Goal: Task Accomplishment & Management: Manage account settings

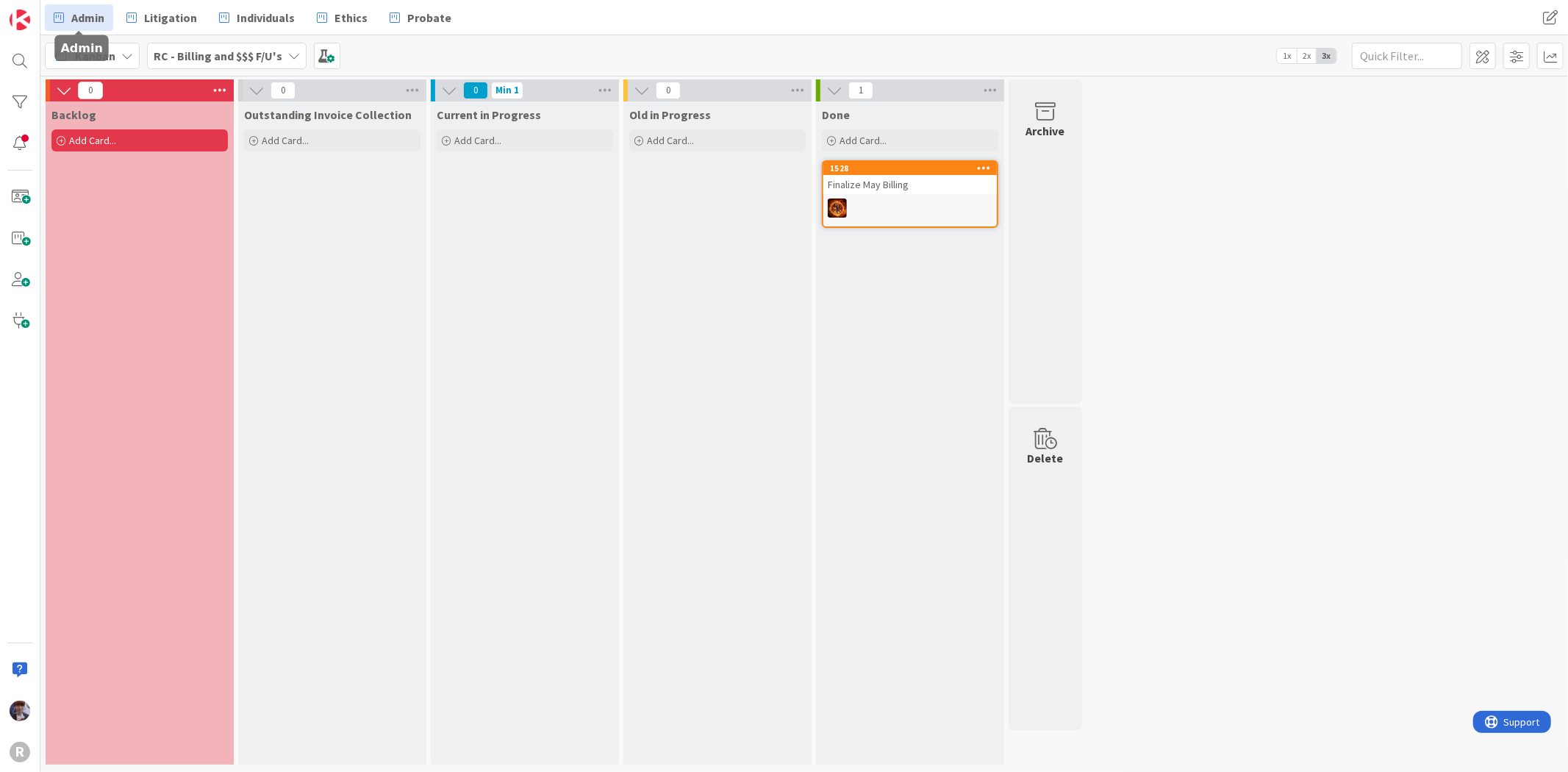
click at [85, 17] on span "Admin" at bounding box center [88, 17] width 33 height 18
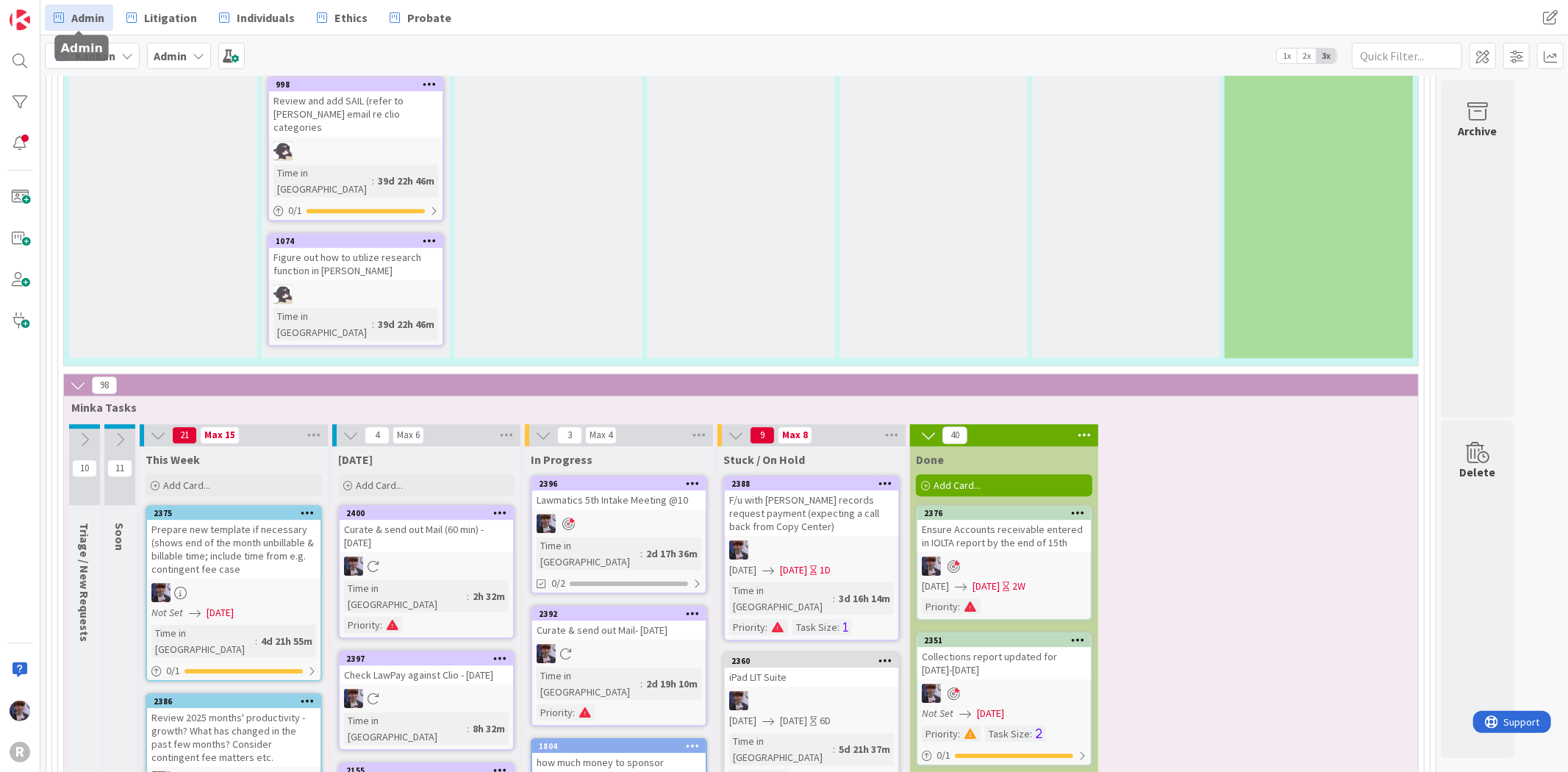
scroll to position [3592, 0]
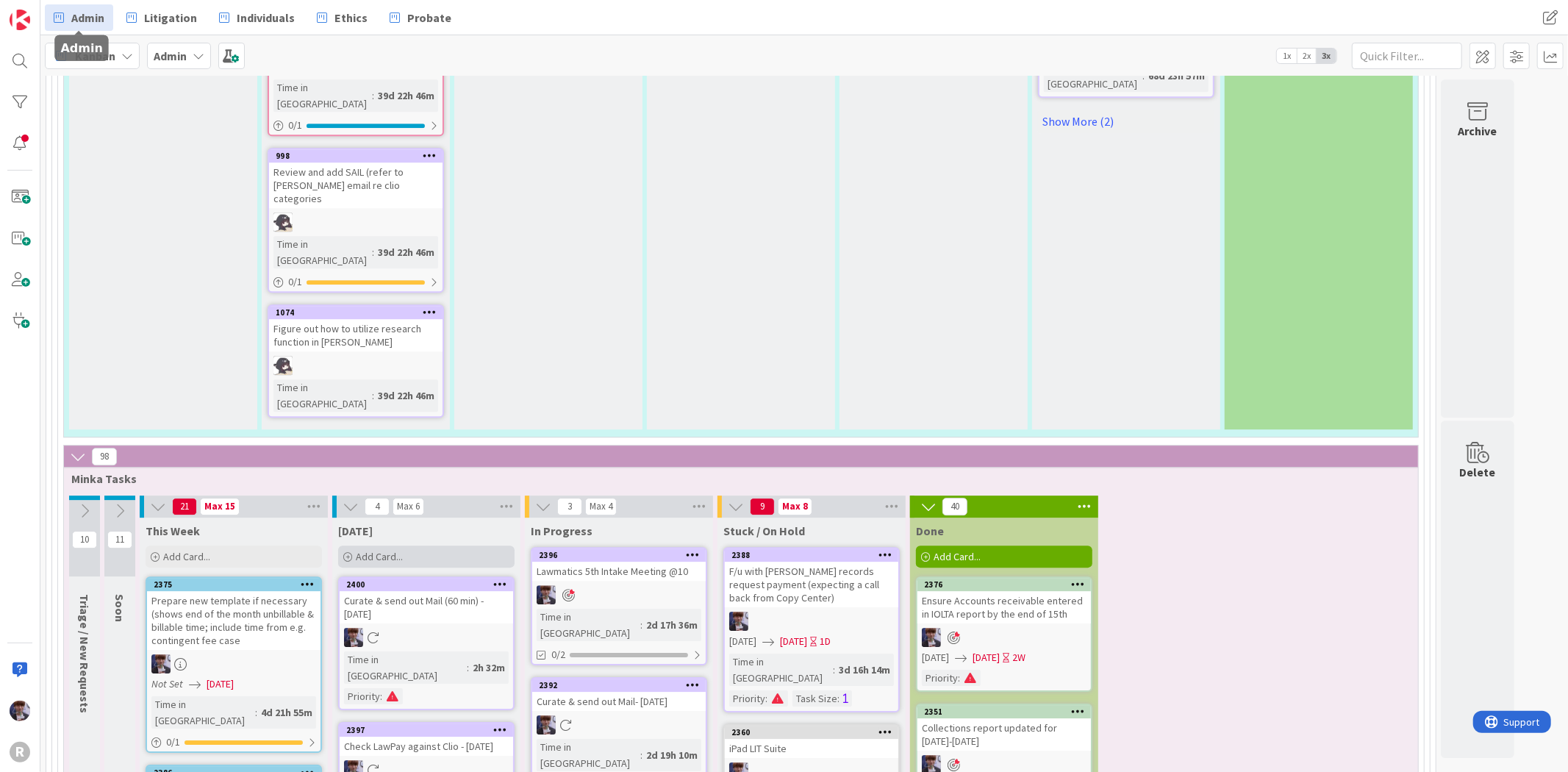
click at [417, 545] on div "Add Card..." at bounding box center [427, 556] width 177 height 22
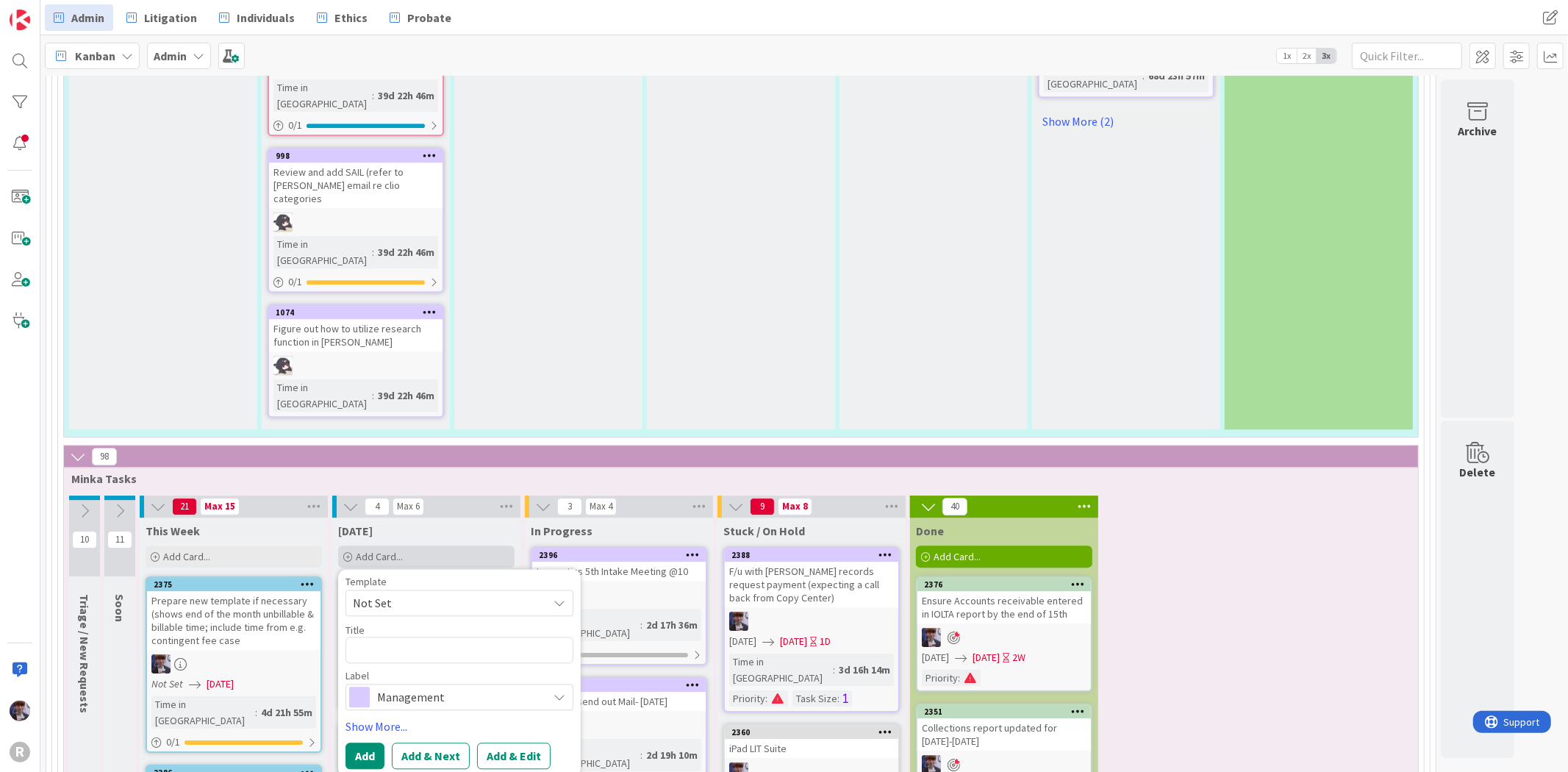
type textarea "x"
type textarea "S"
type textarea "x"
type textarea "Si"
type textarea "x"
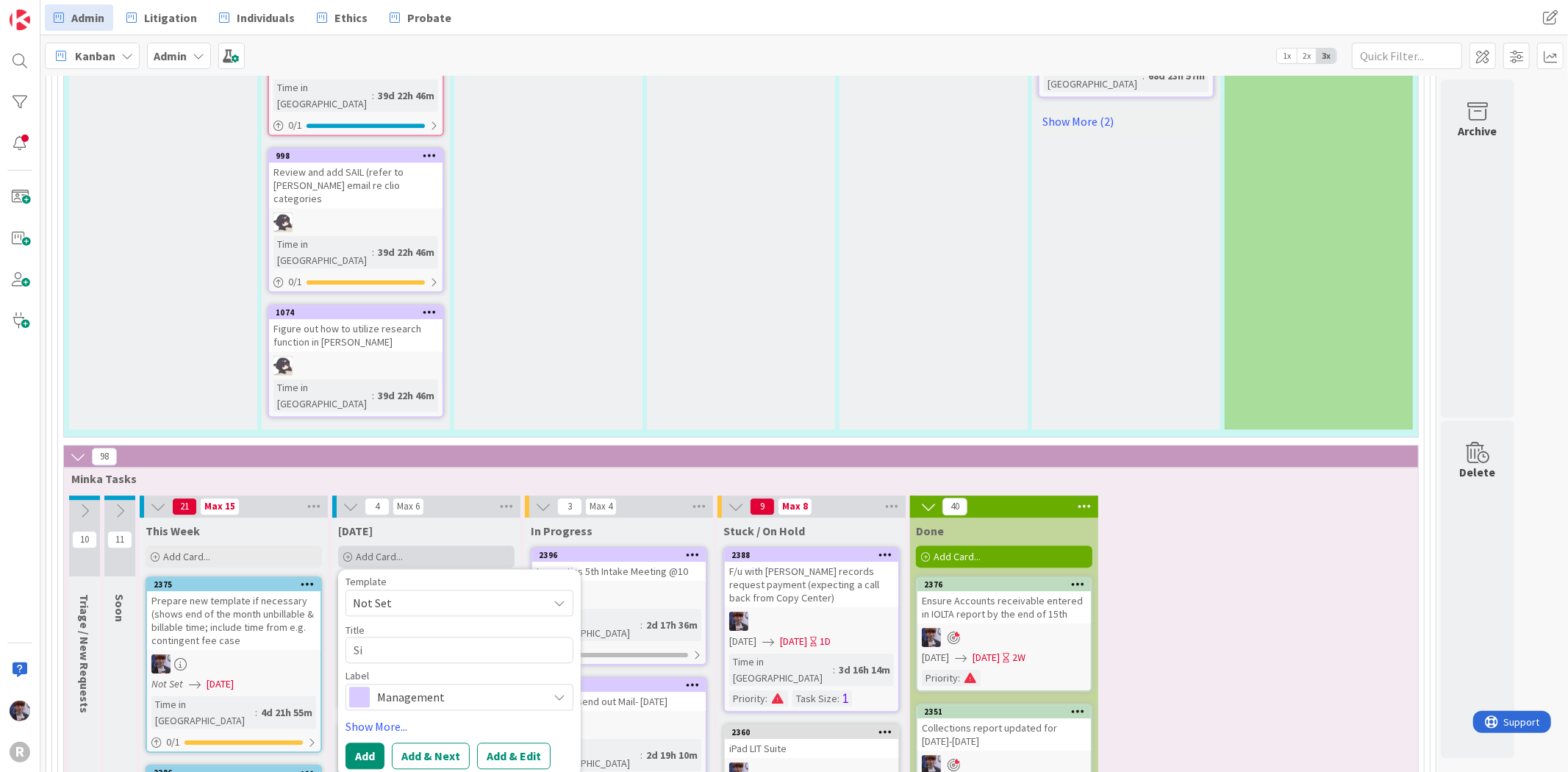
type textarea "Sig"
type textarea "x"
type textarea "Sign"
type textarea "x"
type textarea "Sign"
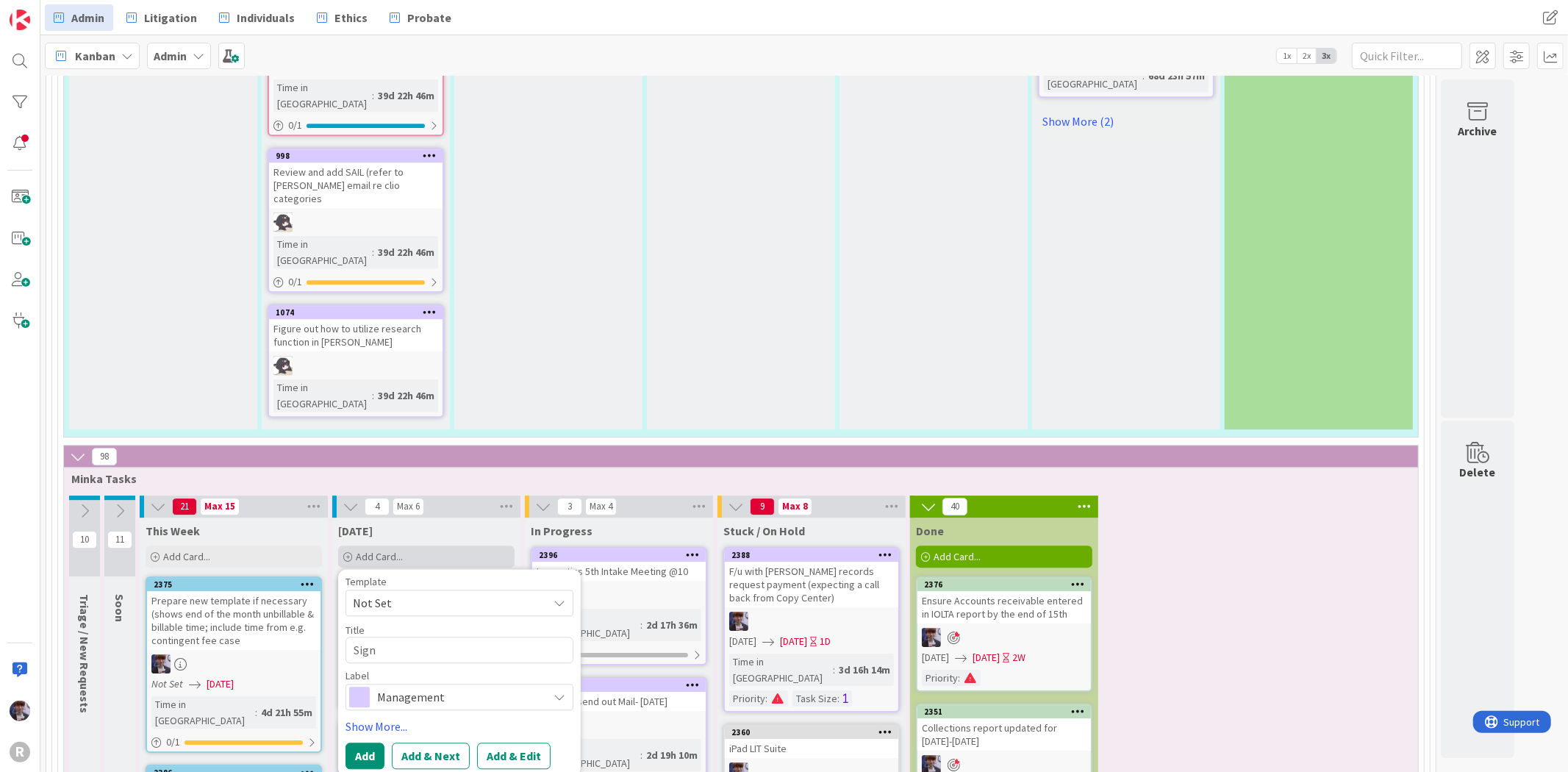
type textarea "x"
type textarea "Sign M"
type textarea "x"
type textarea "Sign Ma"
type textarea "x"
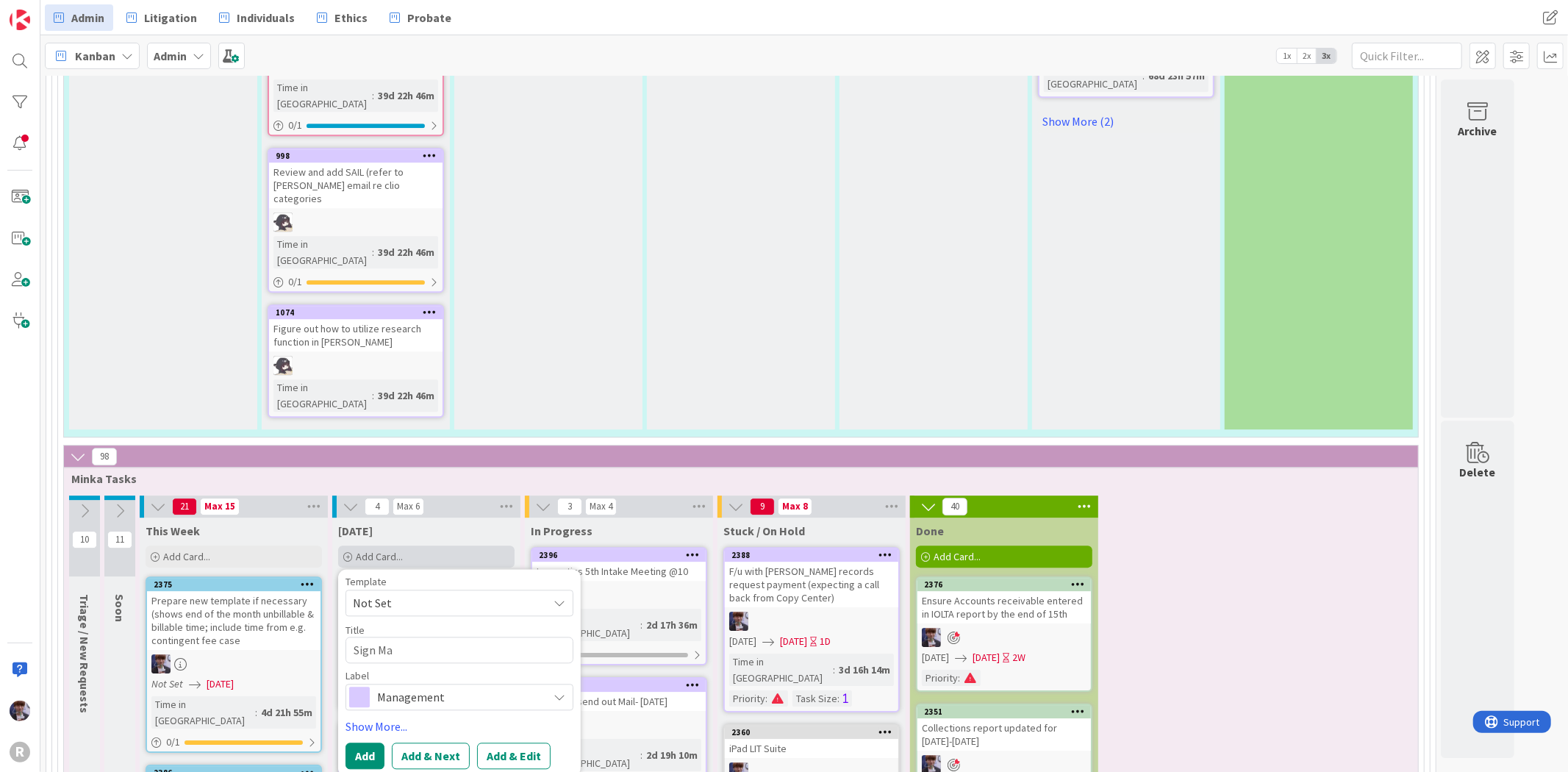
type textarea "Sign Max"
type textarea "x"
type textarea "Sign Max"
type textarea "x"
type textarea "Sign Max a"
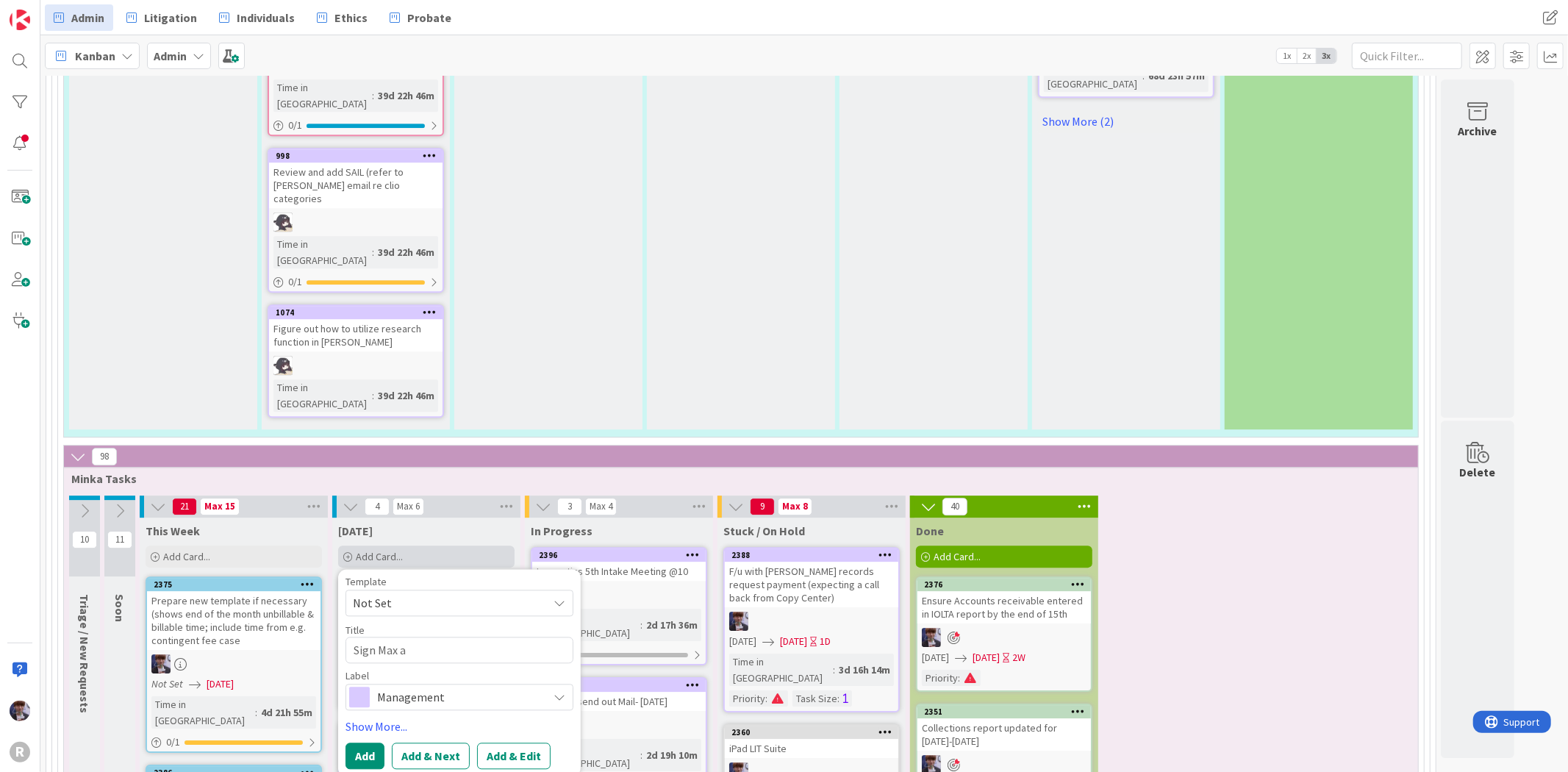
type textarea "x"
type textarea "Sign Max an"
type textarea "x"
type textarea "Sign Max and"
type textarea "x"
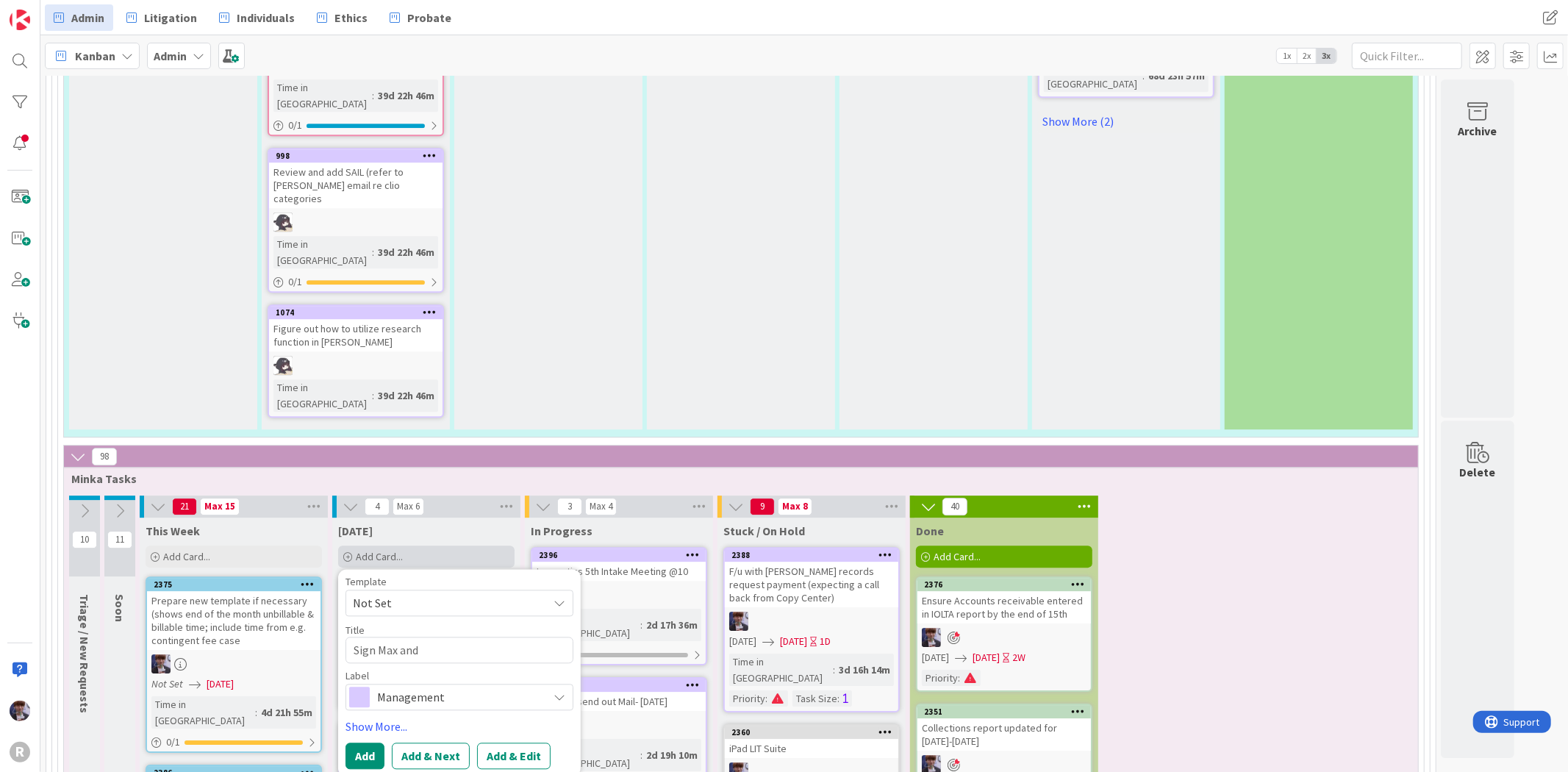
type textarea "Sign Max and"
type textarea "x"
type textarea "Sign Max and T"
type textarea "x"
type textarea "Sign Max and [PERSON_NAME]"
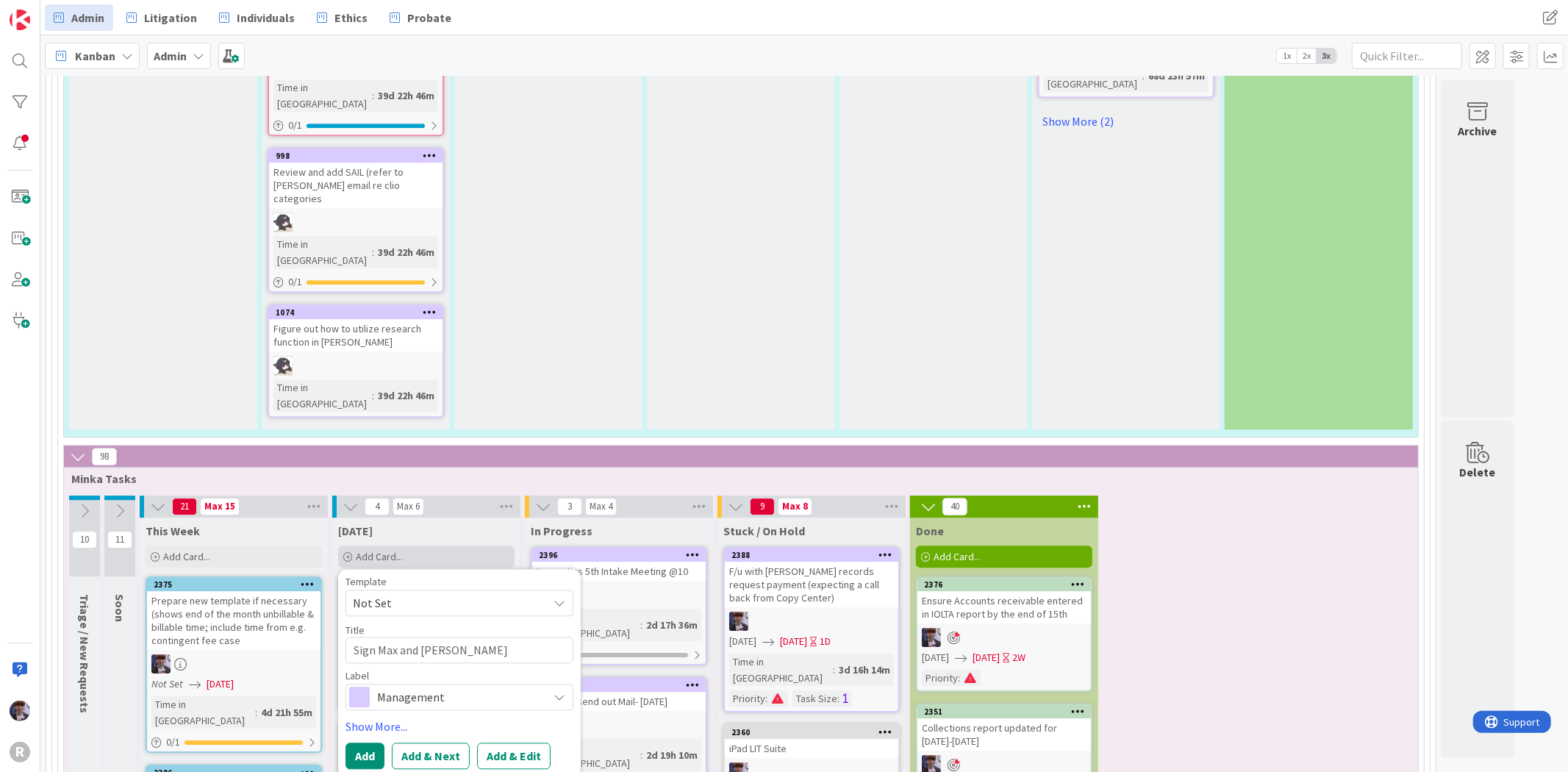
type textarea "x"
type textarea "Sign Max and Tyl"
type textarea "x"
type textarea "Sign Max and [PERSON_NAME]"
type textarea "x"
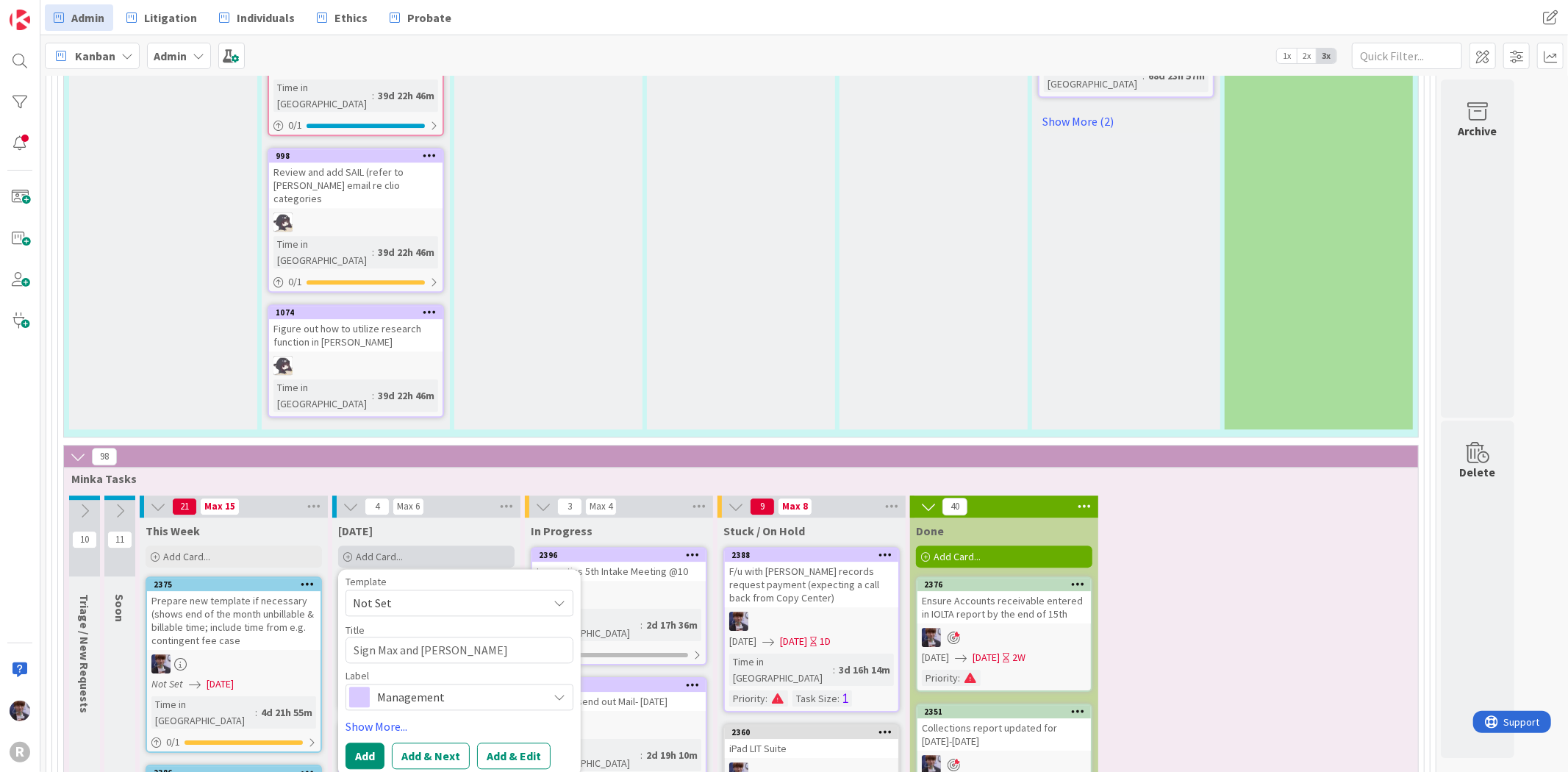
type textarea "Sign [PERSON_NAME] and [PERSON_NAME]"
type textarea "x"
type textarea "Sign [PERSON_NAME] and [PERSON_NAME]?"
type textarea "x"
type textarea "Sign [PERSON_NAME] and [PERSON_NAME]?"
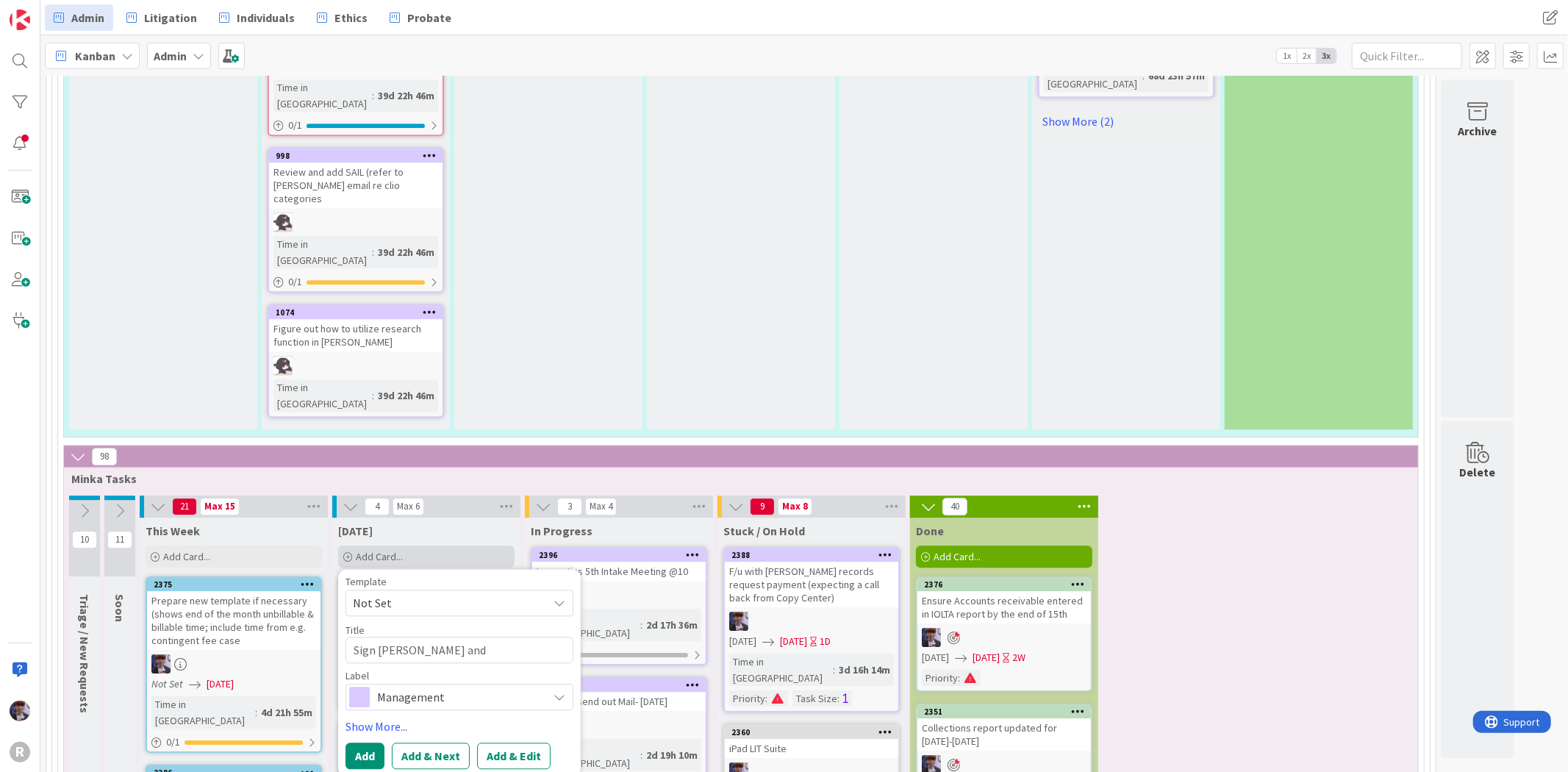
type textarea "x"
type textarea "Sign [PERSON_NAME] and [PERSON_NAME]? u"
type textarea "x"
type textarea "Sign [PERSON_NAME] and [PERSON_NAME]?"
type textarea "x"
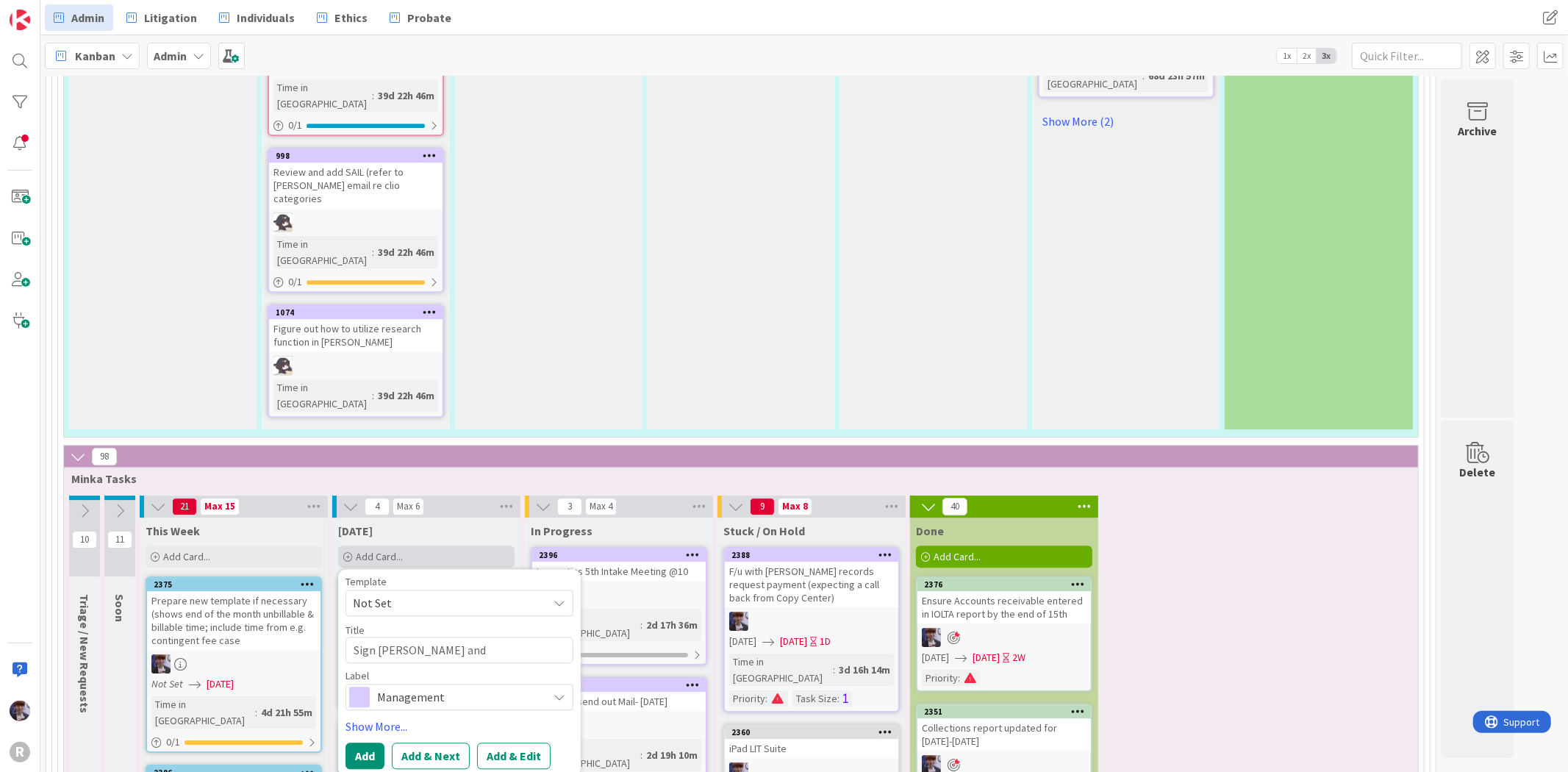
type textarea "Sign [PERSON_NAME] and [PERSON_NAME]?"
type textarea "x"
type textarea "Sign [PERSON_NAME] and [PERSON_NAME]?f"
type textarea "x"
type textarea "Sign [PERSON_NAME] and [PERSON_NAME]?f"
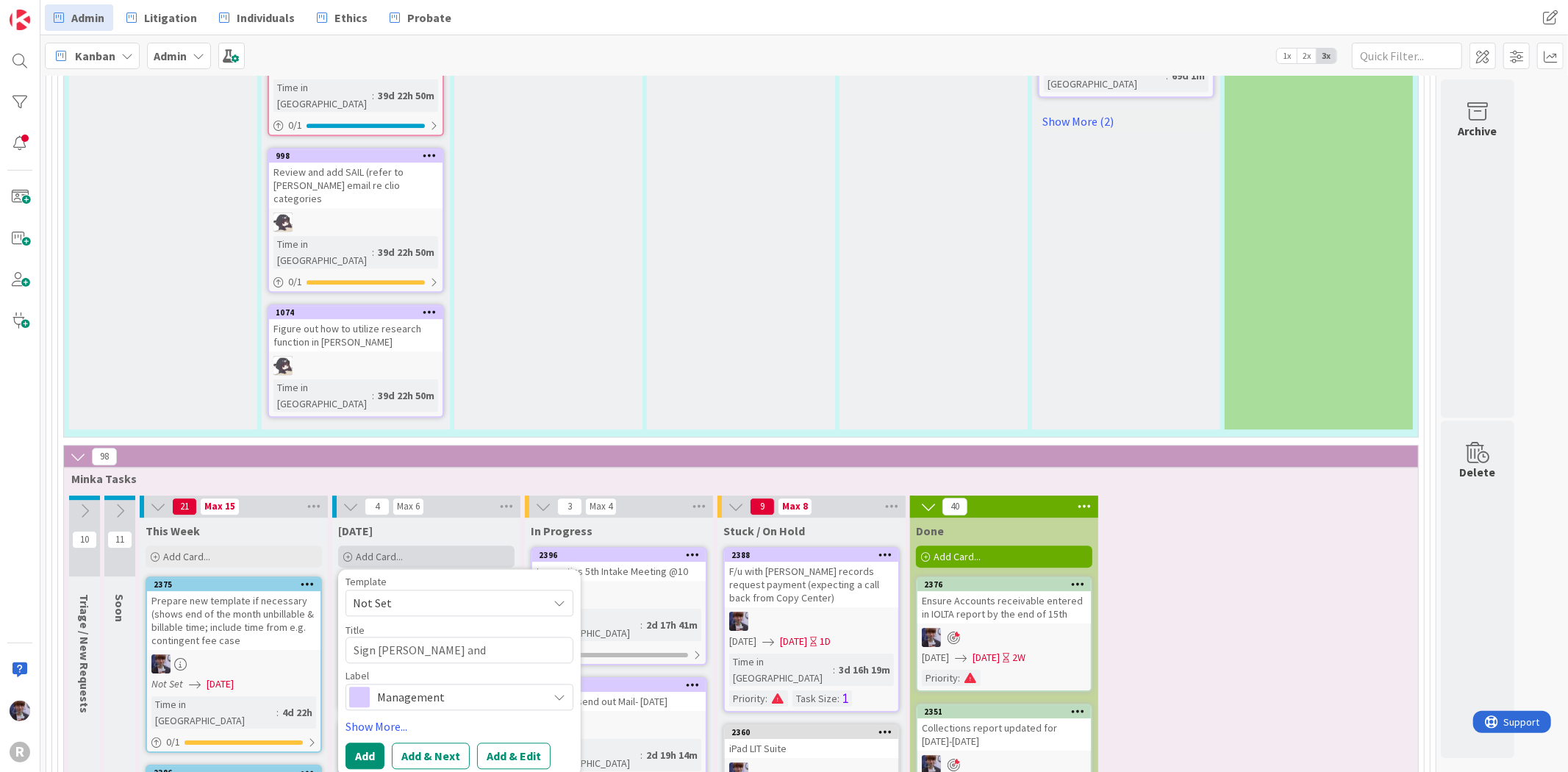
type textarea "x"
type textarea "Sign [PERSON_NAME] and [PERSON_NAME]?f"
type textarea "x"
type textarea "Sign [PERSON_NAME] and [PERSON_NAME]?"
type textarea "x"
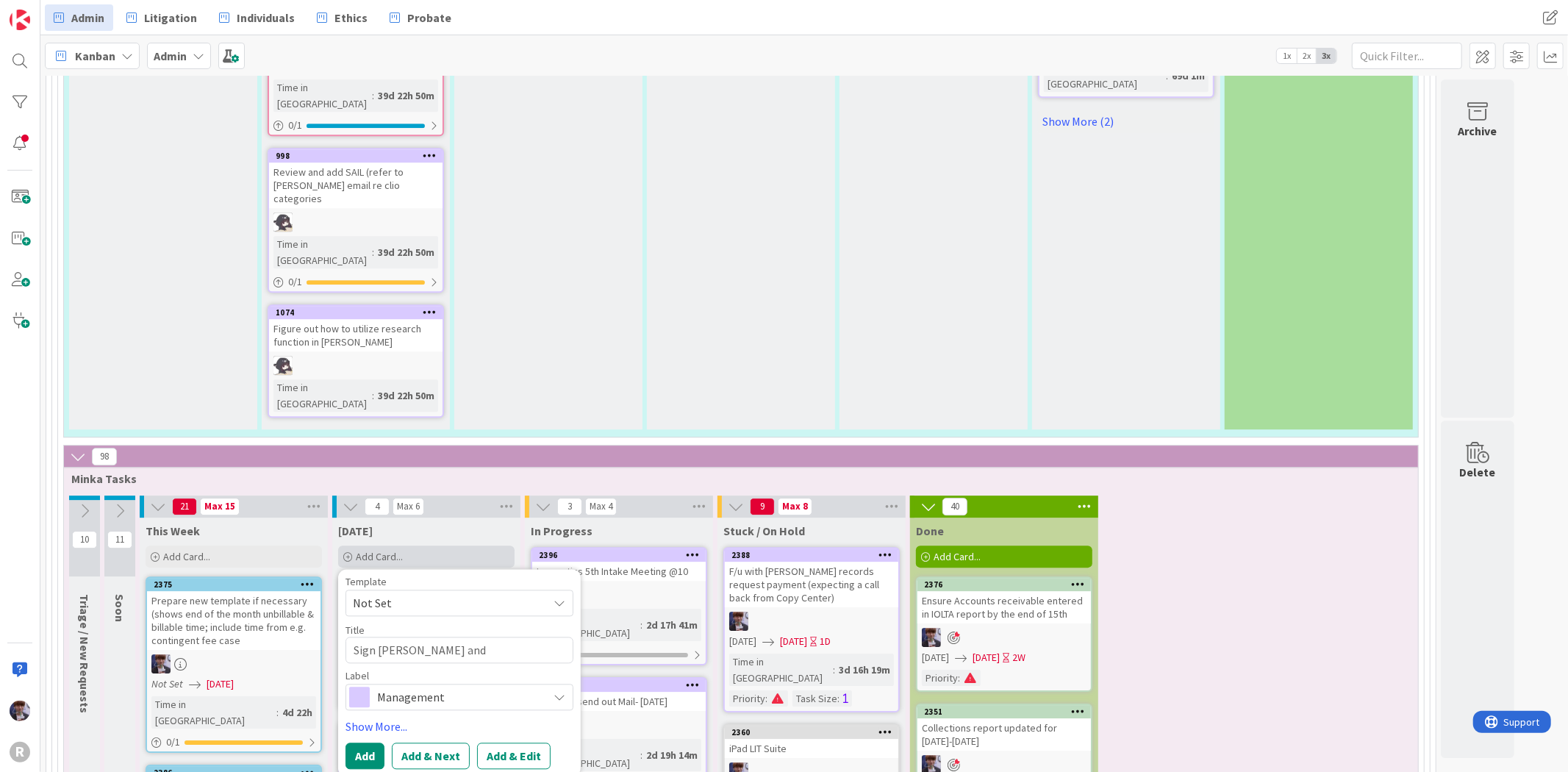
type textarea "Sign [PERSON_NAME] and [PERSON_NAME]?"
type textarea "x"
type textarea "Sign [PERSON_NAME] and [PERSON_NAME]? f"
type textarea "x"
type textarea "Sign [PERSON_NAME] and [PERSON_NAME]? fp"
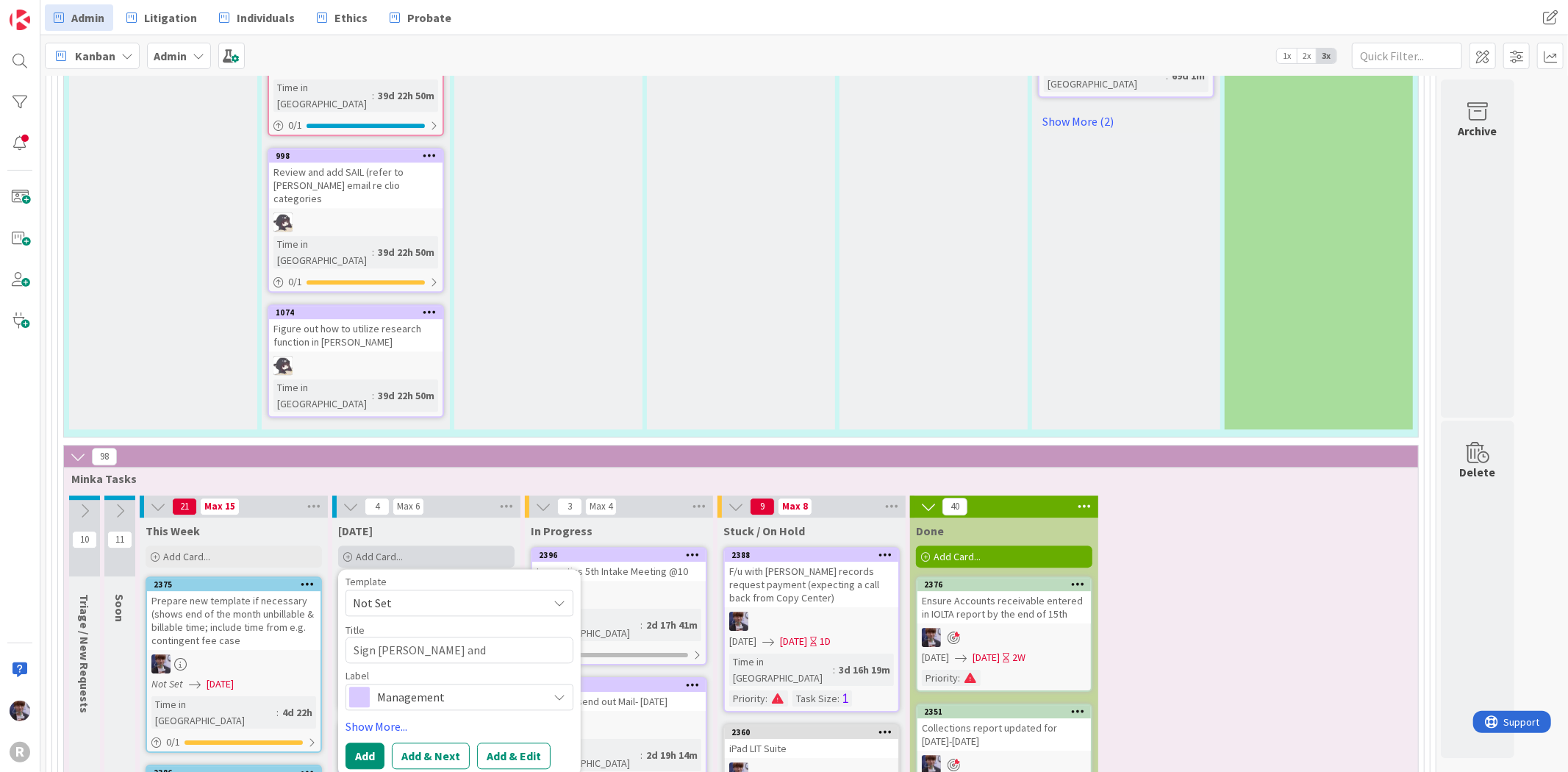
type textarea "x"
type textarea "Sign [PERSON_NAME] and [PERSON_NAME]? fp r"
type textarea "x"
type textarea "Sign [PERSON_NAME] and [PERSON_NAME]? fp"
type textarea "x"
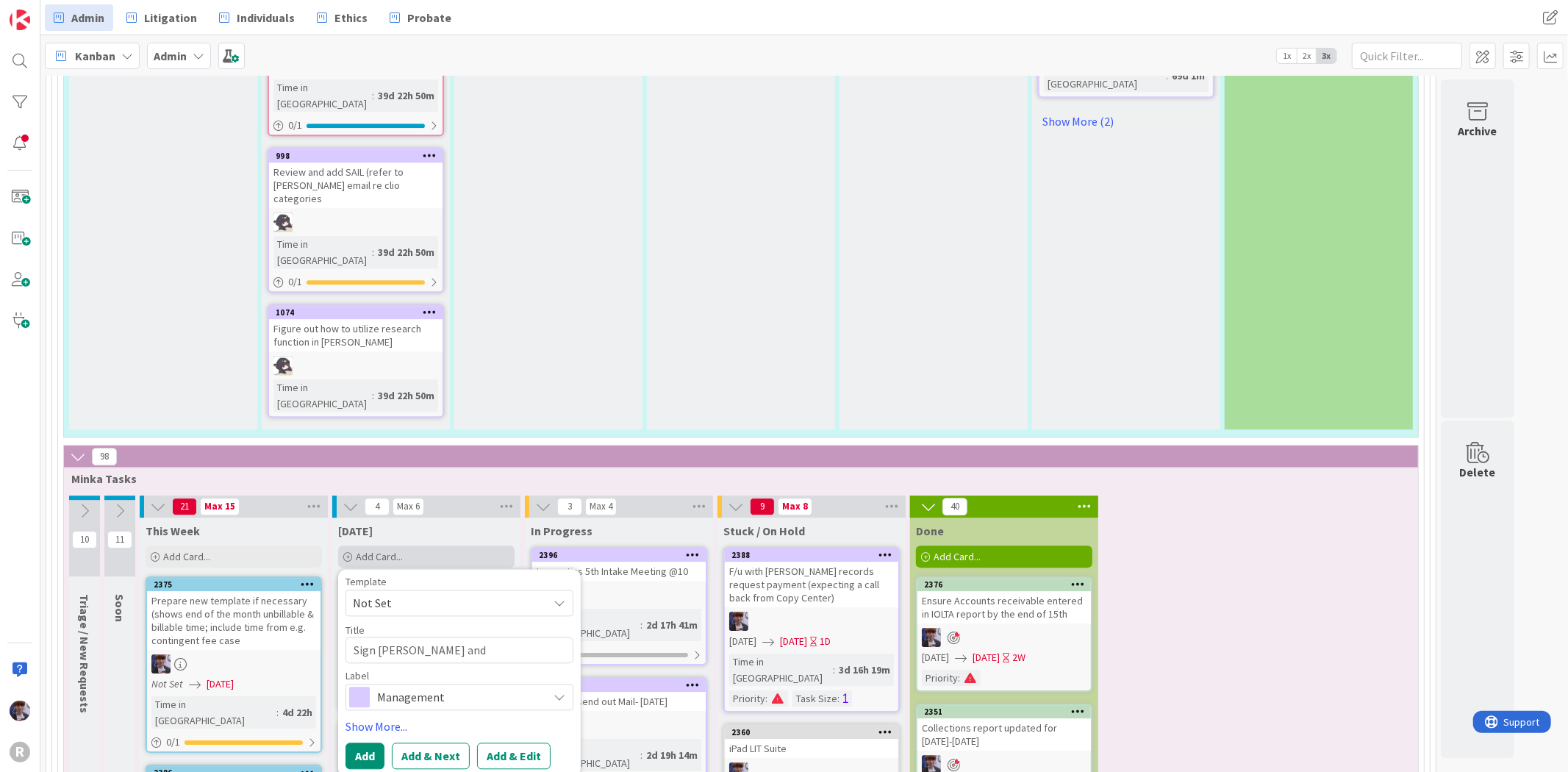
type textarea "Sign [PERSON_NAME] and [PERSON_NAME]? fp"
type textarea "x"
type textarea "Sign [PERSON_NAME] and [PERSON_NAME]? f"
type textarea "x"
type textarea "Sign [PERSON_NAME] and [PERSON_NAME]?"
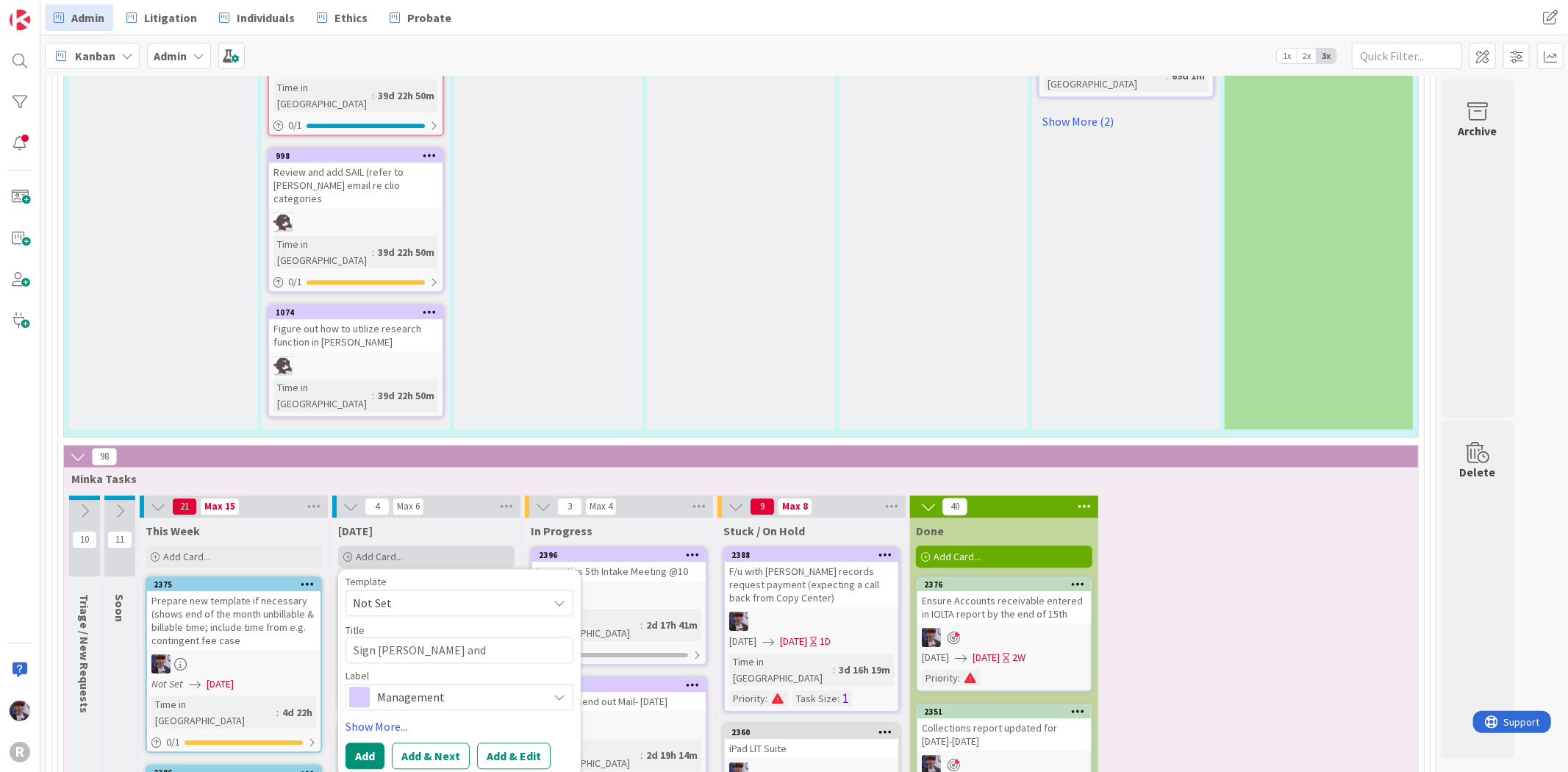
type textarea "x"
type textarea "Sign [PERSON_NAME] and [PERSON_NAME]? u"
type textarea "x"
type textarea "Sign [PERSON_NAME] and [PERSON_NAME]? u"
type textarea "x"
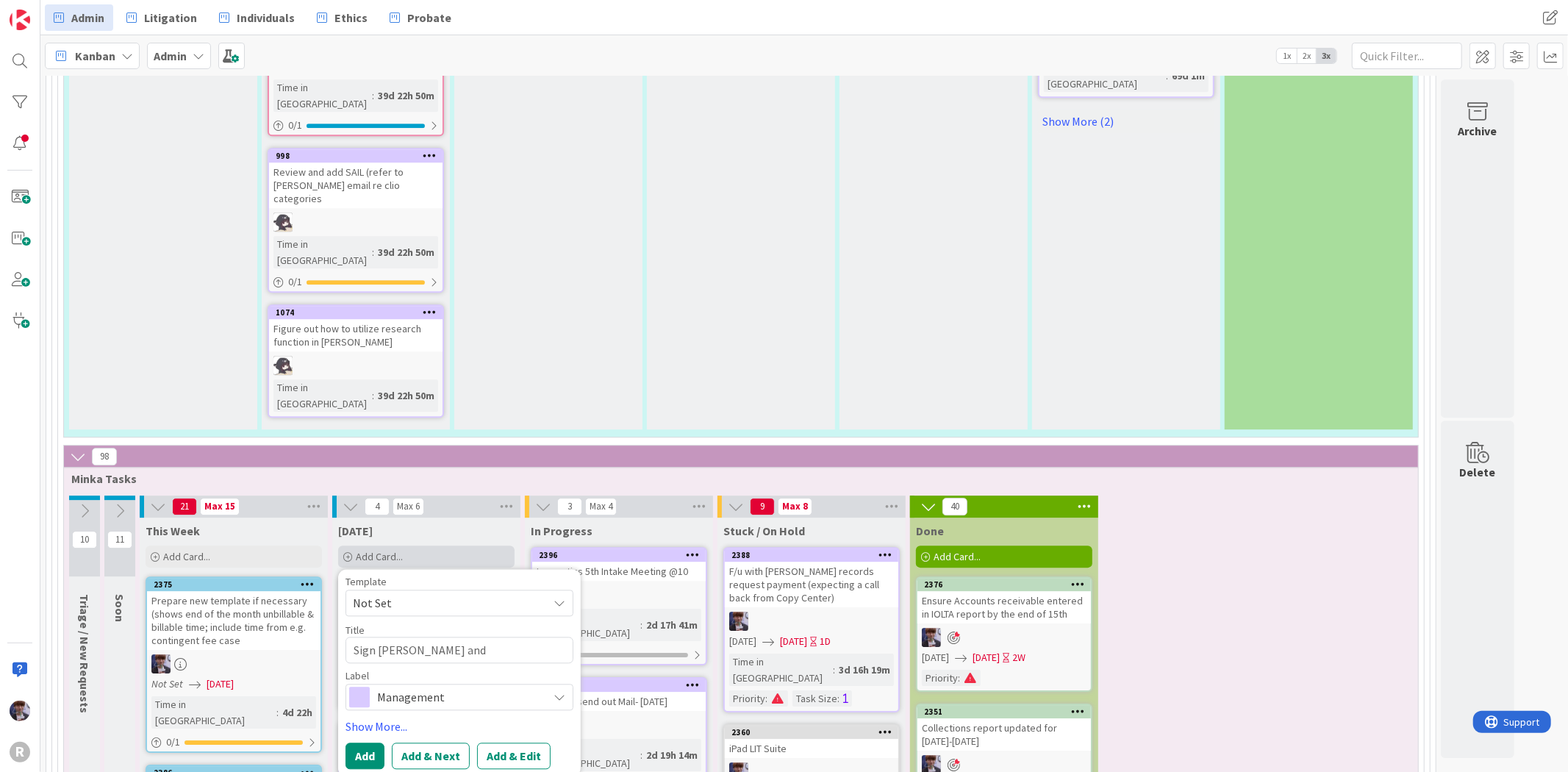
type textarea "Sign [PERSON_NAME] and [PERSON_NAME]? u f"
type textarea "x"
type textarea "Sign [PERSON_NAME] and [PERSON_NAME]? u fo"
type textarea "x"
type textarea "Sign [PERSON_NAME] and [PERSON_NAME]? u for"
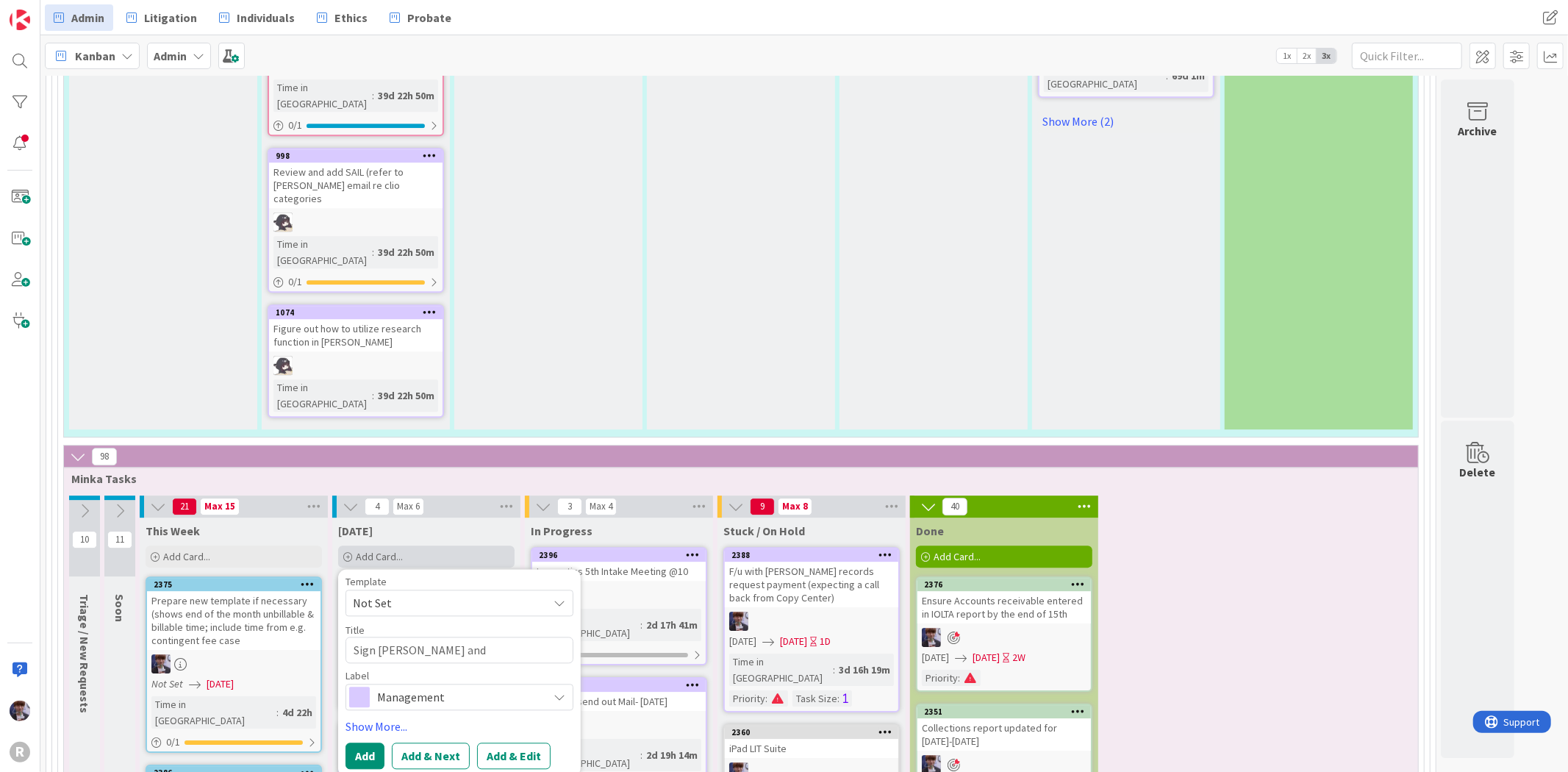
type textarea "x"
type textarea "Sign [PERSON_NAME] and [PERSON_NAME]? u for"
type textarea "x"
type textarea "Sign [PERSON_NAME] and [PERSON_NAME]? u for M"
type textarea "x"
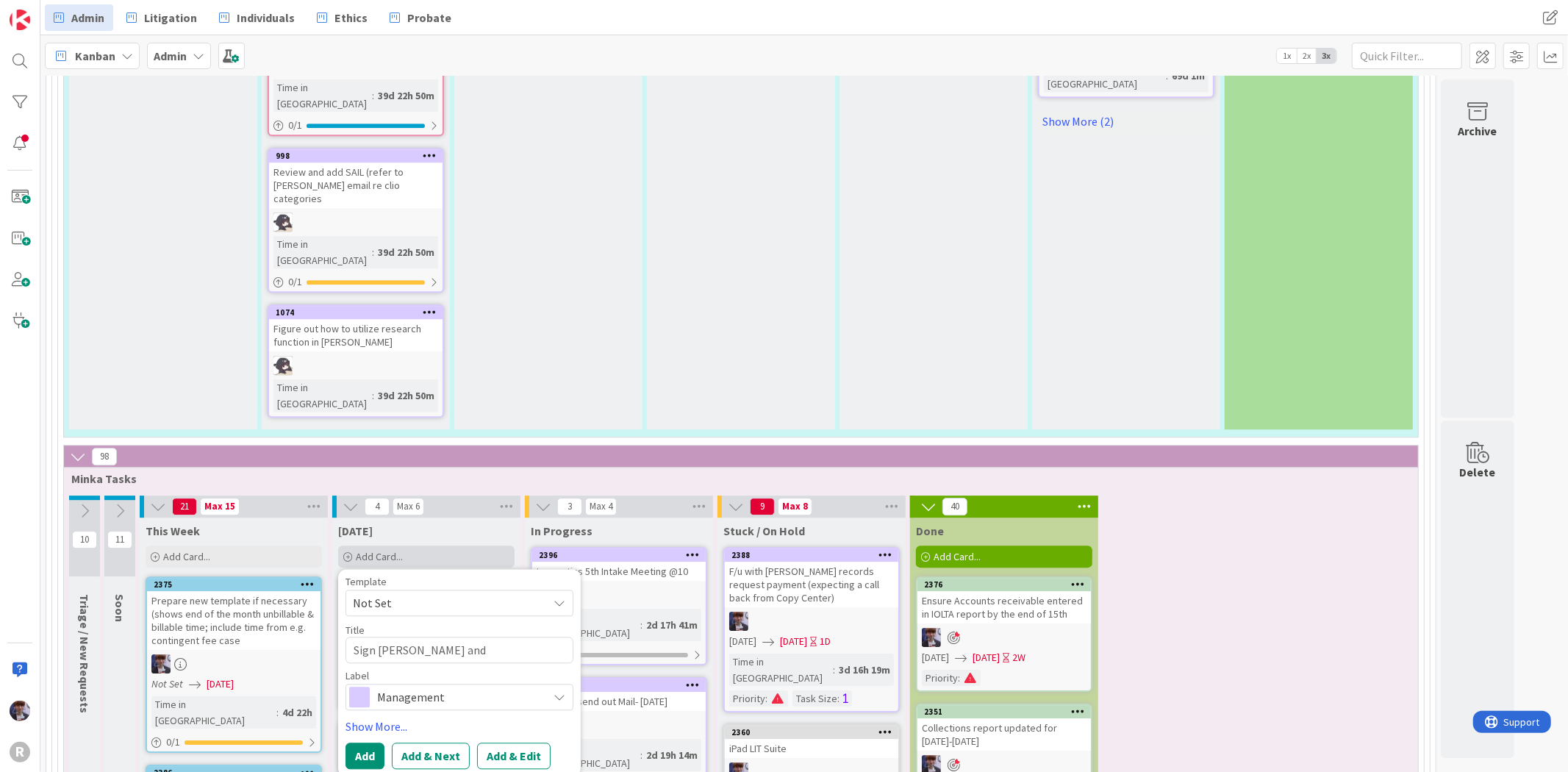
type textarea "Sign [PERSON_NAME] and [PERSON_NAME]? u for MB"
type textarea "x"
type textarea "Sign [PERSON_NAME] and [PERSON_NAME]? u for MBA"
type textarea "x"
type textarea "Sign [PERSON_NAME] and [PERSON_NAME]? u for MBA"
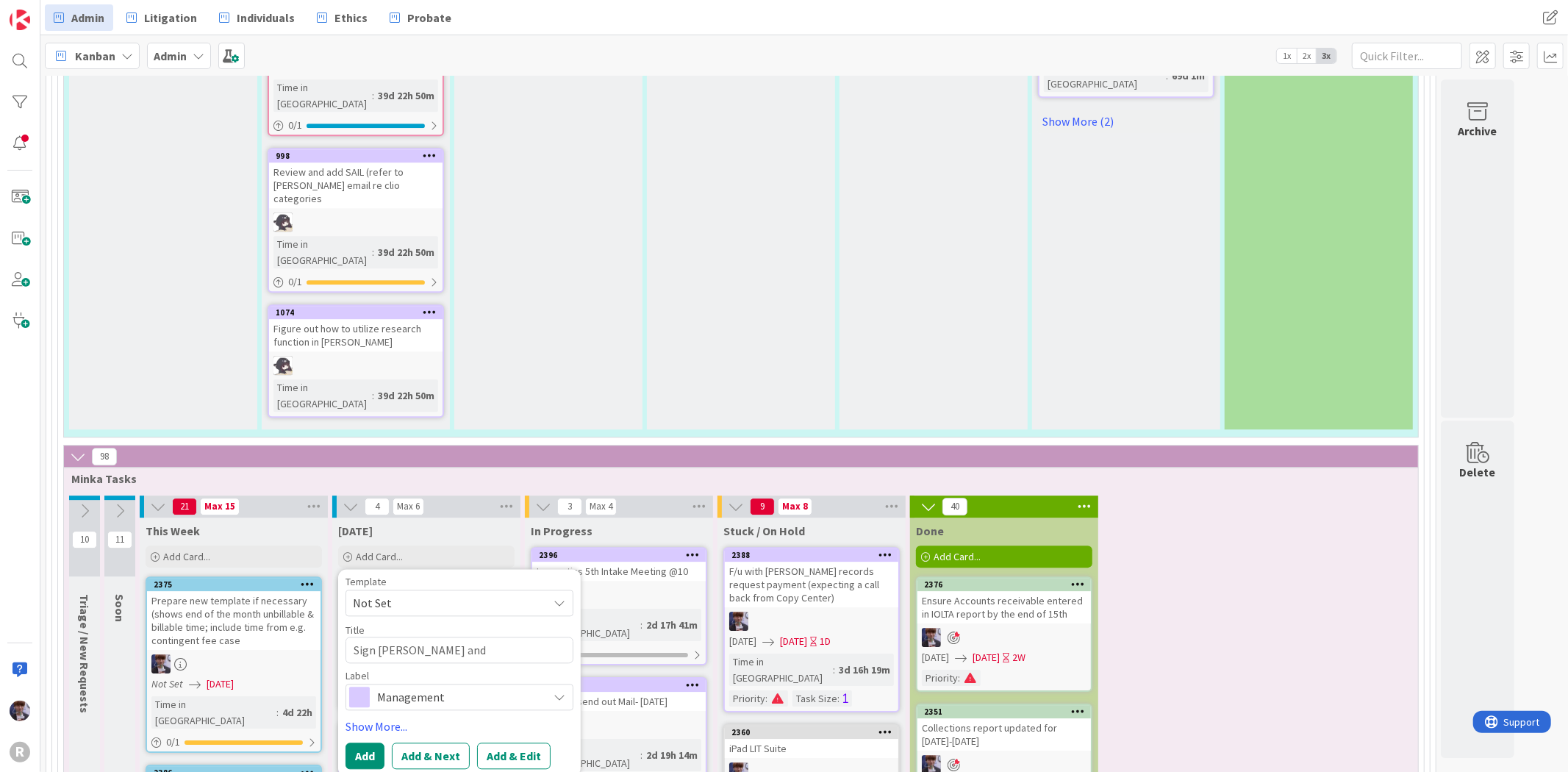
click at [435, 687] on span "Management" at bounding box center [459, 697] width 164 height 20
click at [429, 687] on span "Management" at bounding box center [459, 697] width 164 height 20
click at [511, 636] on textarea "Sign [PERSON_NAME] and [PERSON_NAME]? u for MBA" at bounding box center [459, 649] width 228 height 26
type textarea "x"
type textarea "Sign [PERSON_NAME] and [PERSON_NAME]? u for MBA m"
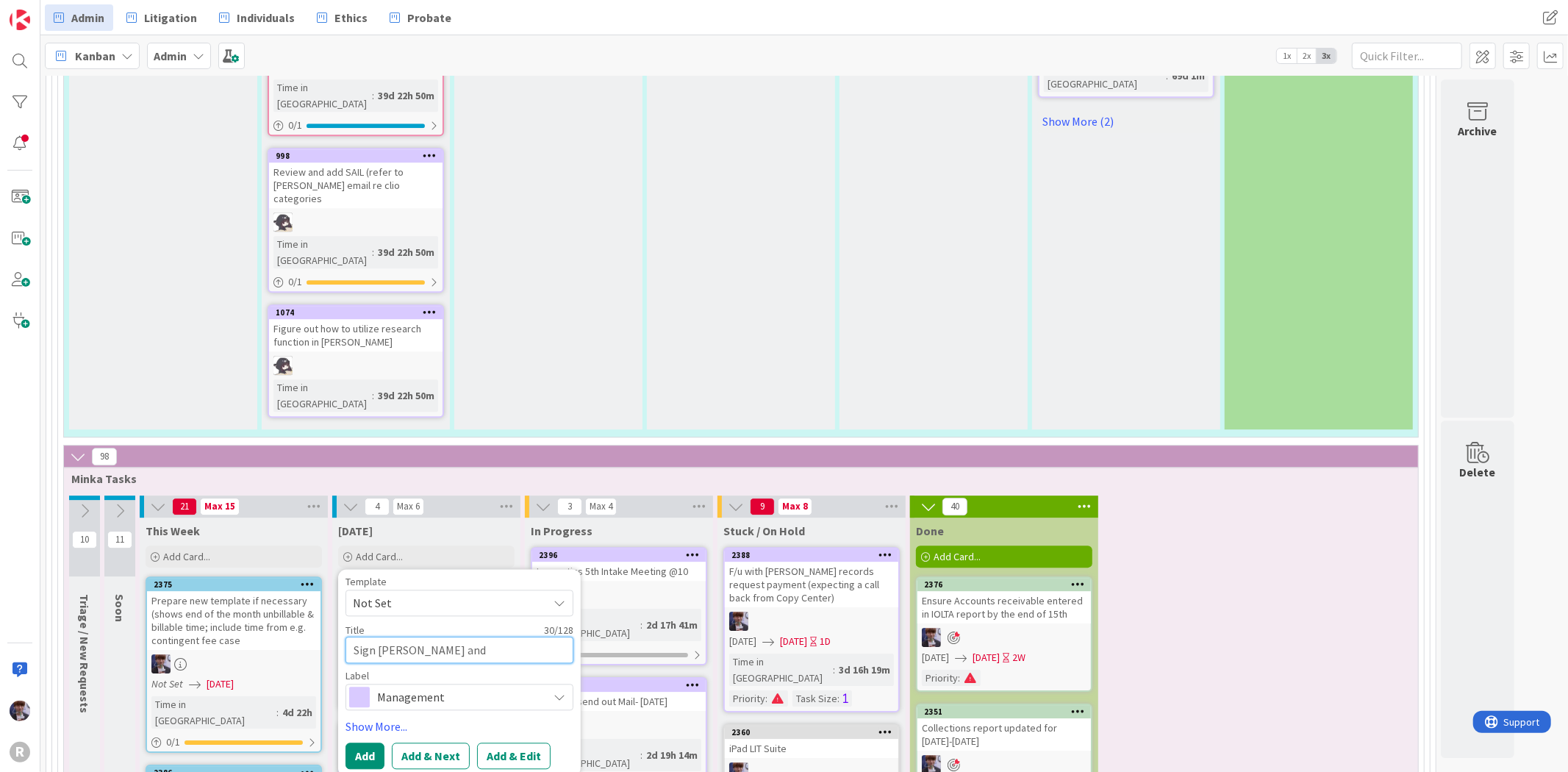
type textarea "x"
type textarea "Sign [PERSON_NAME] and [PERSON_NAME]? u for MBA me"
type textarea "x"
type textarea "Sign [PERSON_NAME] and [PERSON_NAME]? u for MBA mem"
type textarea "x"
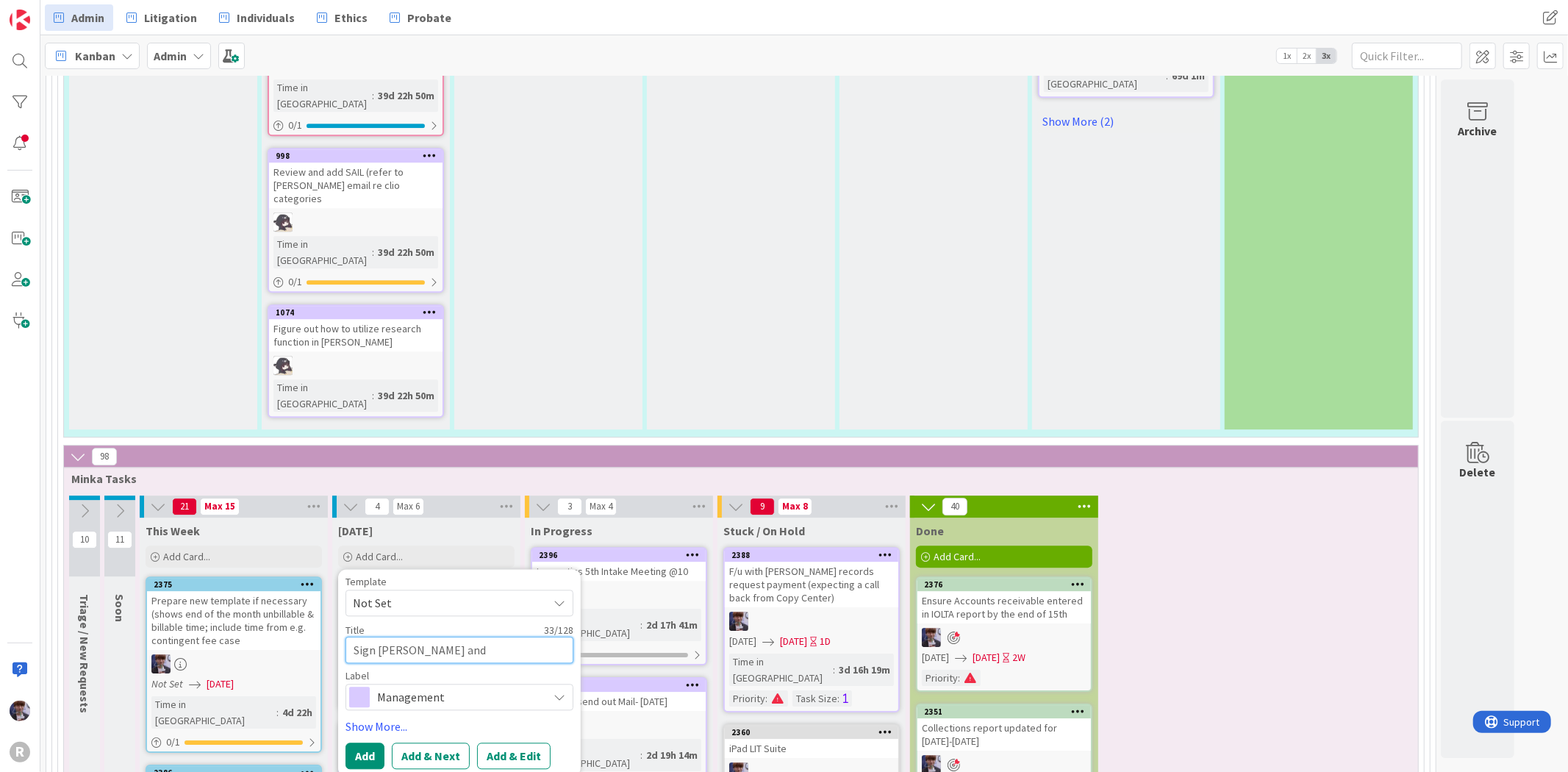
type textarea "Sign [PERSON_NAME] and [PERSON_NAME]? u for MBA memb"
type textarea "x"
type textarea "Sign [PERSON_NAME] and [PERSON_NAME]? u for MBA membe"
type textarea "x"
type textarea "Sign [PERSON_NAME] and [PERSON_NAME]? u for MBA member"
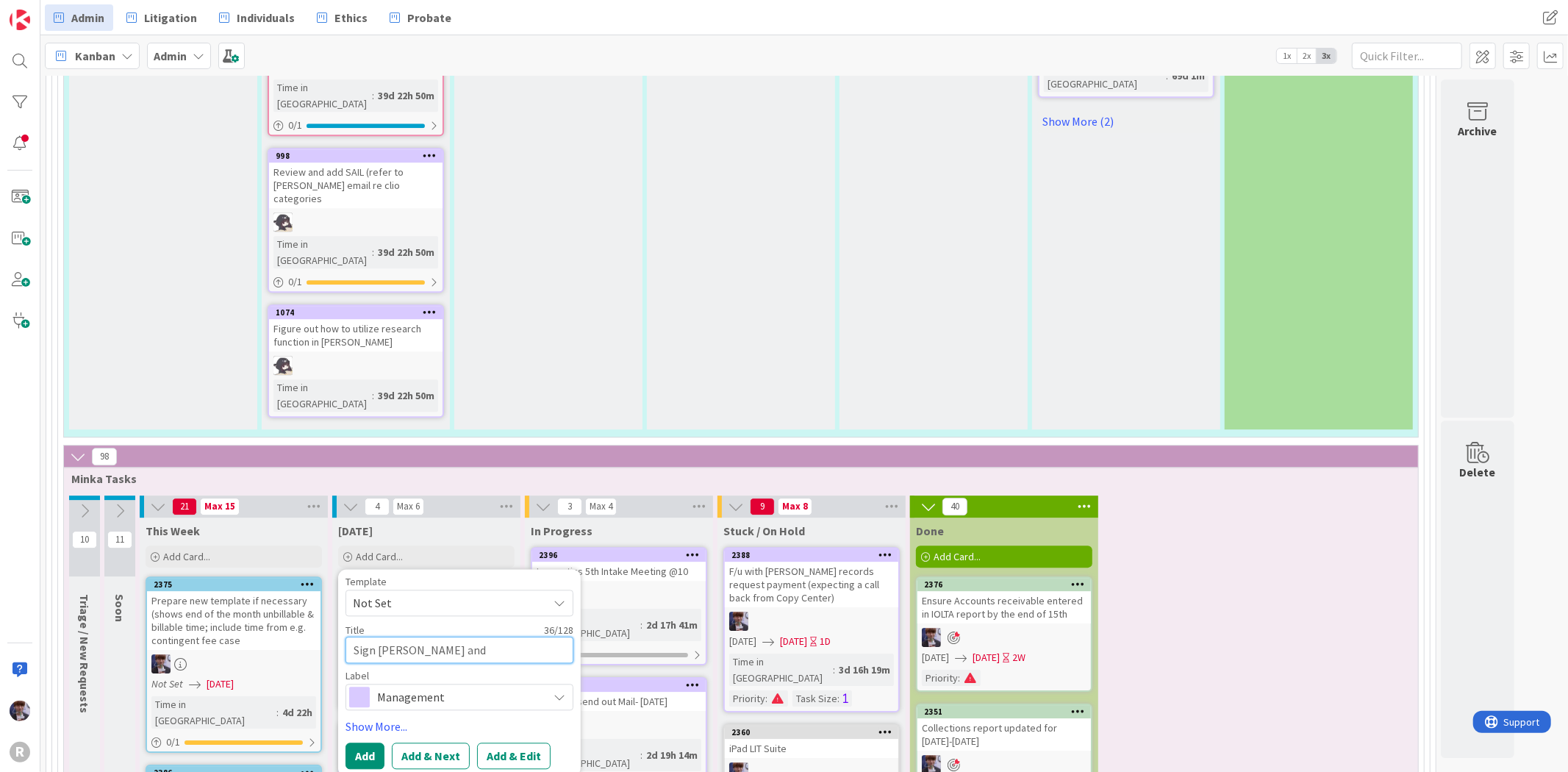
type textarea "x"
type textarea "Sign [PERSON_NAME] and [PERSON_NAME]? u for MBA members"
type textarea "x"
type textarea "Sign [PERSON_NAME] and [PERSON_NAME]? u for MBA membersh"
type textarea "x"
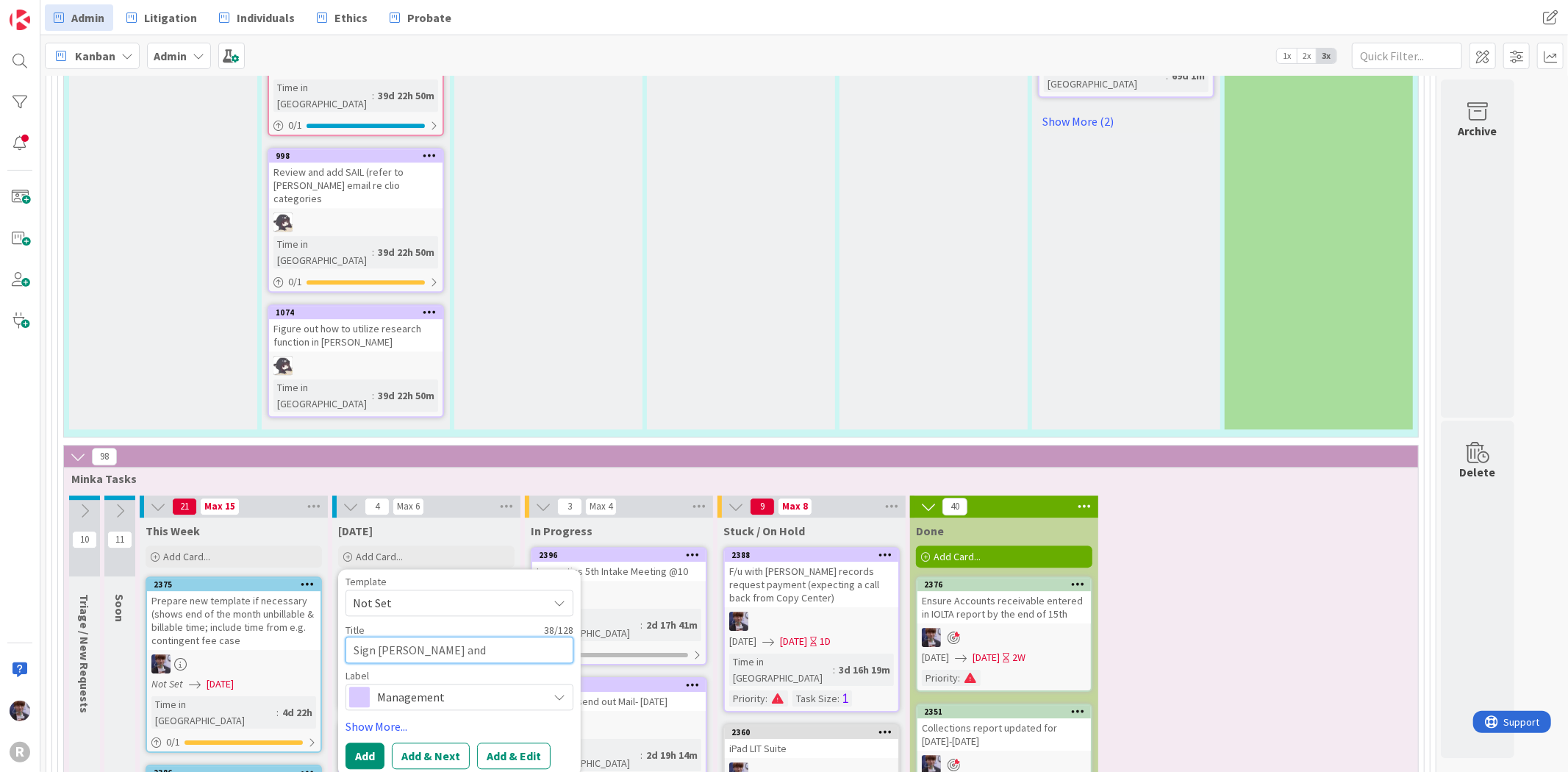
type textarea "Sign [PERSON_NAME] and [PERSON_NAME]? u for MBA membershi"
type textarea "x"
type textarea "Sign [PERSON_NAME] and [PERSON_NAME]? u for MBA membership"
type textarea "x"
type textarea "Sign [PERSON_NAME] and [PERSON_NAME]? u for MBA memberships"
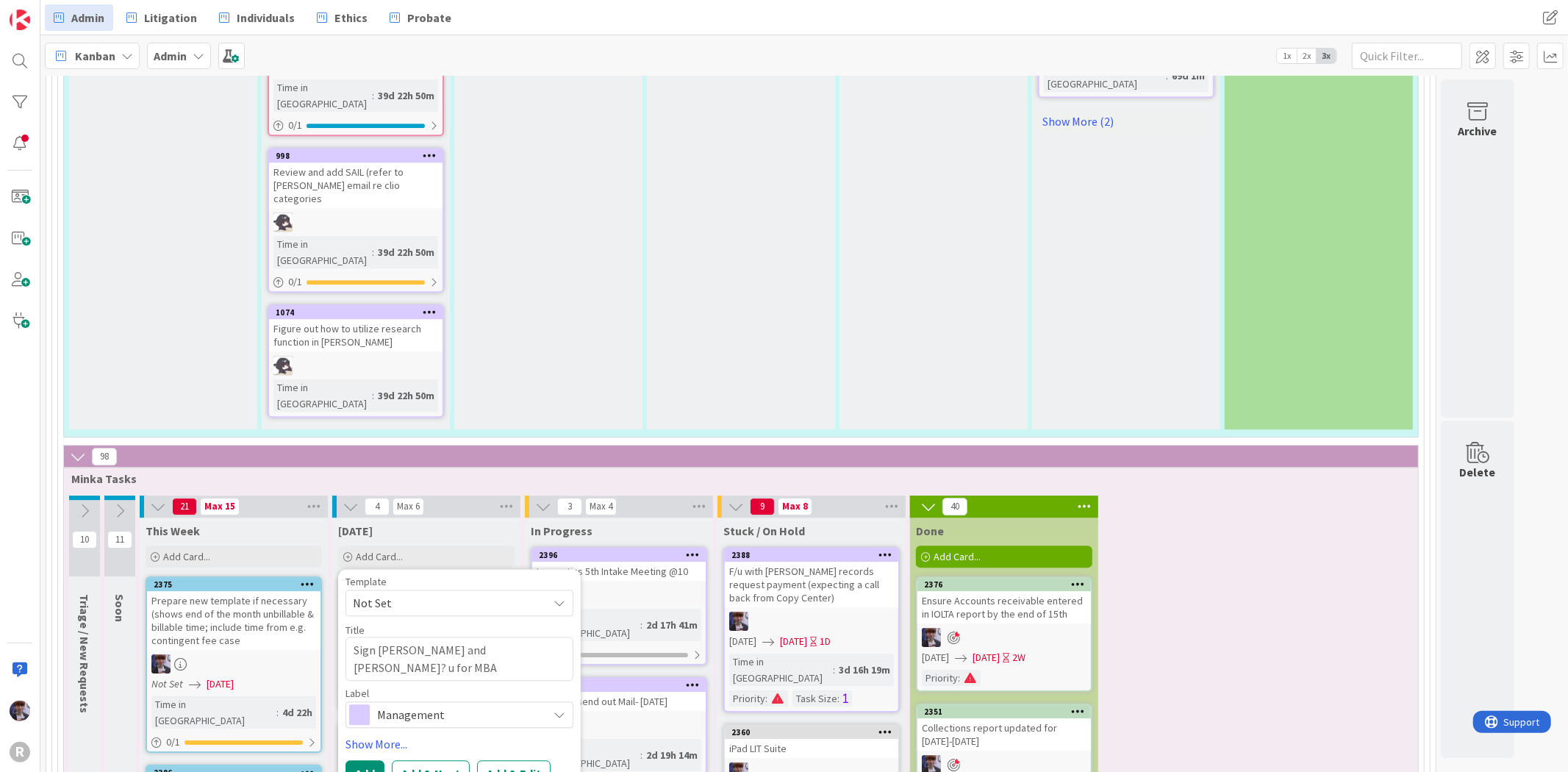
click at [409, 704] on span "Management" at bounding box center [459, 714] width 164 height 20
click at [440, 738] on span "Management" at bounding box center [490, 749] width 179 height 22
click at [443, 704] on span "Management" at bounding box center [459, 714] width 164 height 20
click at [437, 704] on span "Education" at bounding box center [459, 714] width 164 height 20
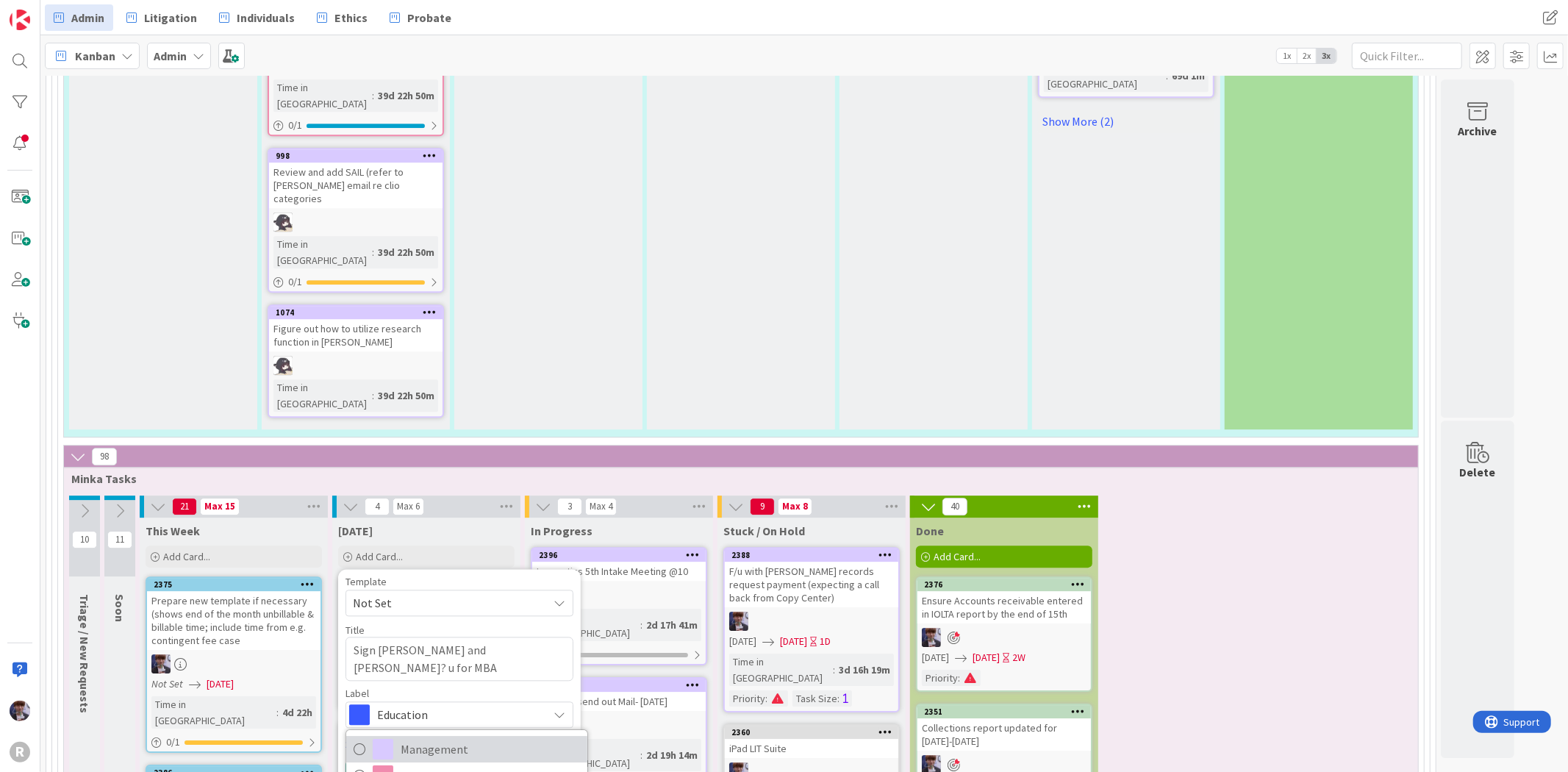
click at [431, 738] on span "Management" at bounding box center [490, 749] width 179 height 22
click at [378, 735] on link "Show More..." at bounding box center [459, 743] width 228 height 18
click at [404, 743] on div "Select..." at bounding box center [459, 786] width 228 height 26
click at [440, 743] on div "[PERSON_NAME]" at bounding box center [459, 786] width 228 height 26
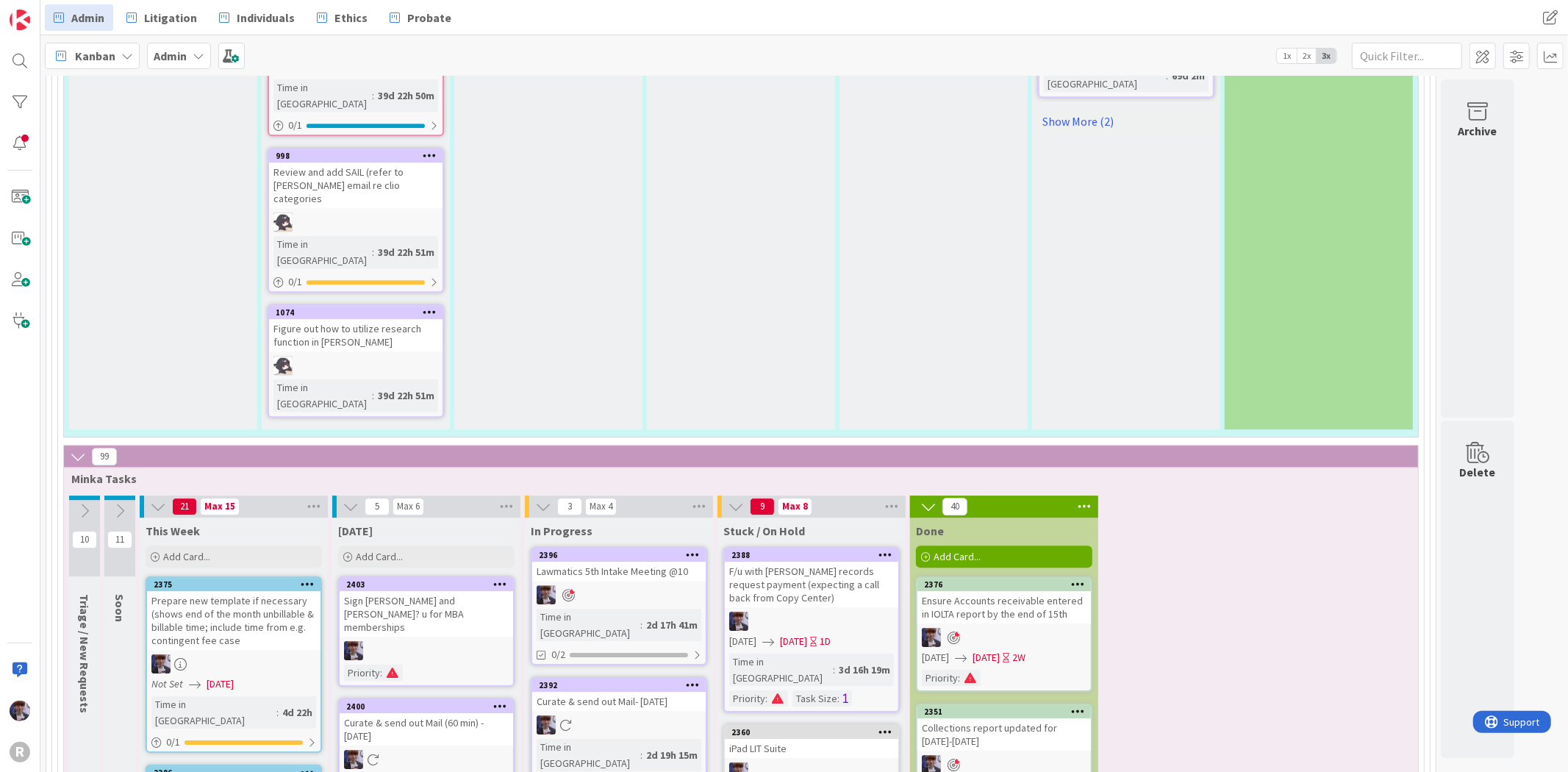
click at [414, 641] on div at bounding box center [426, 650] width 174 height 20
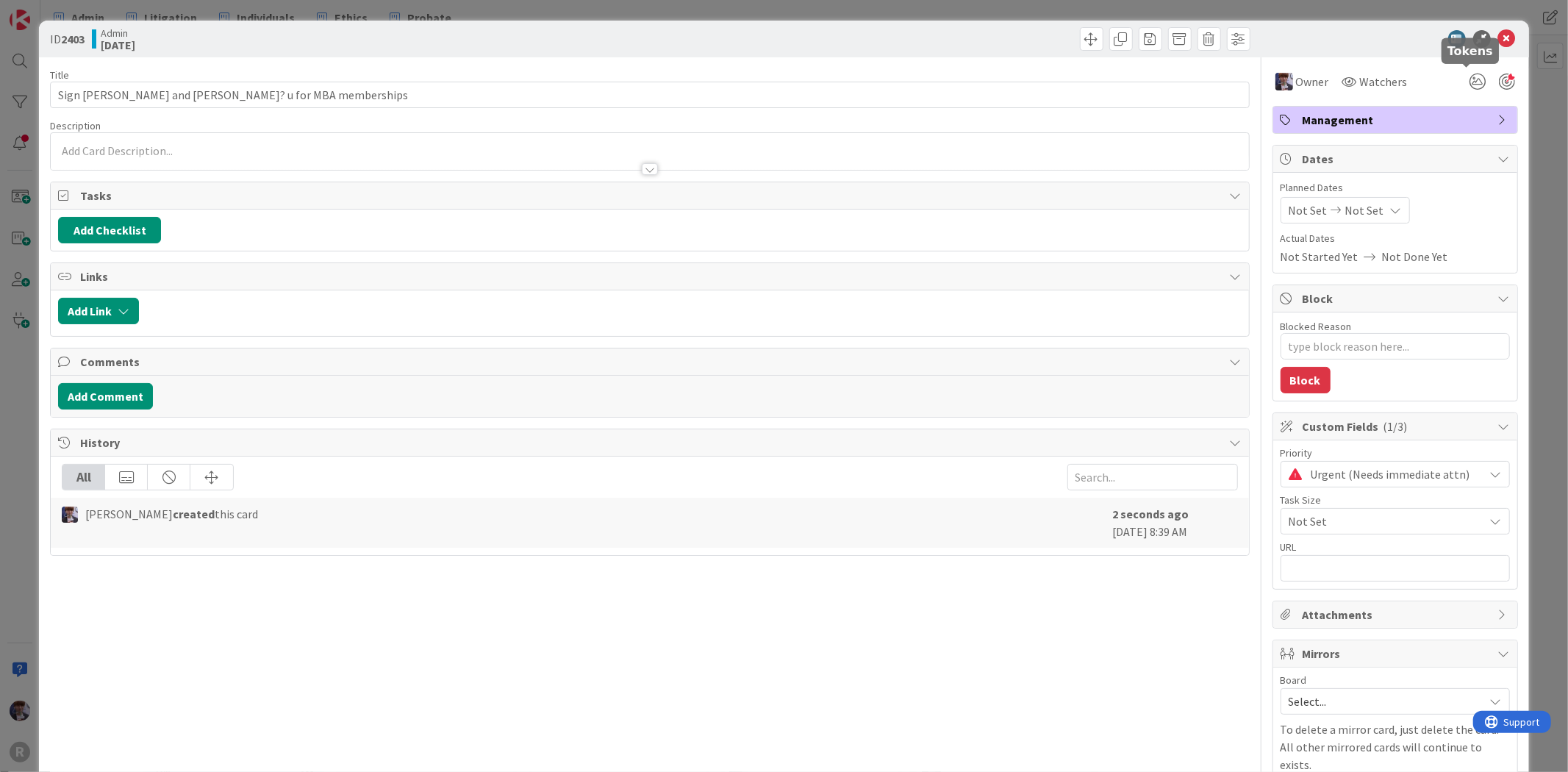
click at [1499, 85] on div at bounding box center [1507, 81] width 16 height 16
click at [1528, 98] on div "ID 2403 Admin [DATE] Title 41 / 128 Sign [PERSON_NAME] and [PERSON_NAME]? u for…" at bounding box center [784, 386] width 1568 height 772
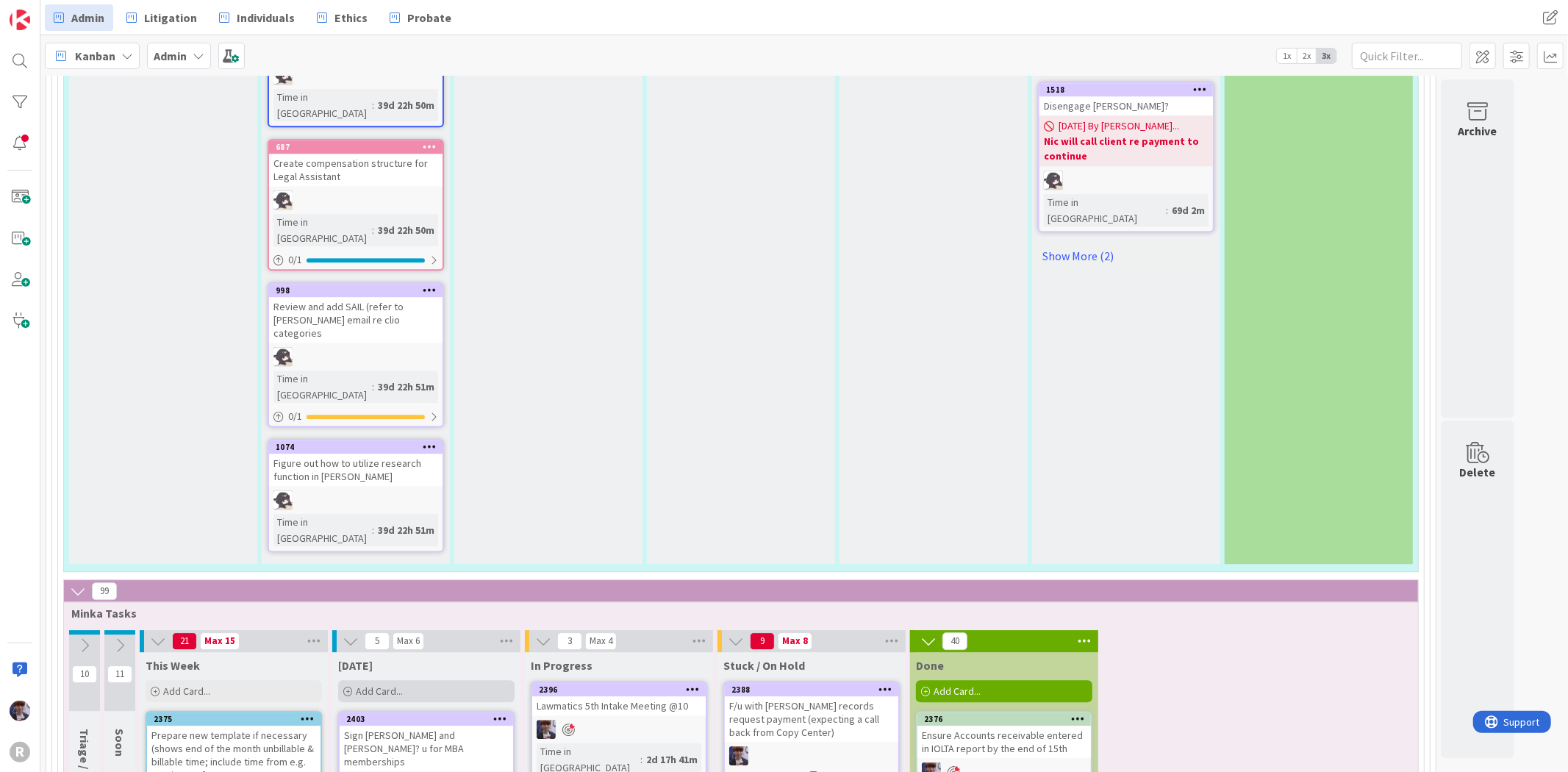
click at [414, 680] on div "Add Card..." at bounding box center [427, 691] width 177 height 22
type textarea "x"
type textarea "U"
type textarea "x"
type textarea "Ud"
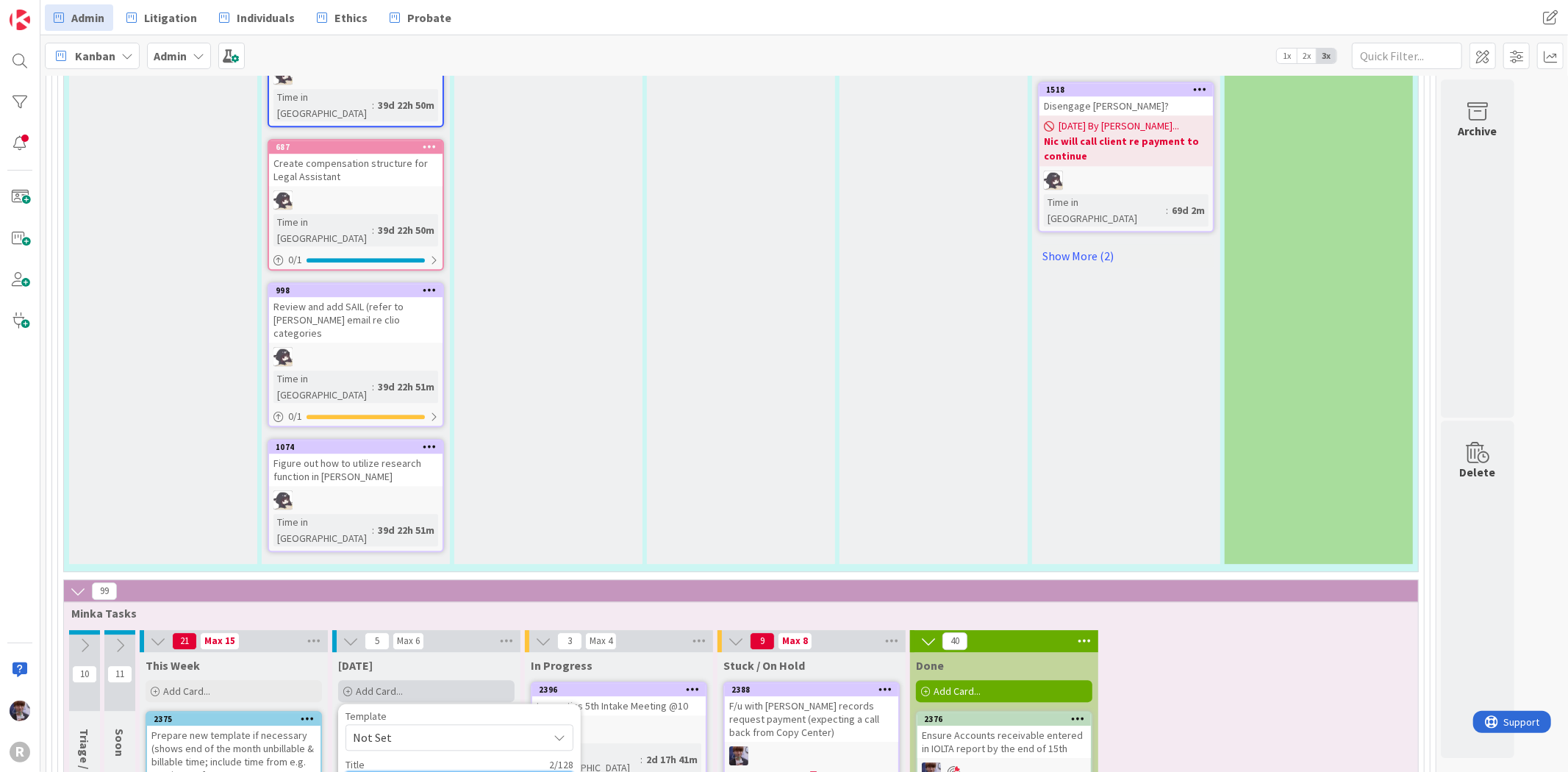
type textarea "x"
type textarea "U"
click at [483, 658] on div "[DATE]" at bounding box center [427, 665] width 177 height 15
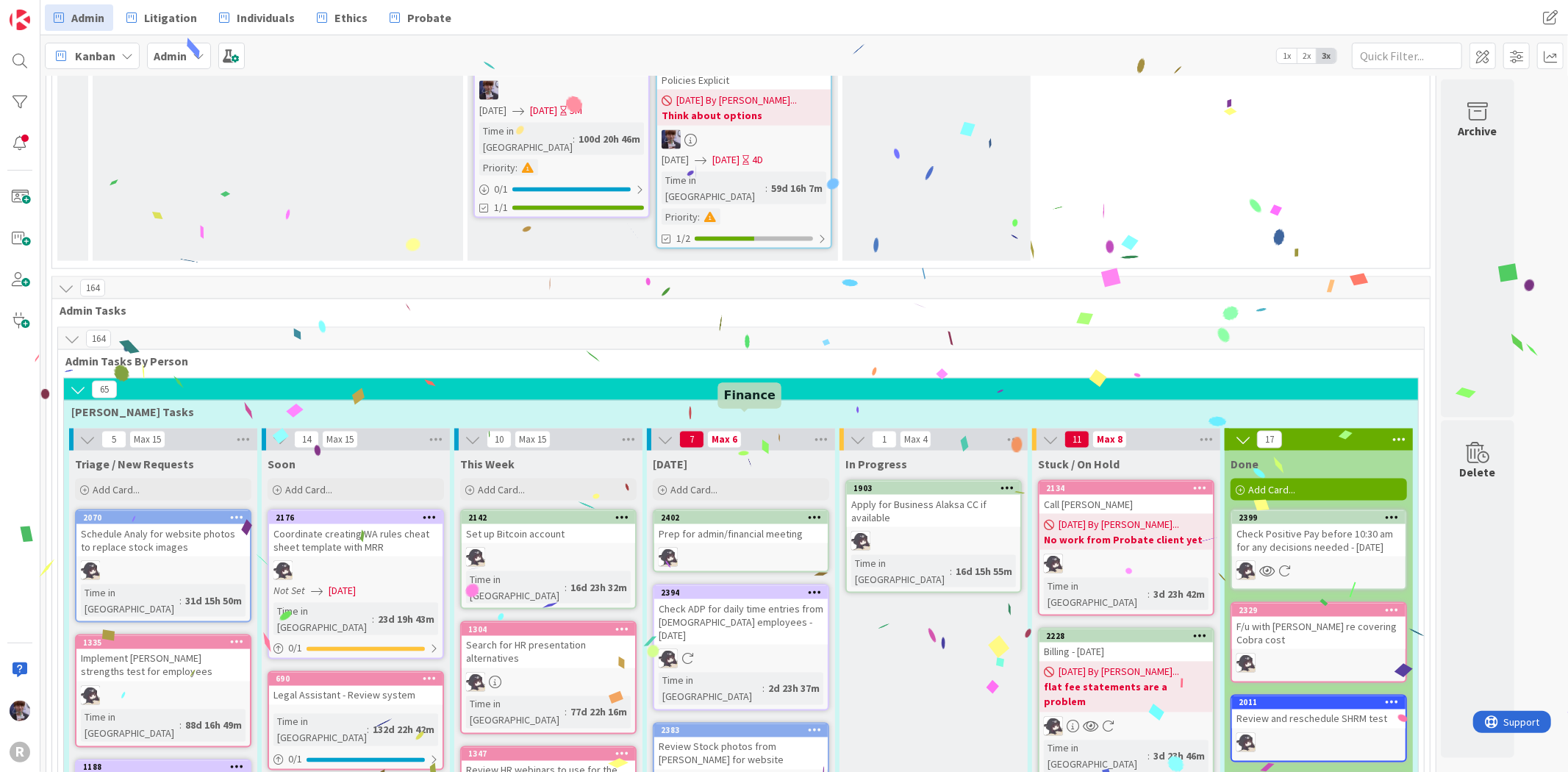
scroll to position [1645, 0]
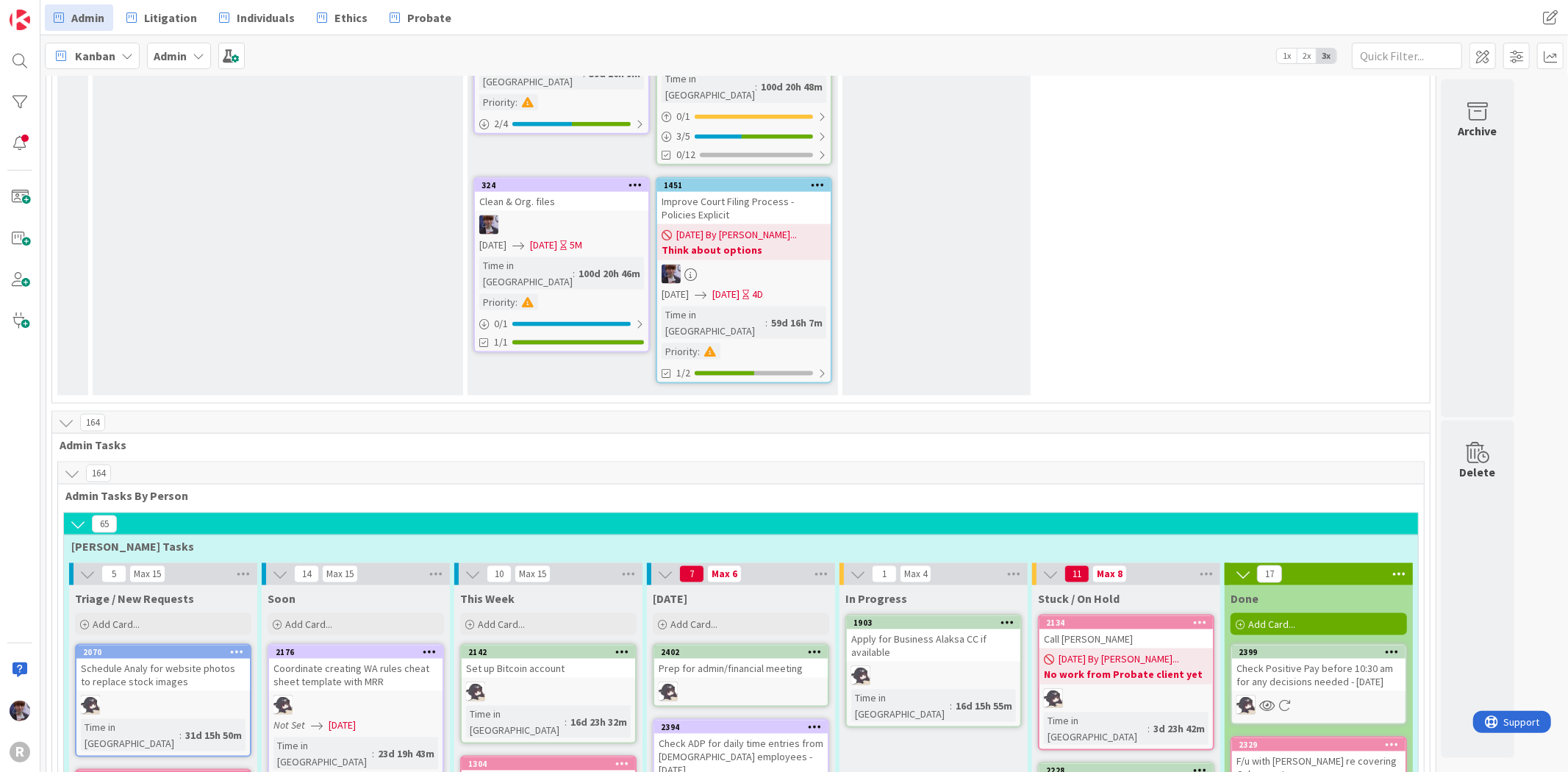
click at [81, 516] on icon at bounding box center [77, 523] width 16 height 16
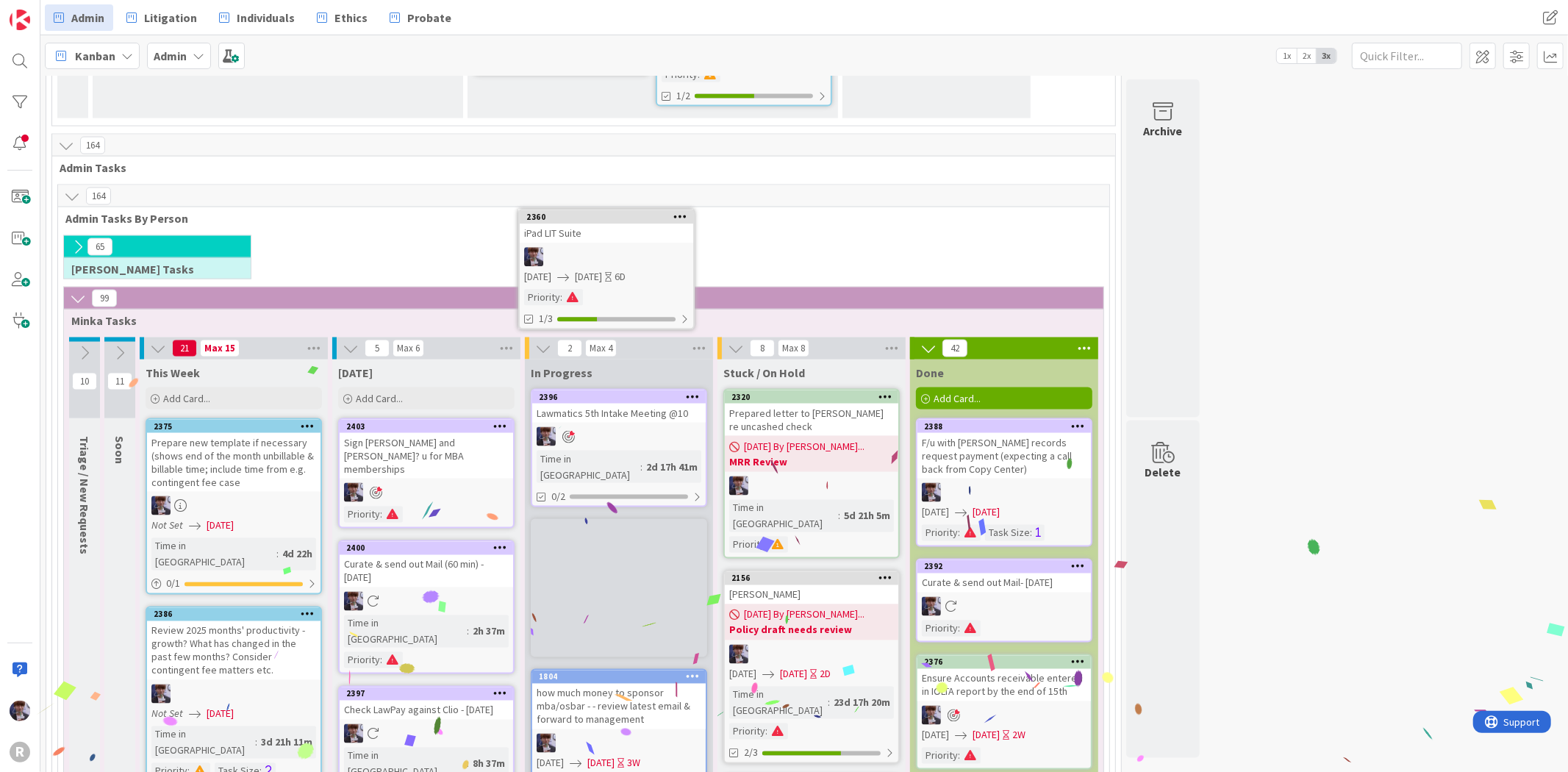
scroll to position [1919, 0]
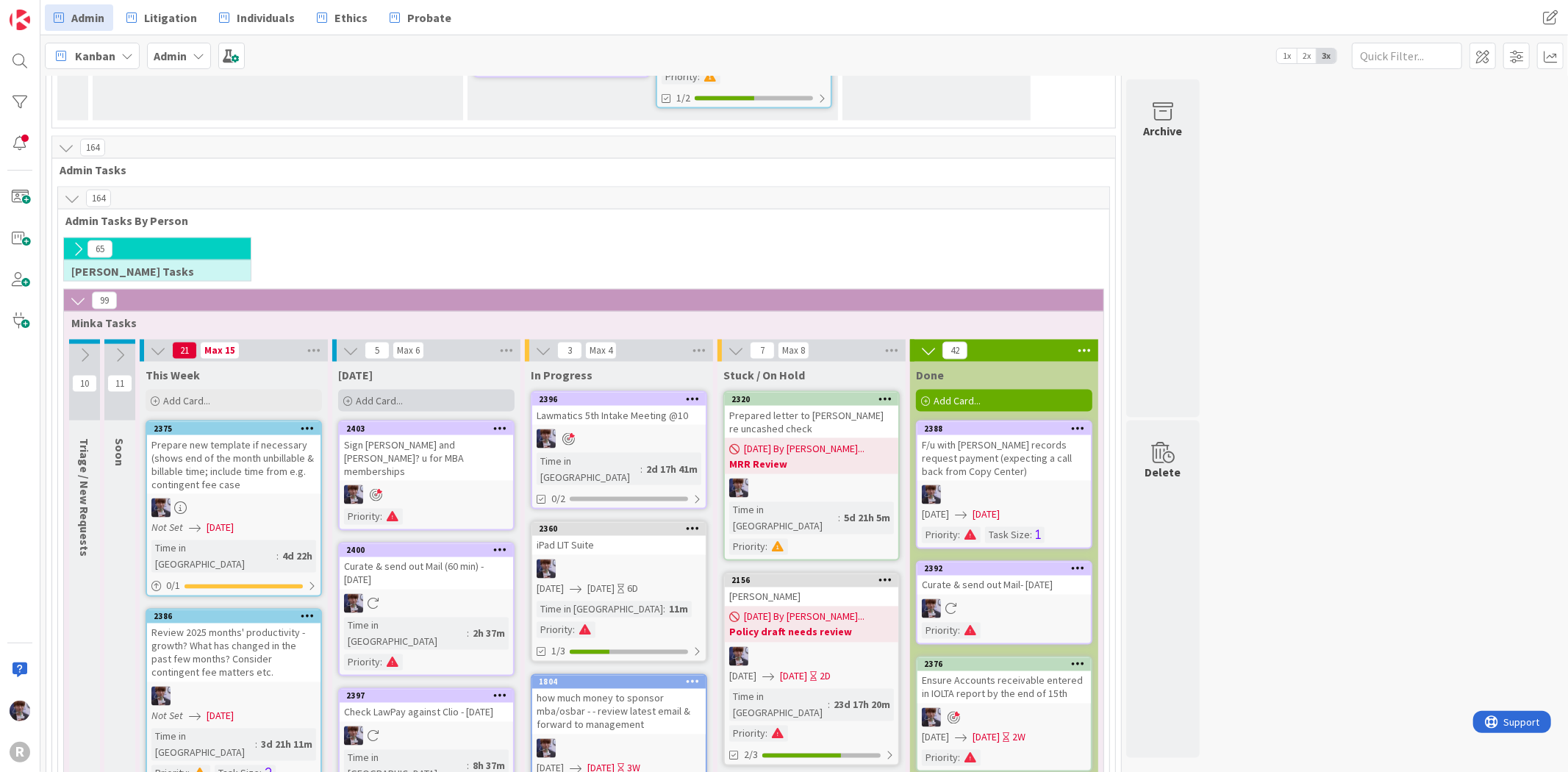
click at [440, 389] on div "Add Card..." at bounding box center [427, 400] width 177 height 22
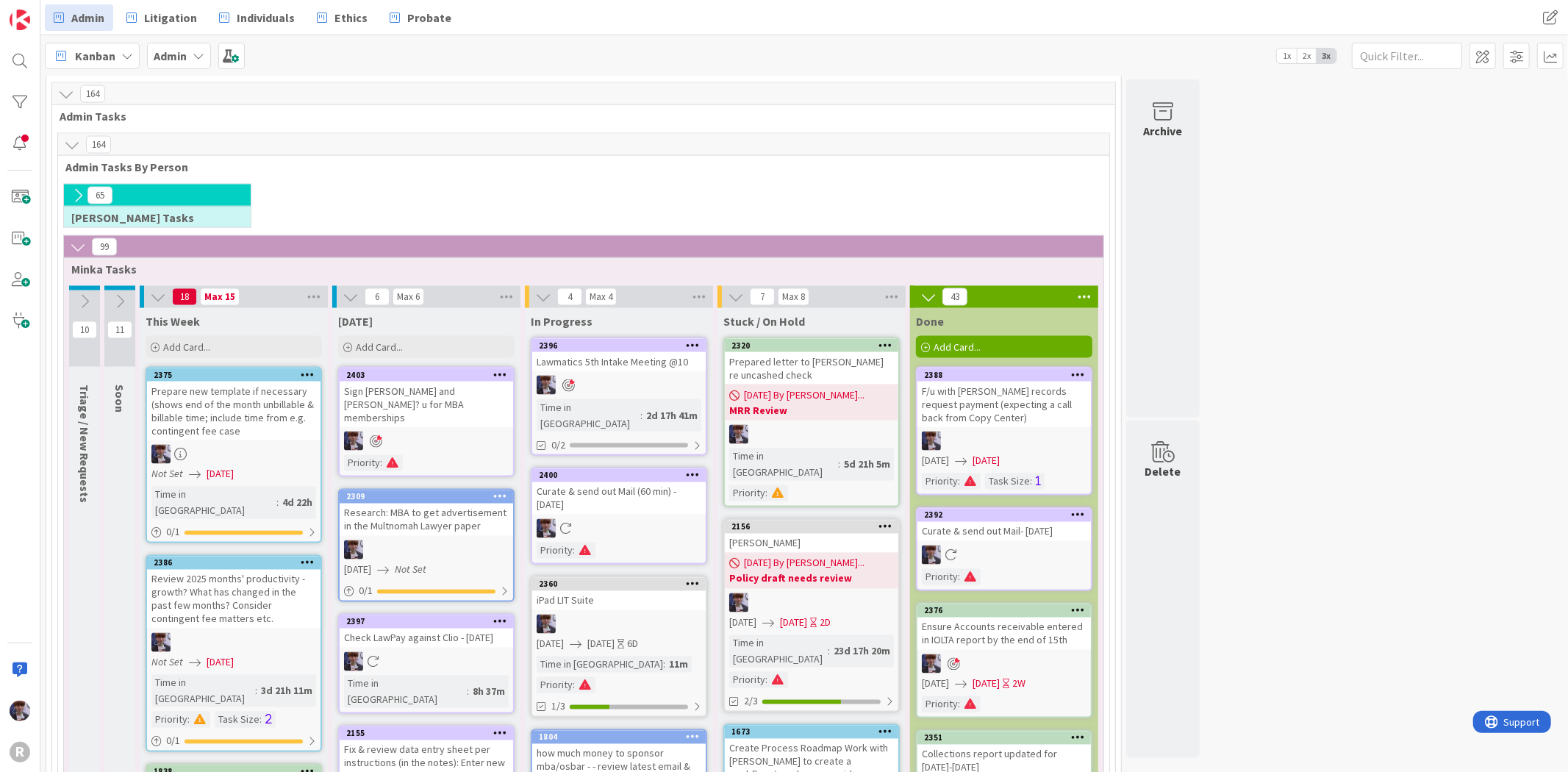
scroll to position [1857, 0]
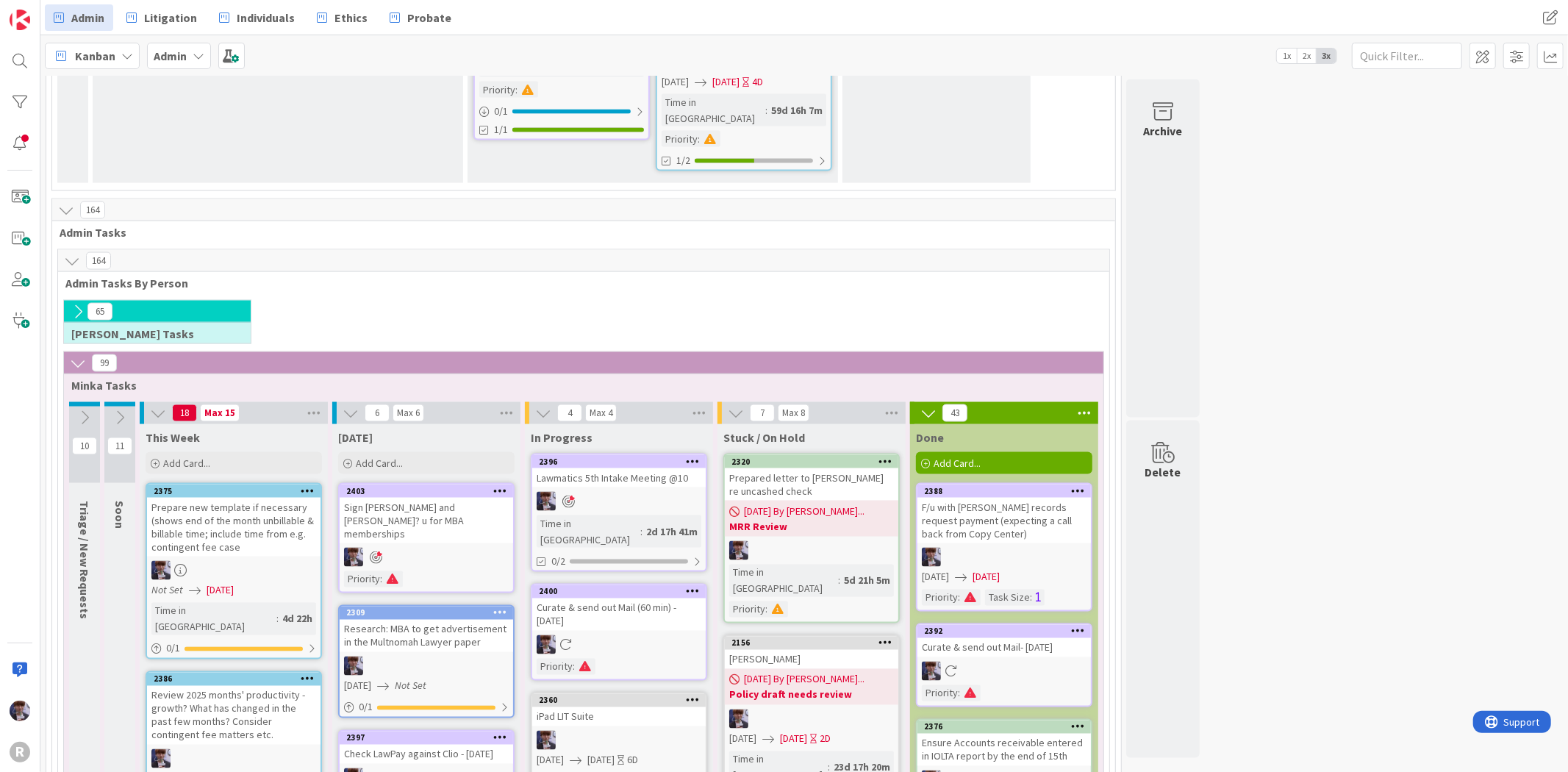
click at [120, 410] on icon at bounding box center [119, 417] width 16 height 16
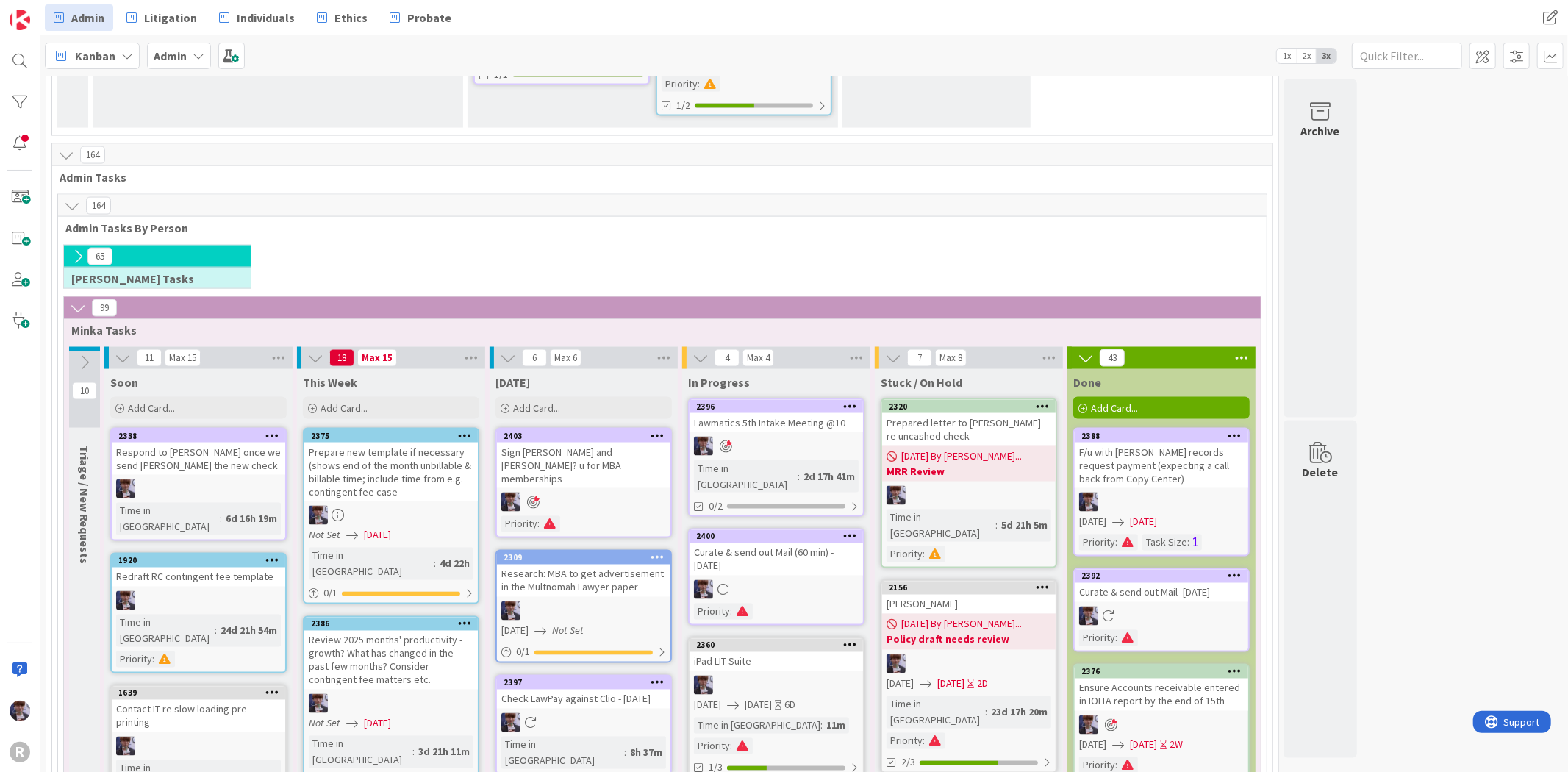
scroll to position [1939, 0]
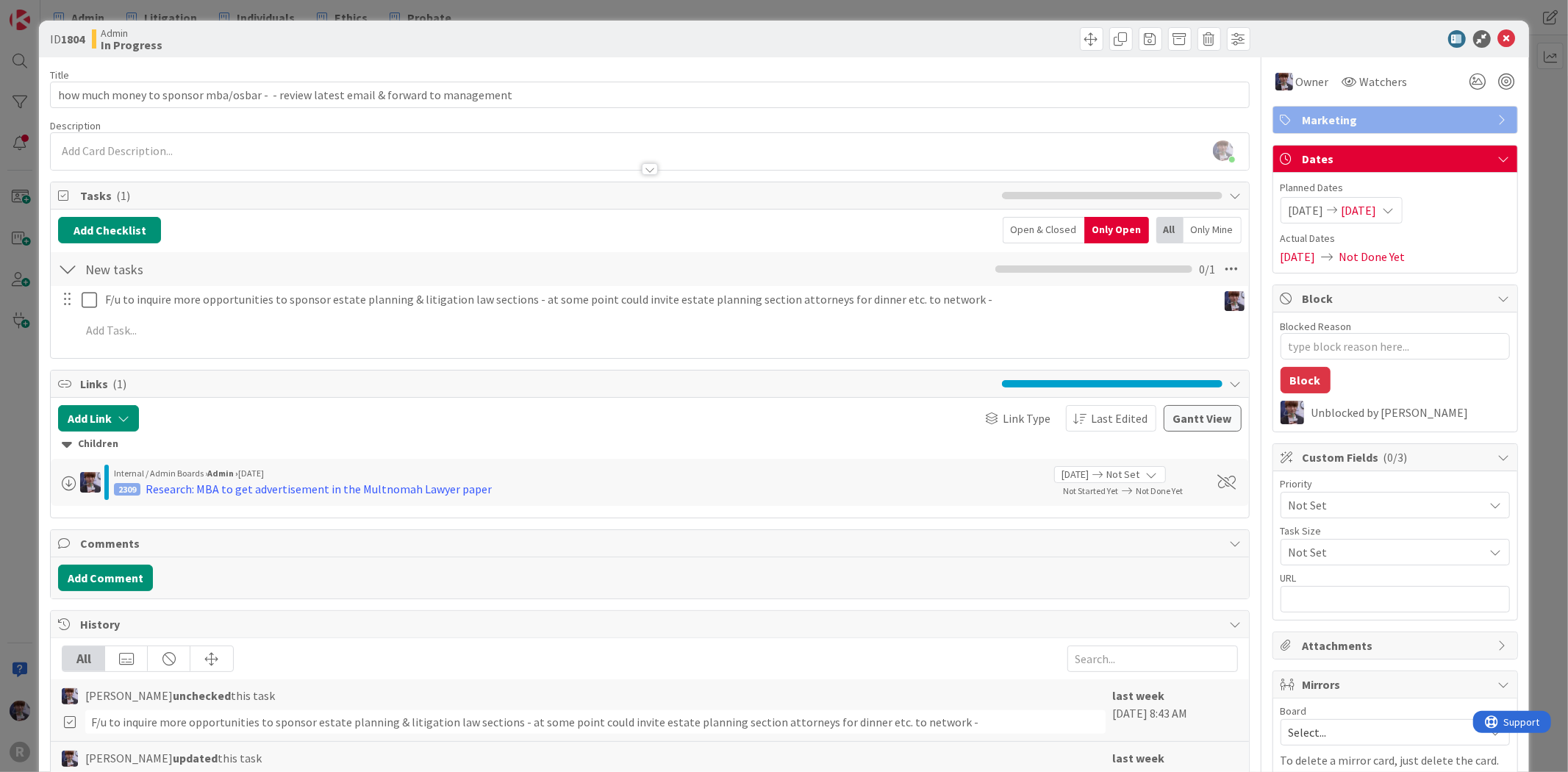
click at [19, 413] on div "ID 1804 Admin In Progress Title 84 / 128 how much money to sponsor mba/osbar - …" at bounding box center [784, 386] width 1568 height 772
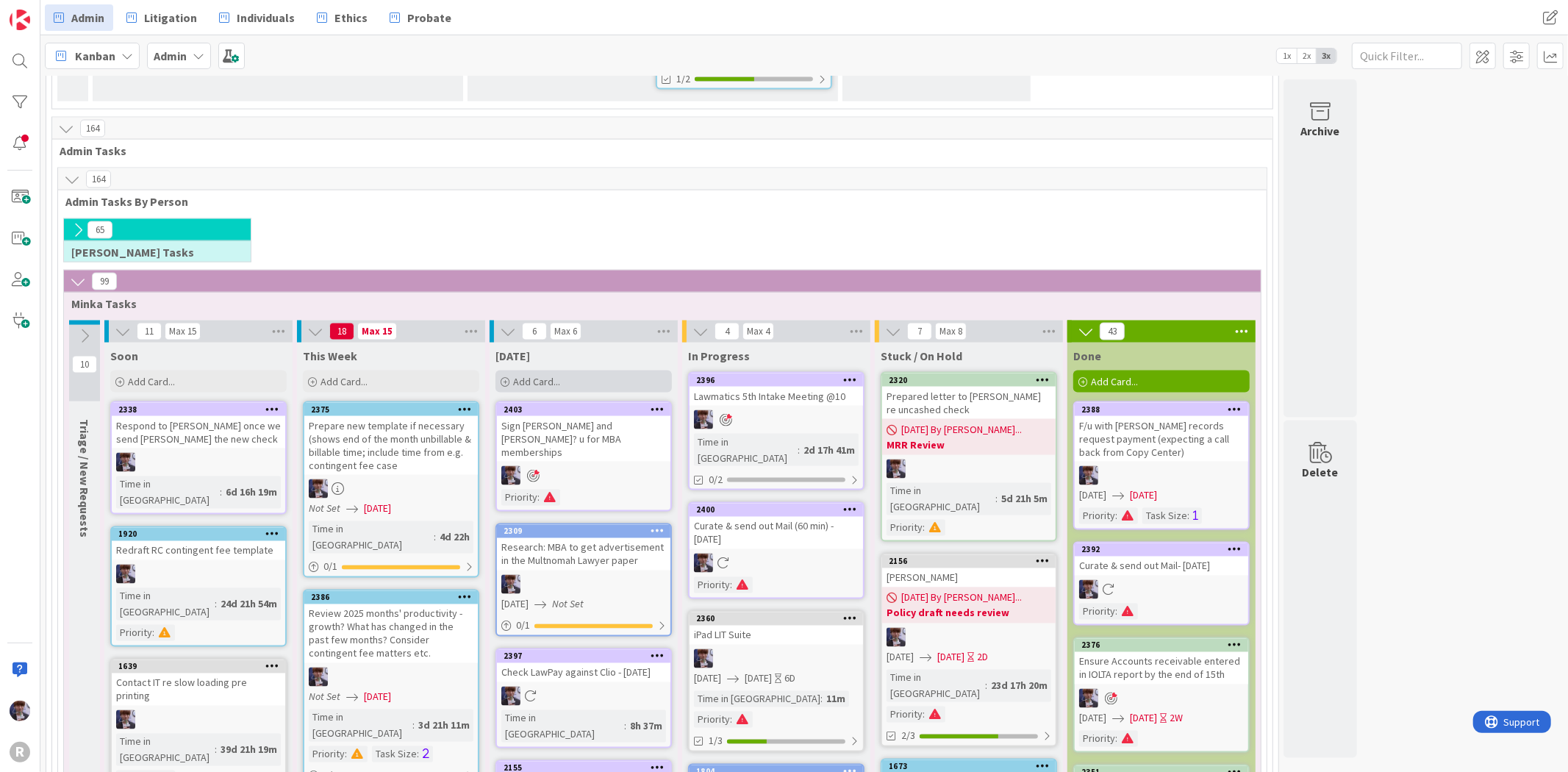
click at [541, 371] on div "Add Card..." at bounding box center [584, 382] width 177 height 22
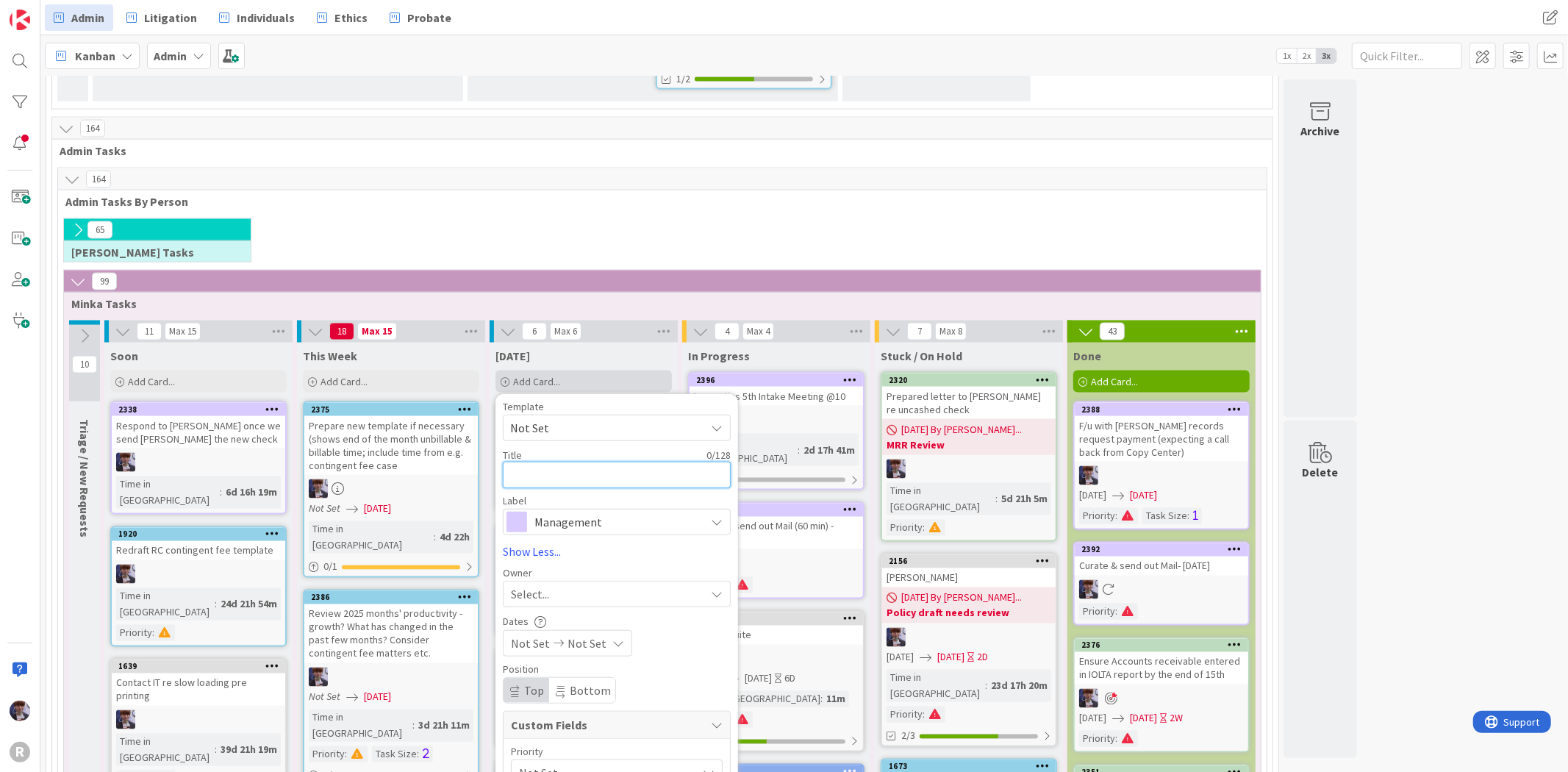
type textarea "x"
type textarea "F"
type textarea "x"
type textarea "Fi"
type textarea "x"
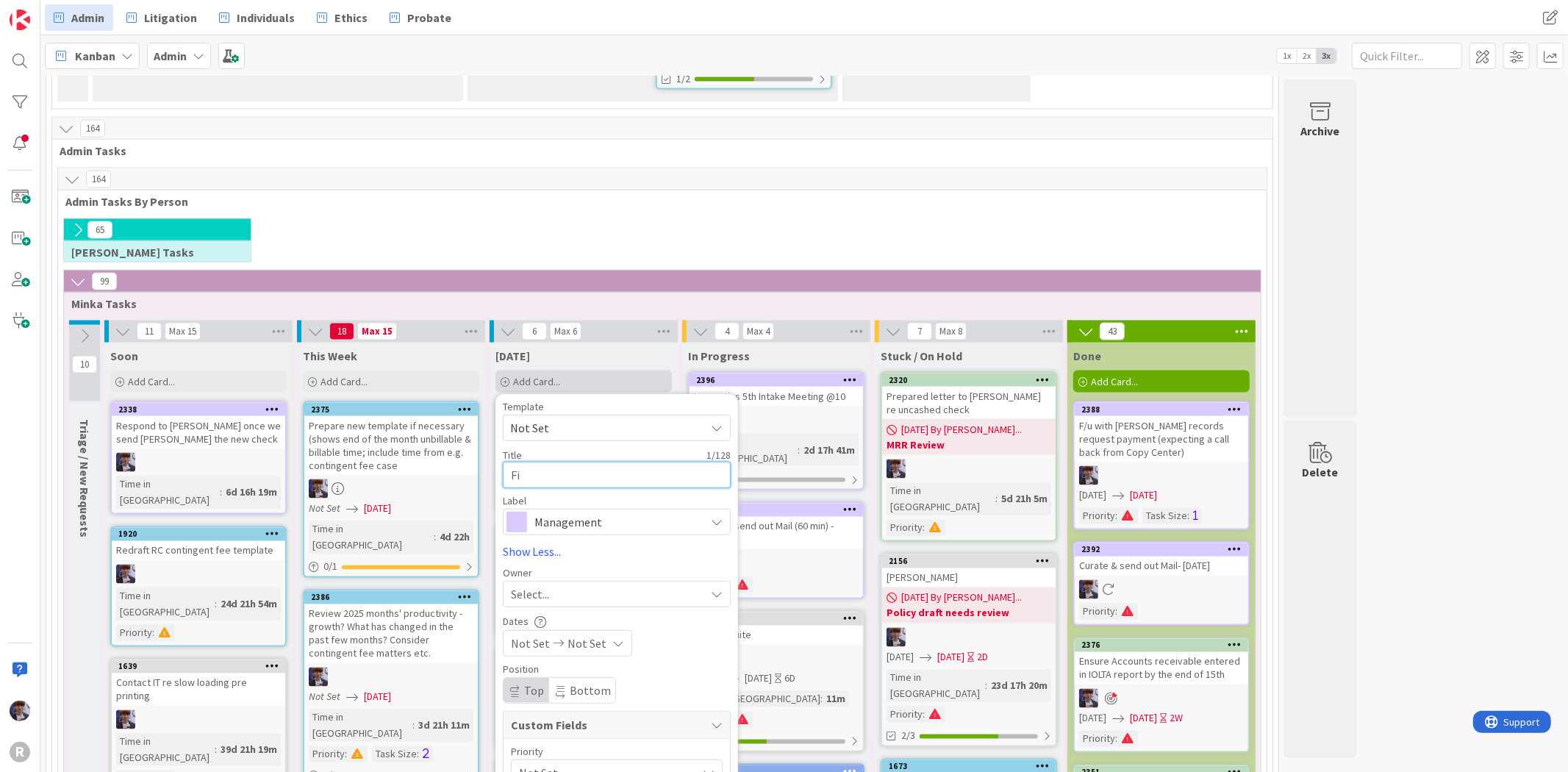
type textarea "Fix"
type textarea "x"
type textarea "Fix"
type textarea "x"
type textarea "Fix w"
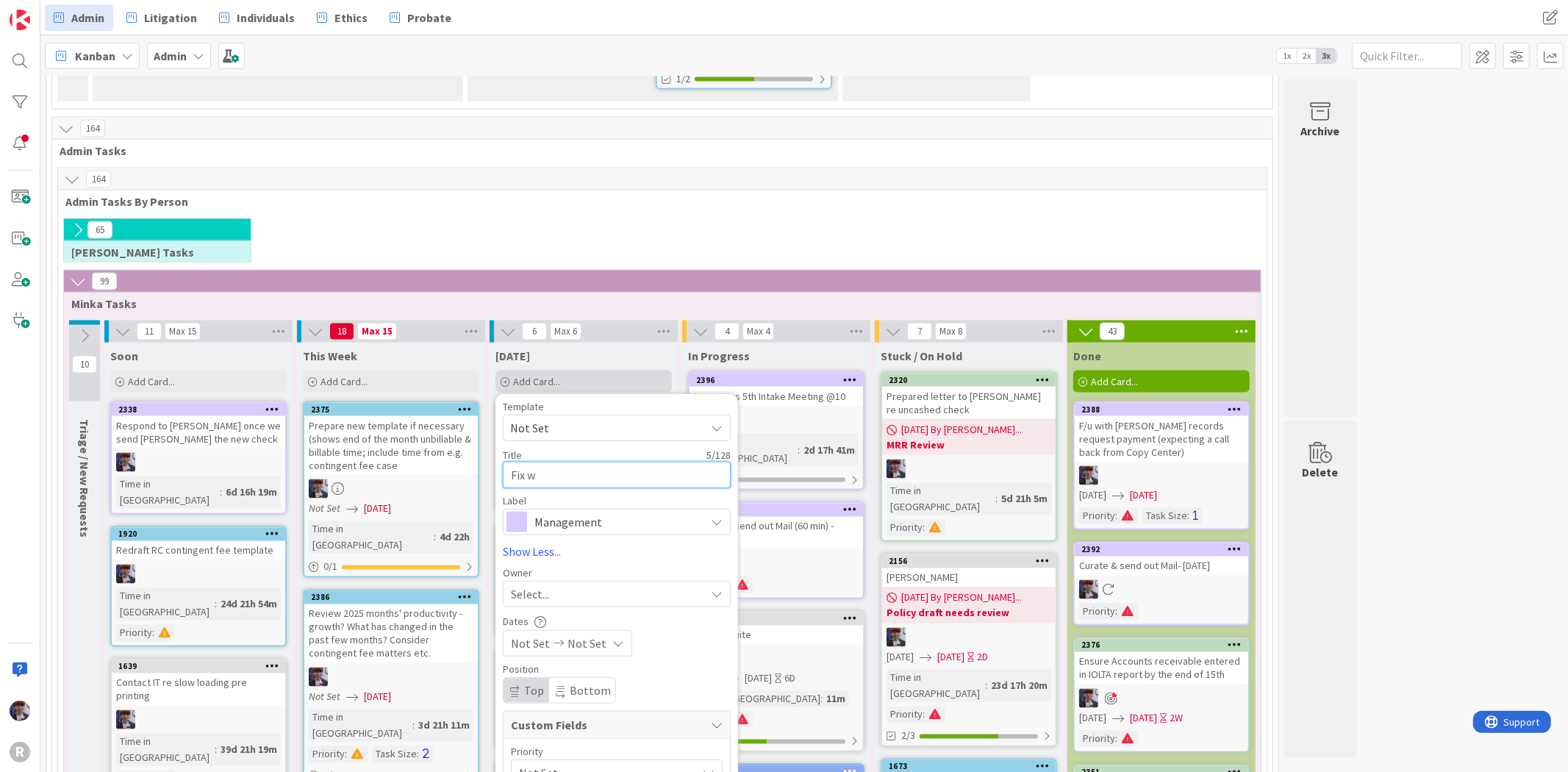
type textarea "x"
type textarea "Fix we"
type textarea "x"
type textarea "Fix web"
type textarea "x"
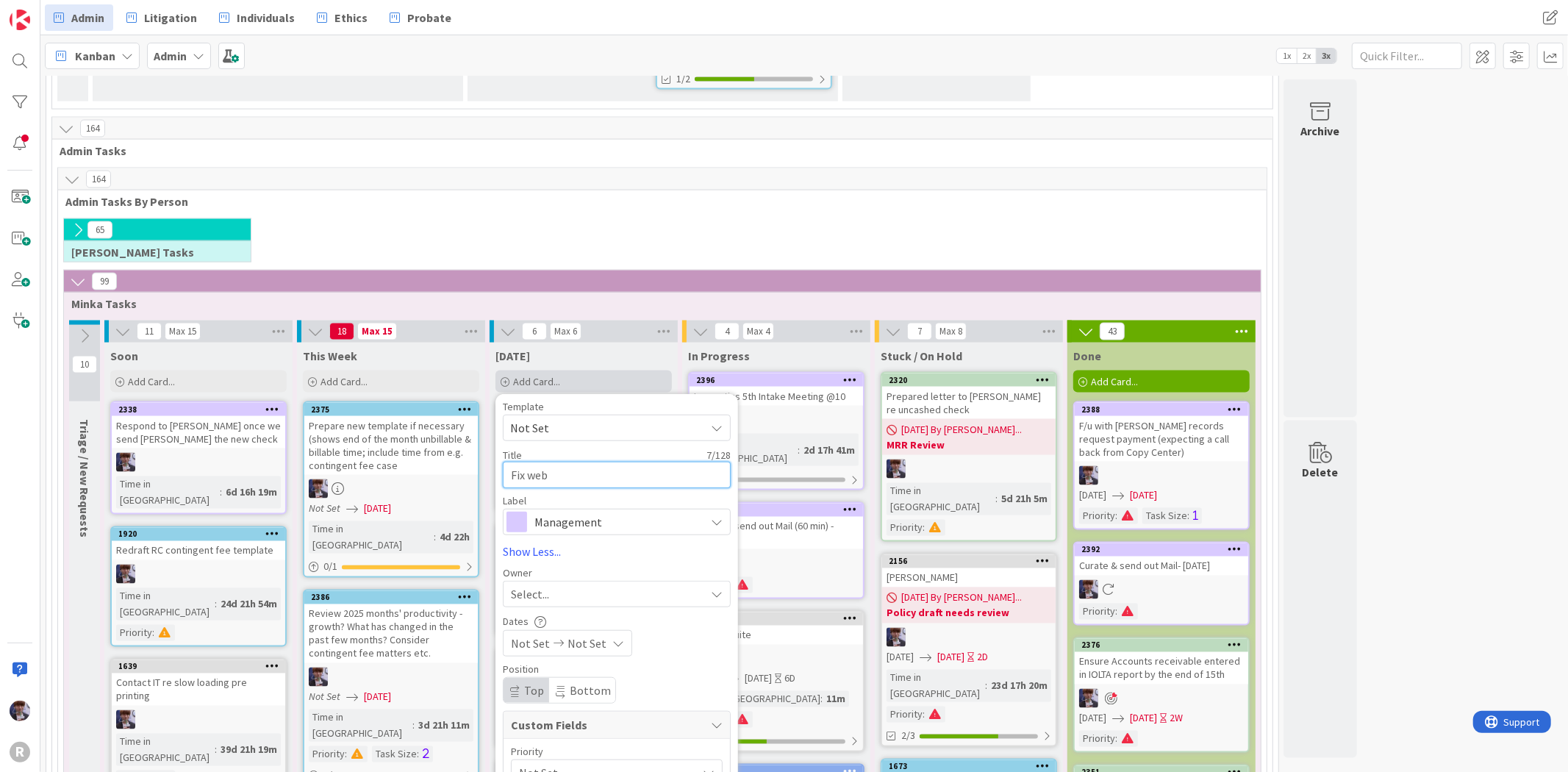
type textarea "Fix webs"
type textarea "x"
type textarea "Fix websi"
type textarea "x"
type textarea "Fix websit"
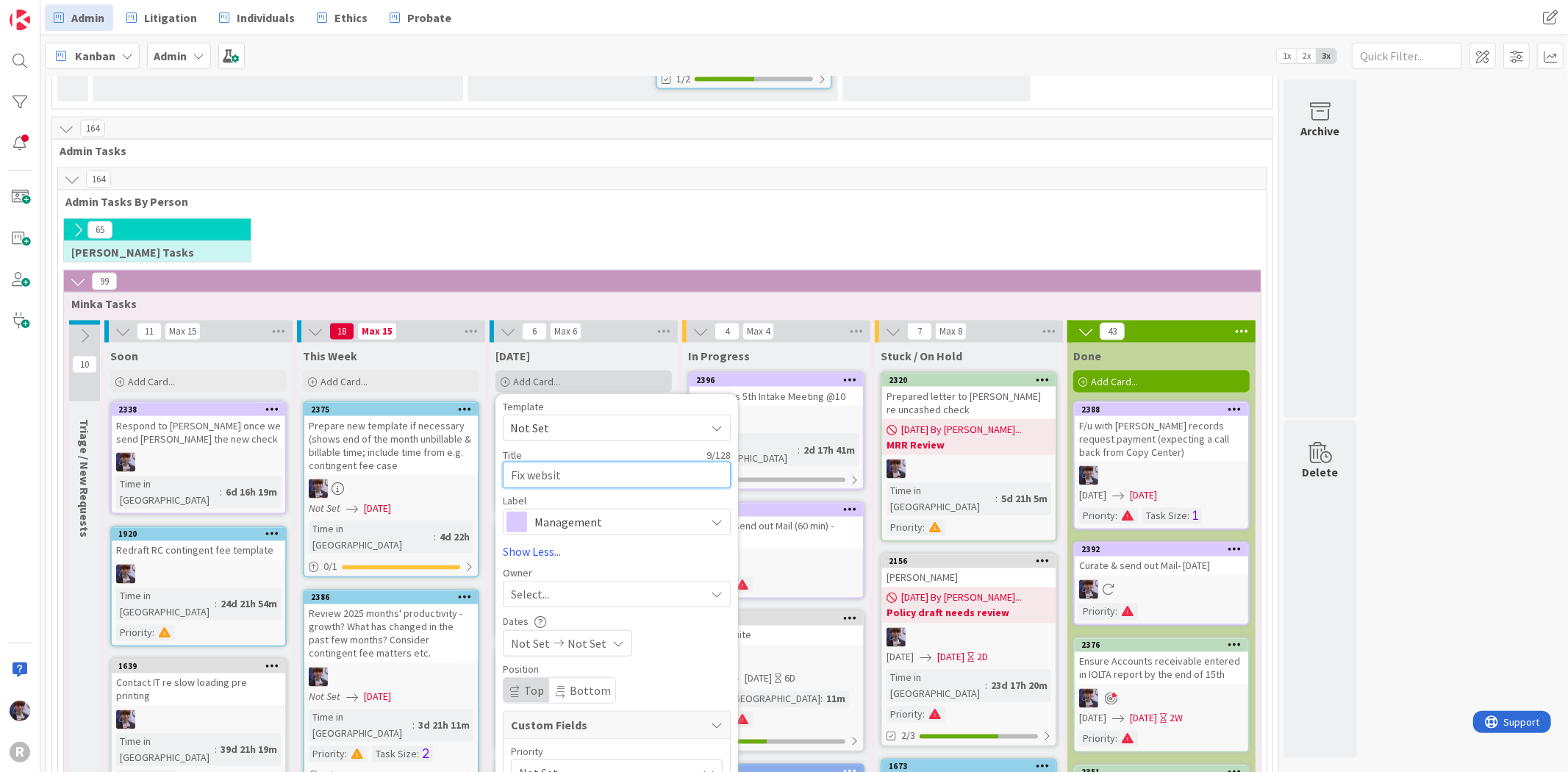
type textarea "x"
type textarea "Fix website"
type textarea "x"
type textarea "Fix website b"
type textarea "x"
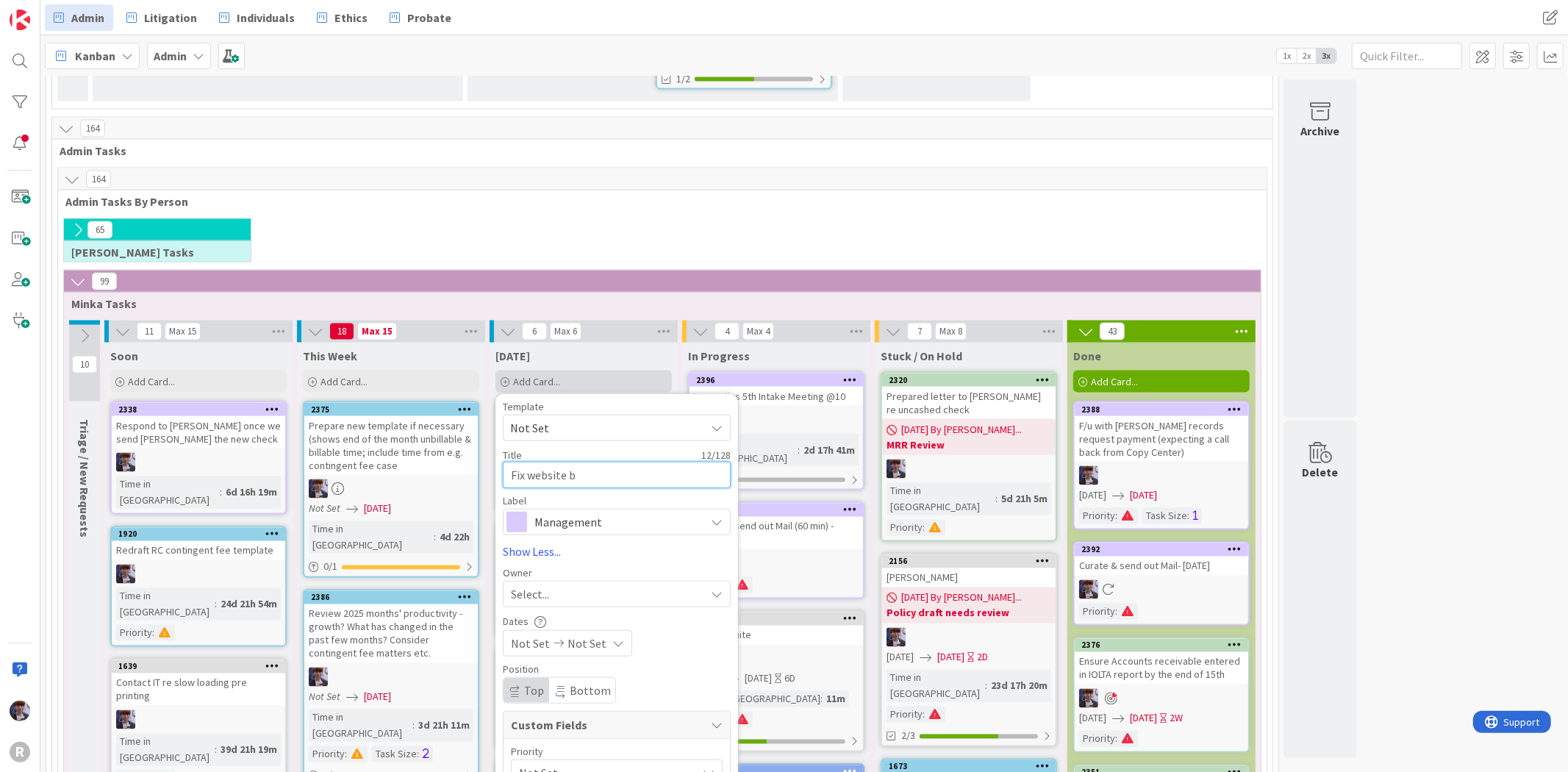
type textarea "Fix website bi"
type textarea "x"
type textarea "Fix website bio"
type textarea "x"
type textarea "Fix website bios"
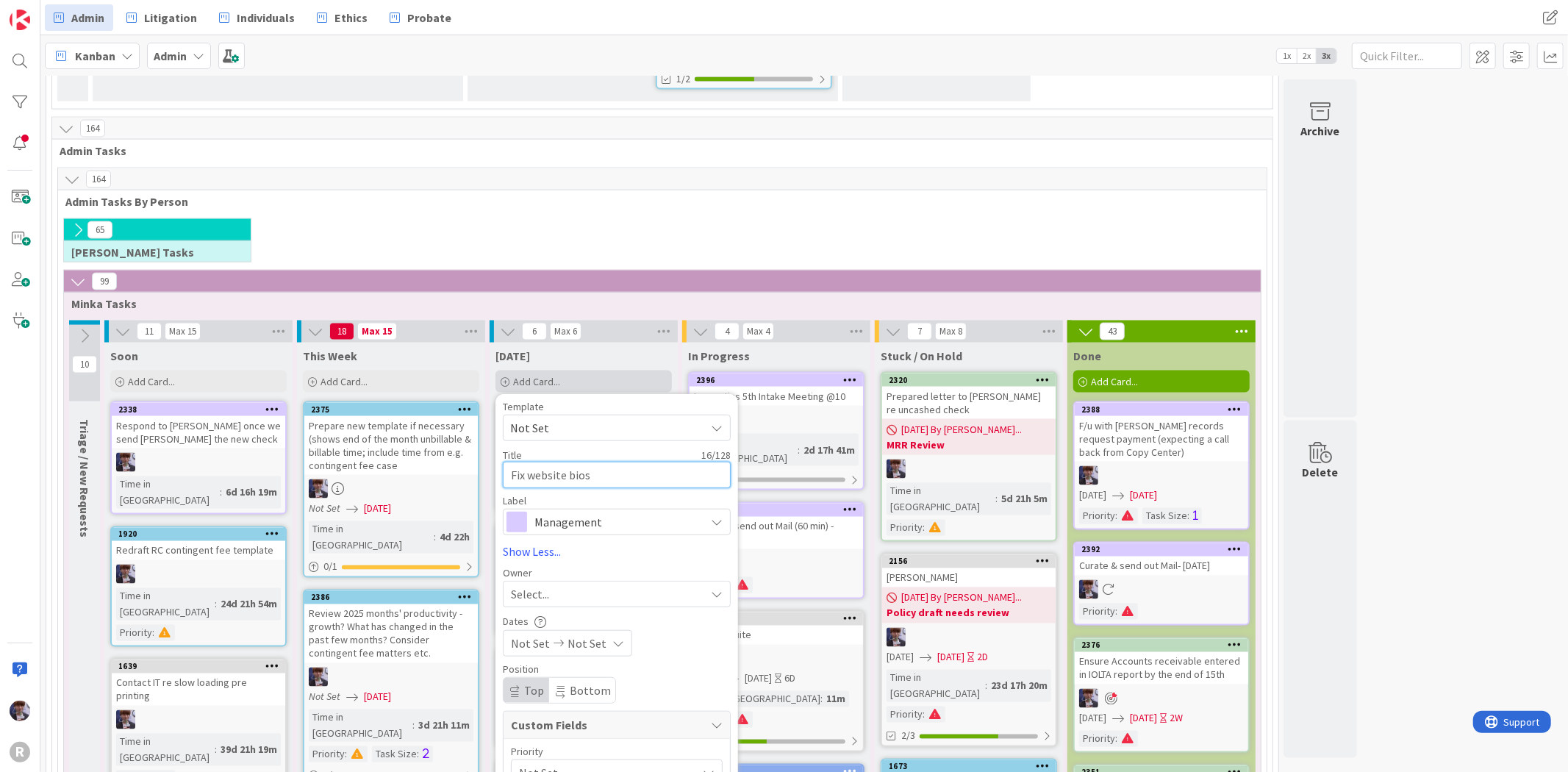
type textarea "x"
type textarea "Fix website bios"
type textarea "x"
type textarea "Fix website bios fo"
type textarea "x"
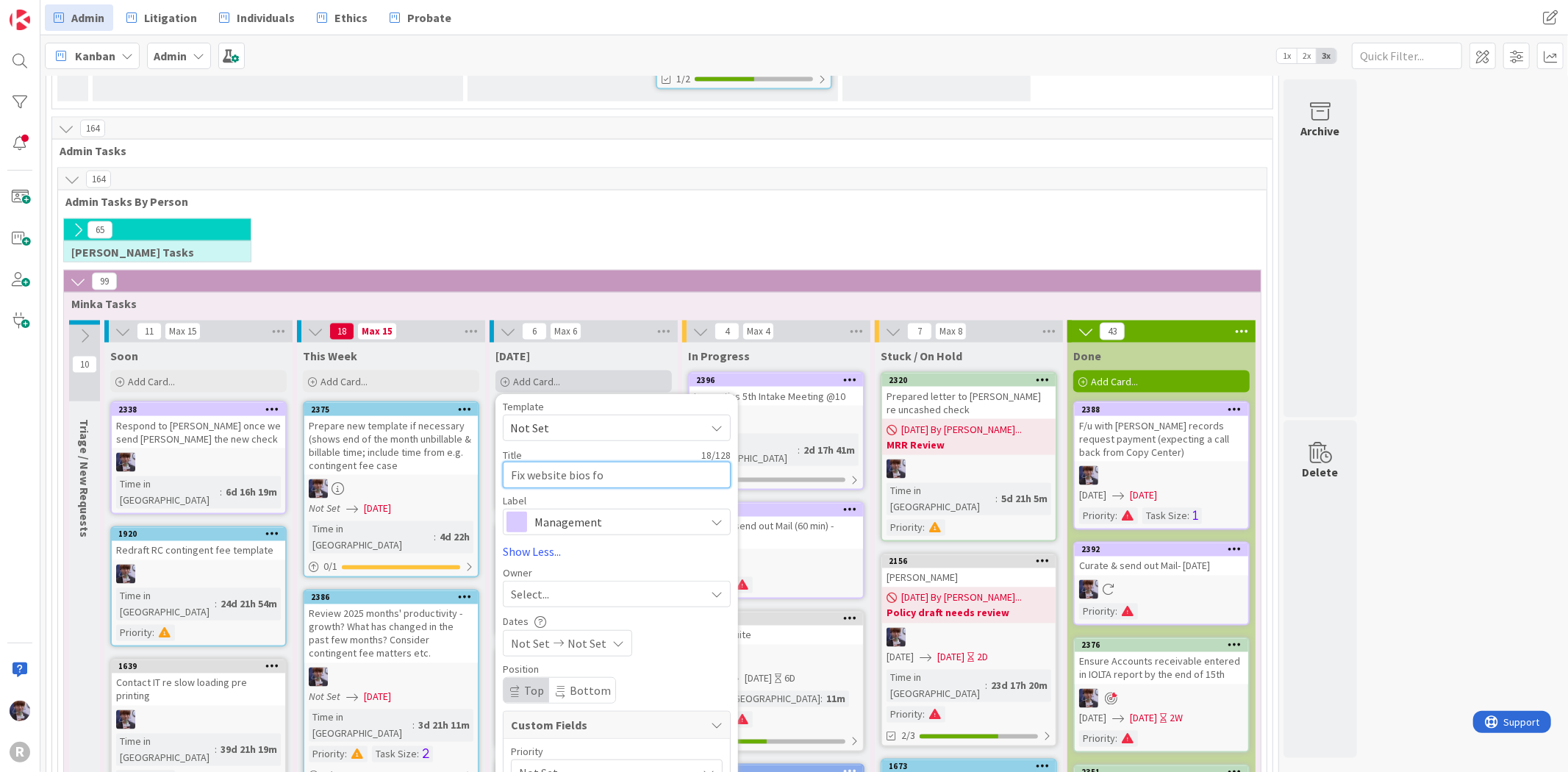
type textarea "Fix website bios for"
type textarea "x"
type textarea "Fix website bios for"
type textarea "x"
type textarea "Fix website bios for a"
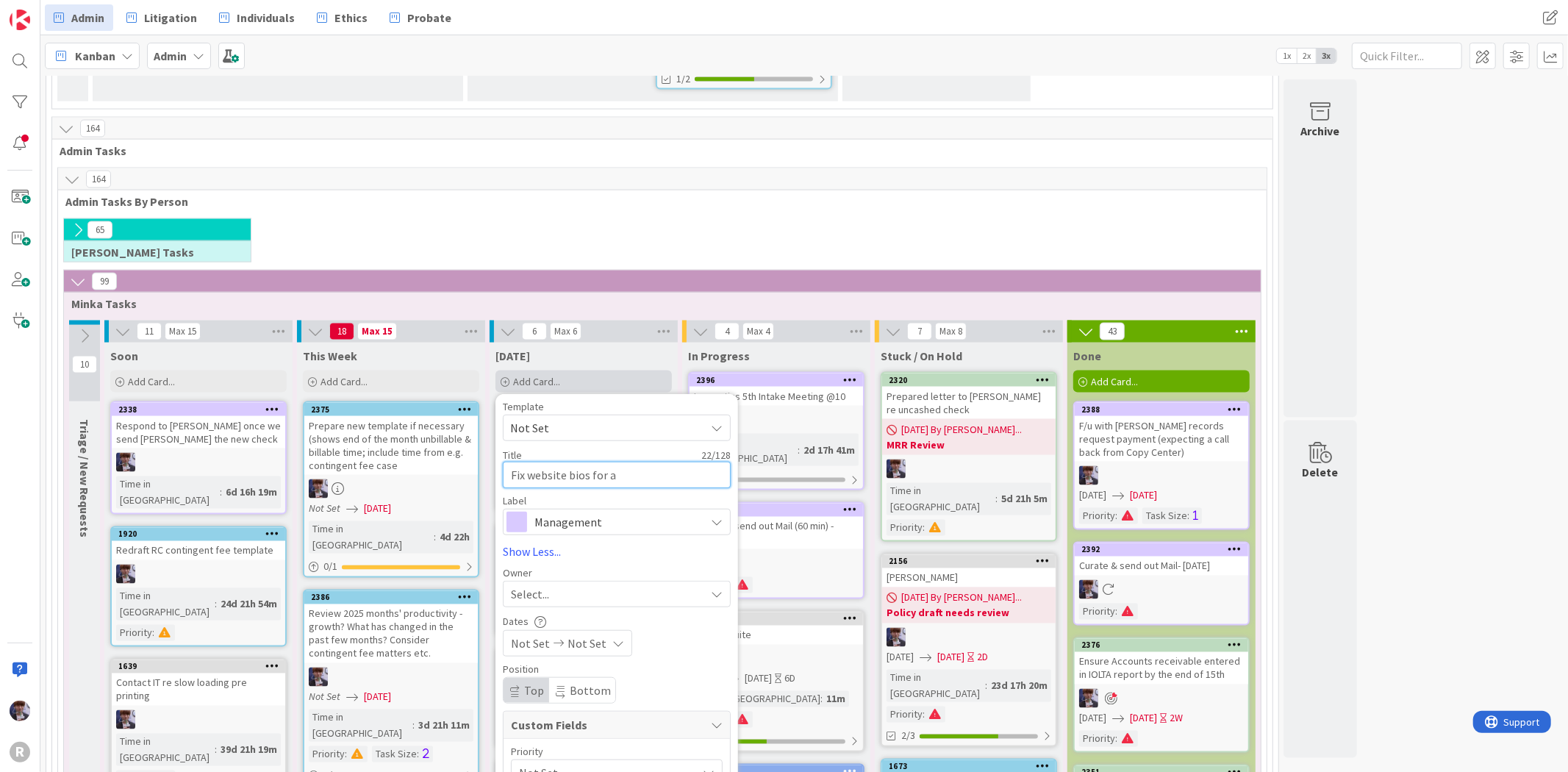
type textarea "x"
type textarea "Fix website bios for ad"
type textarea "x"
type textarea "Fix website bios for adm"
type textarea "x"
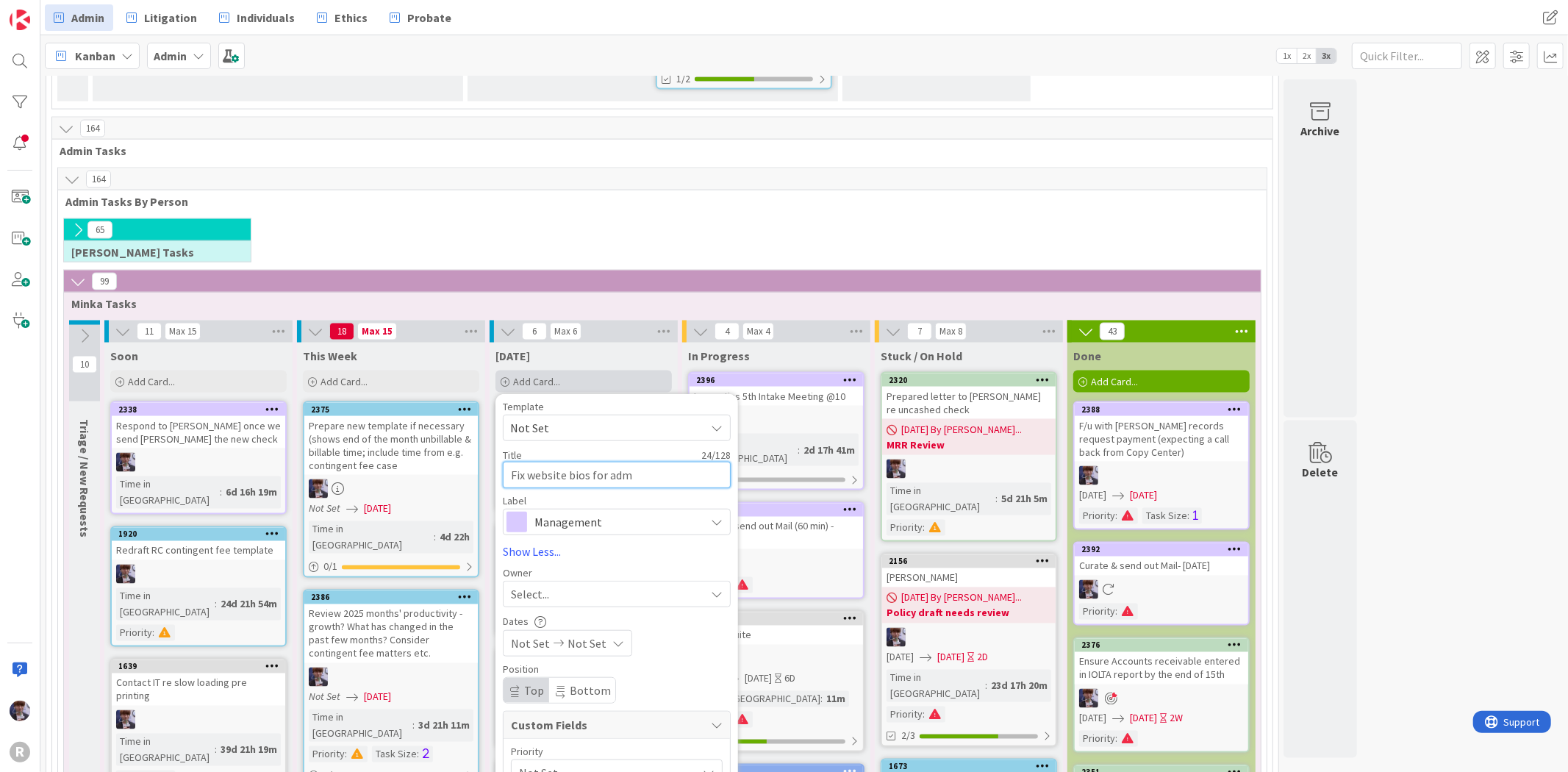
type textarea "Fix website bios for admi"
type textarea "x"
type textarea "Fix website bios for admin"
type textarea "x"
type textarea "Fix website bios for admin"
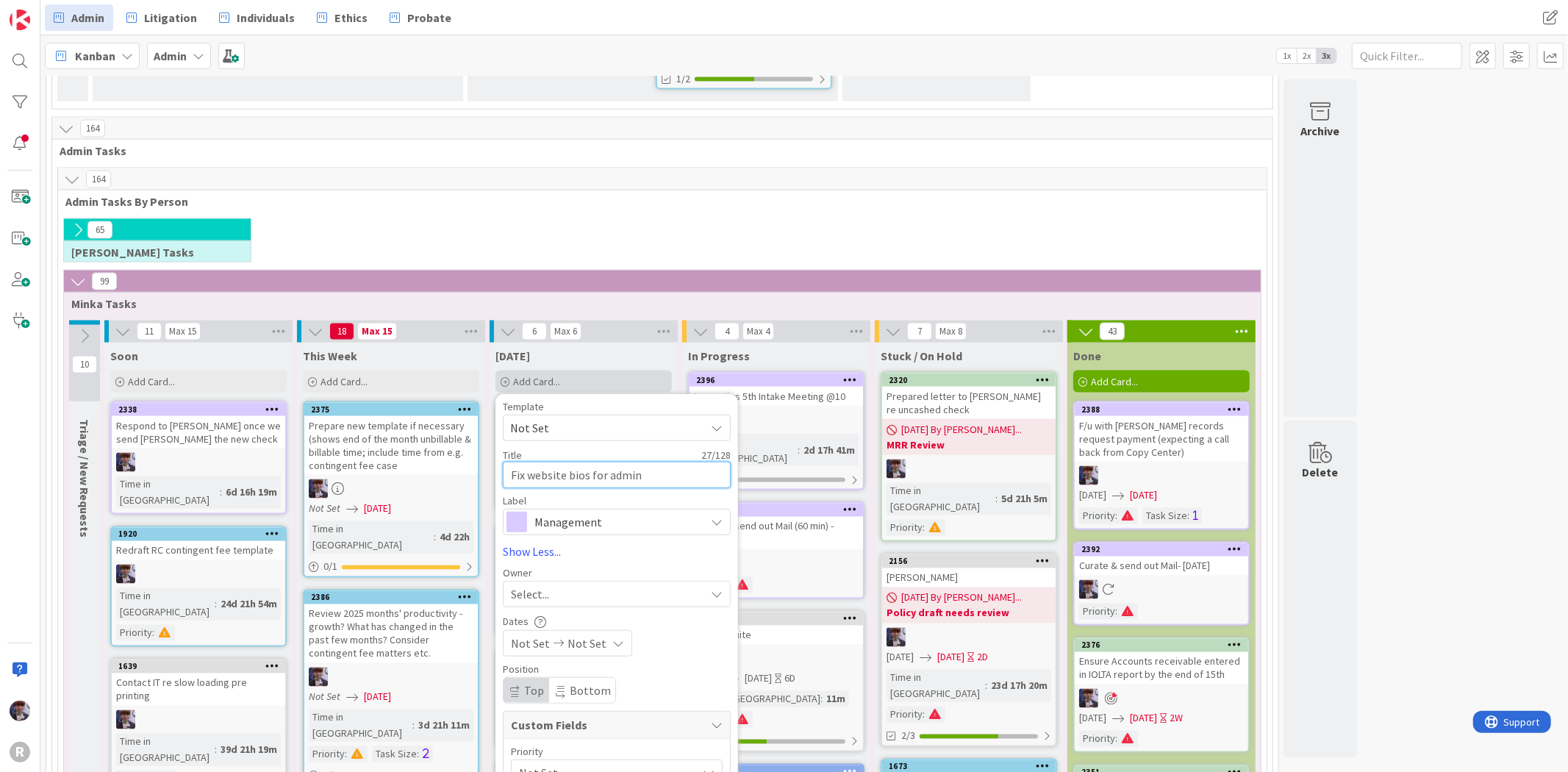
type textarea "x"
type textarea "Fix website bios for admin m"
type textarea "x"
type textarea "Fix website bios for admin me"
type textarea "x"
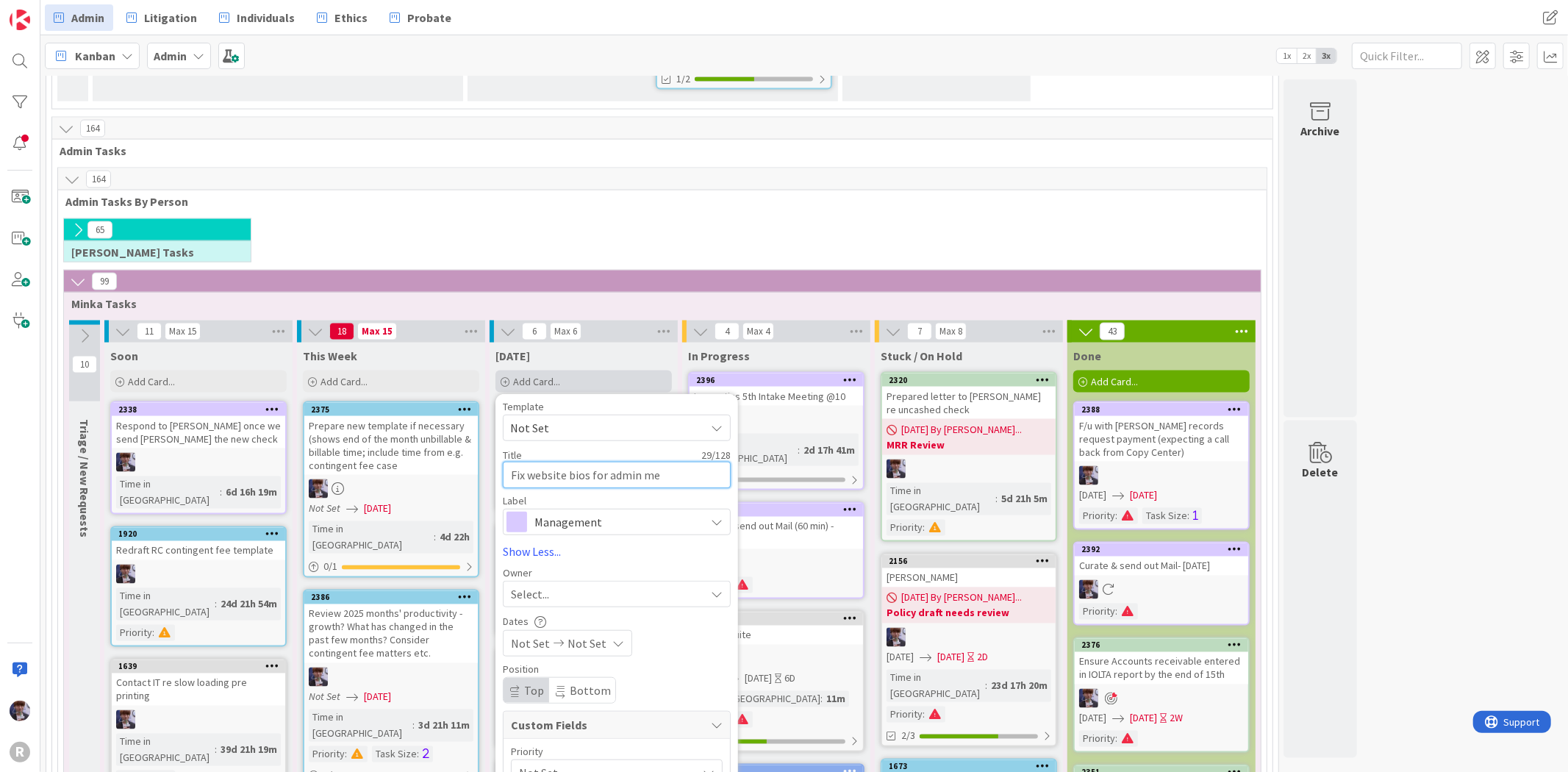
type textarea "Fix website bios for admin mee"
type textarea "x"
type textarea "Fix website bios for admin meet"
type textarea "x"
type textarea "Fix website bios for admin meeti"
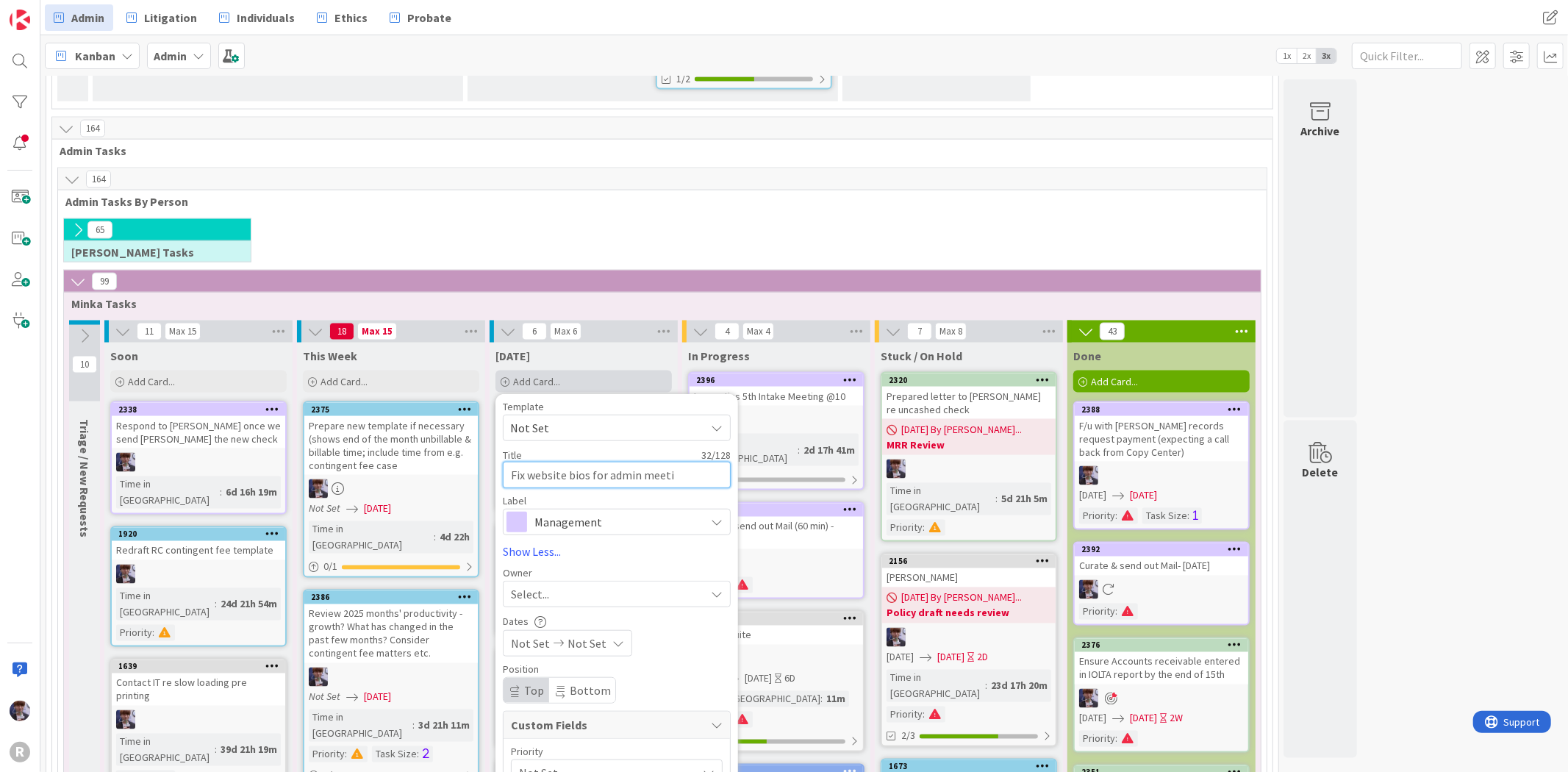
type textarea "x"
type textarea "Fix website bios for admin meetin"
type textarea "x"
type textarea "Fix website bios for admin meeting"
type textarea "x"
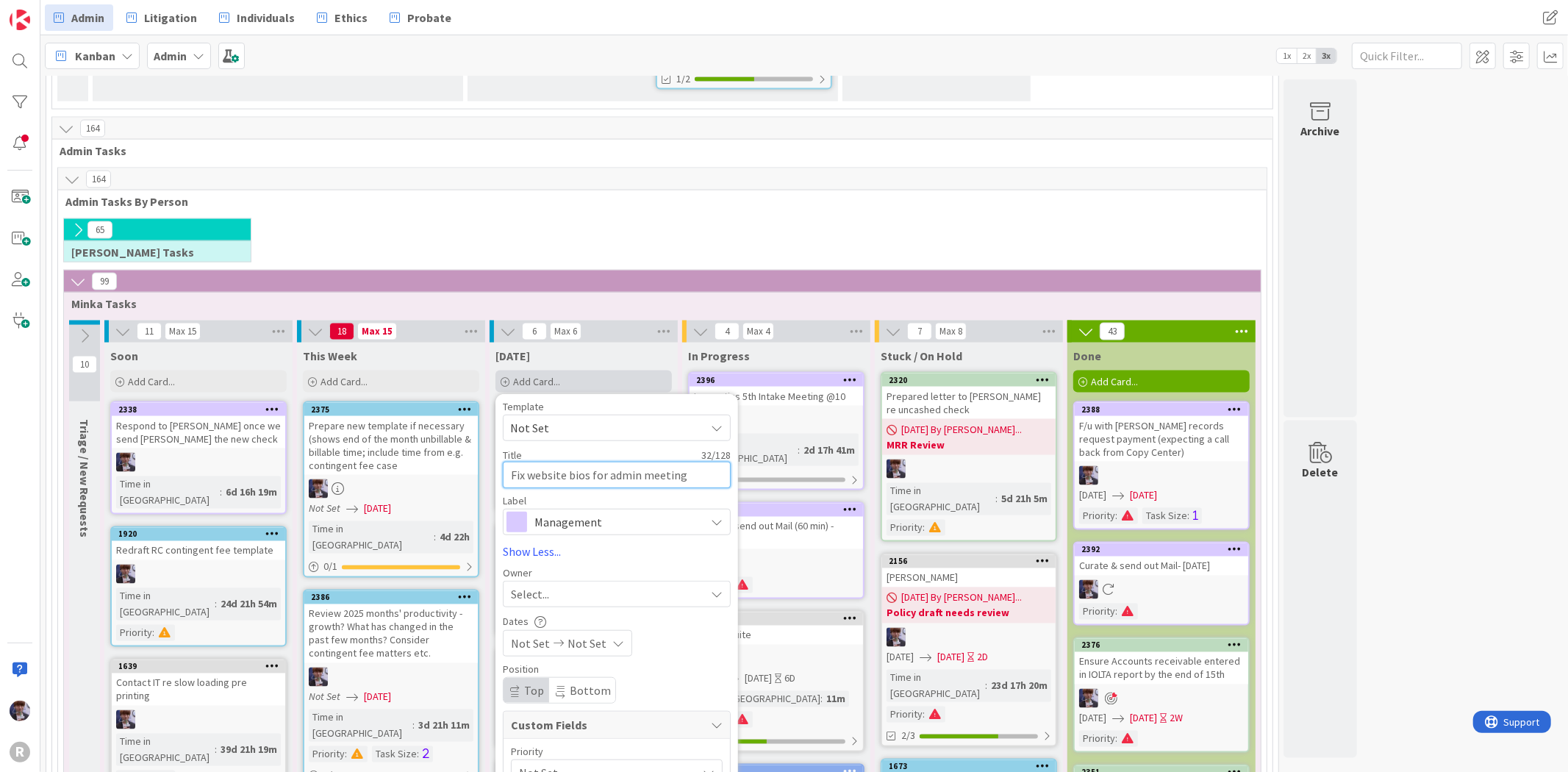
type textarea "Fix website bios for admin meeting"
type textarea "x"
type textarea "Fix website bios for admin meeting"
type textarea "x"
type textarea "Fix website bios for admin meetin"
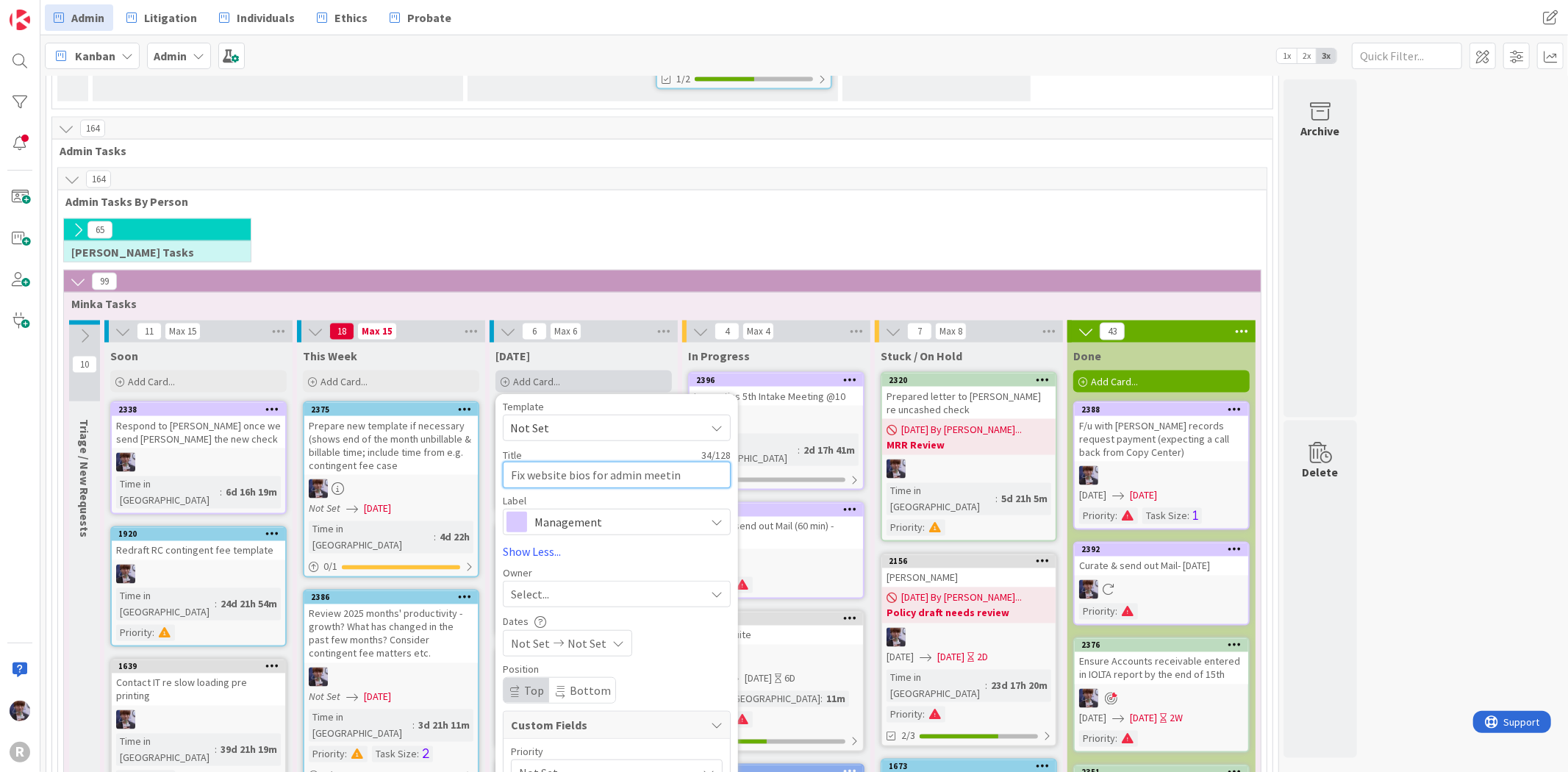
type textarea "x"
type textarea "Fix website bios for admin meeti"
type textarea "x"
type textarea "Fix website bios for admin meet"
type textarea "x"
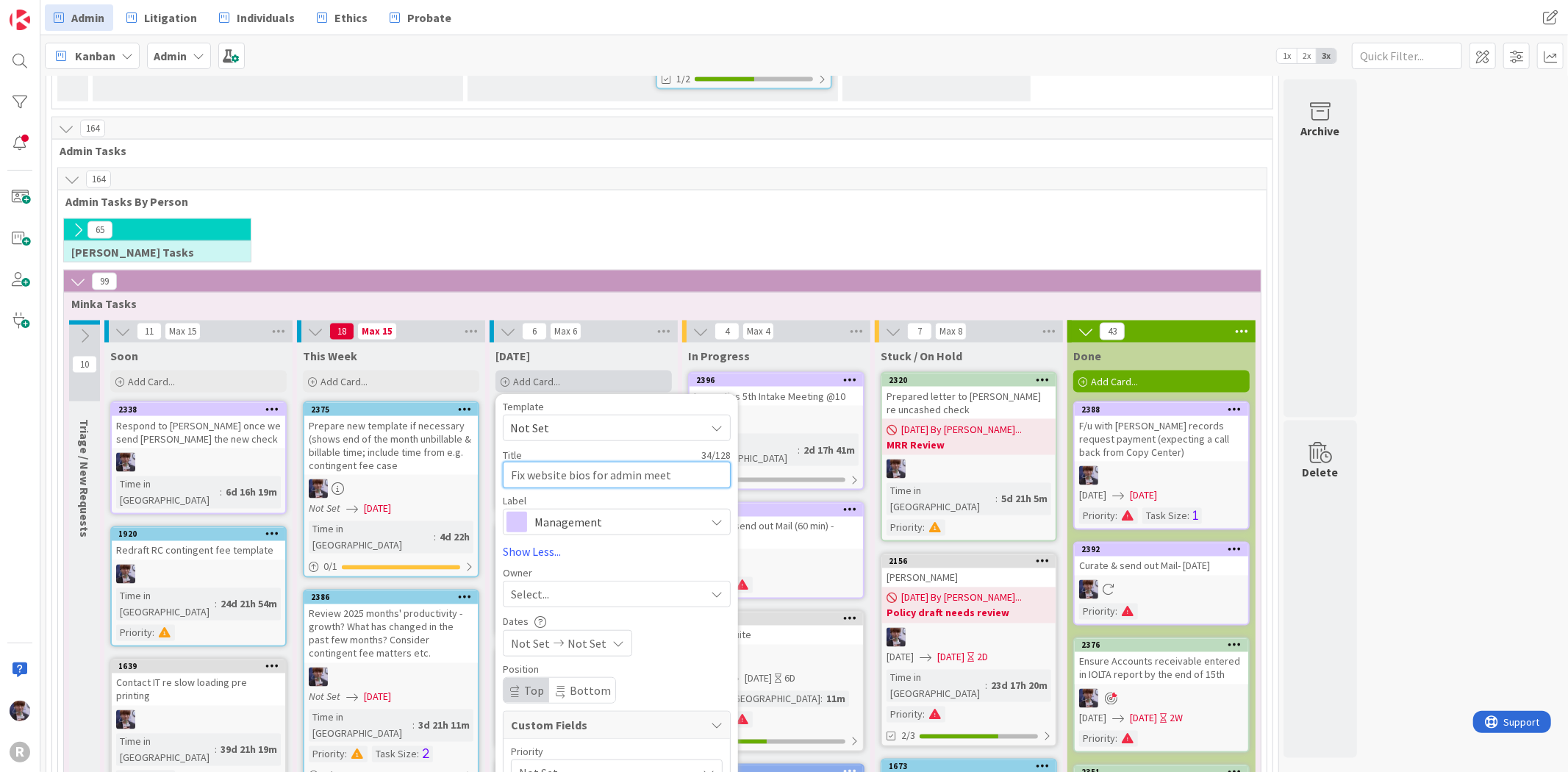
type textarea "Fix website bios for admin mee"
type textarea "x"
type textarea "Fix website bios for admin me"
type textarea "x"
type textarea "Fix website bios for admin m"
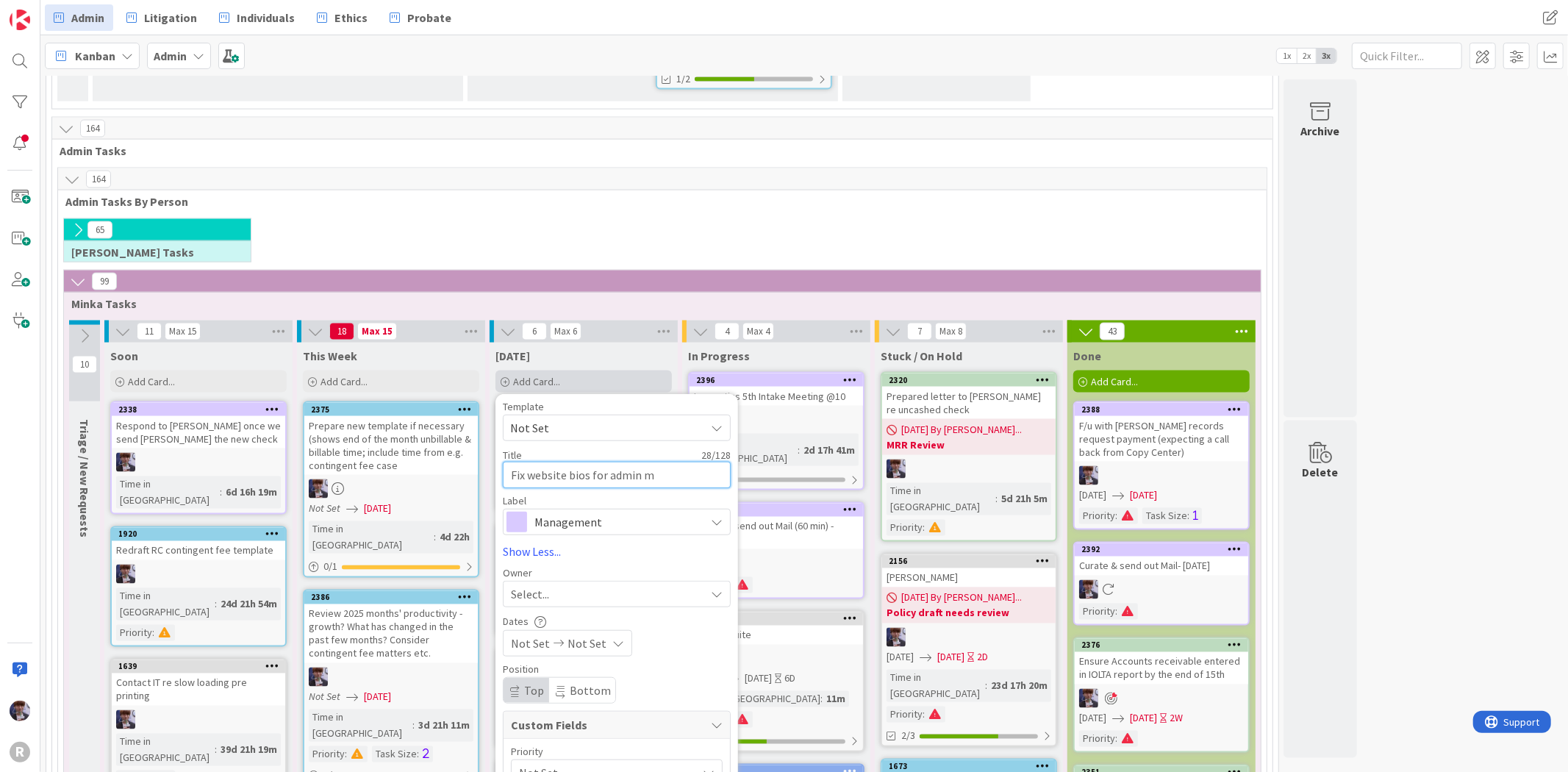
type textarea "x"
click at [528, 462] on textarea "Fix website bios" at bounding box center [616, 475] width 228 height 26
click at [539, 462] on textarea "Fix arttorney website bios" at bounding box center [616, 475] width 228 height 26
click at [597, 508] on div "Management" at bounding box center [616, 521] width 228 height 26
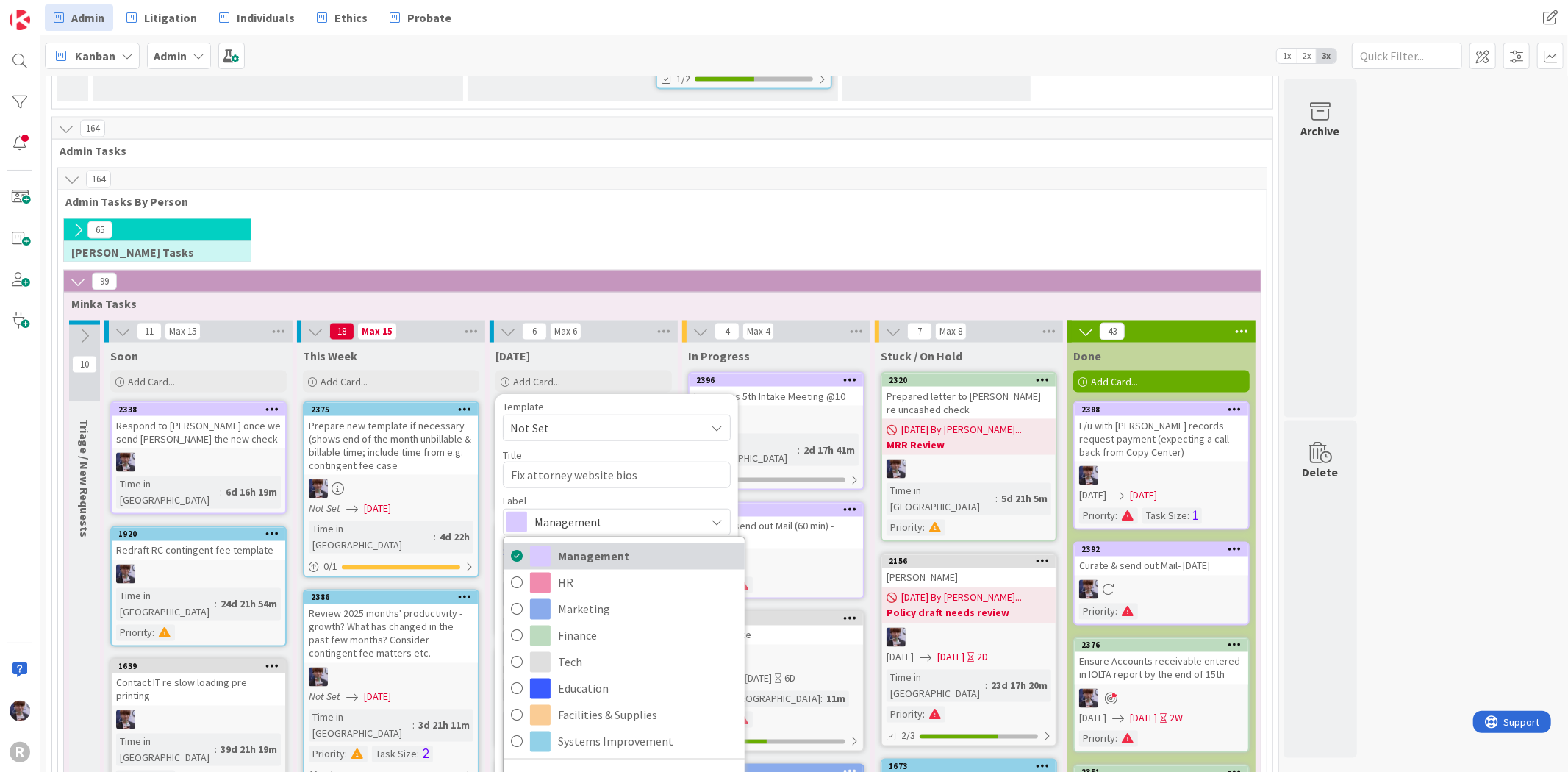
click at [604, 545] on span "Management" at bounding box center [647, 556] width 179 height 22
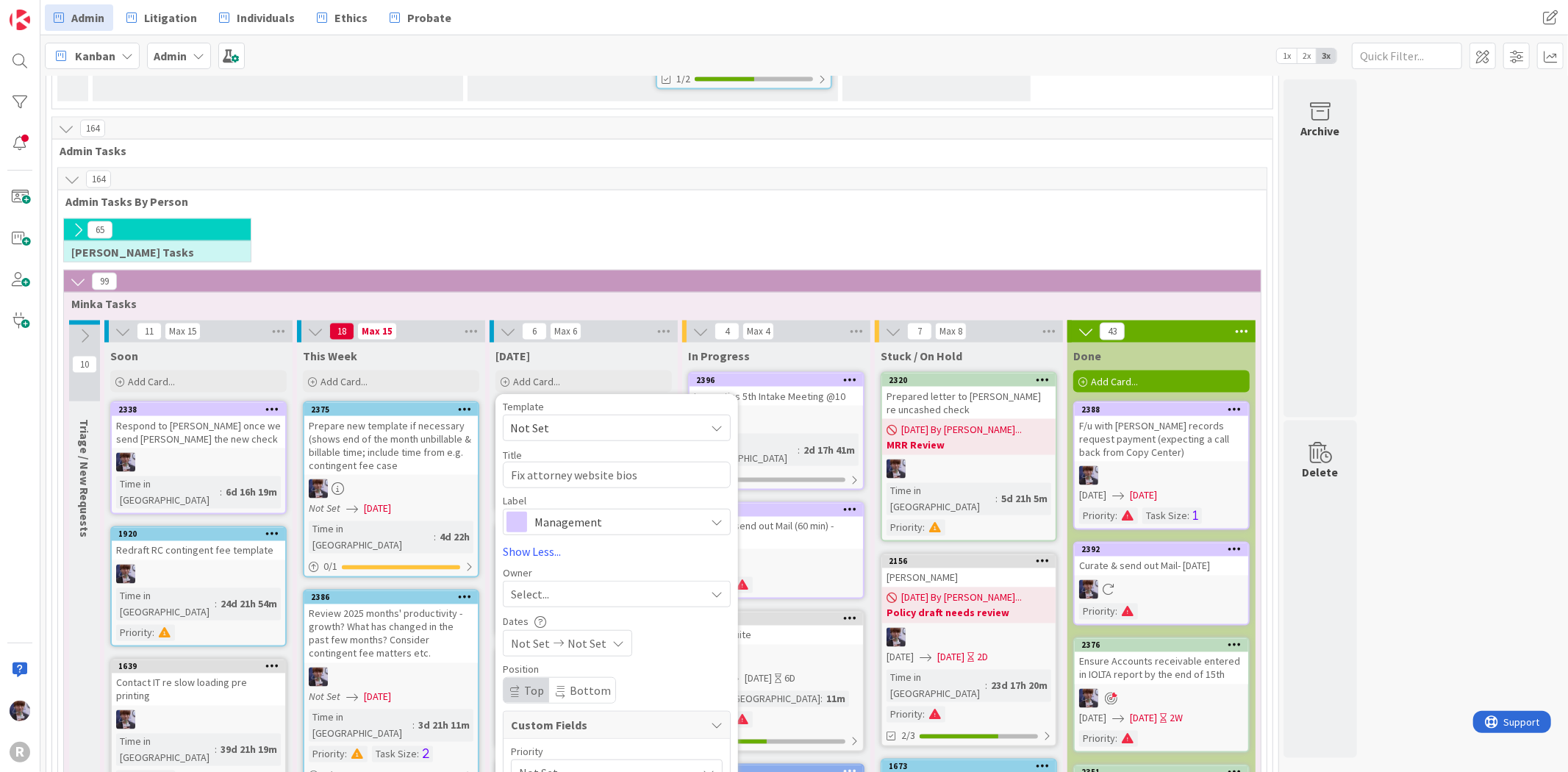
click at [619, 581] on div "Select..." at bounding box center [616, 594] width 228 height 26
click at [585, 706] on span "[PERSON_NAME]" at bounding box center [595, 717] width 72 height 22
click at [586, 743] on span "Not Set" at bounding box center [605, 772] width 171 height 20
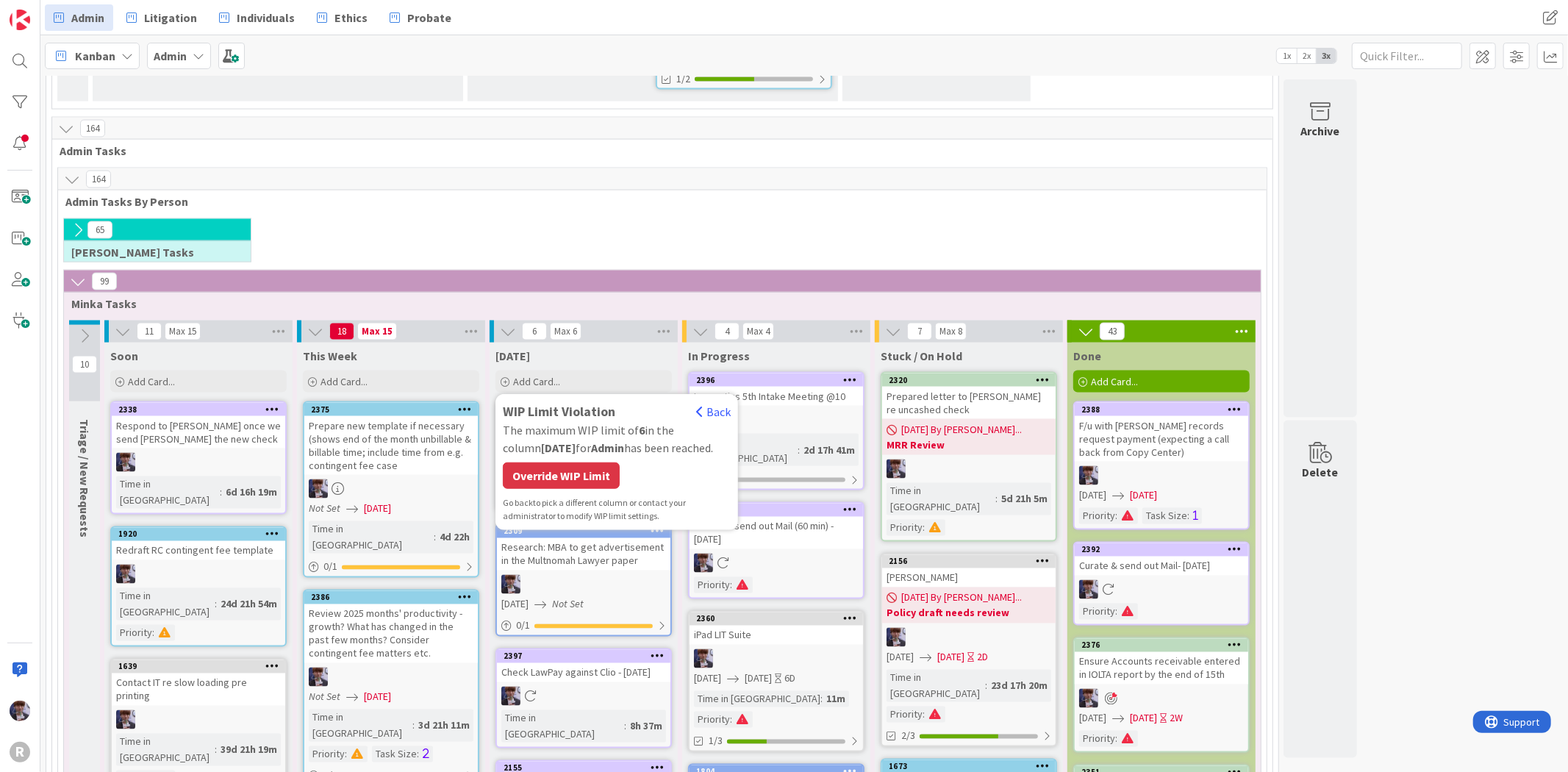
click at [572, 401] on div "WIP Limit Violation Back The maximum WIP limit of 6 in the column [DATE] for Ad…" at bounding box center [616, 462] width 228 height 122
click at [572, 463] on div "Override WIP Limit" at bounding box center [561, 476] width 117 height 26
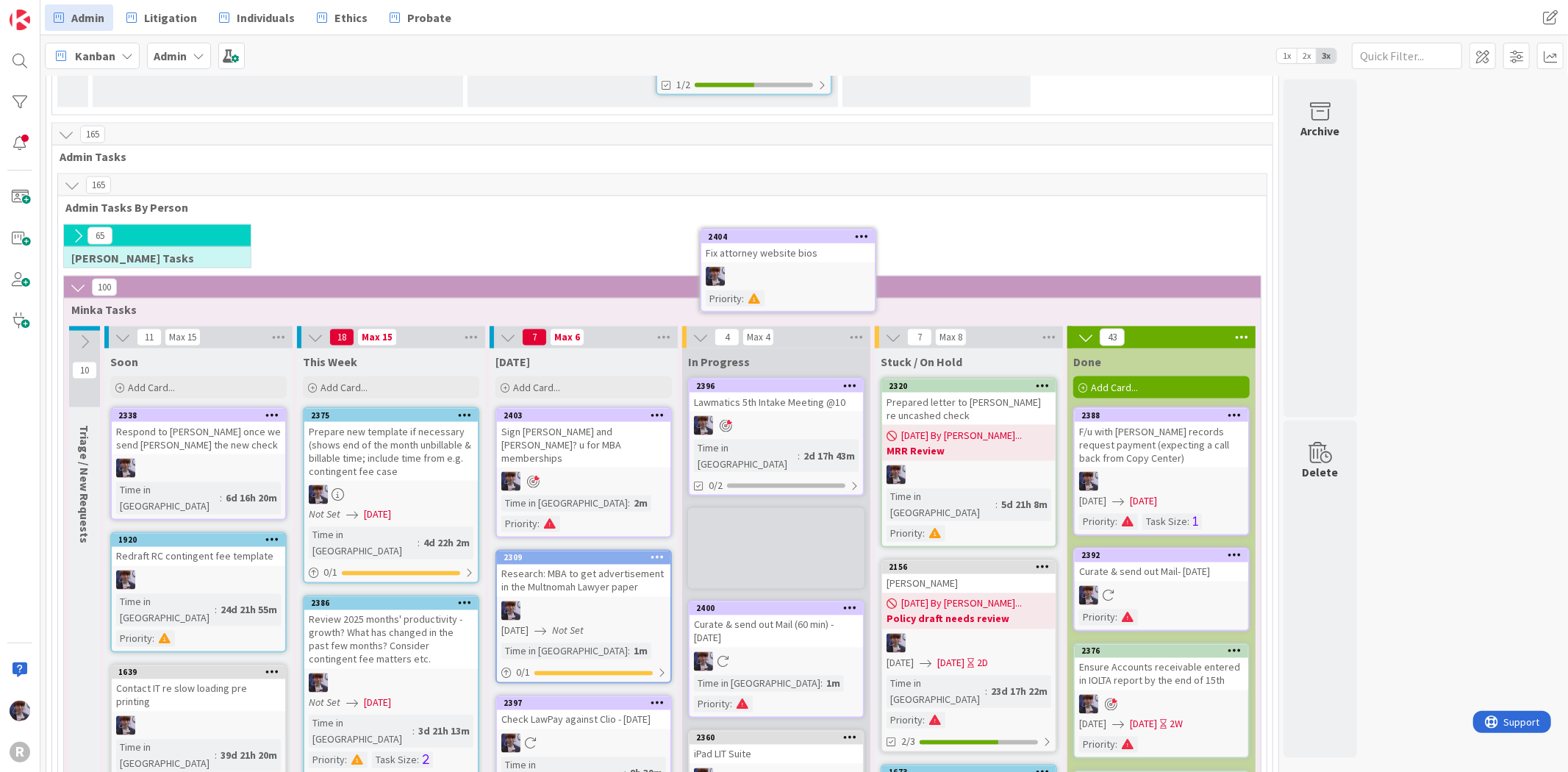
scroll to position [1930, 0]
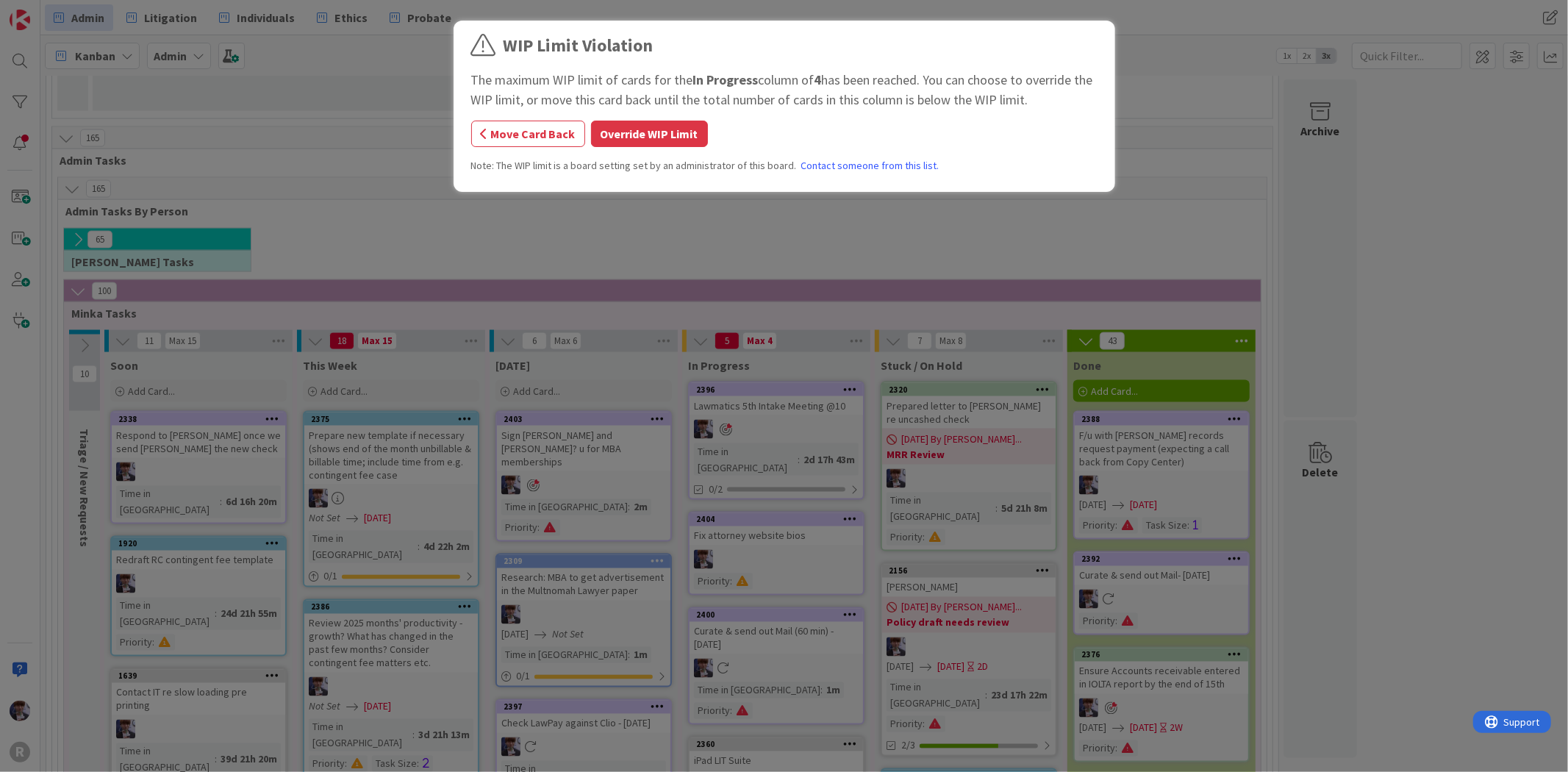
click at [625, 119] on div "WIP Limit Violation The maximum WIP limit of cards for the In Progress column o…" at bounding box center [784, 109] width 626 height 152
click at [621, 128] on button "Override WIP Limit" at bounding box center [650, 134] width 117 height 26
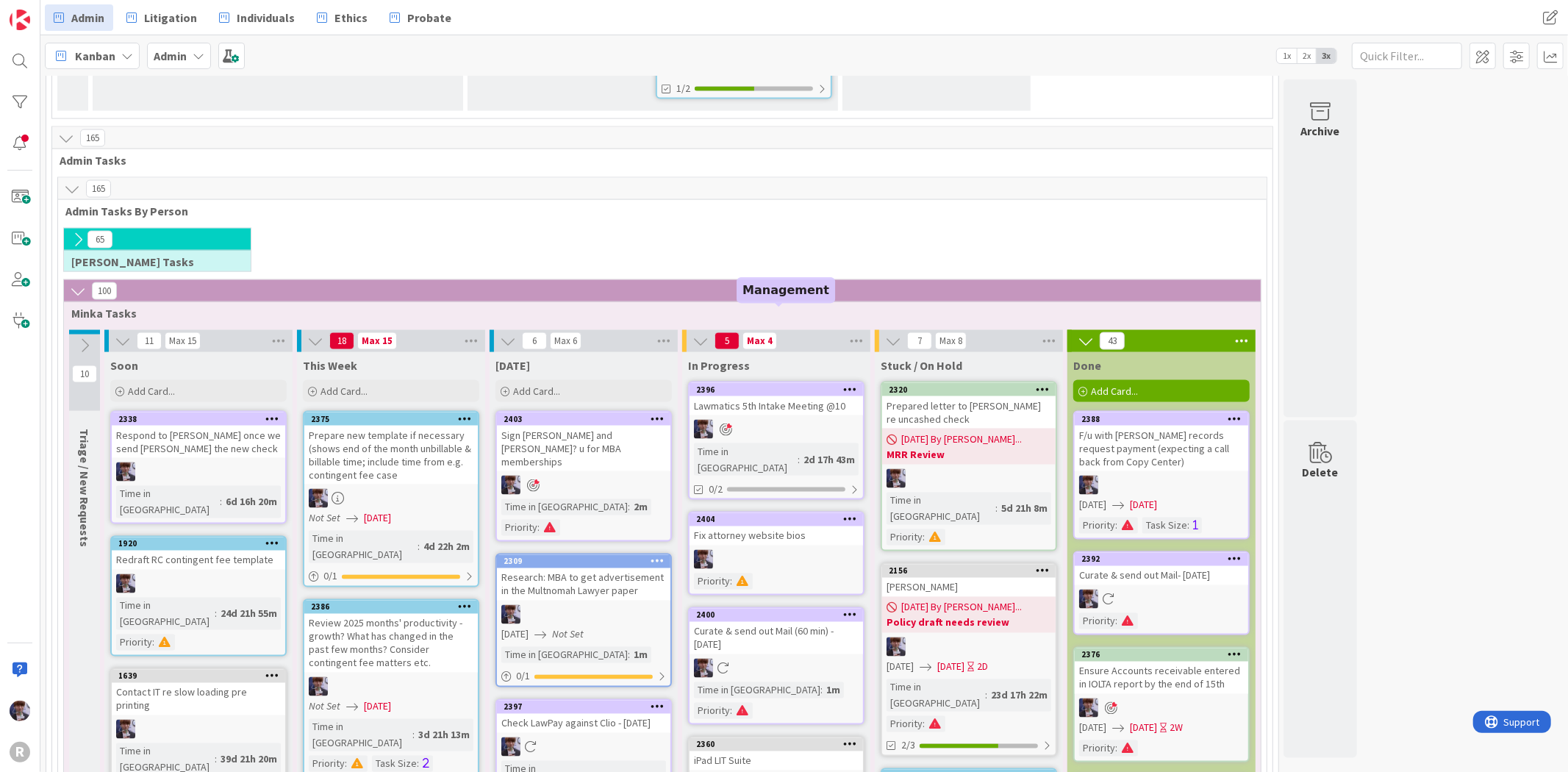
click at [844, 514] on icon at bounding box center [850, 518] width 14 height 10
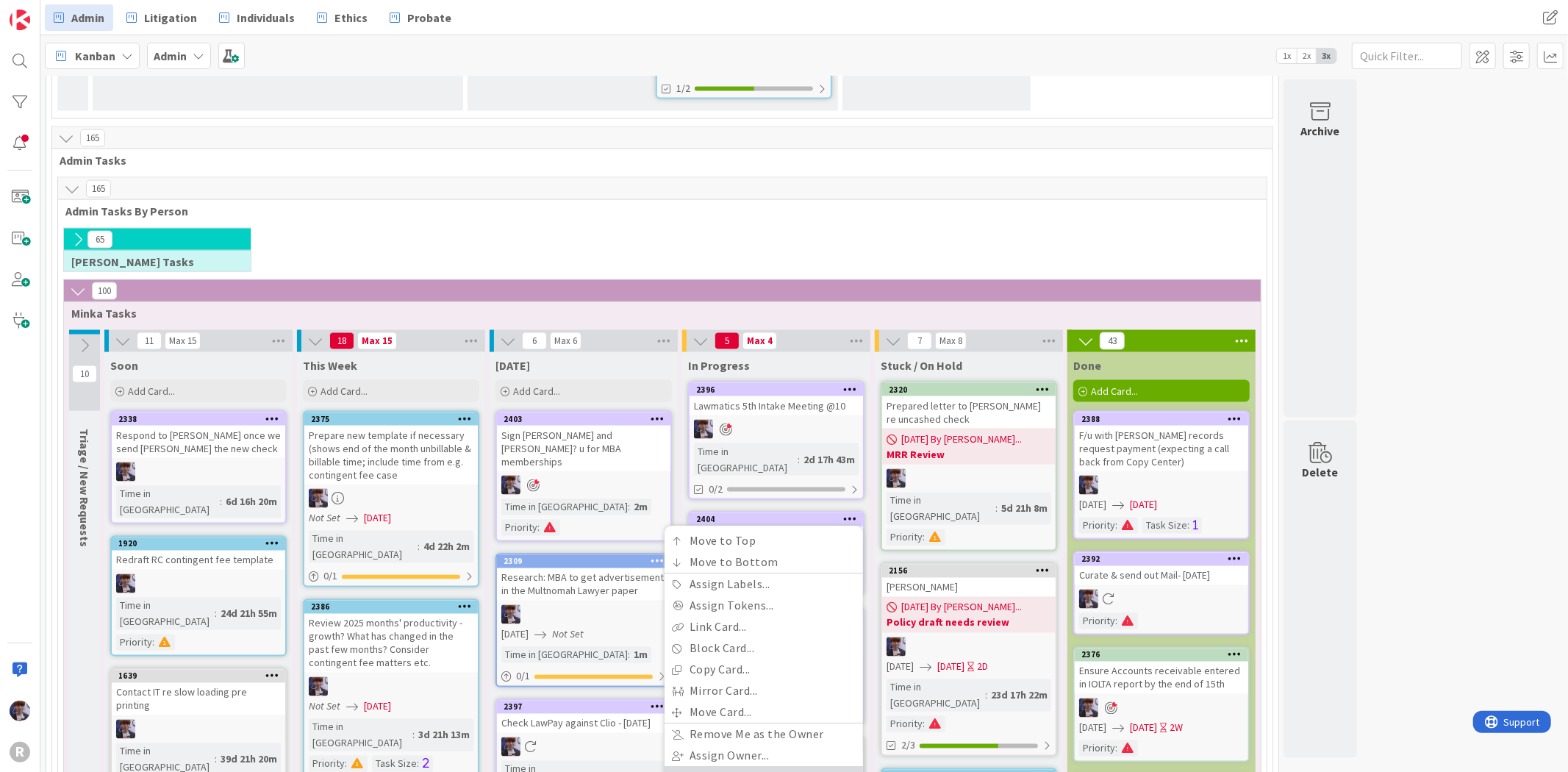
click at [758, 743] on link "Add to Focus" at bounding box center [764, 777] width 199 height 21
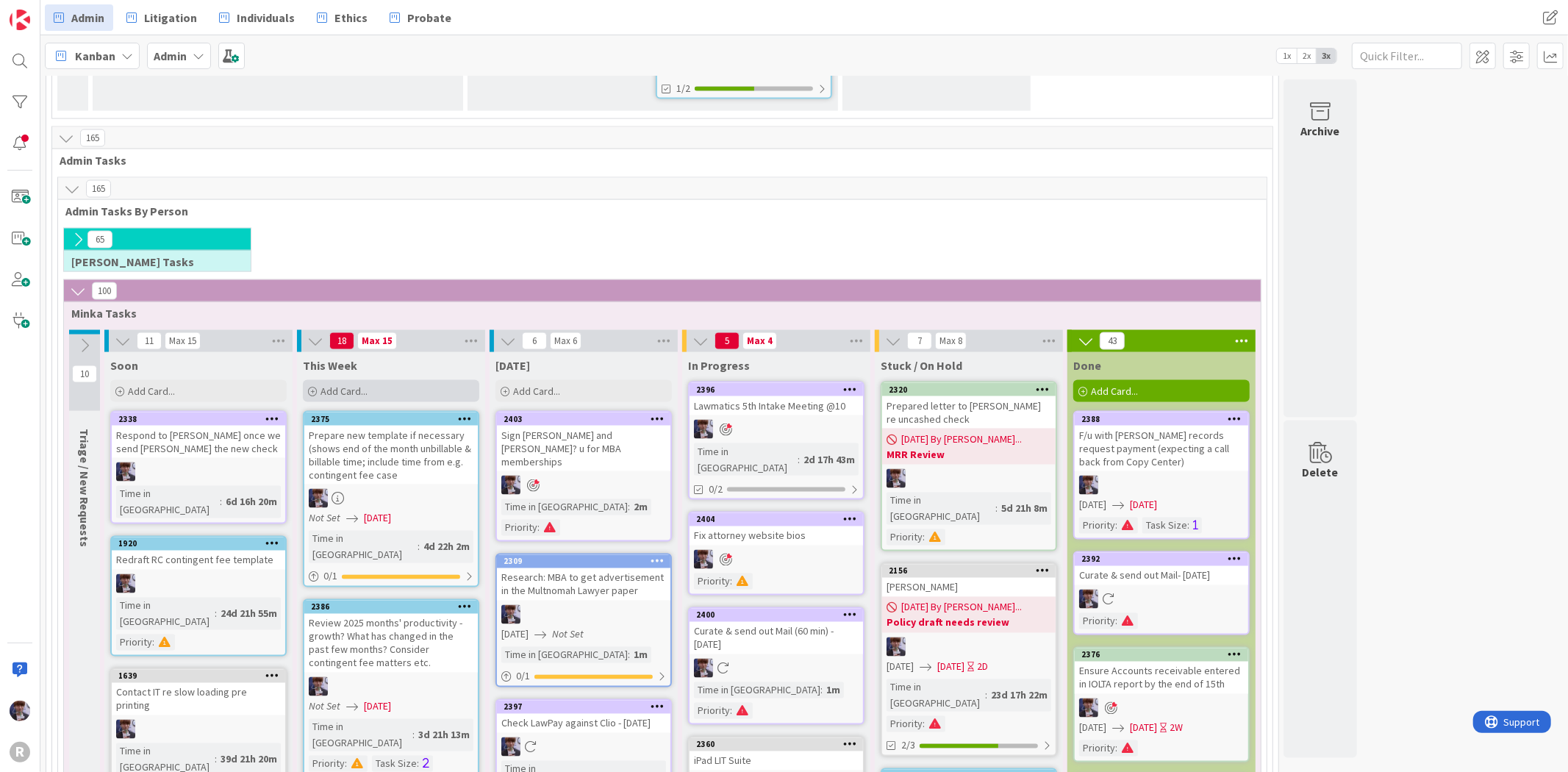
click at [380, 380] on div "Add Card..." at bounding box center [391, 391] width 177 height 22
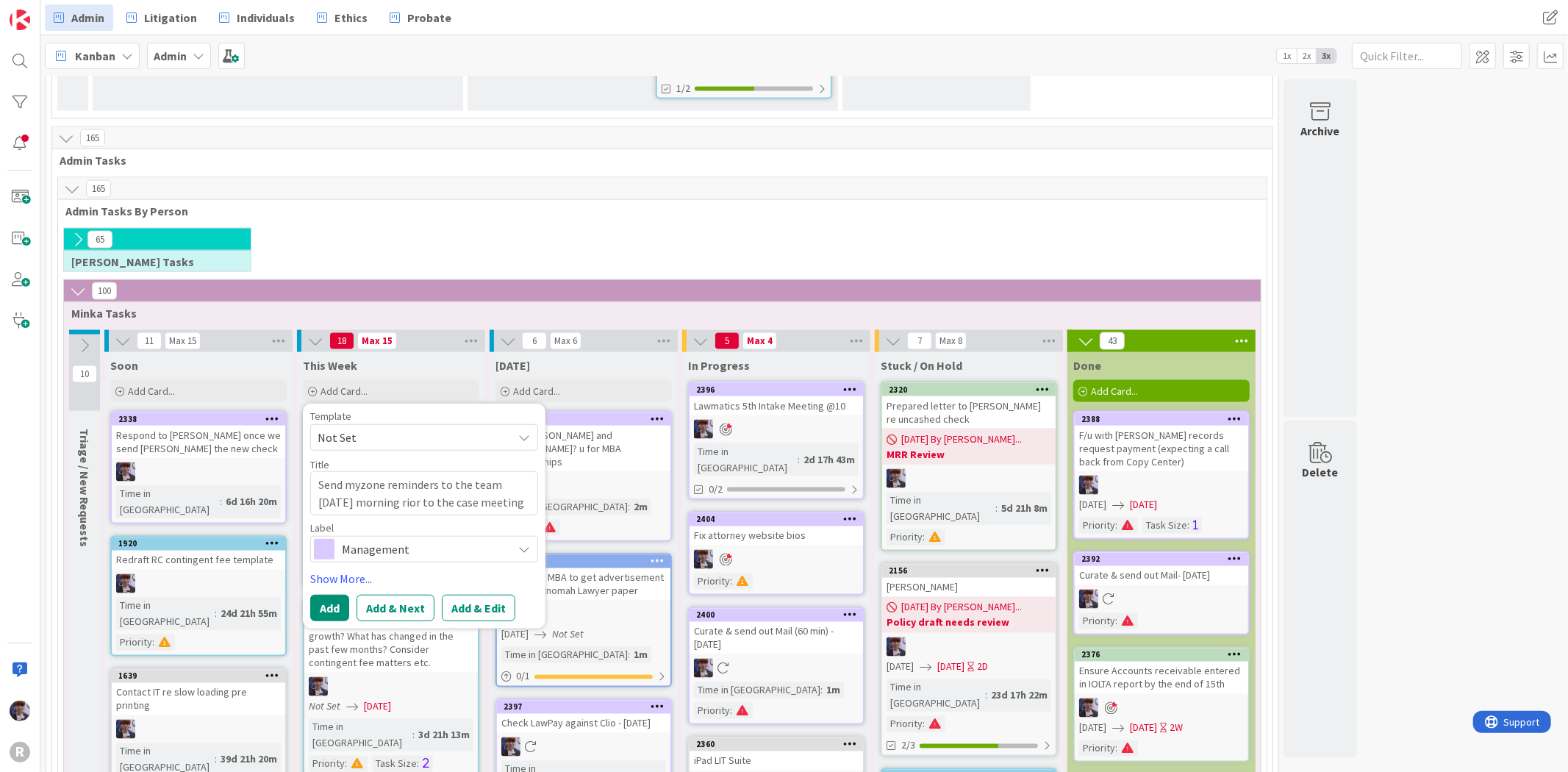
click at [402, 471] on textarea "Send myzone reminders to the team [DATE] morning rior to the case meeting" at bounding box center [424, 492] width 228 height 44
click at [371, 471] on textarea "Send myzone reminders to the team [DATE] morning prior to the case meeting" at bounding box center [424, 492] width 228 height 44
click at [415, 411] on div "Template Not Set Title 78 / 128 Send myzone reminders to the team [DATE] mornin…" at bounding box center [424, 516] width 228 height 210
click at [353, 569] on link "Show More..." at bounding box center [424, 578] width 228 height 18
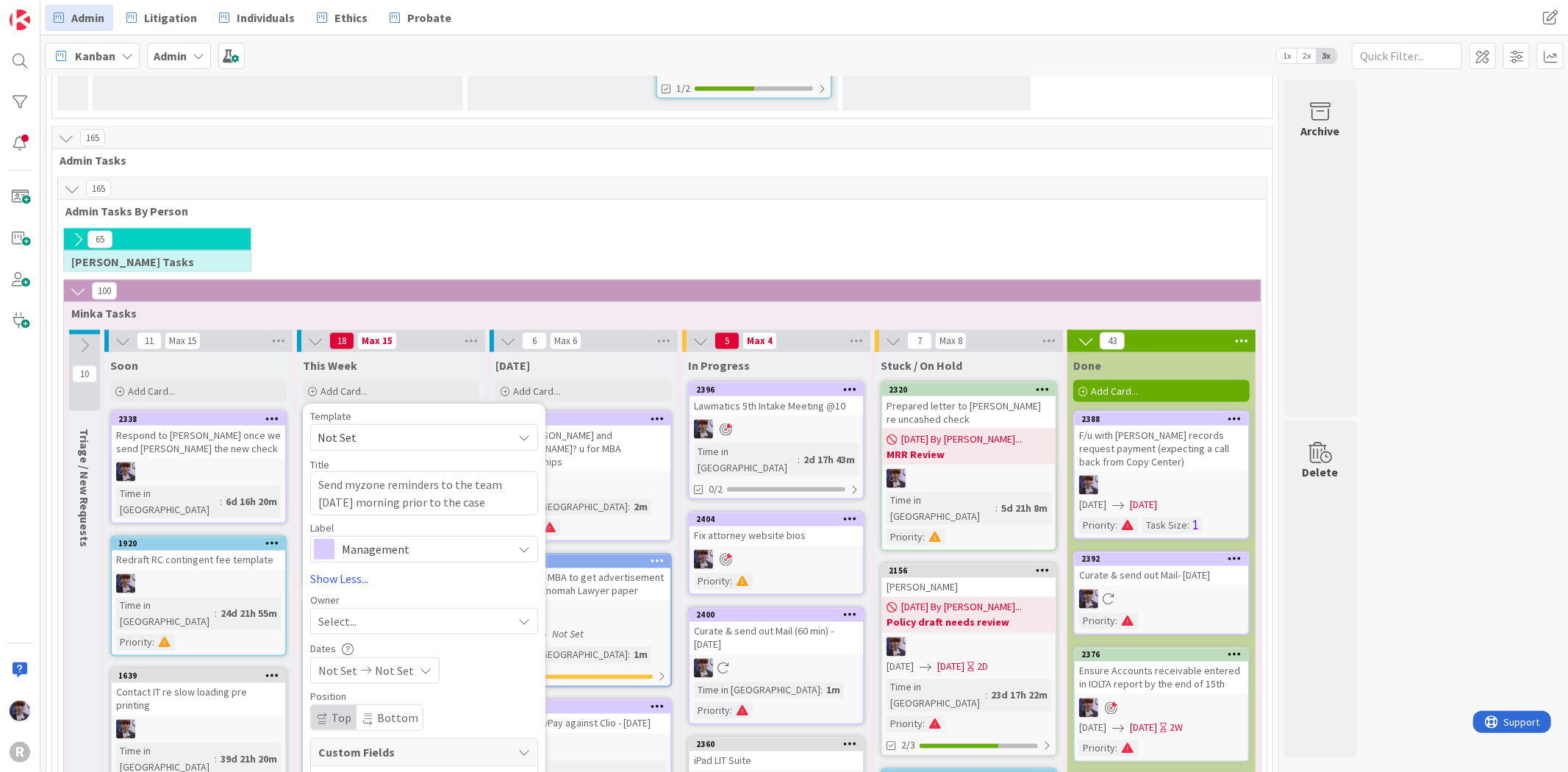
click at [376, 612] on div "Select..." at bounding box center [415, 621] width 194 height 18
click at [415, 734] on span "[PERSON_NAME]" at bounding box center [402, 745] width 72 height 22
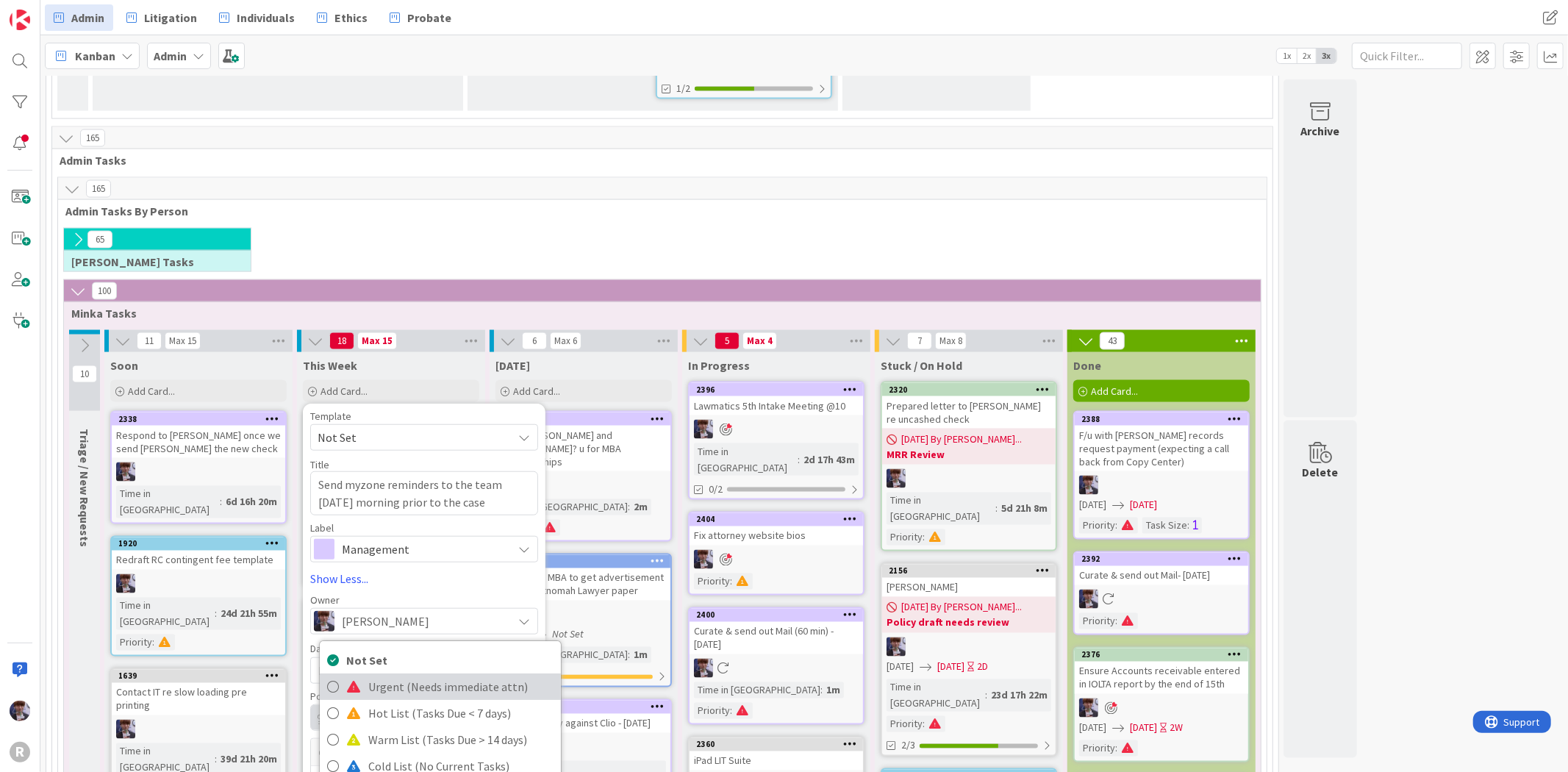
click at [412, 676] on span "Urgent (Needs immediate attn)" at bounding box center [460, 687] width 185 height 22
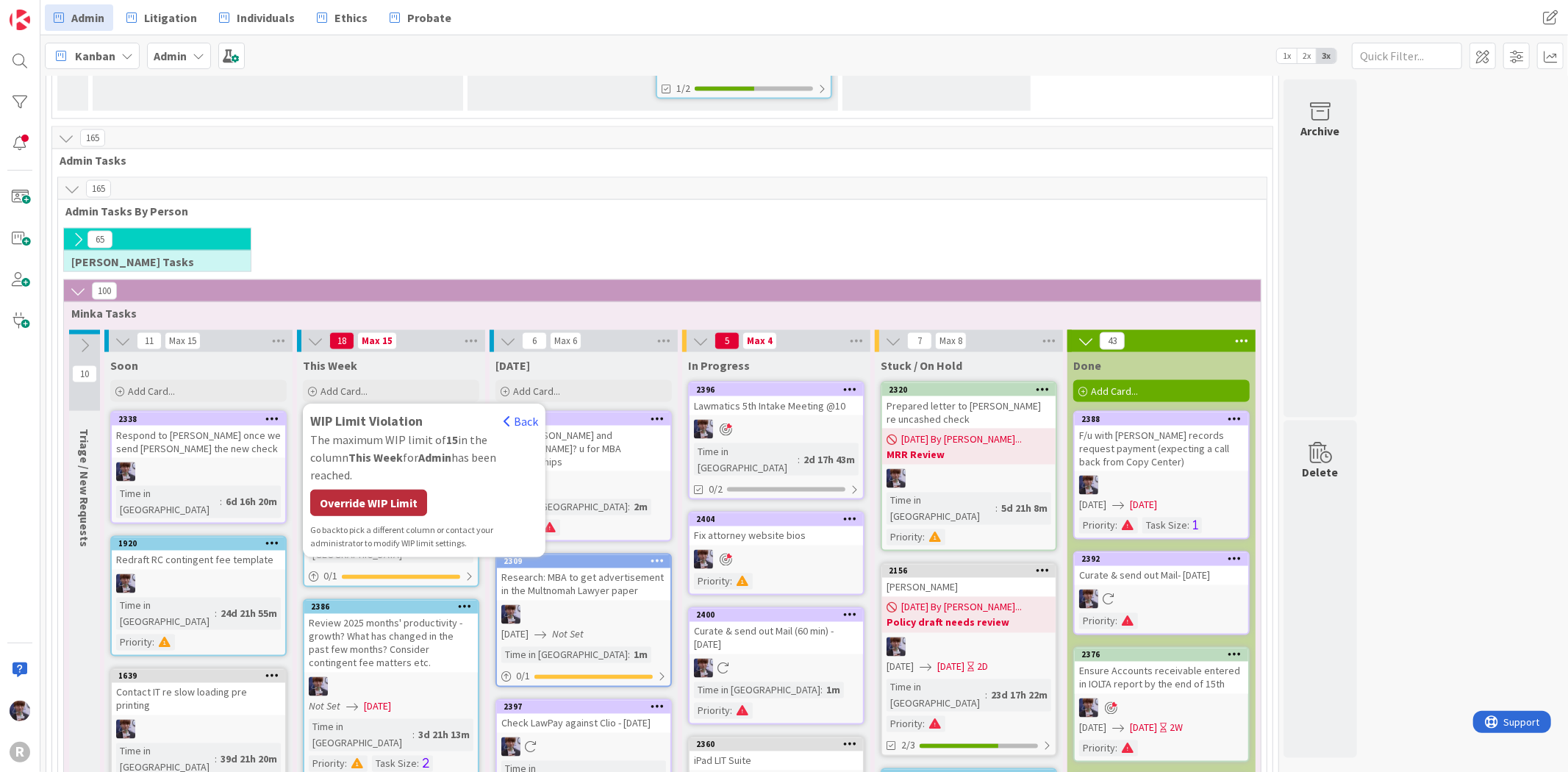
click at [389, 490] on div "Override WIP Limit" at bounding box center [369, 503] width 117 height 26
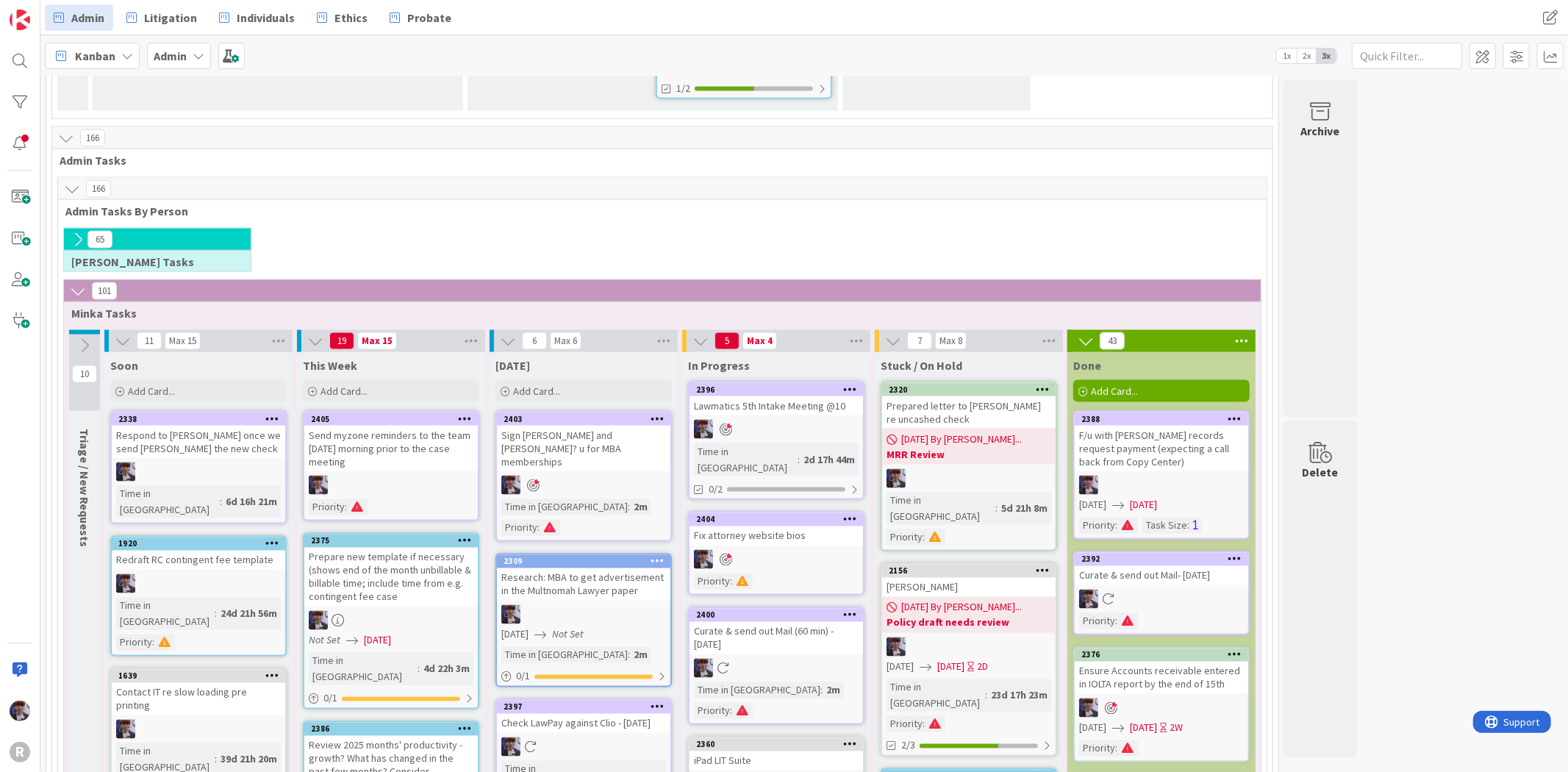
click at [755, 512] on link "2404 Move to Top Move to Bottom Assign Labels... Assign Tokens... Link Card... …" at bounding box center [776, 554] width 177 height 84
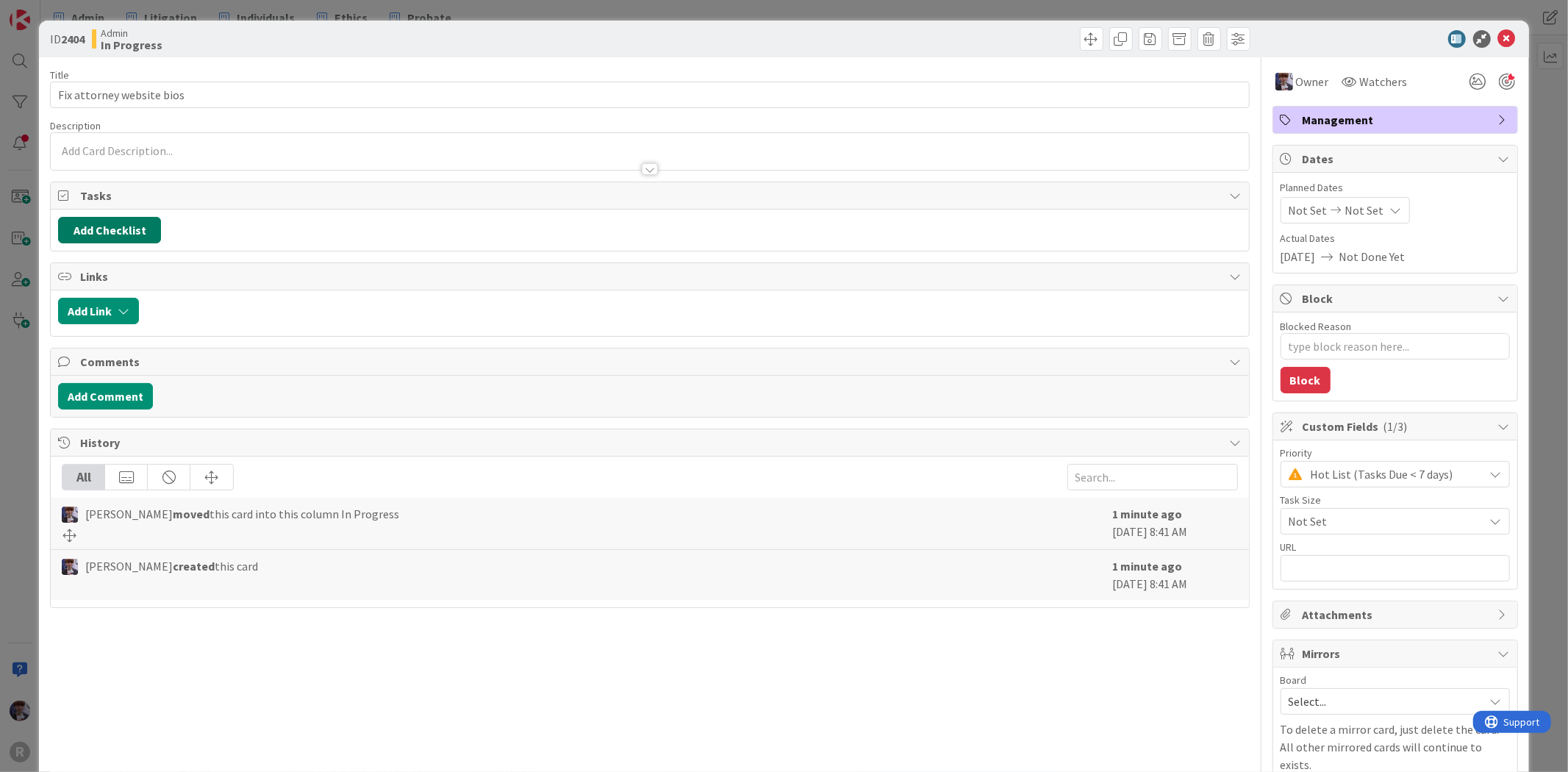
click at [119, 232] on button "Add Checklist" at bounding box center [109, 229] width 103 height 26
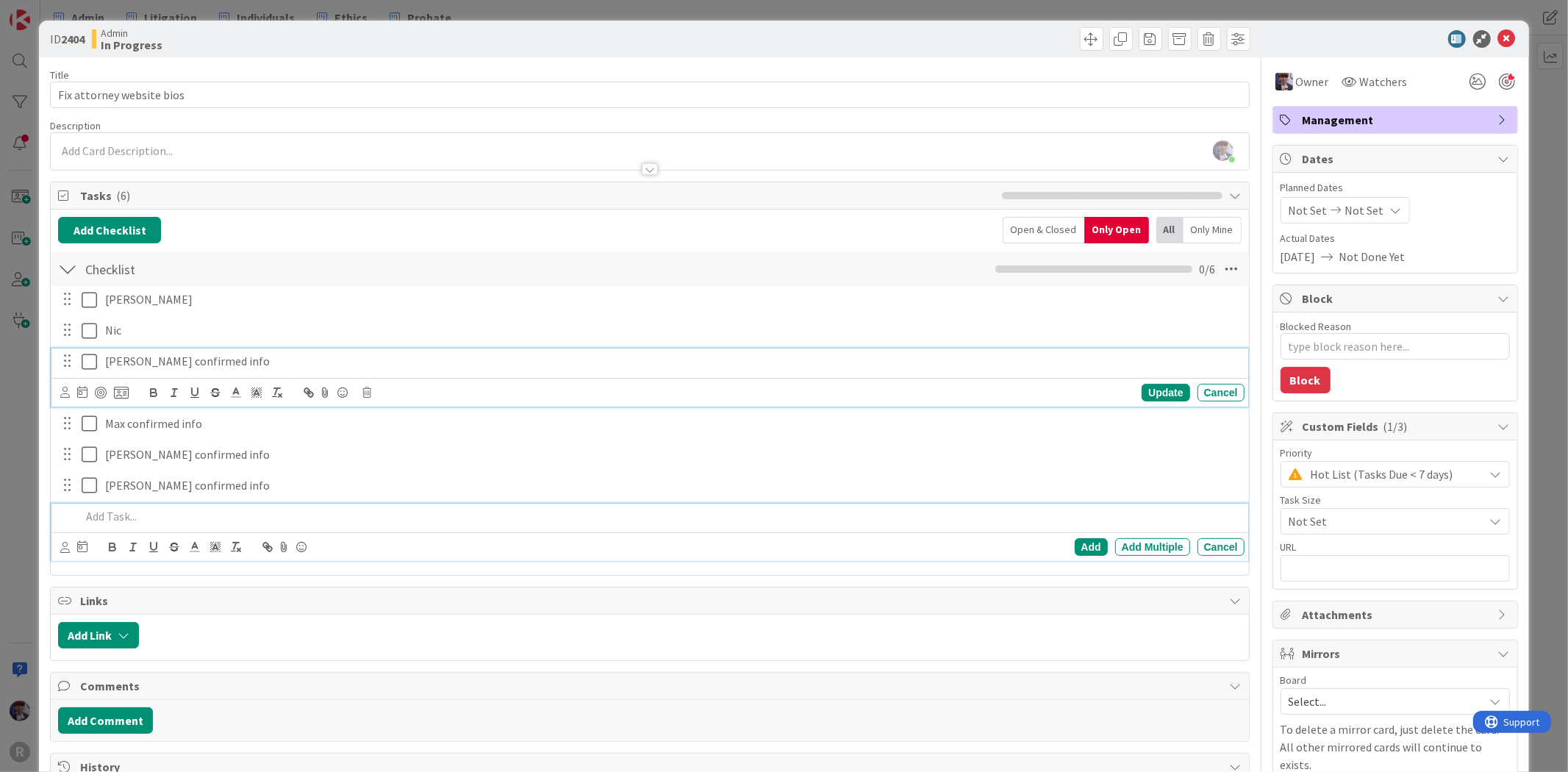
click at [86, 365] on icon at bounding box center [93, 361] width 22 height 18
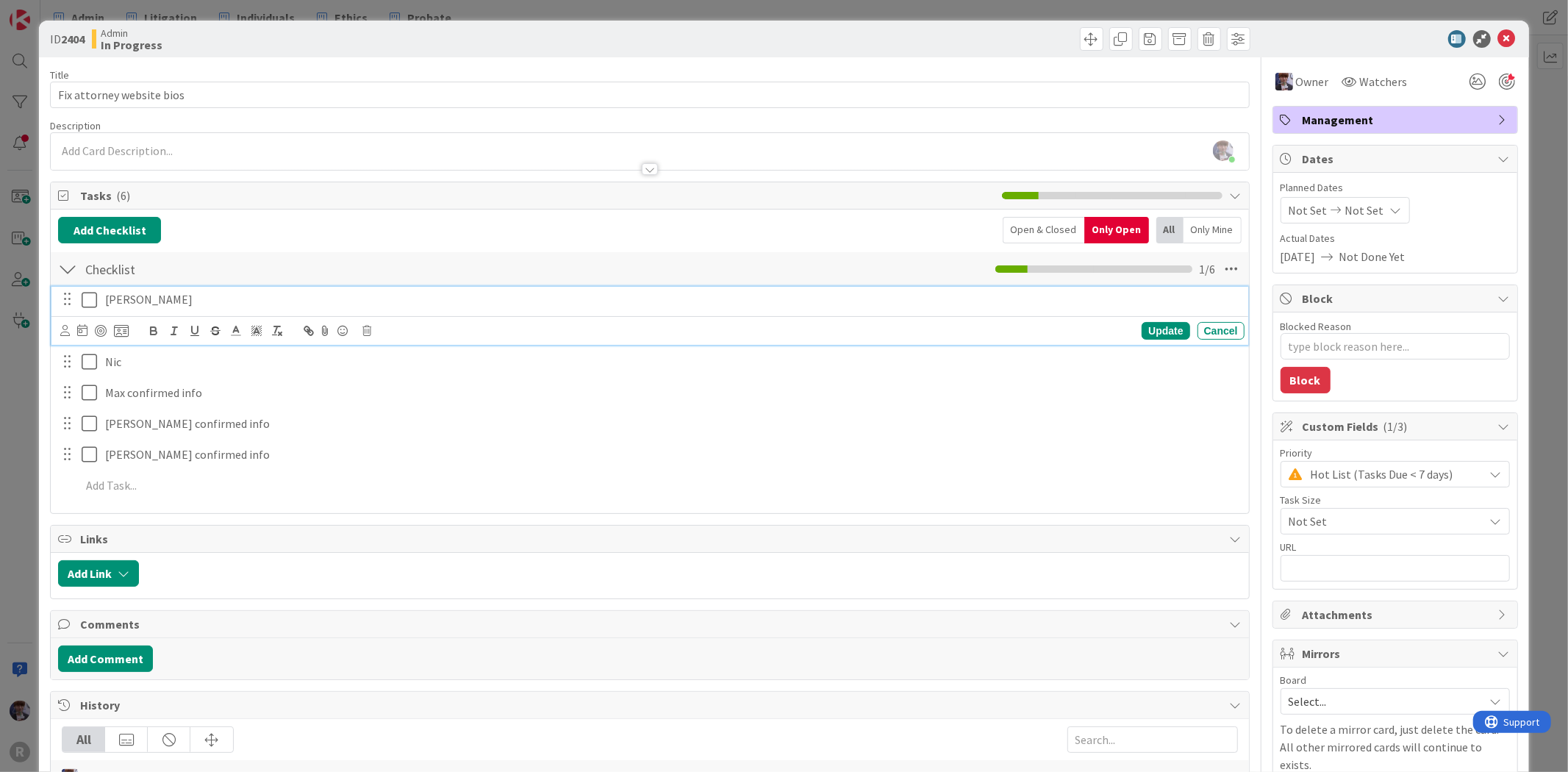
click at [86, 297] on icon at bounding box center [93, 299] width 22 height 18
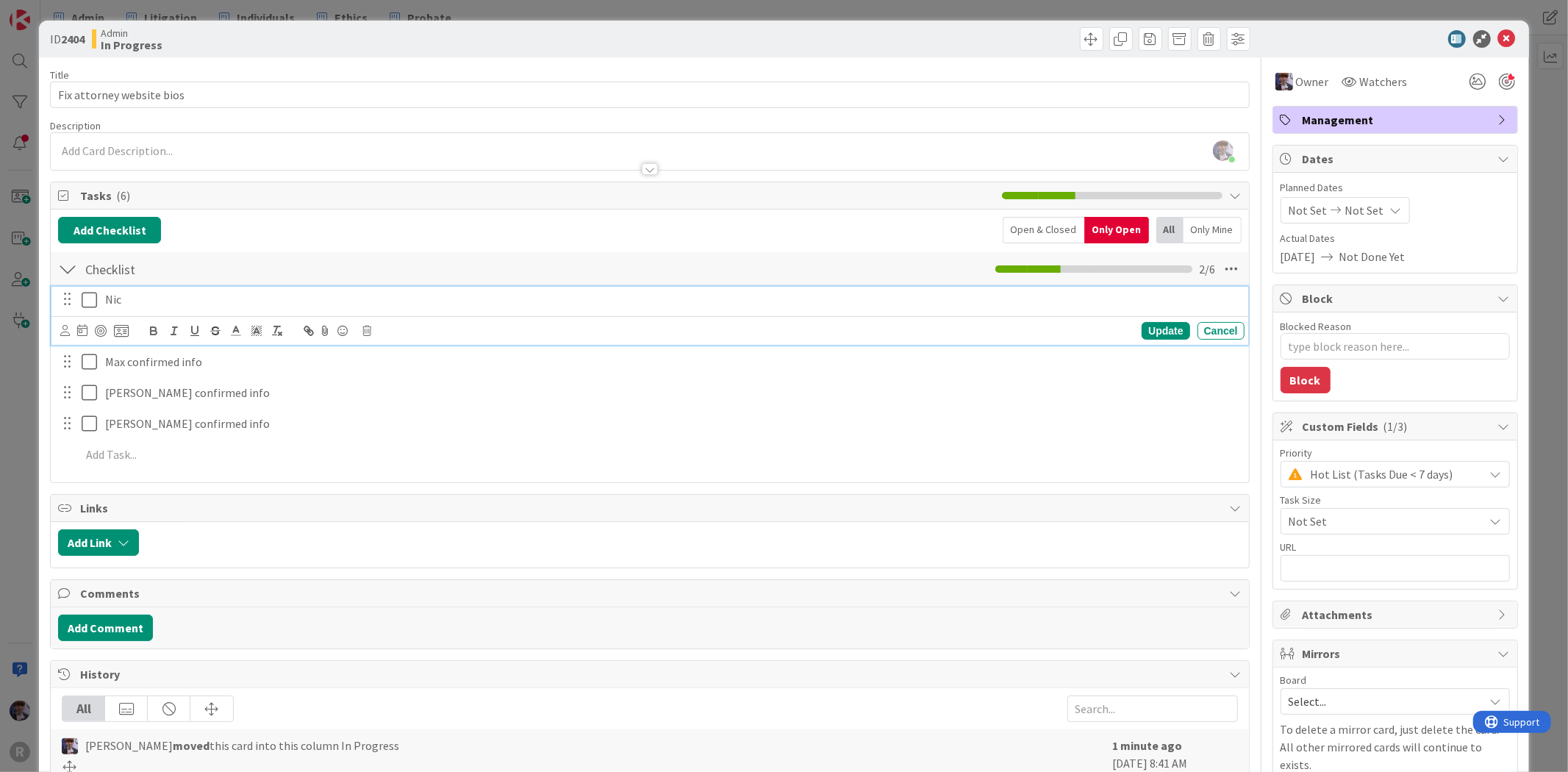
click at [86, 303] on icon at bounding box center [93, 299] width 22 height 18
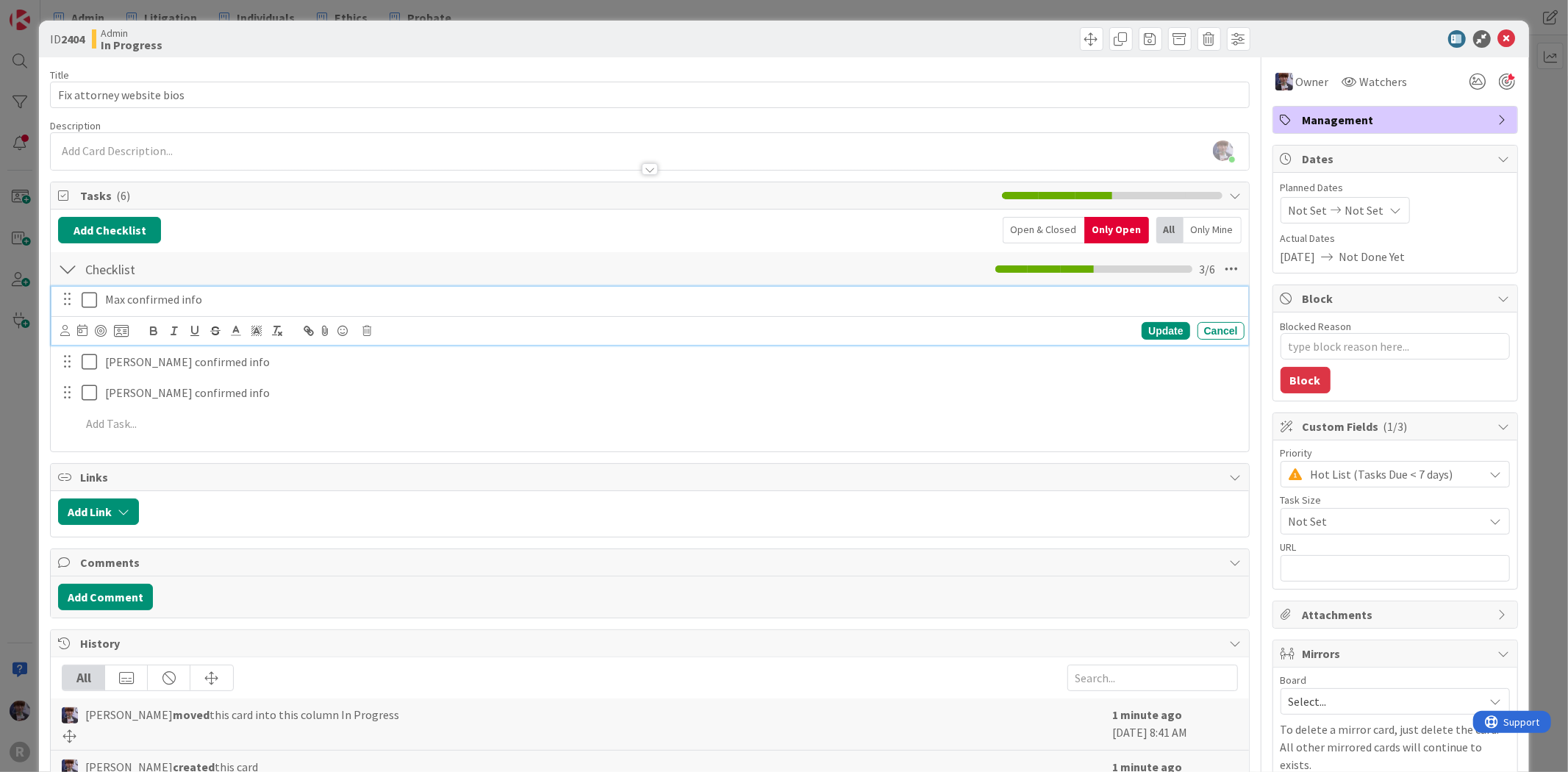
click at [86, 305] on icon at bounding box center [93, 299] width 22 height 18
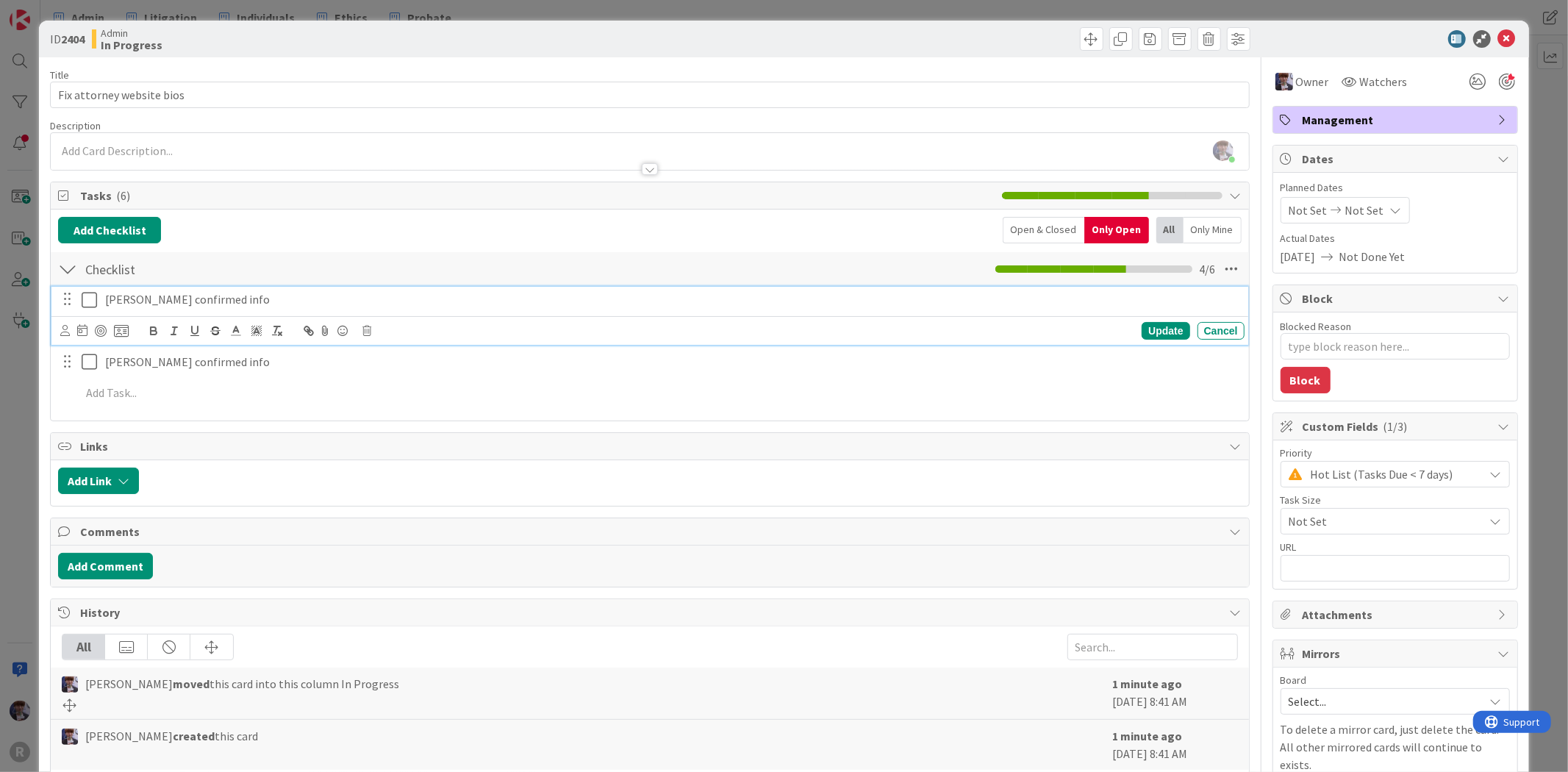
click at [165, 306] on p "[PERSON_NAME] confirmed info" at bounding box center [672, 299] width 1134 height 17
click at [99, 333] on div at bounding box center [100, 331] width 12 height 12
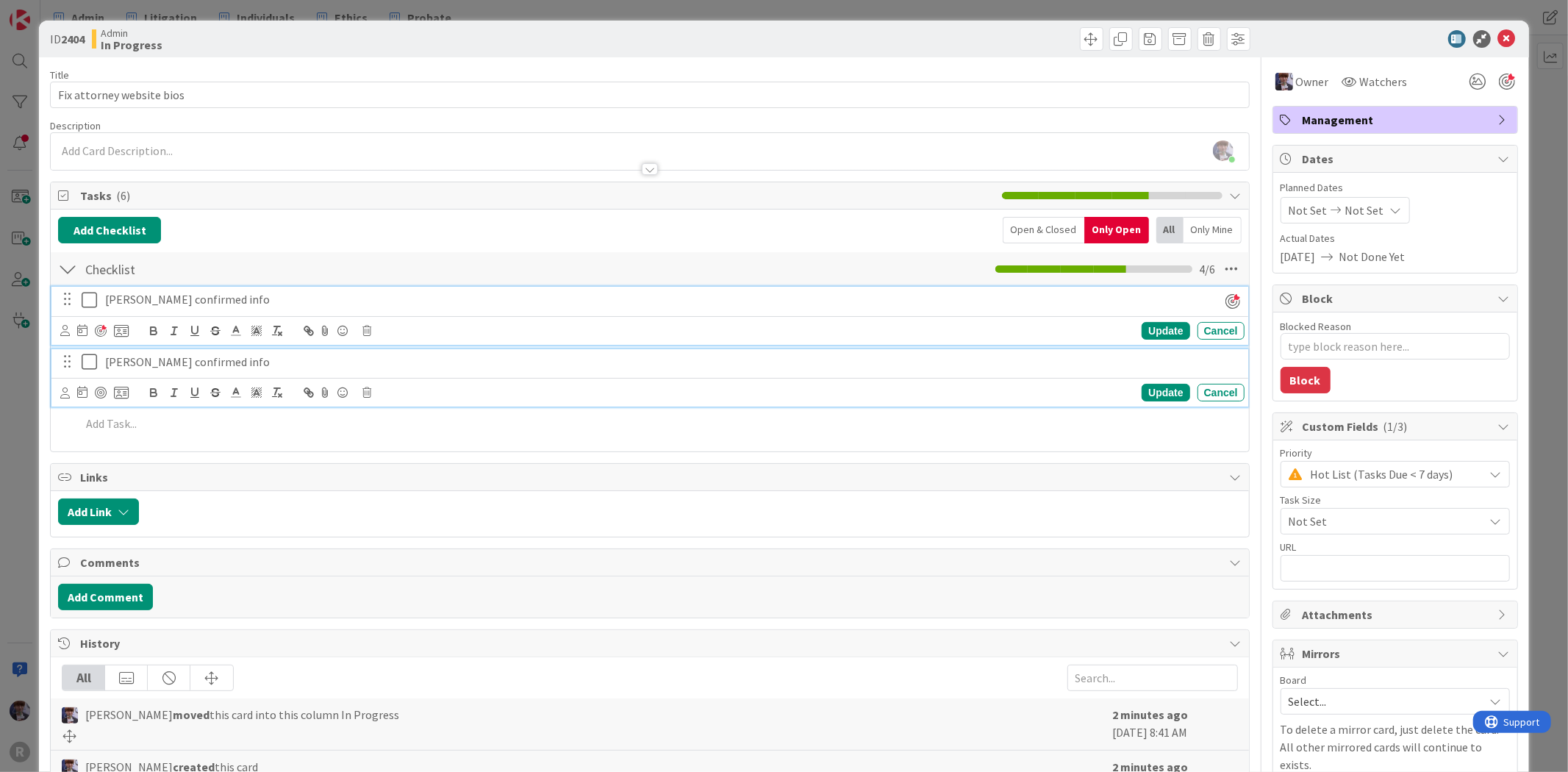
click at [138, 351] on div "[PERSON_NAME] confirmed info" at bounding box center [672, 362] width 1146 height 26
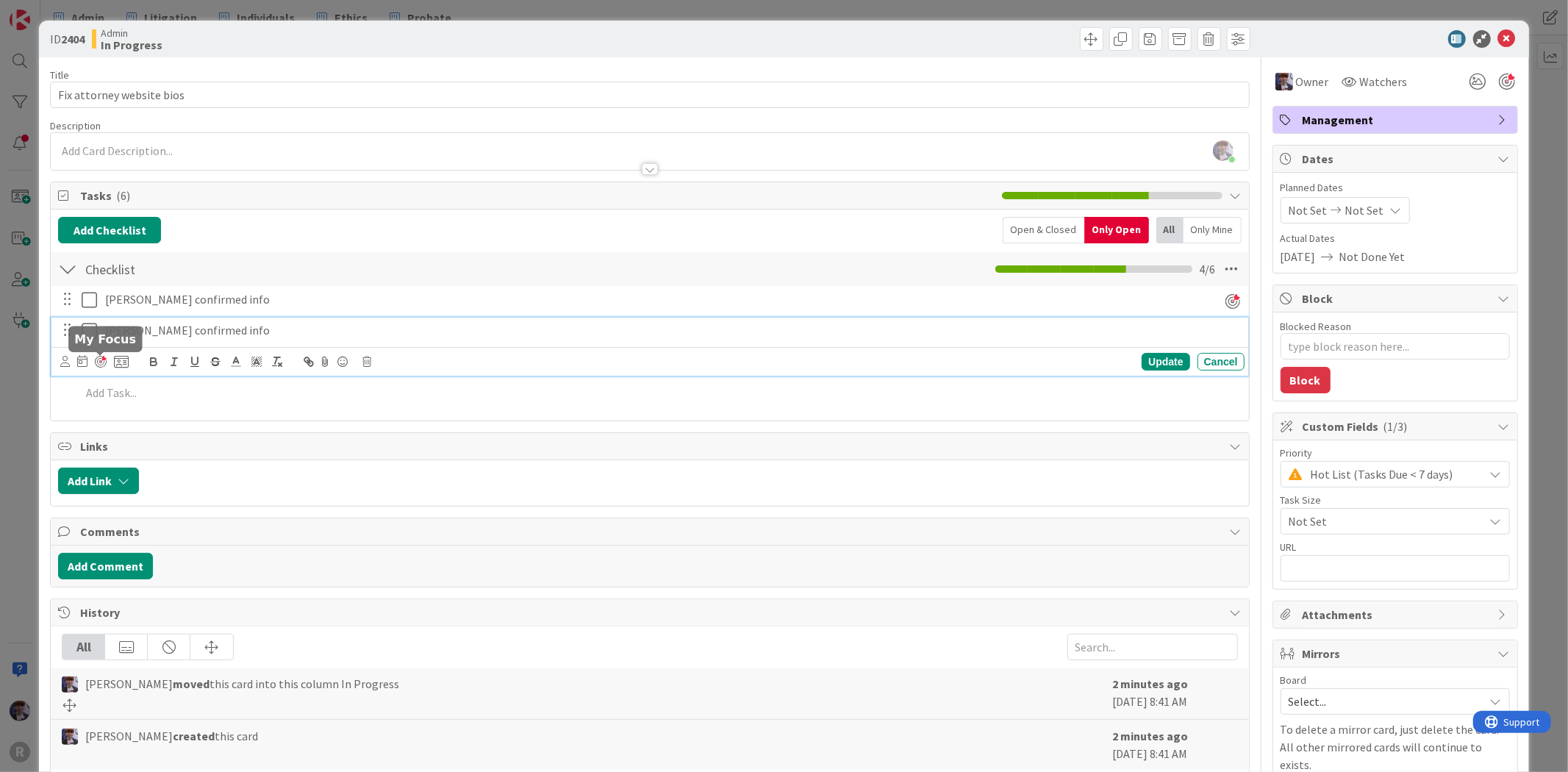
click at [99, 358] on div at bounding box center [100, 361] width 12 height 12
click at [33, 421] on div "ID 2404 Admin In Progress Title 25 / 128 Fix attorney website bios Description …" at bounding box center [784, 386] width 1568 height 772
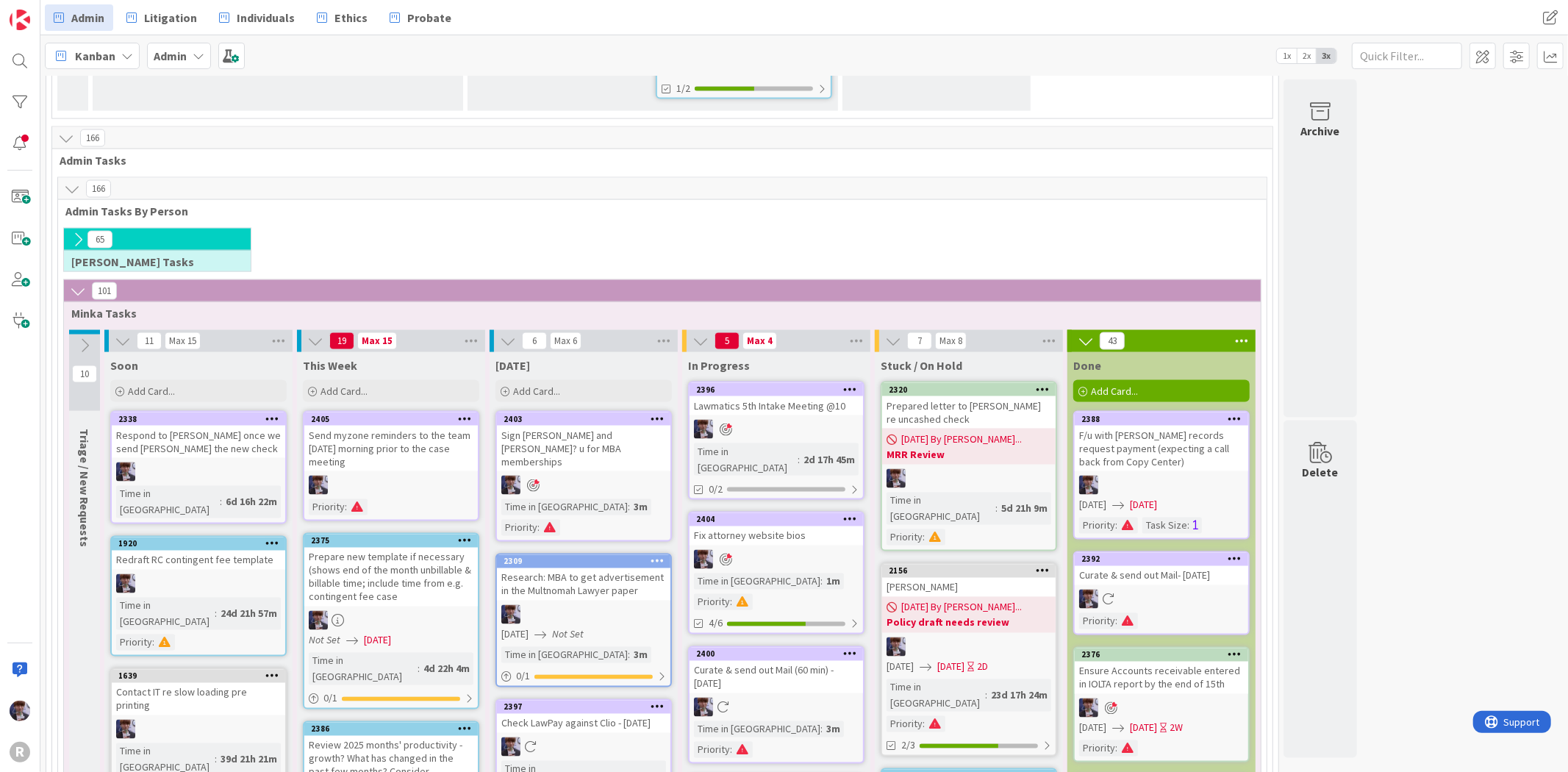
click at [1232, 413] on icon at bounding box center [1235, 418] width 14 height 10
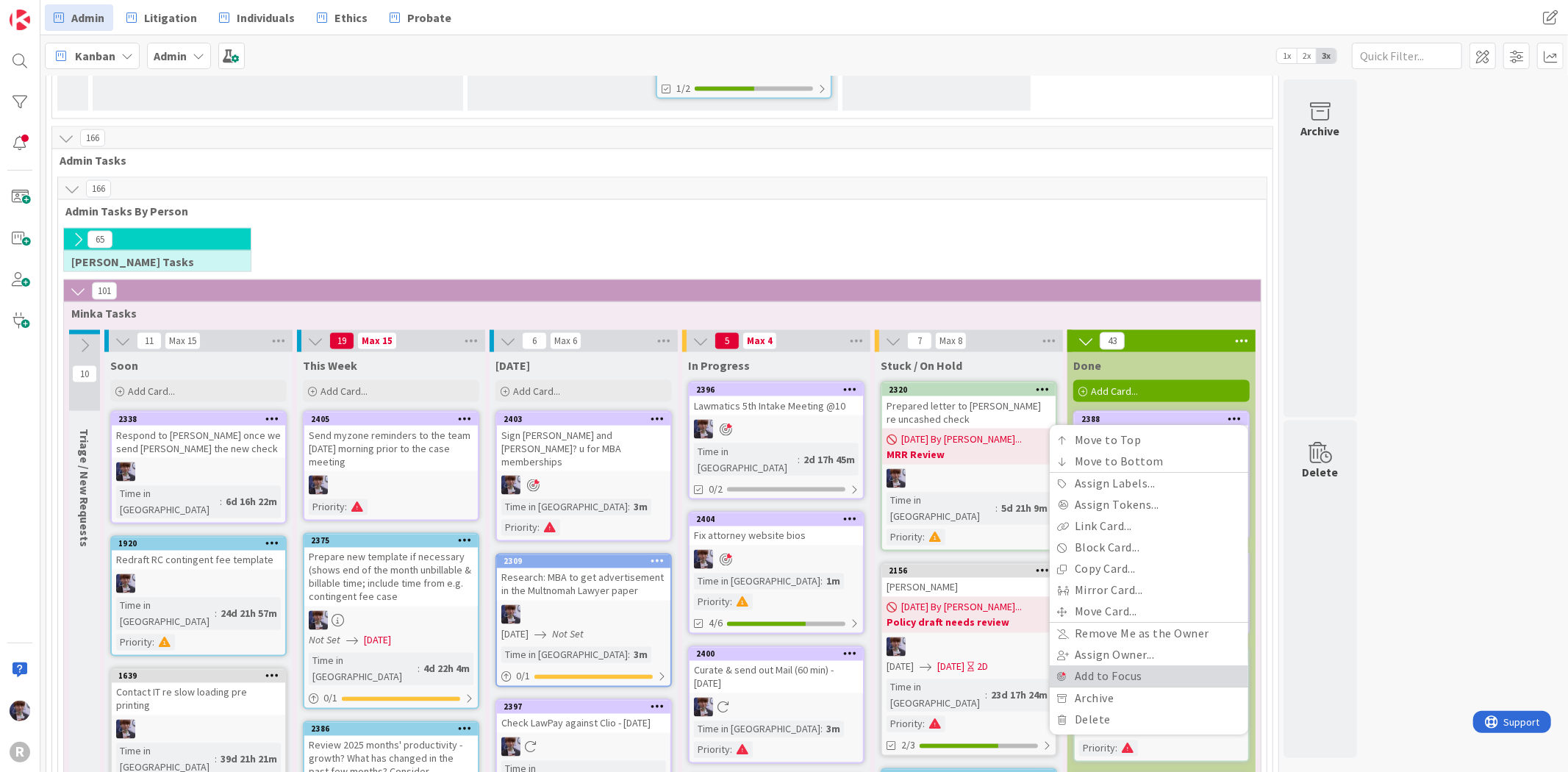
click at [1119, 666] on link "Add to Focus" at bounding box center [1150, 676] width 199 height 21
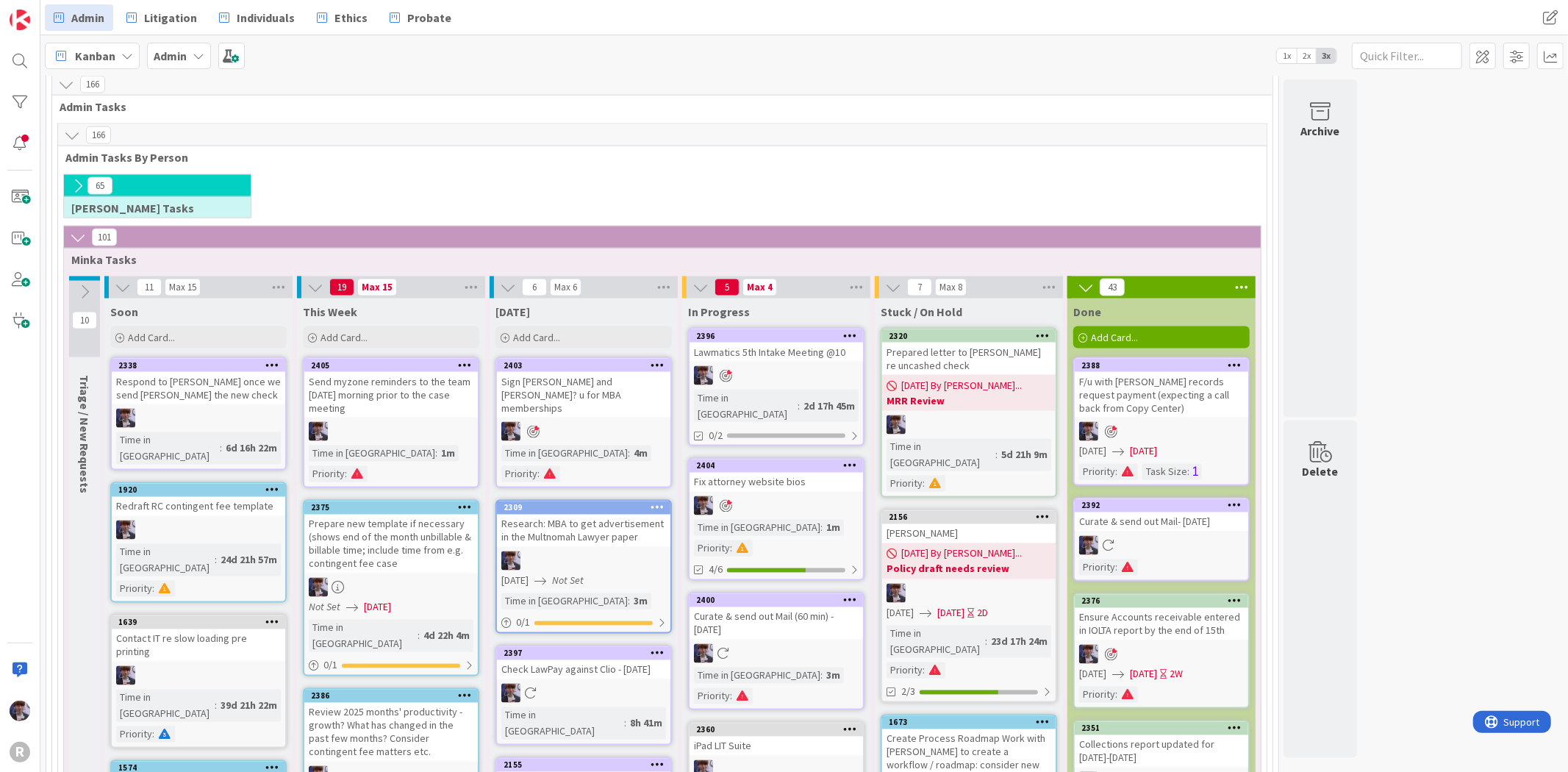
scroll to position [2010, 0]
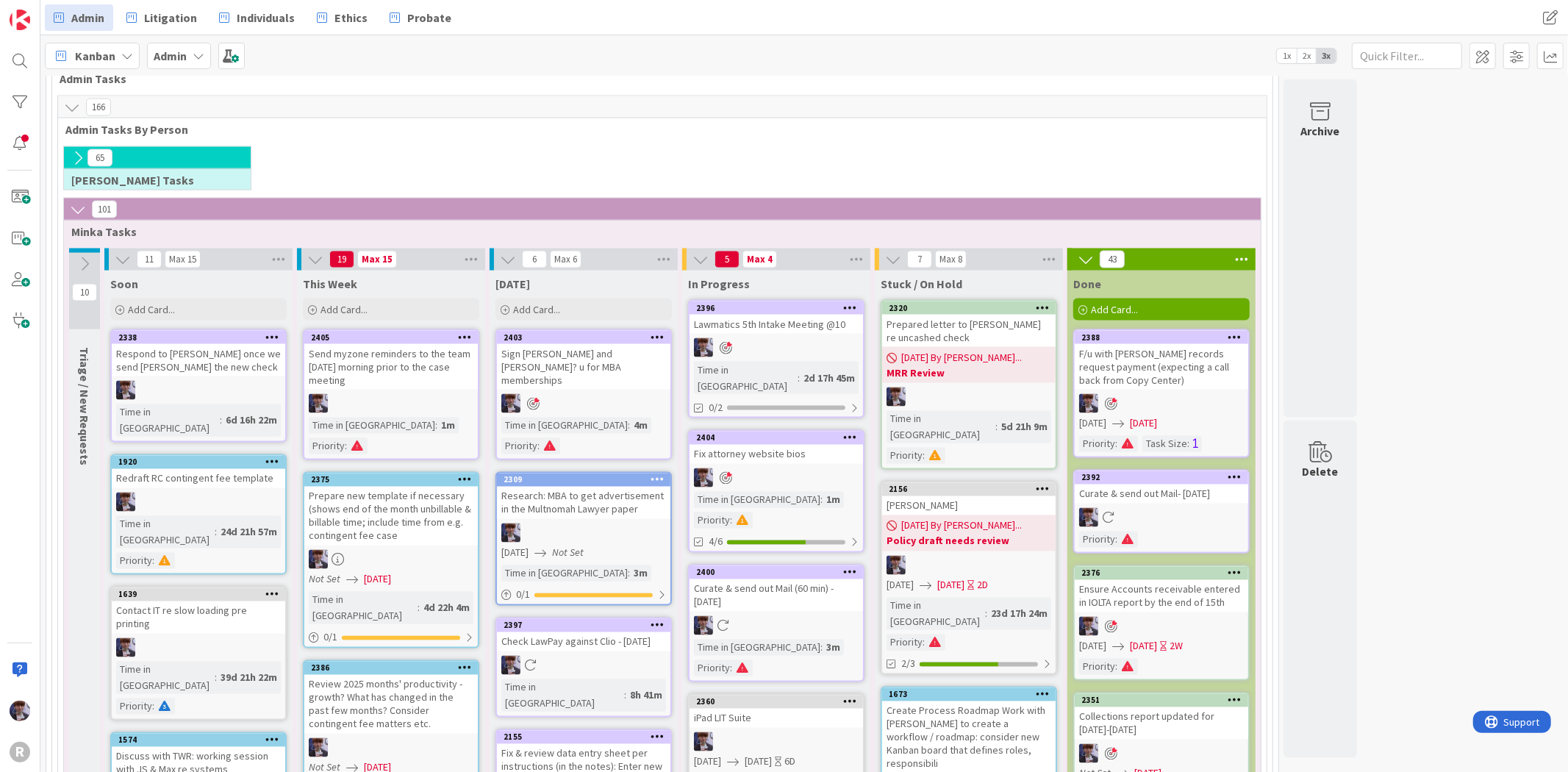
click at [1238, 568] on icon at bounding box center [1235, 572] width 14 height 10
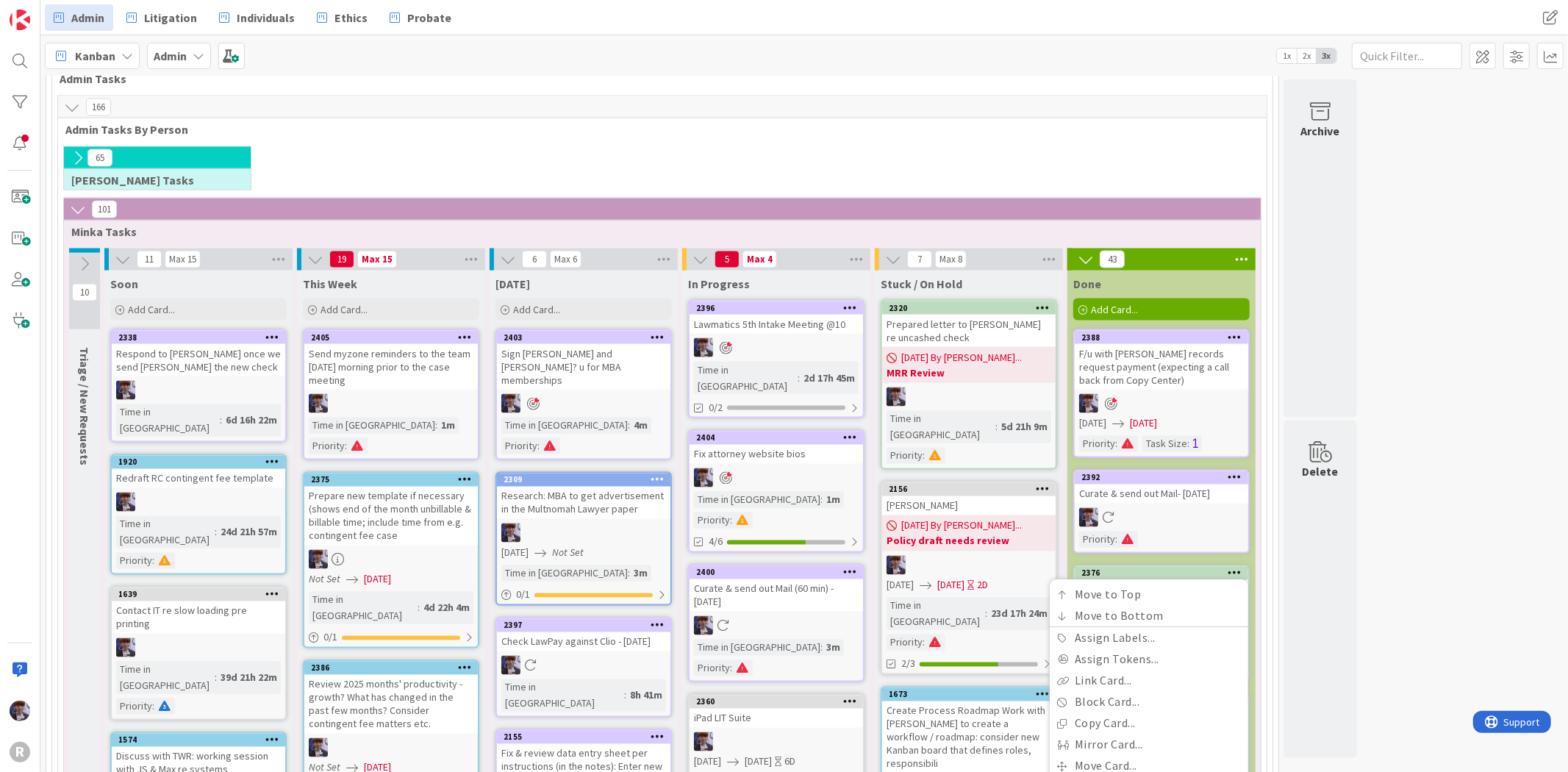
click at [1245, 569] on div at bounding box center [1235, 573] width 26 height 10
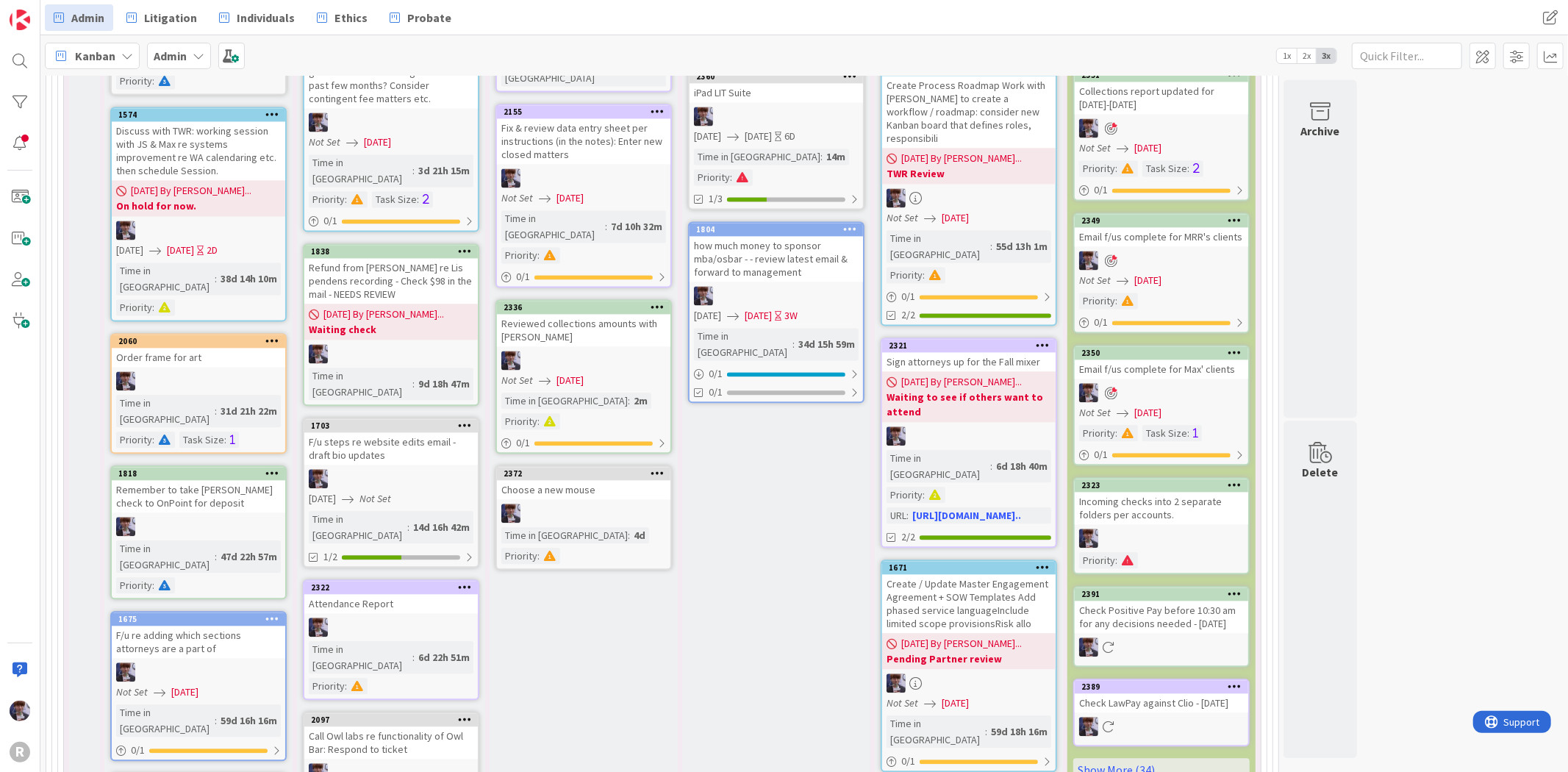
scroll to position [2746, 0]
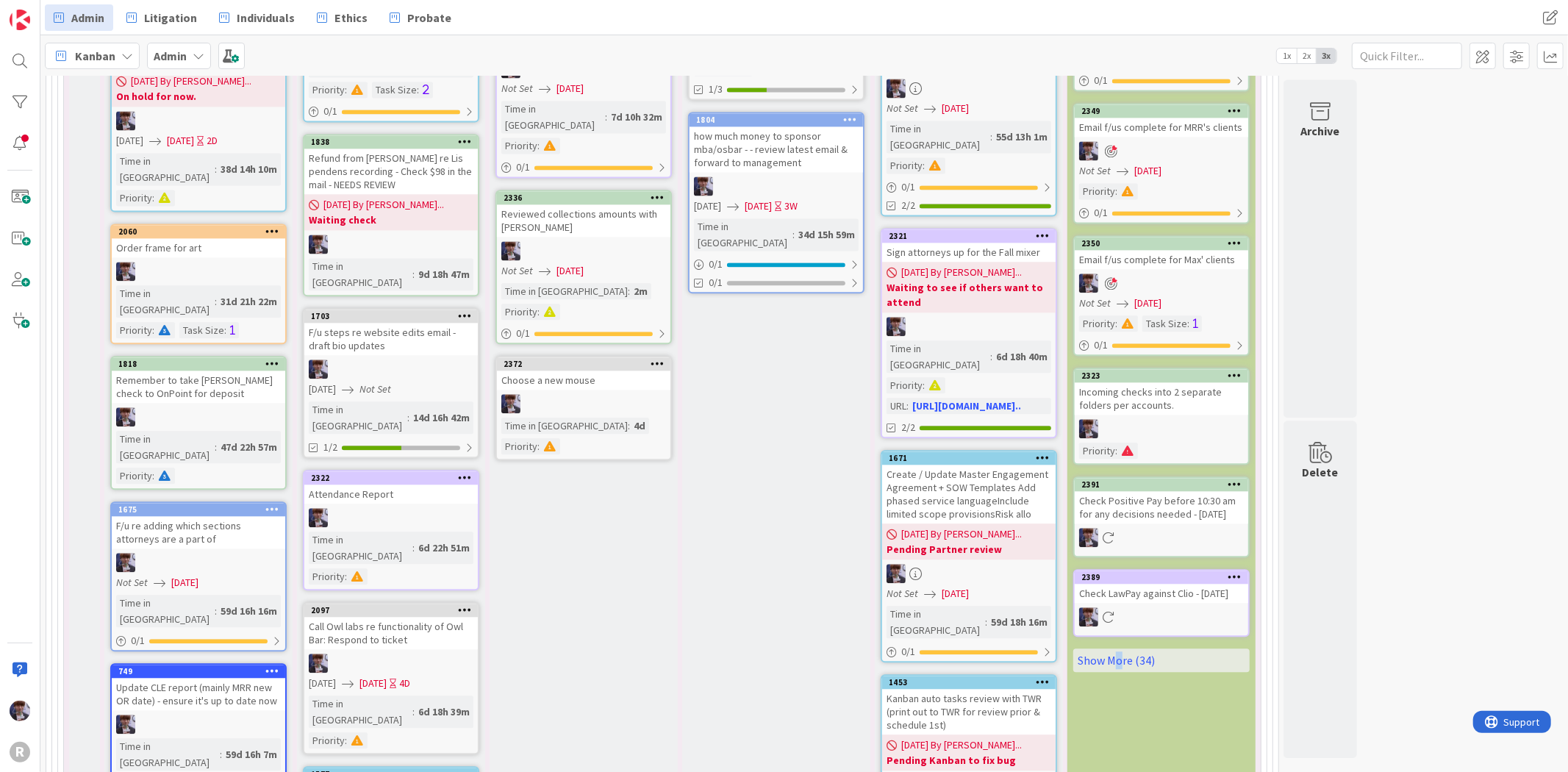
click at [1114, 484] on div "Done Add Card... 2388 Move to Top Move to Bottom Assign Labels... Assign Tokens…" at bounding box center [1162, 399] width 189 height 1726
click at [1114, 648] on link "Show More (34)" at bounding box center [1162, 660] width 177 height 23
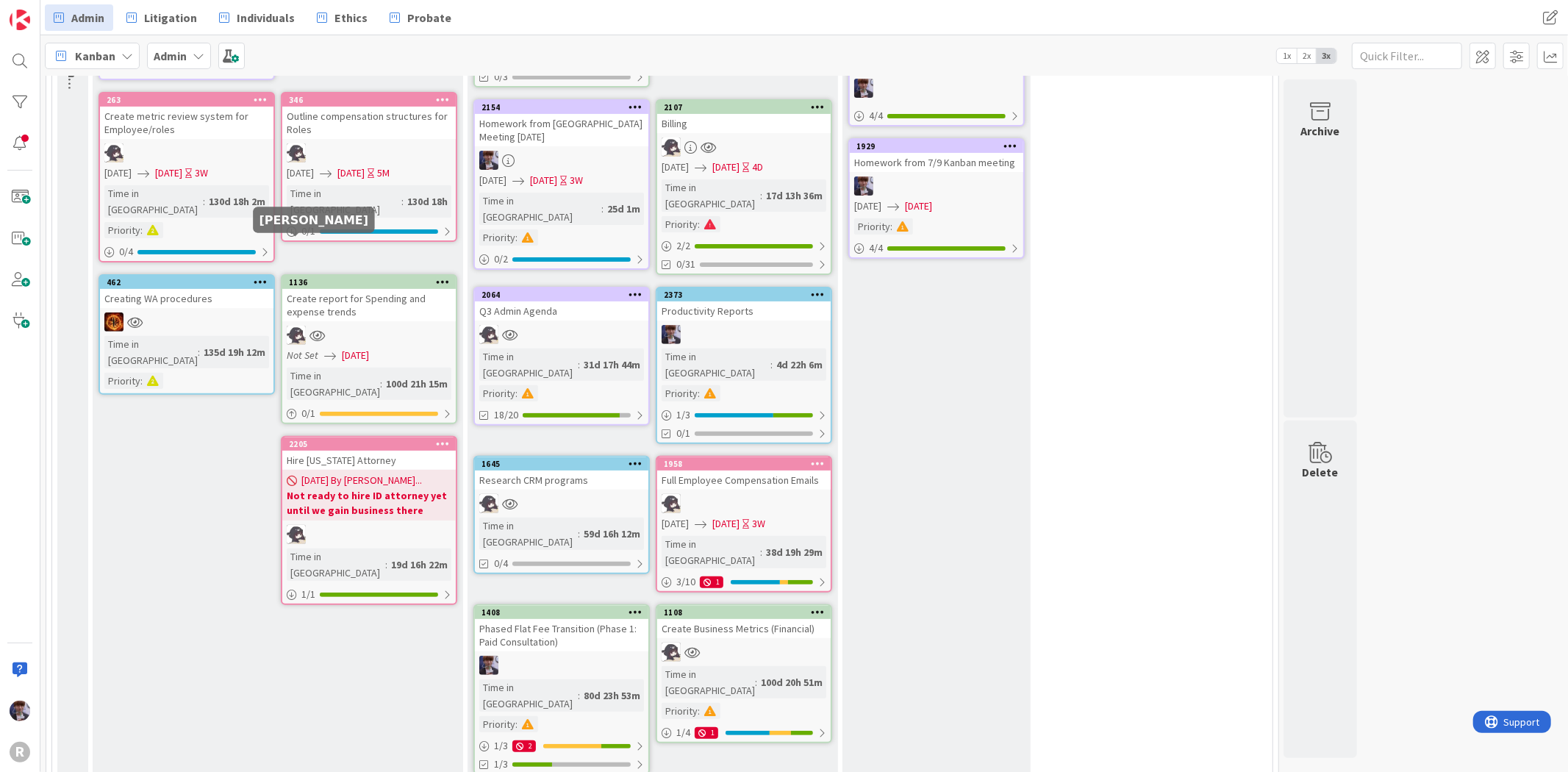
scroll to position [296, 0]
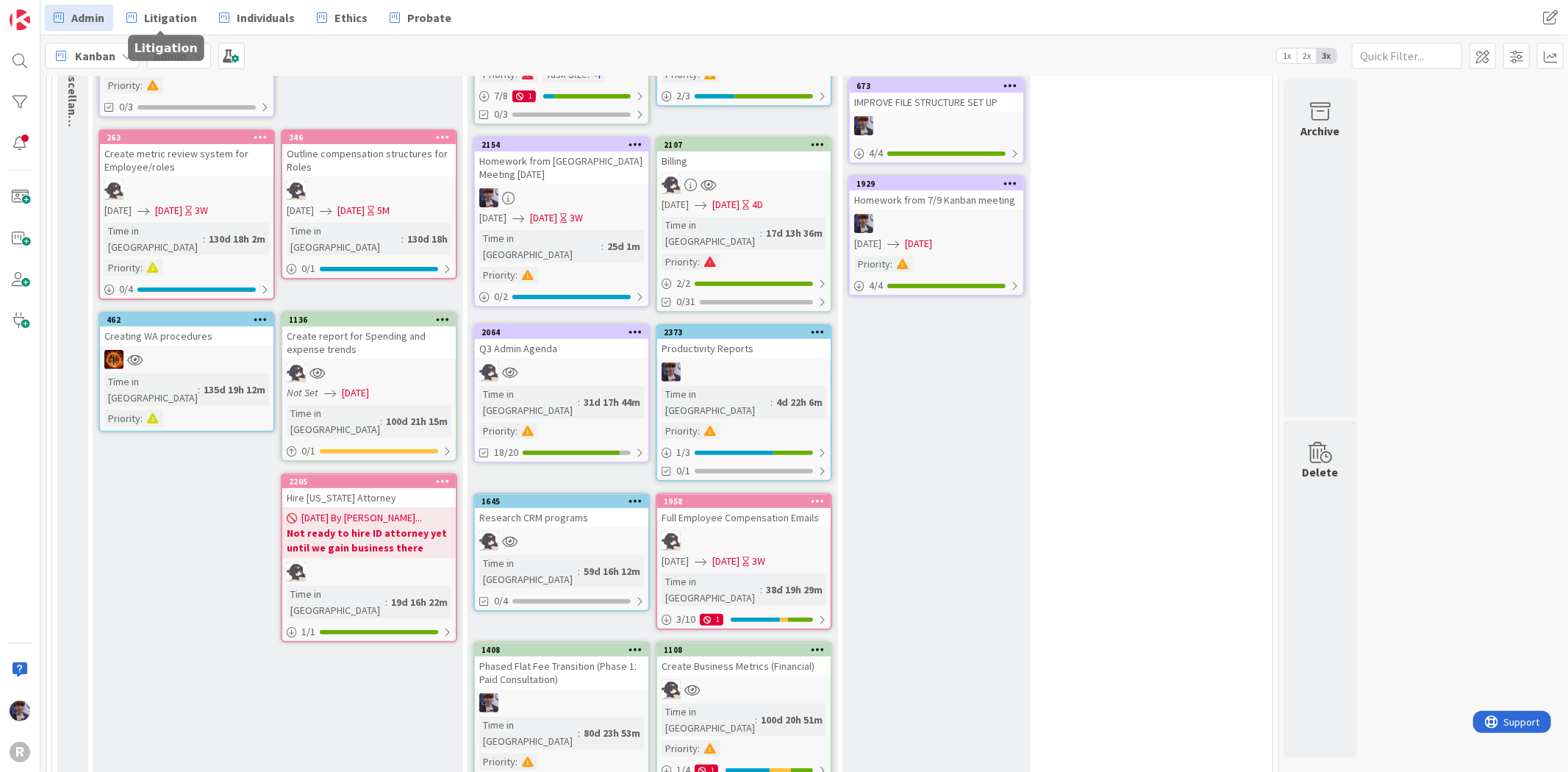
click at [125, 45] on div "Kanban" at bounding box center [92, 56] width 95 height 26
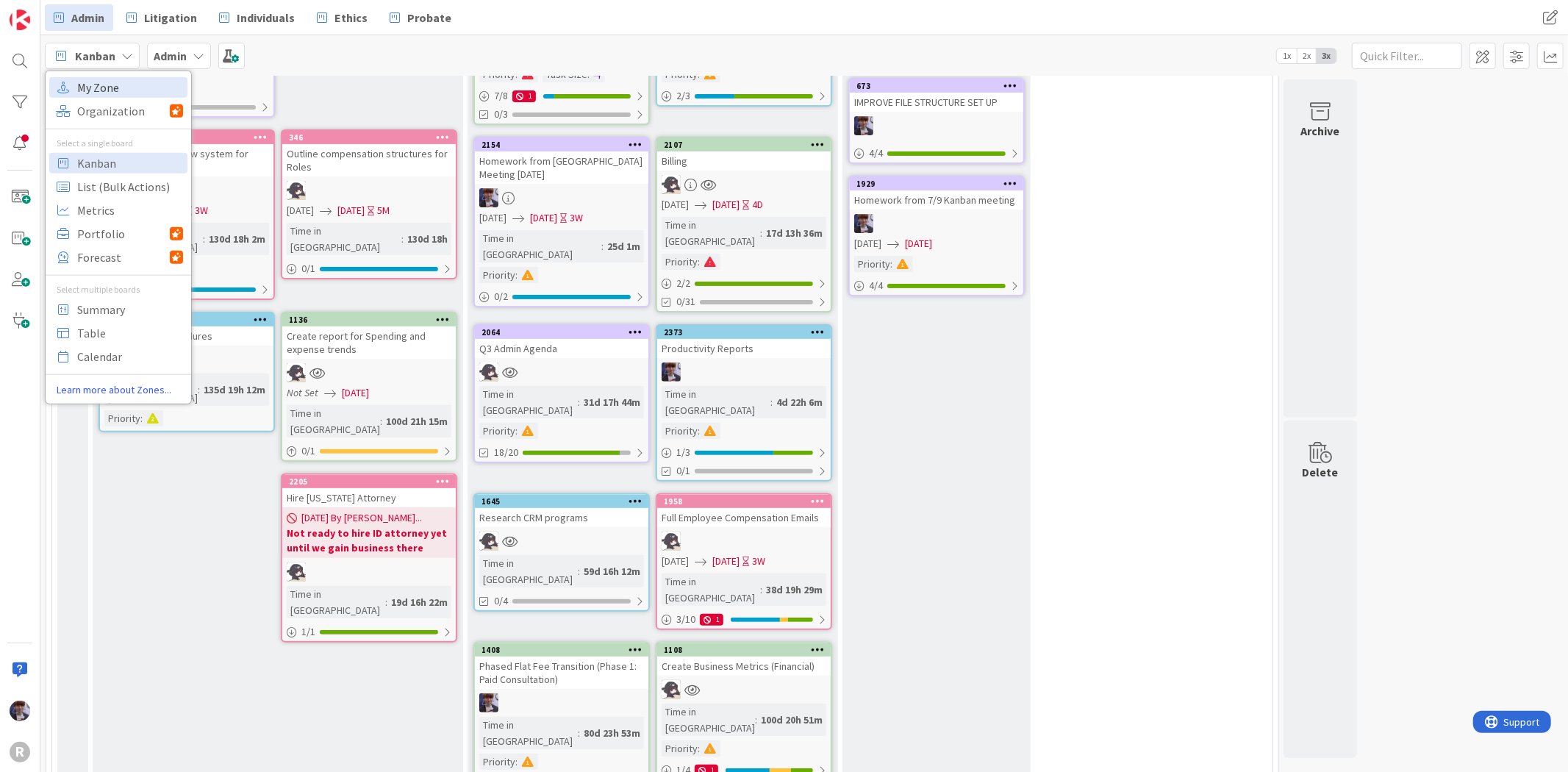
click at [116, 78] on span "My Zone" at bounding box center [130, 86] width 106 height 22
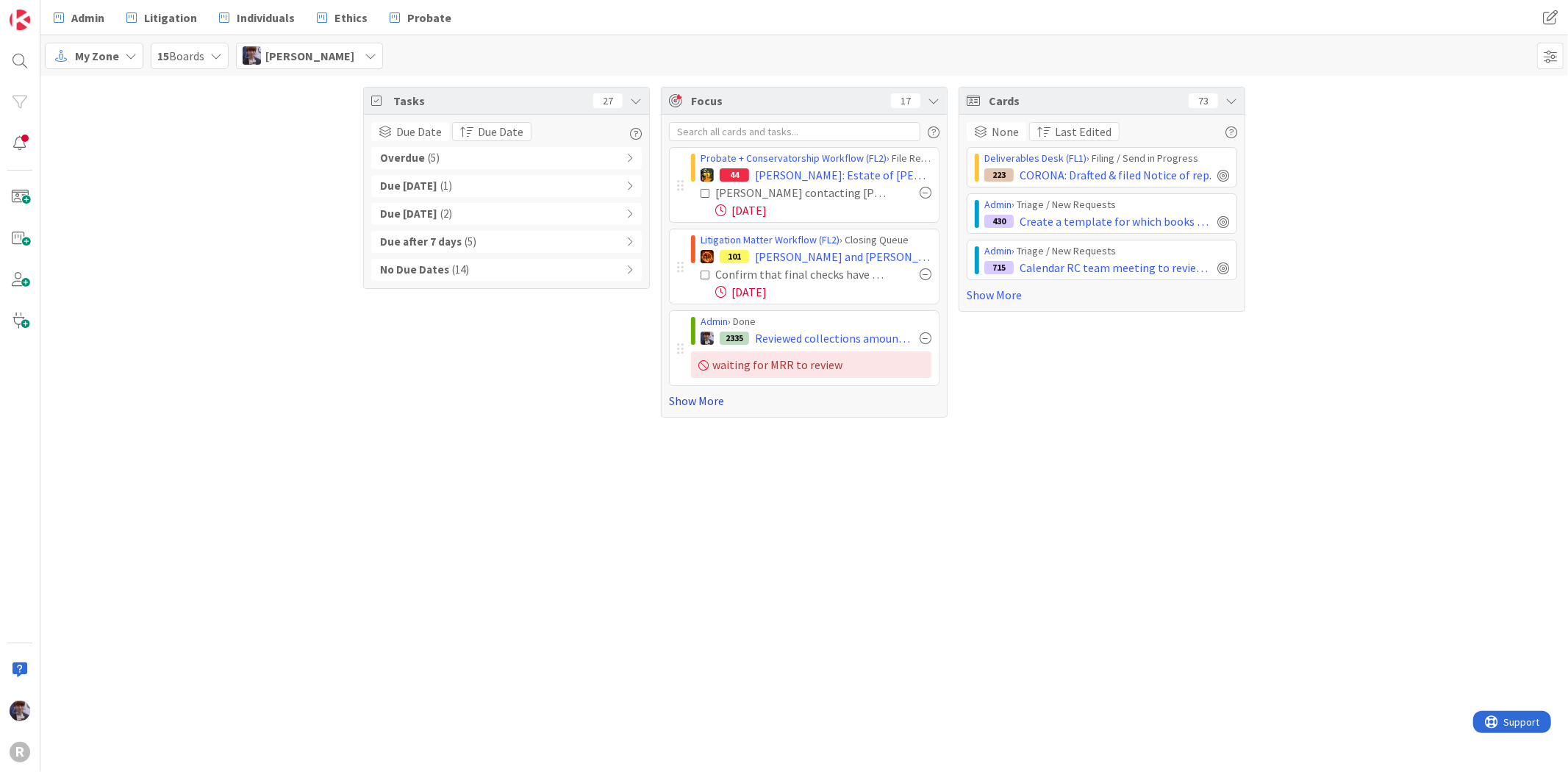
click at [701, 394] on link "Show More" at bounding box center [804, 400] width 270 height 18
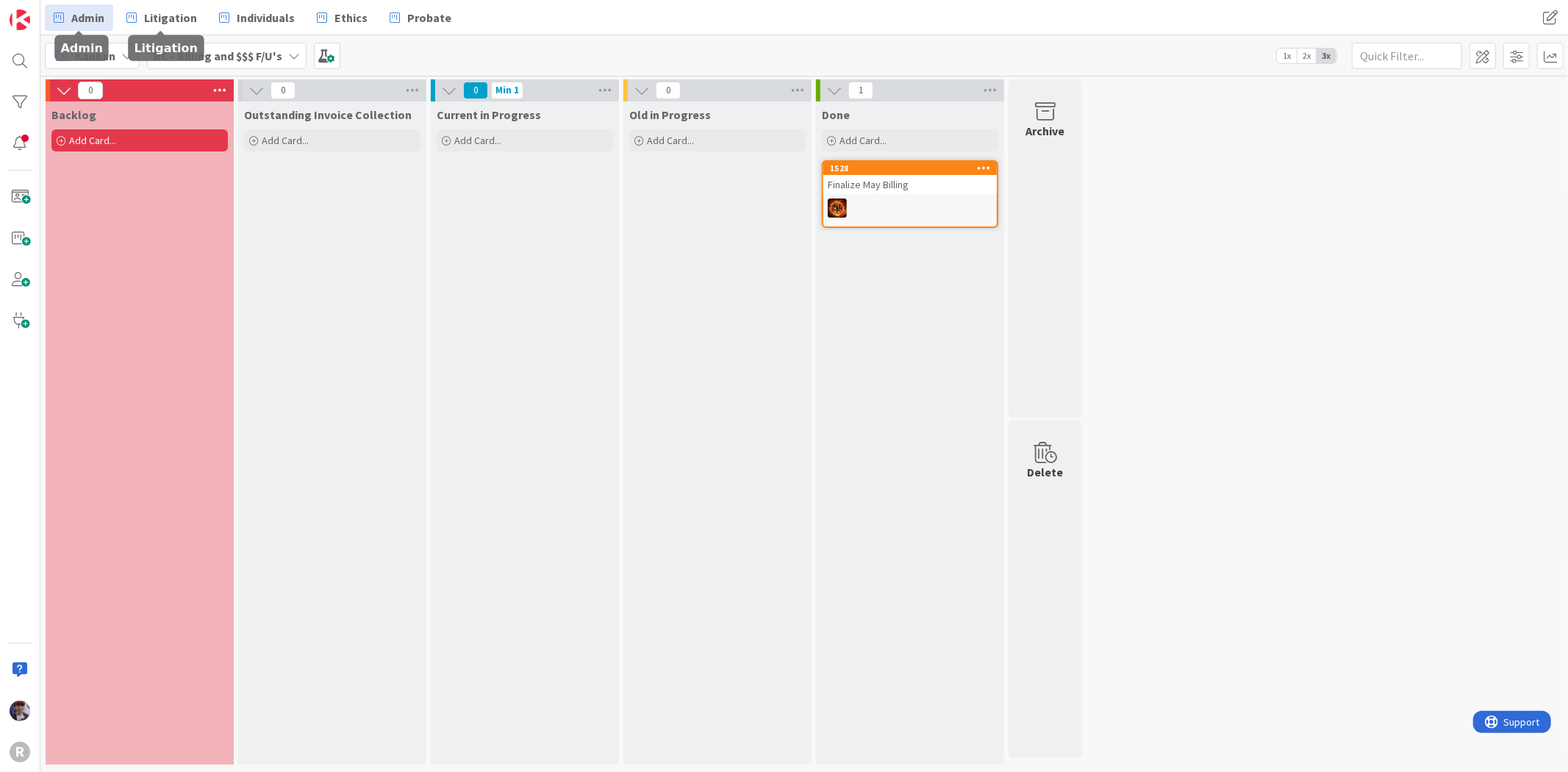
click at [92, 23] on span "Admin" at bounding box center [88, 17] width 33 height 18
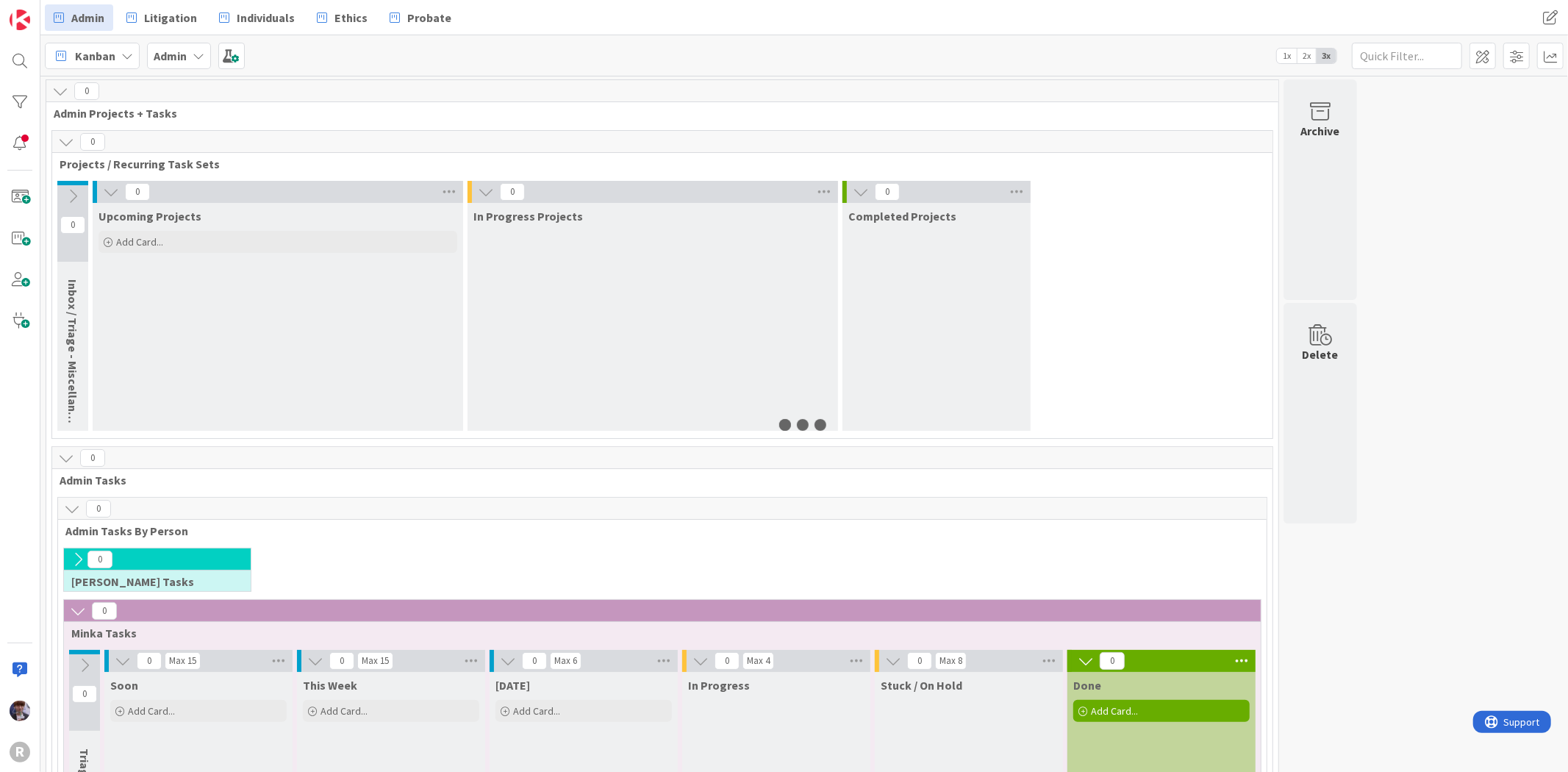
click at [114, 62] on div "Kanban" at bounding box center [92, 56] width 95 height 26
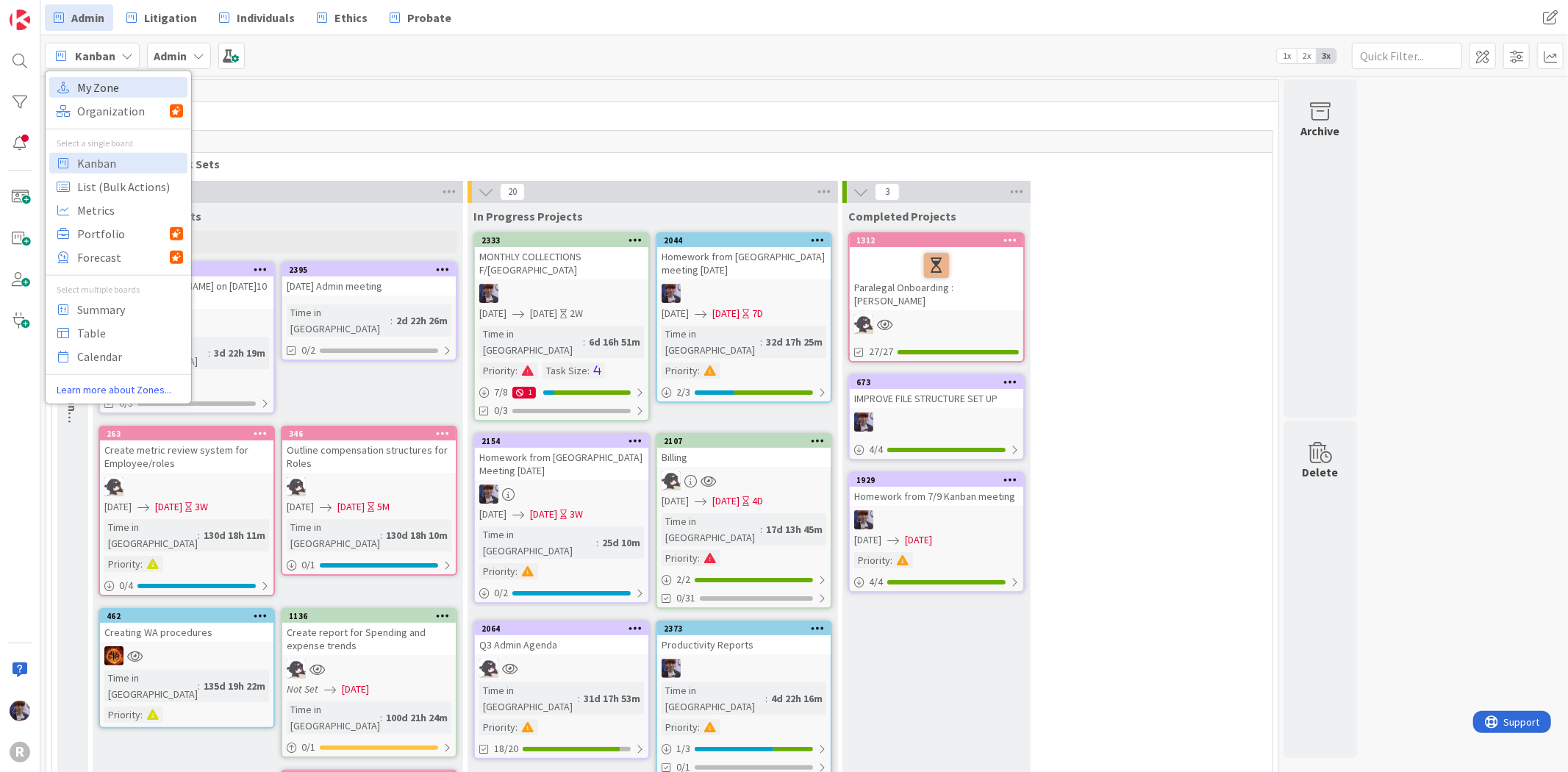
click at [123, 85] on span "My Zone" at bounding box center [130, 86] width 106 height 22
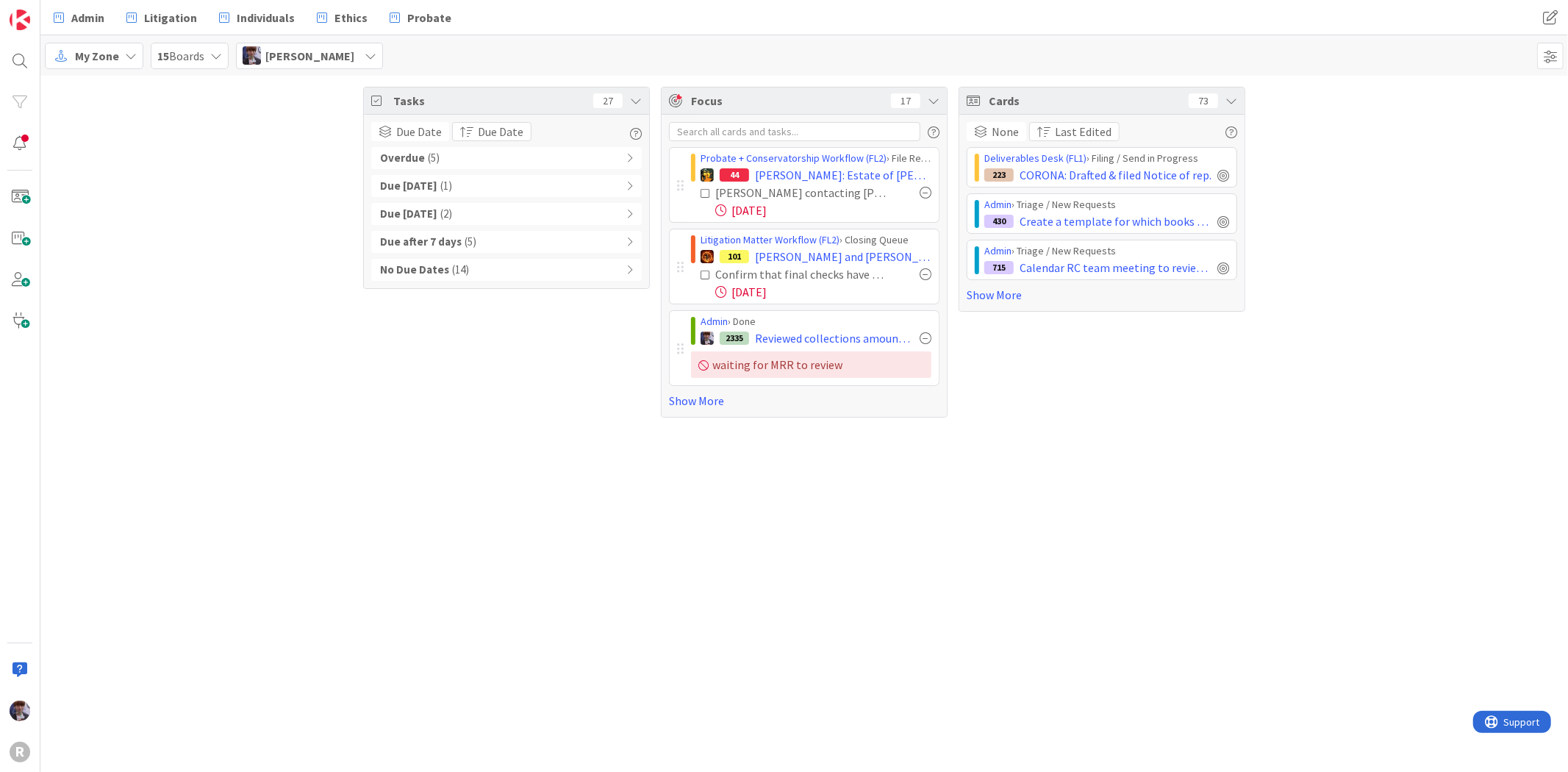
click at [928, 190] on div at bounding box center [926, 192] width 12 height 12
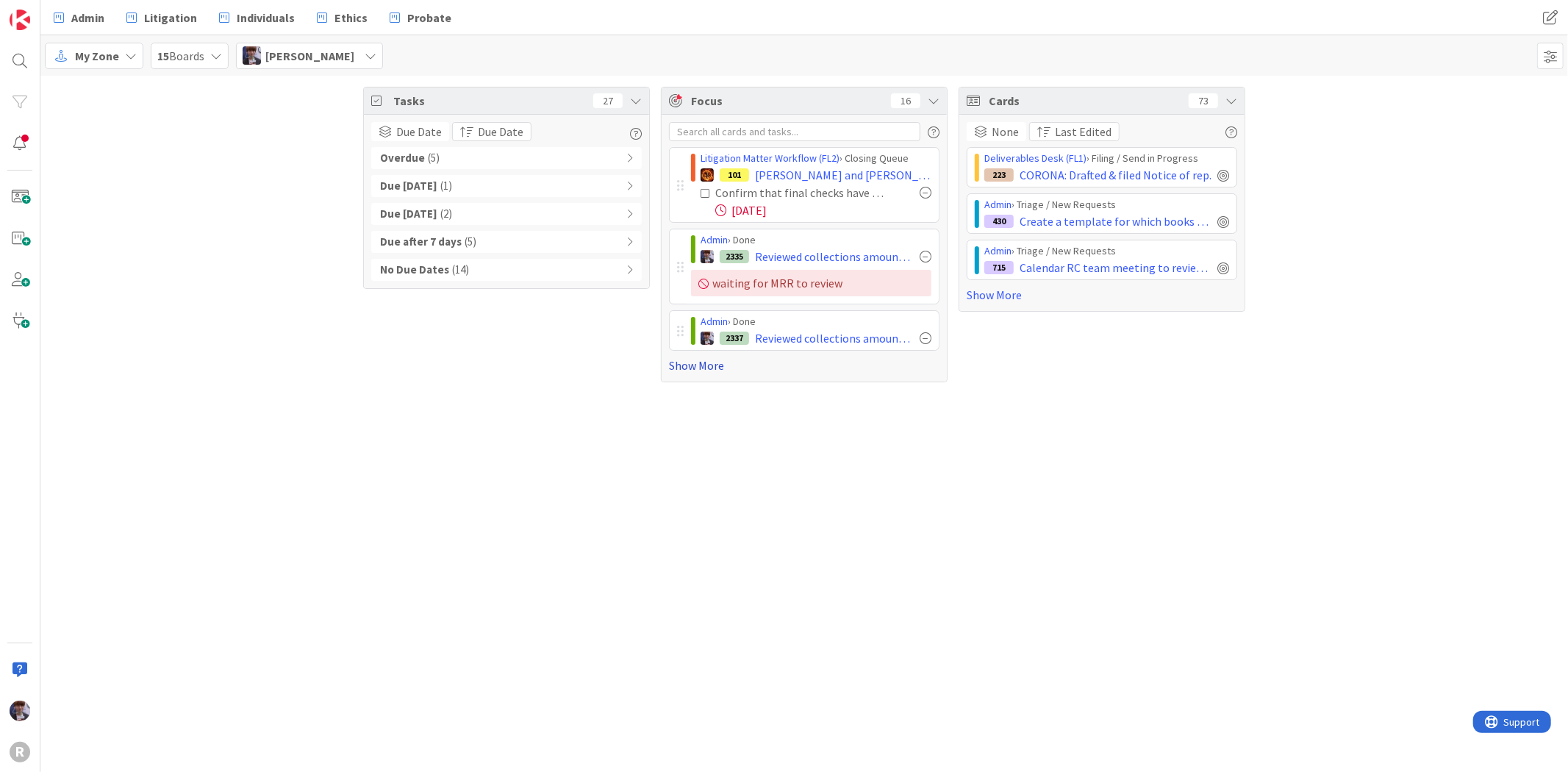
click at [682, 360] on link "Show More" at bounding box center [804, 365] width 270 height 18
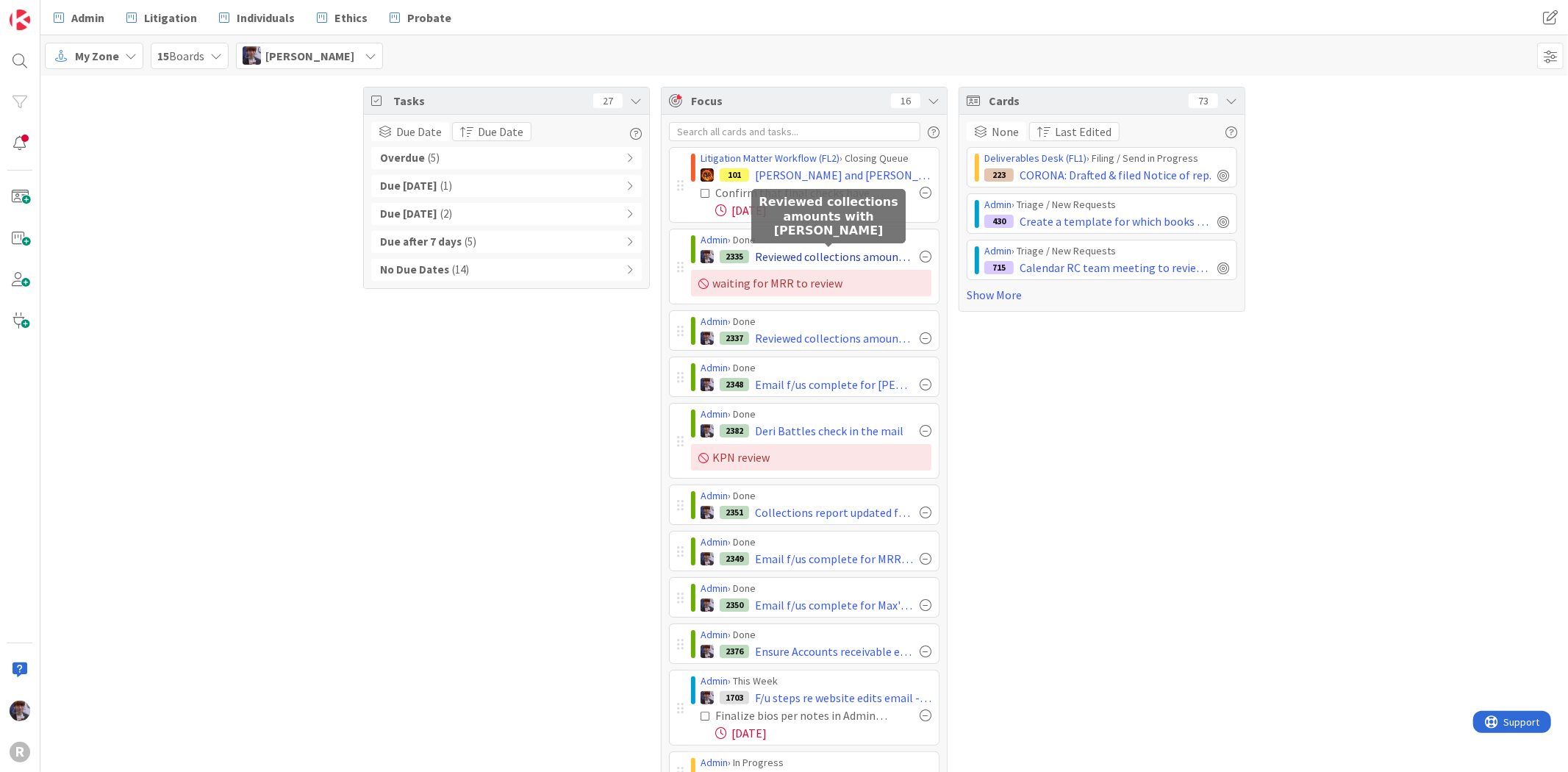
click at [822, 257] on span "Reviewed collections amounts with [PERSON_NAME]" at bounding box center [834, 256] width 159 height 18
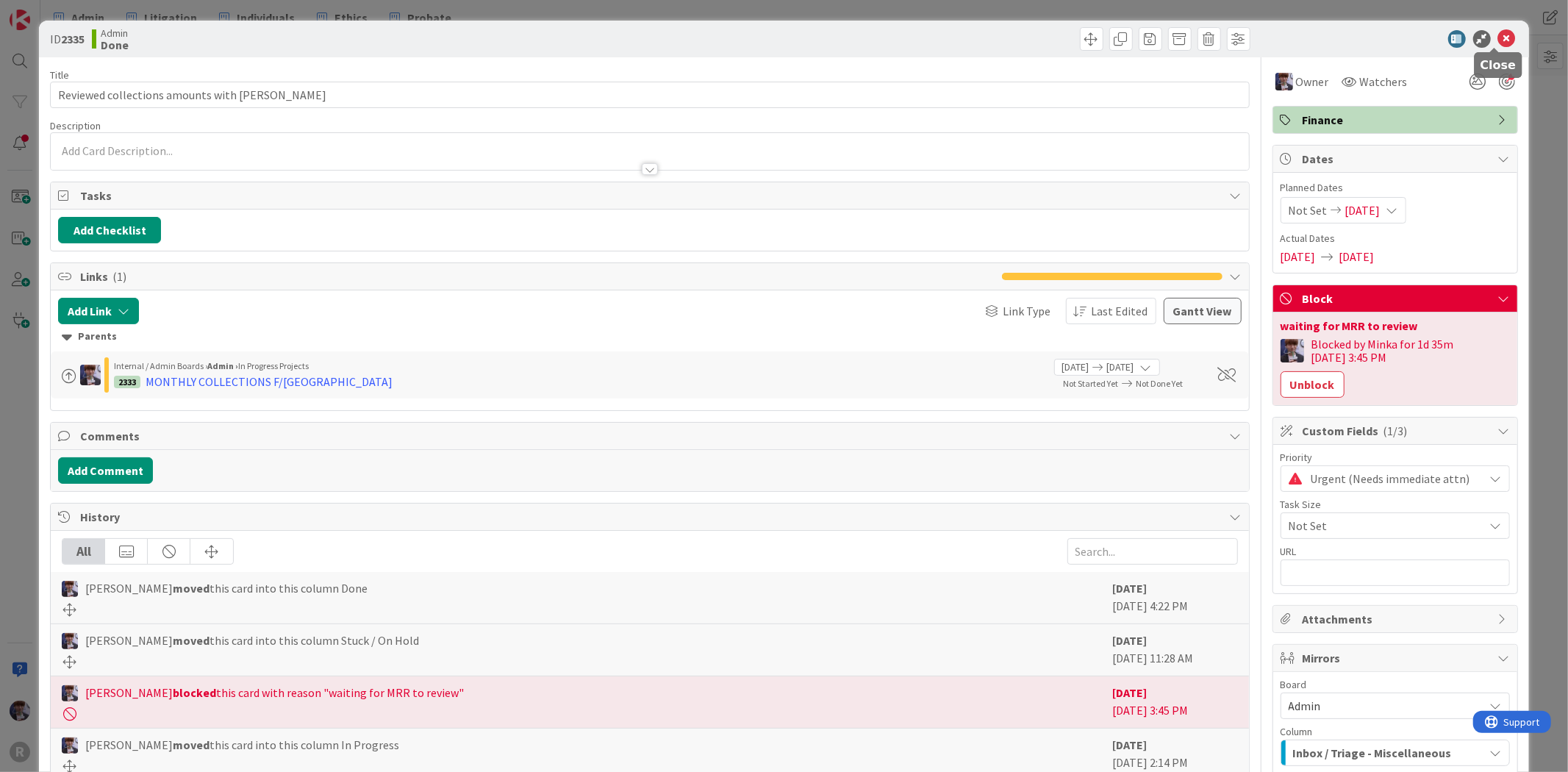
click at [1505, 41] on div at bounding box center [1389, 38] width 260 height 18
click at [1500, 41] on icon at bounding box center [1507, 38] width 18 height 18
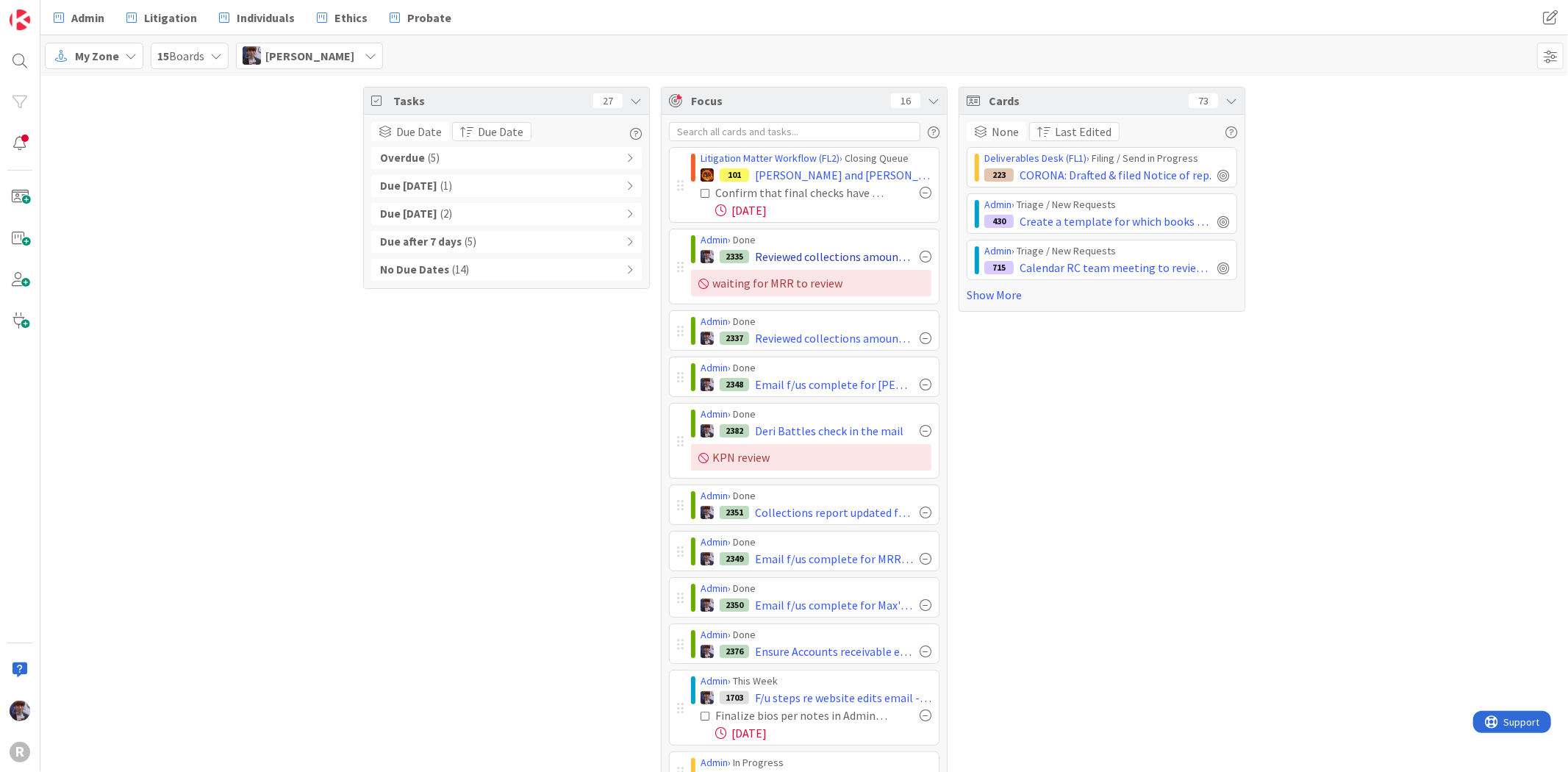
click at [921, 255] on div at bounding box center [926, 256] width 12 height 12
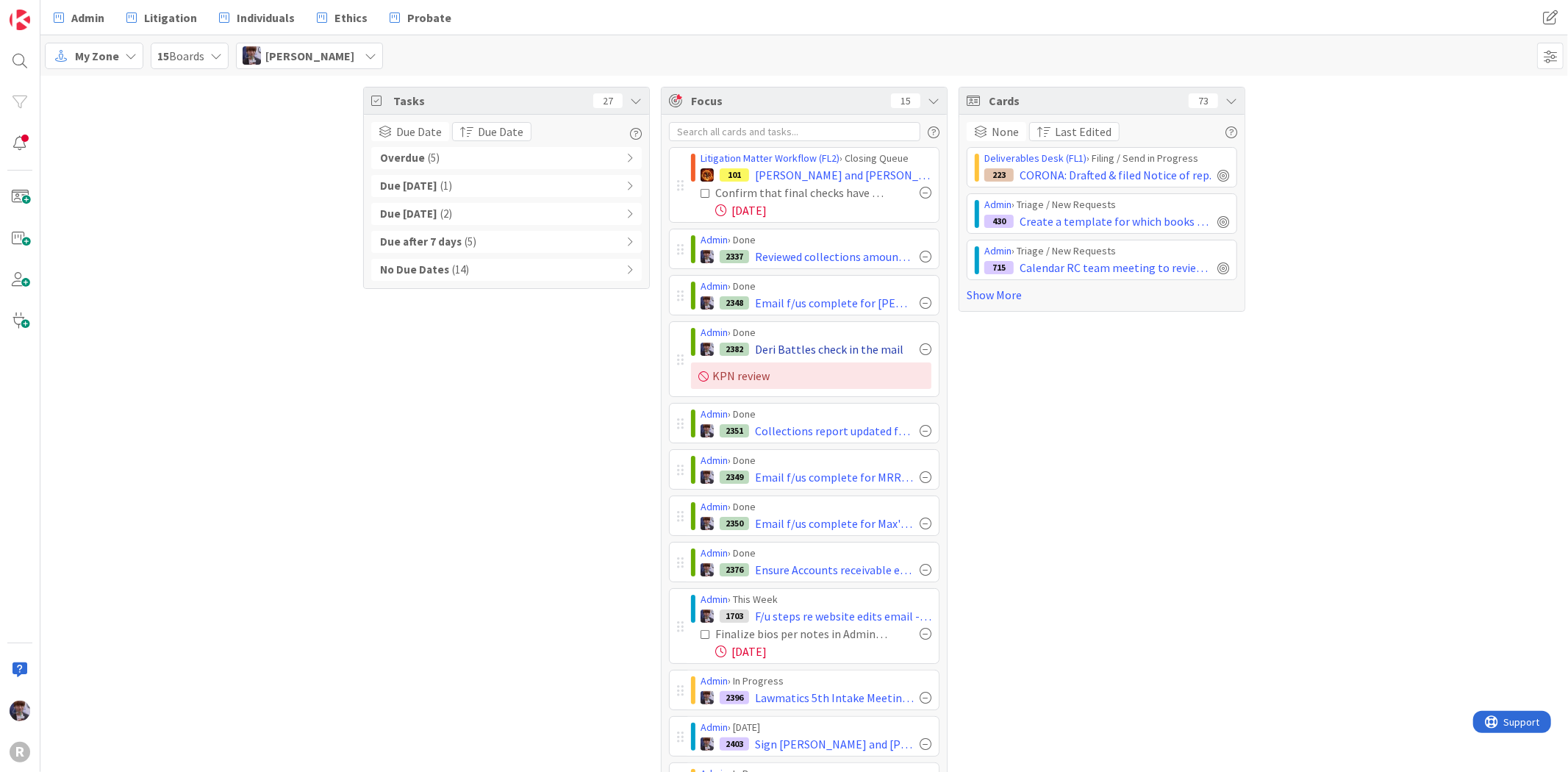
click at [920, 302] on div at bounding box center [926, 303] width 12 height 12
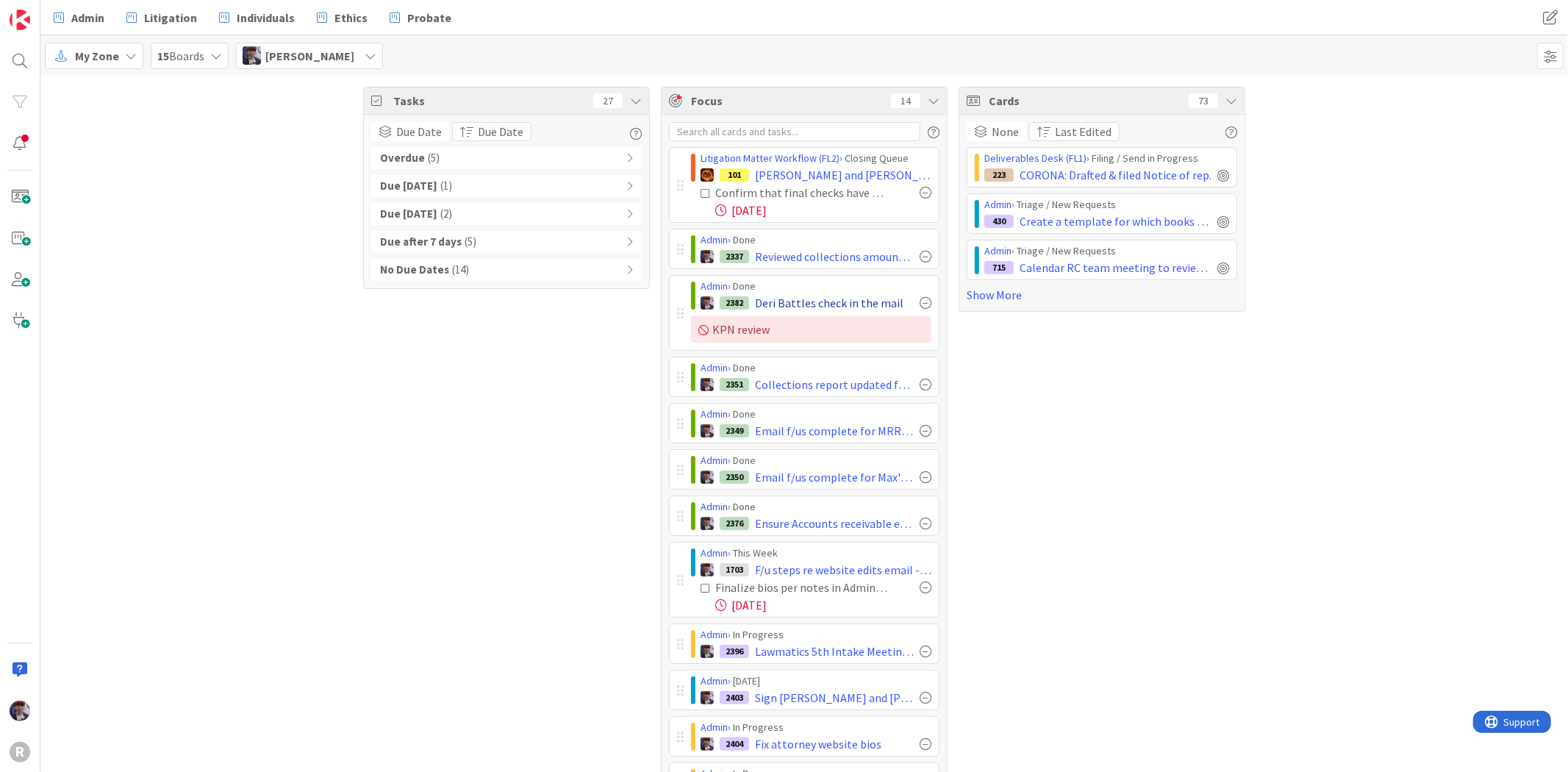
click at [920, 302] on div at bounding box center [926, 303] width 12 height 12
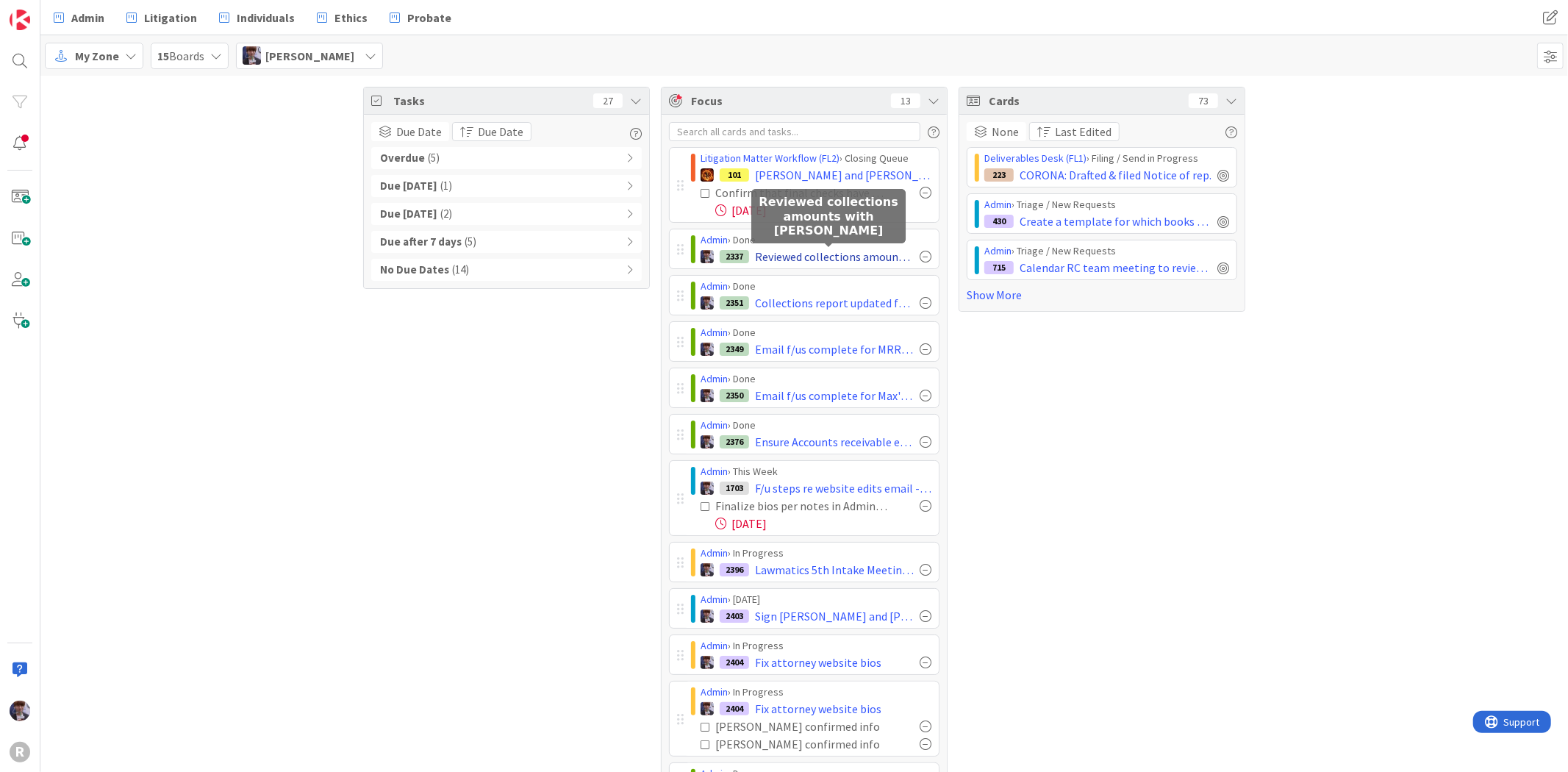
click at [920, 255] on div at bounding box center [926, 256] width 12 height 12
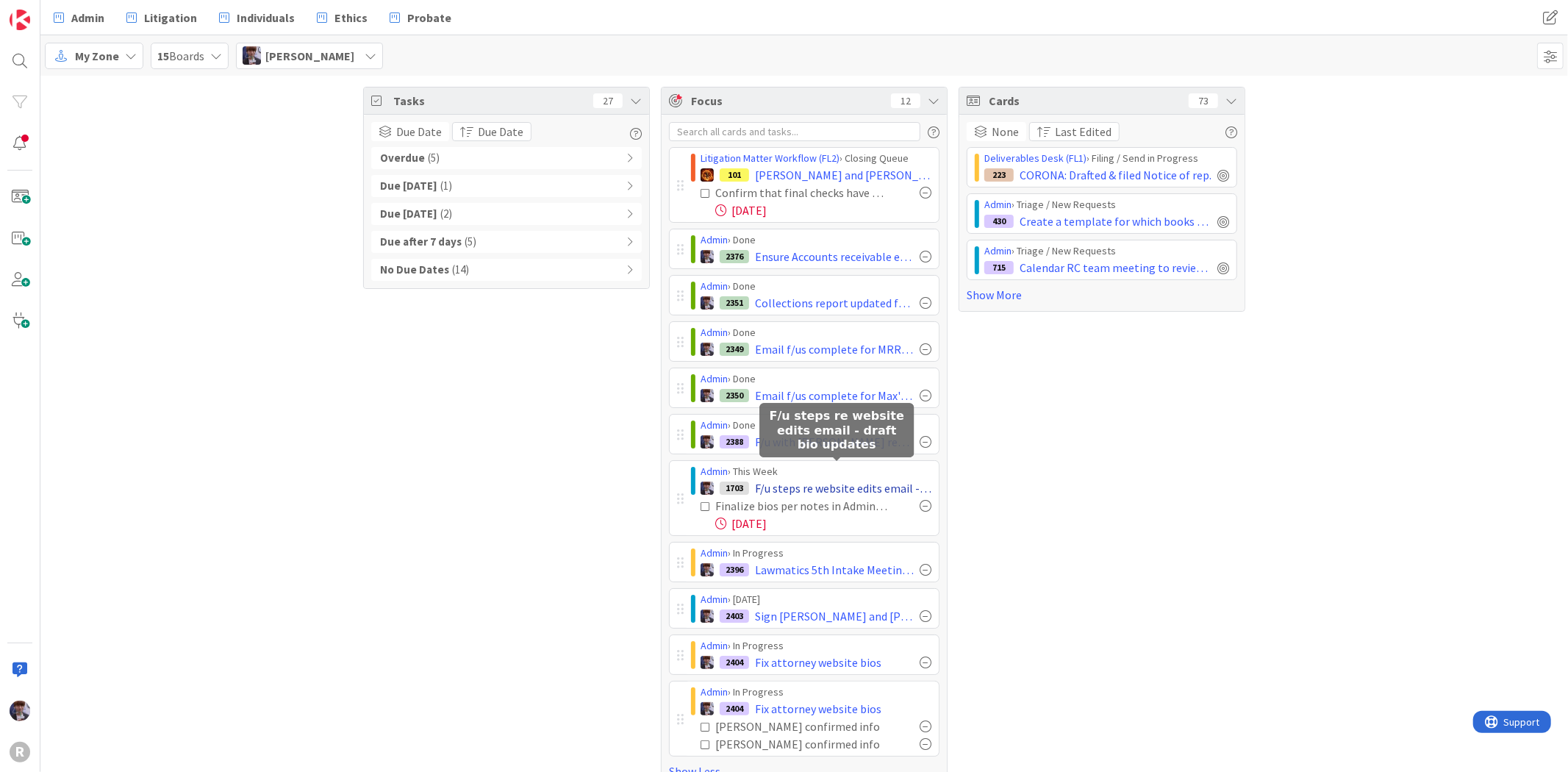
scroll to position [30, 0]
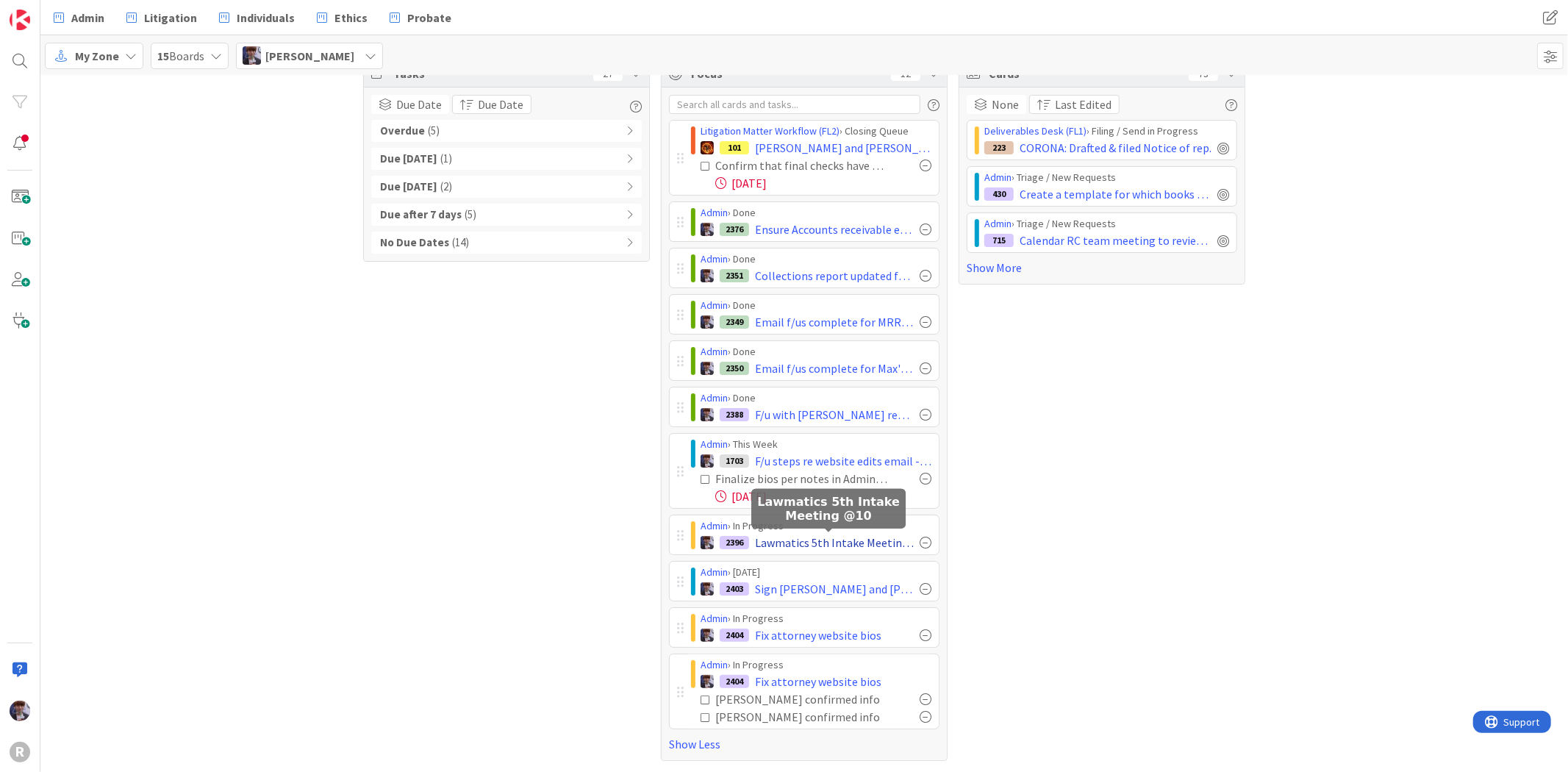
click at [839, 547] on span "Lawmatics 5th Intake Meeting @10" at bounding box center [834, 542] width 159 height 18
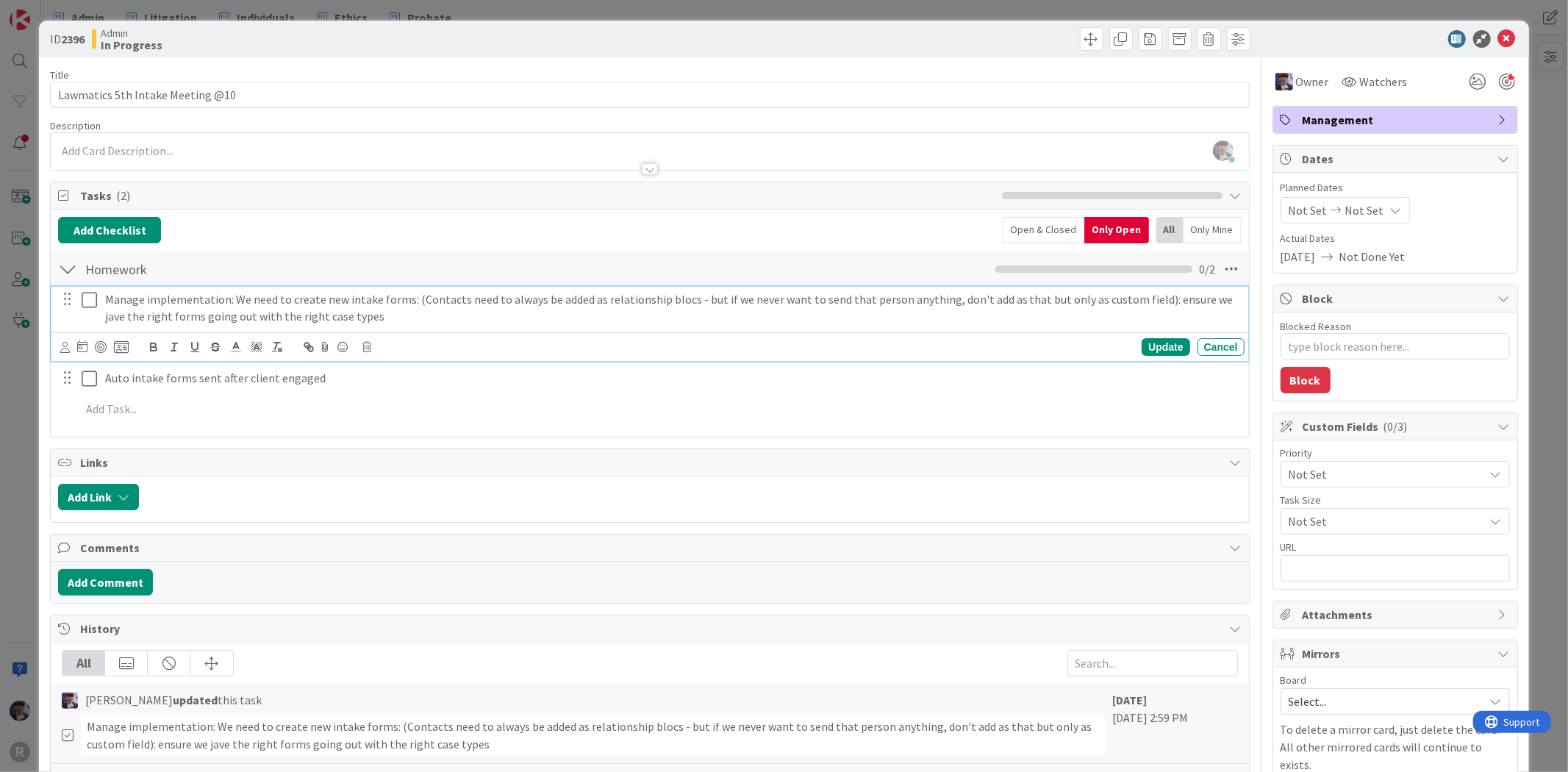
type textarea "x"
click at [215, 294] on p "Manage implementation: We need to create new intake forms: (Contacts need to al…" at bounding box center [672, 307] width 1134 height 33
drag, startPoint x: 143, startPoint y: 300, endPoint x: 71, endPoint y: 297, distance: 72.1
click at [71, 297] on div "Manage implementation: We need to create new intake forms: (Contacts need to al…" at bounding box center [651, 307] width 1187 height 42
click at [69, 342] on div at bounding box center [65, 340] width 9 height 5
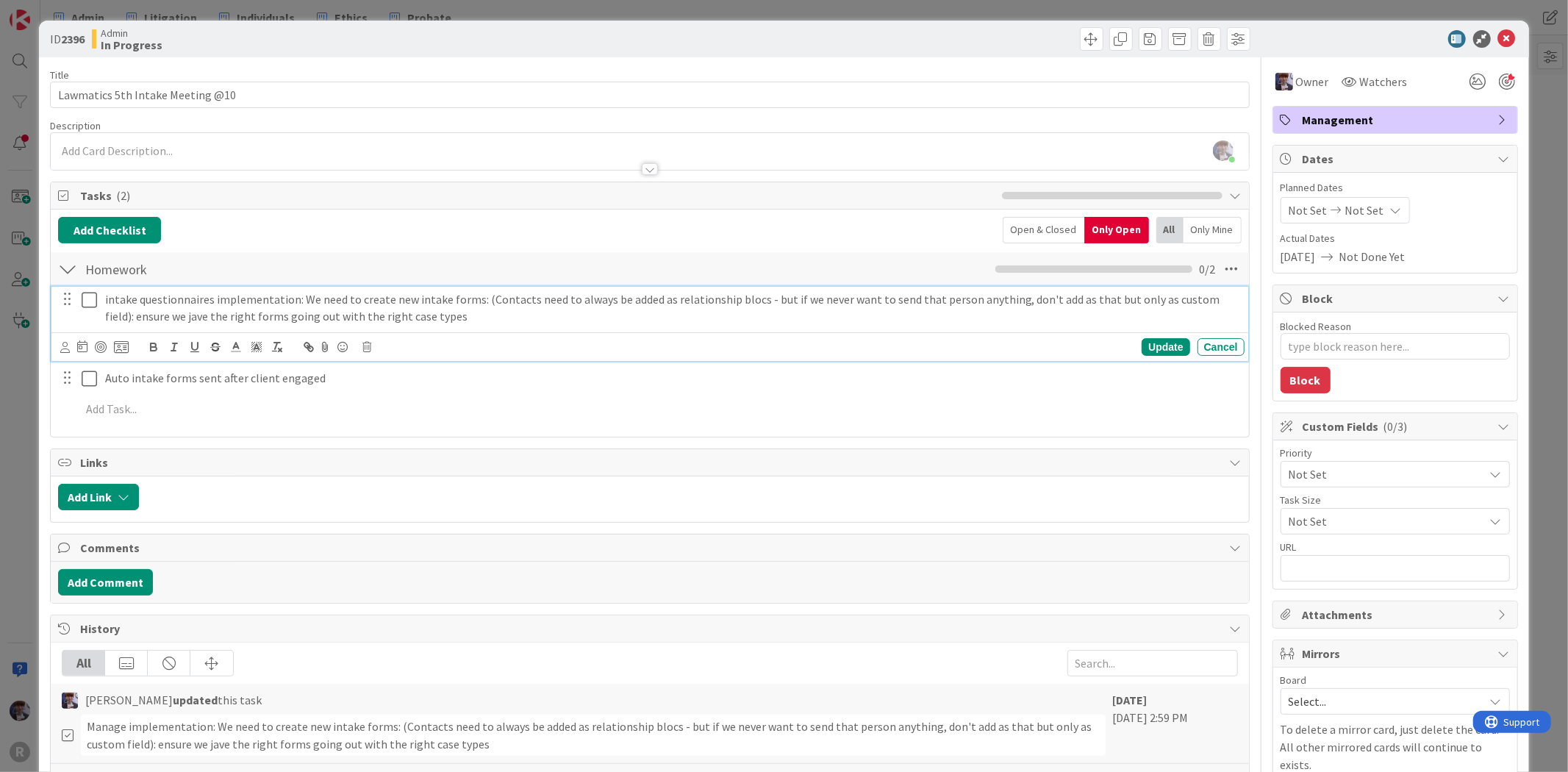
click at [141, 319] on p "intake questionnaires implementation: We need to create new intake forms: (Cont…" at bounding box center [672, 307] width 1134 height 33
click at [104, 347] on div at bounding box center [100, 347] width 12 height 12
click at [1150, 350] on div "Update" at bounding box center [1166, 347] width 47 height 18
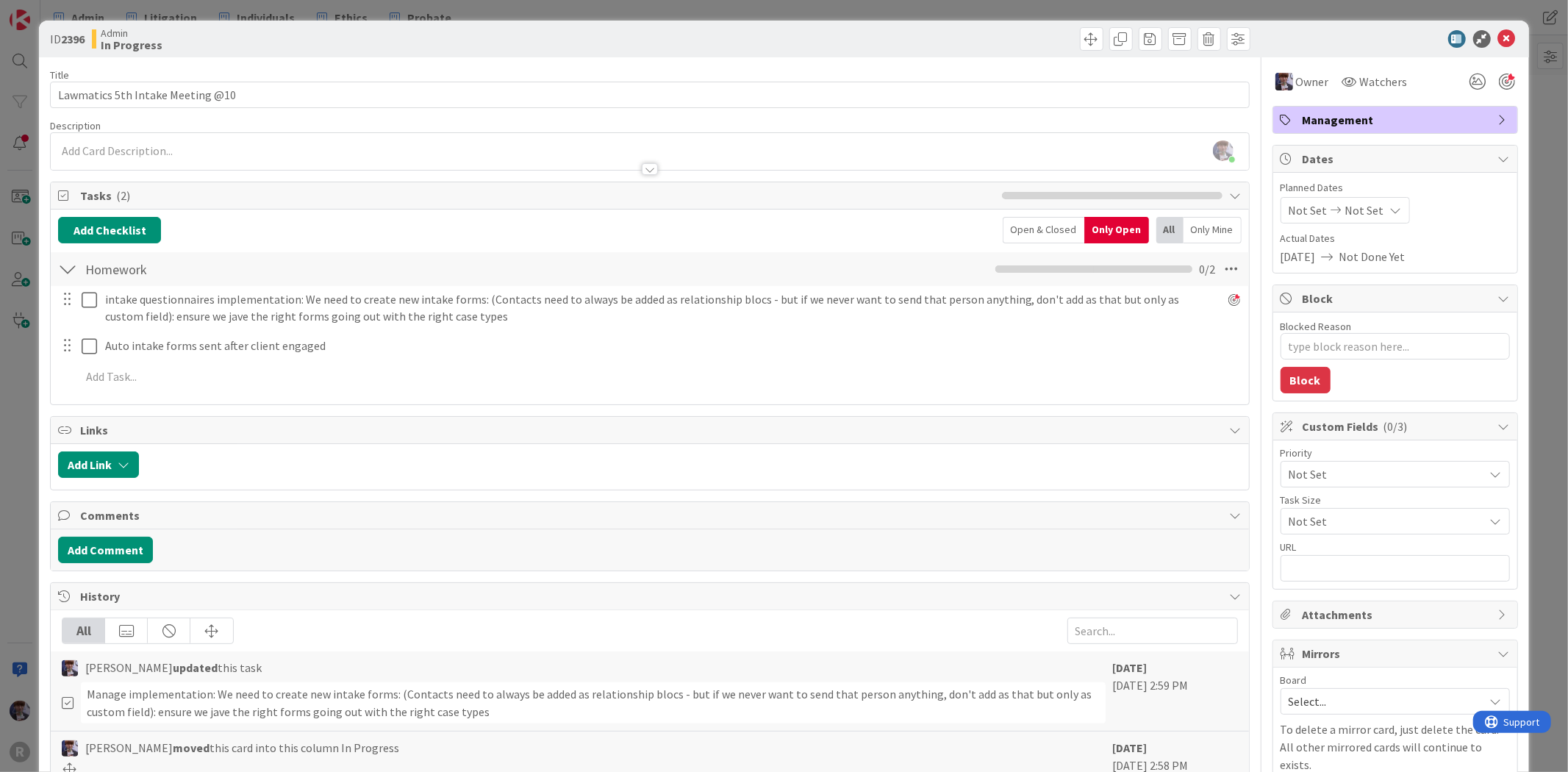
click at [20, 417] on div "ID 2396 Admin In Progress Title 32 / 128 Lawmatics 5th Intake Meeting @10 Descr…" at bounding box center [784, 386] width 1568 height 772
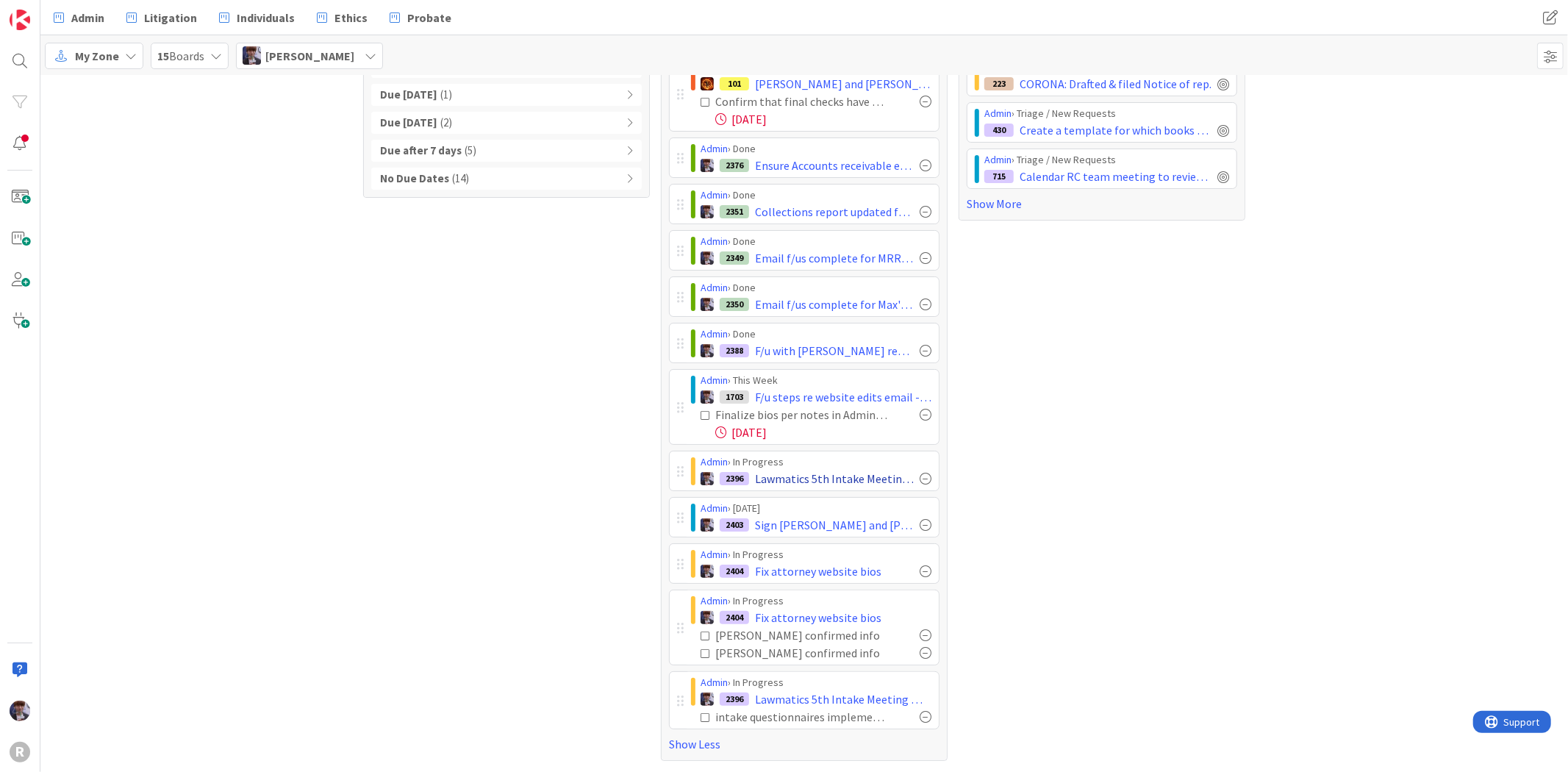
click at [920, 475] on div at bounding box center [926, 478] width 12 height 12
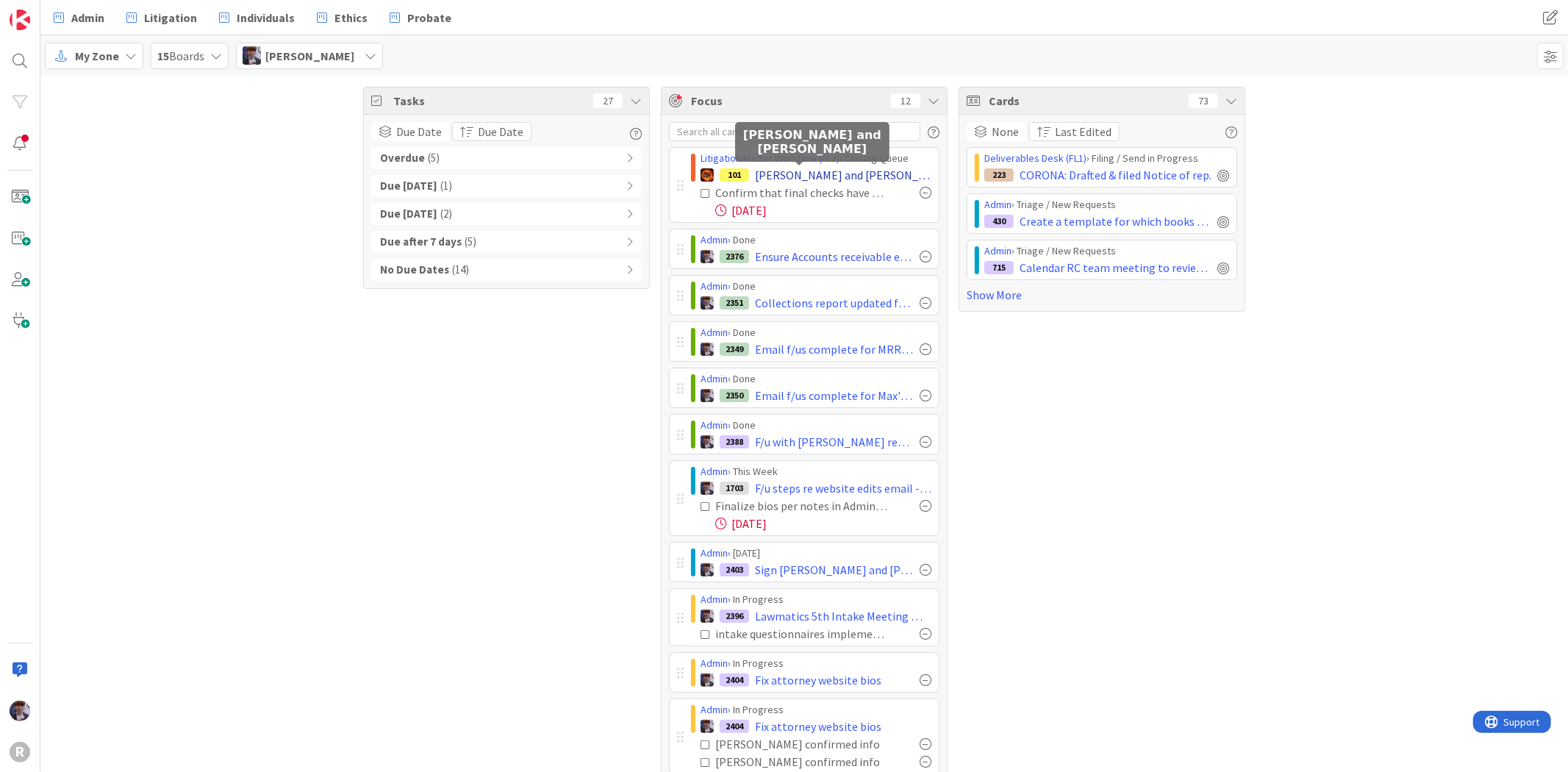
click at [793, 177] on span "[PERSON_NAME] and [PERSON_NAME]" at bounding box center [843, 175] width 177 height 18
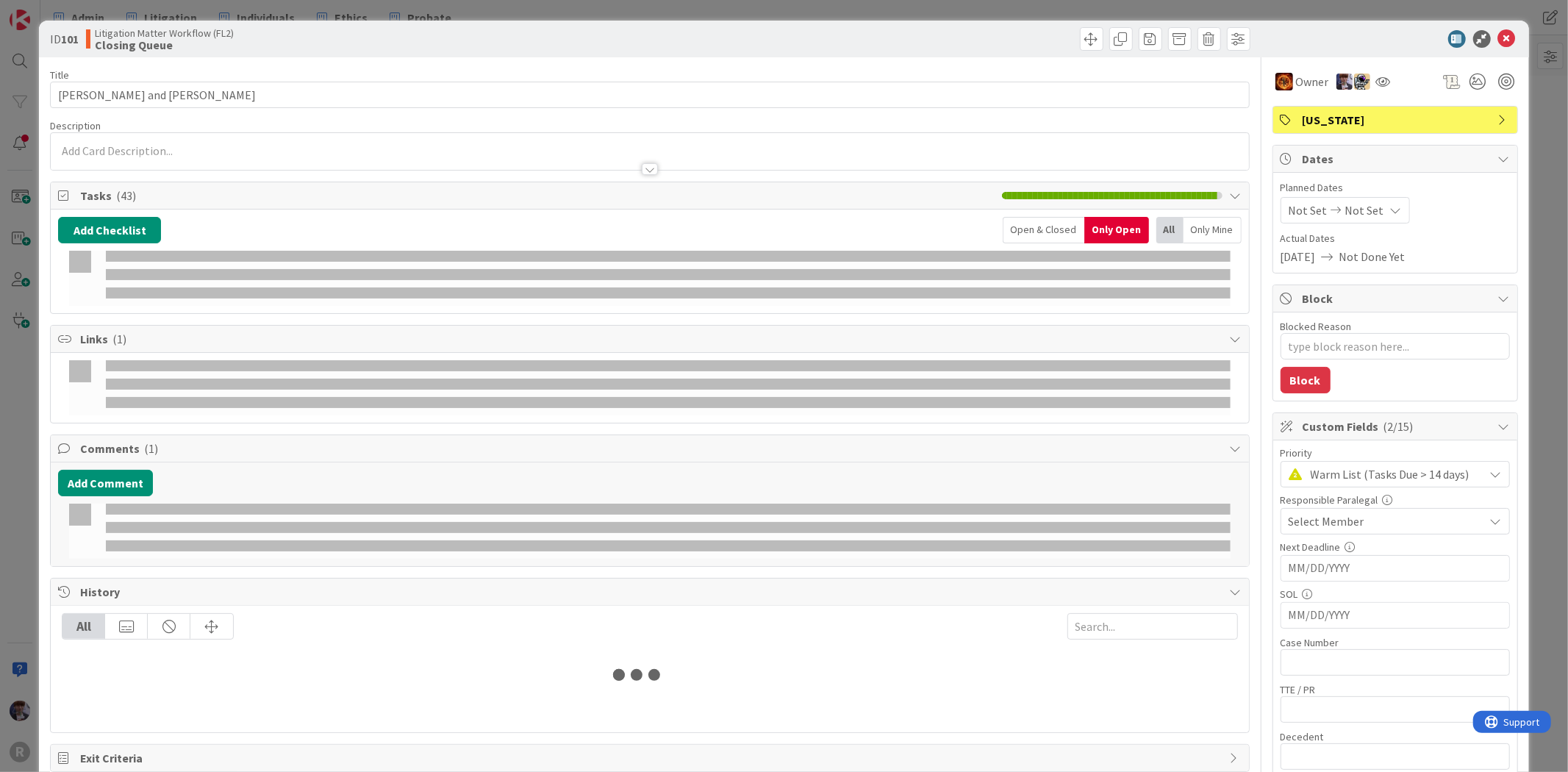
type textarea "x"
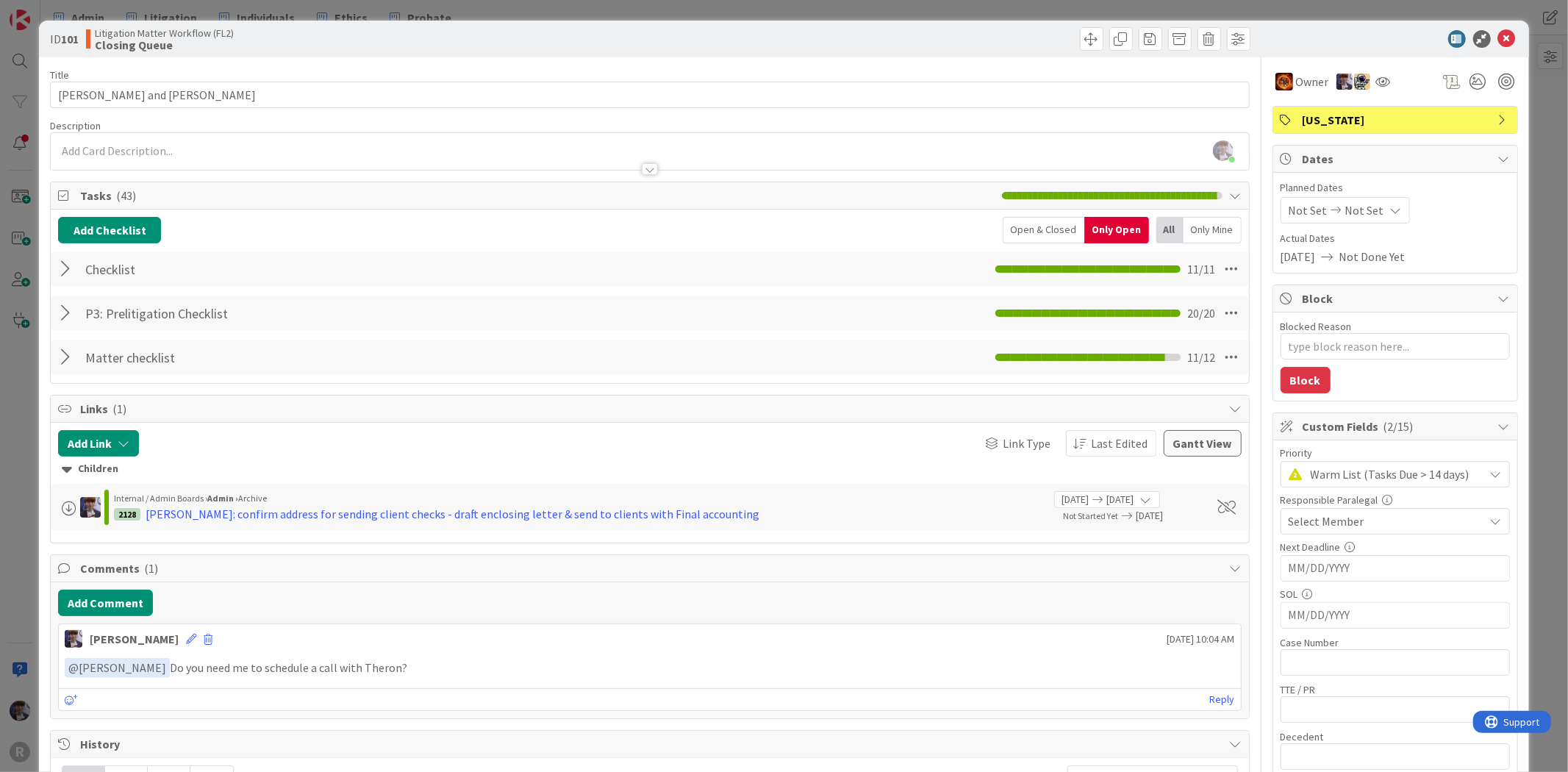
click at [68, 272] on div at bounding box center [67, 268] width 20 height 26
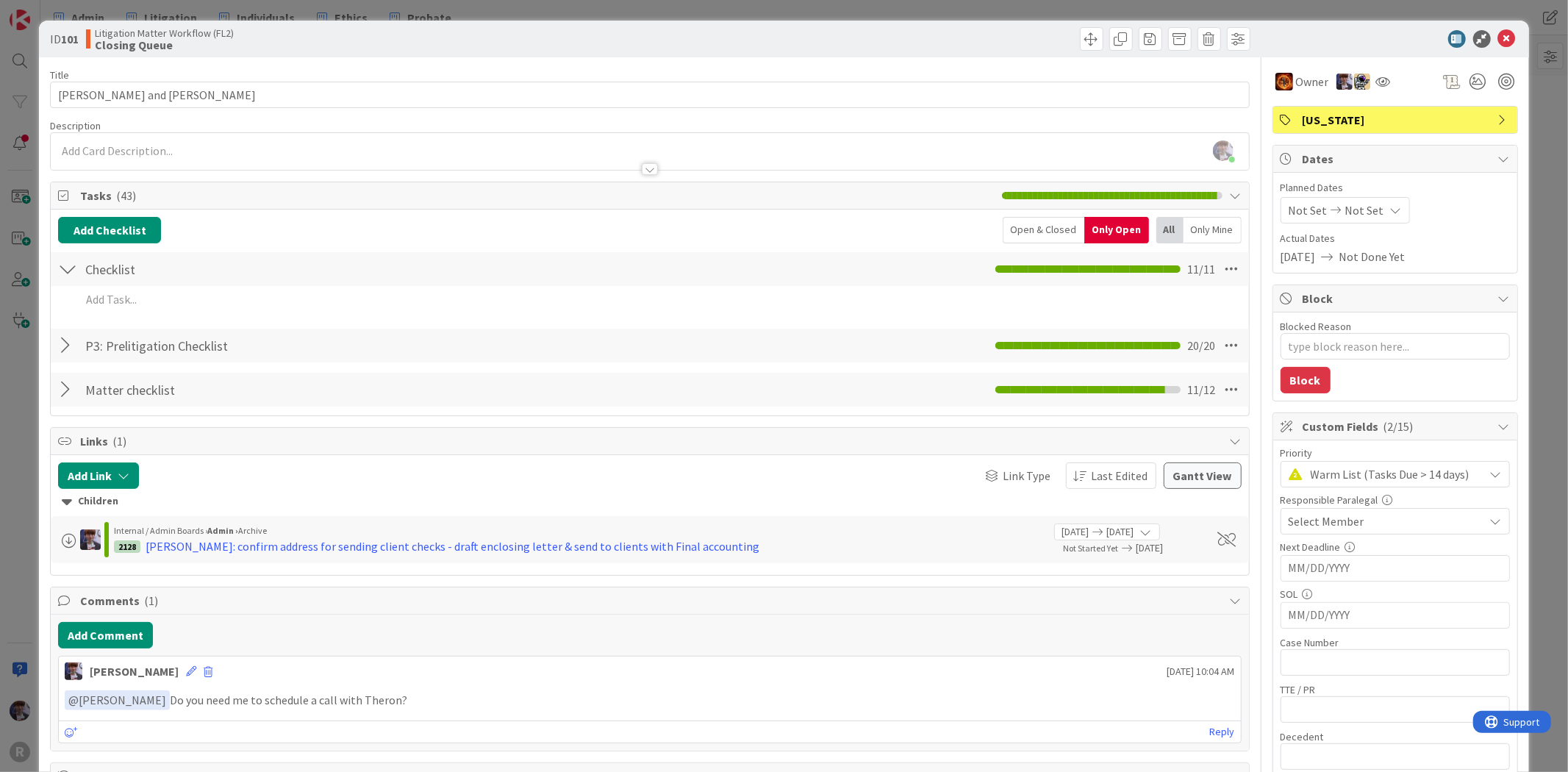
click at [67, 394] on div at bounding box center [67, 389] width 20 height 26
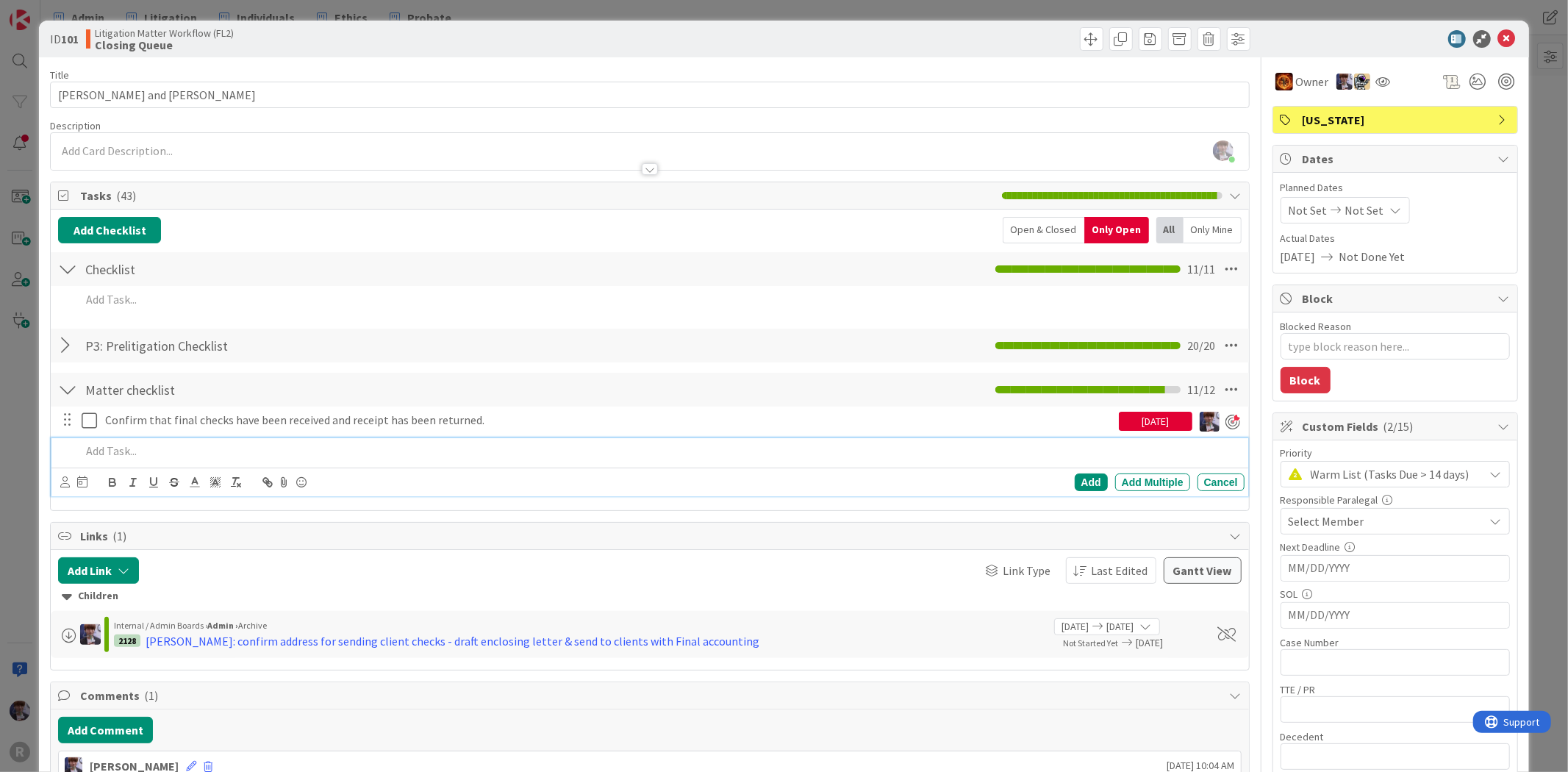
click at [152, 460] on div at bounding box center [660, 451] width 1169 height 26
click at [101, 451] on p "Chec on signed receipt with Patti?" at bounding box center [659, 451] width 1157 height 17
click at [66, 475] on div at bounding box center [65, 481] width 9 height 16
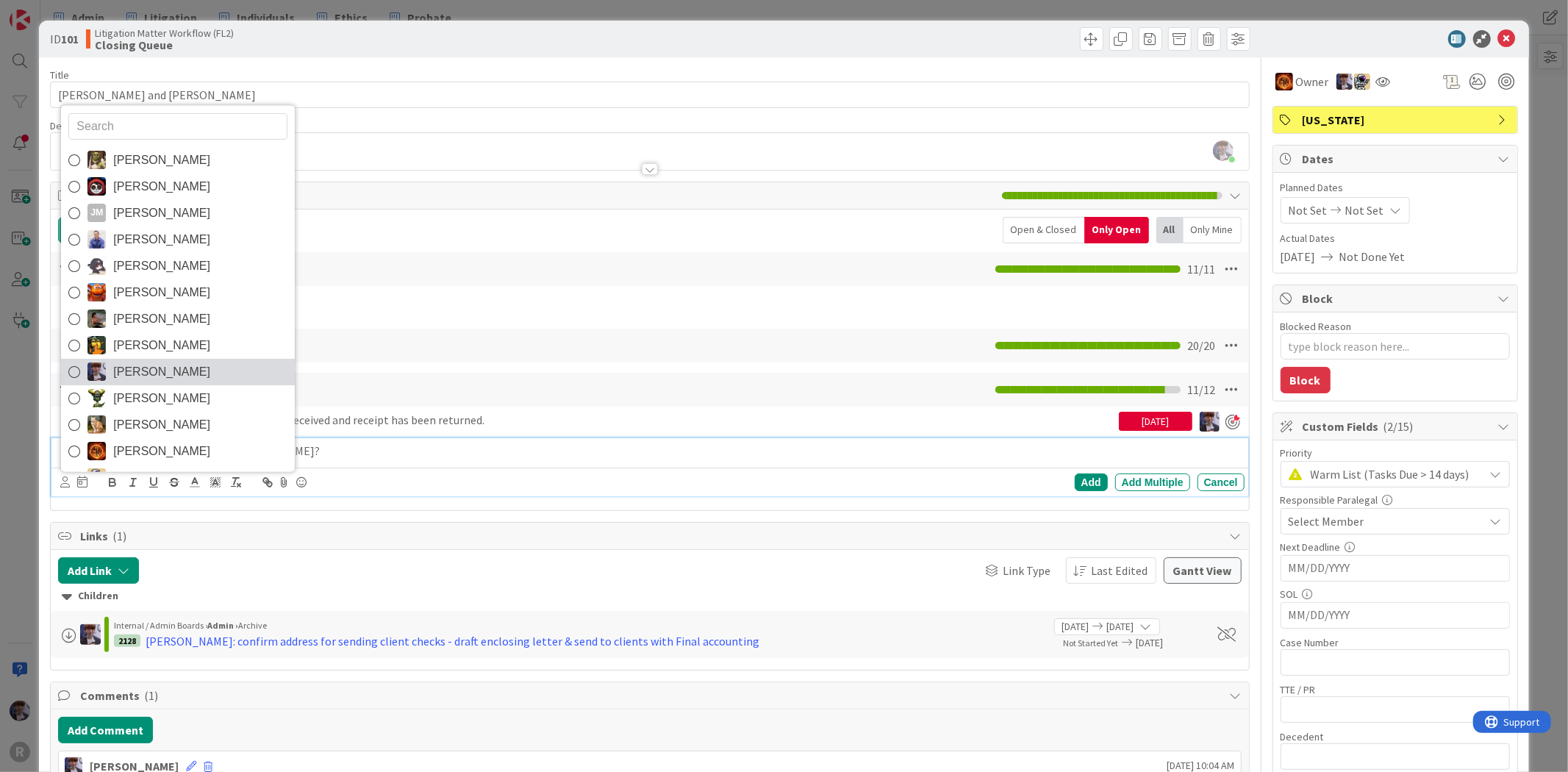
click at [115, 370] on span "[PERSON_NAME]" at bounding box center [162, 372] width 97 height 22
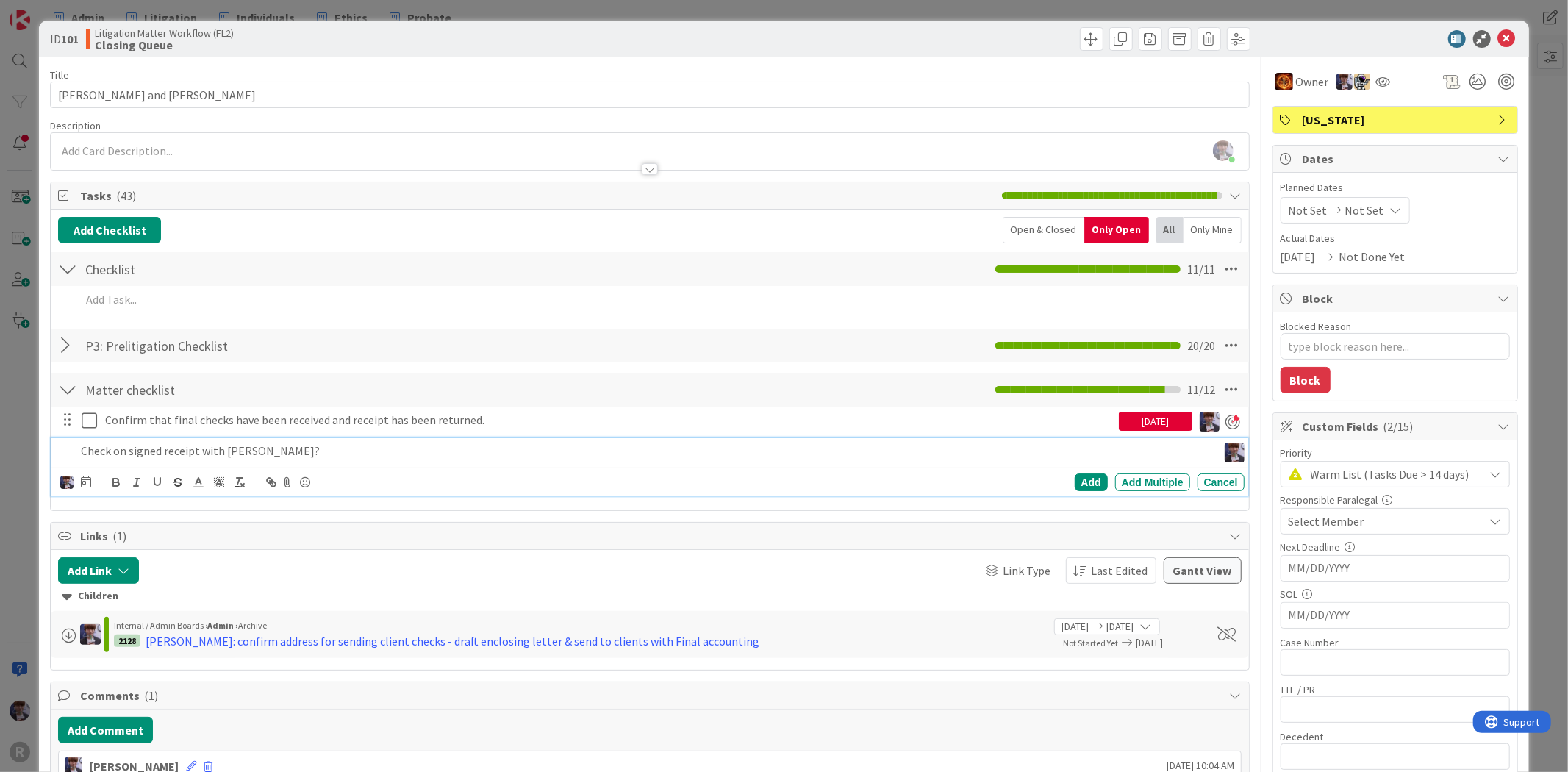
click at [88, 480] on icon at bounding box center [86, 481] width 10 height 12
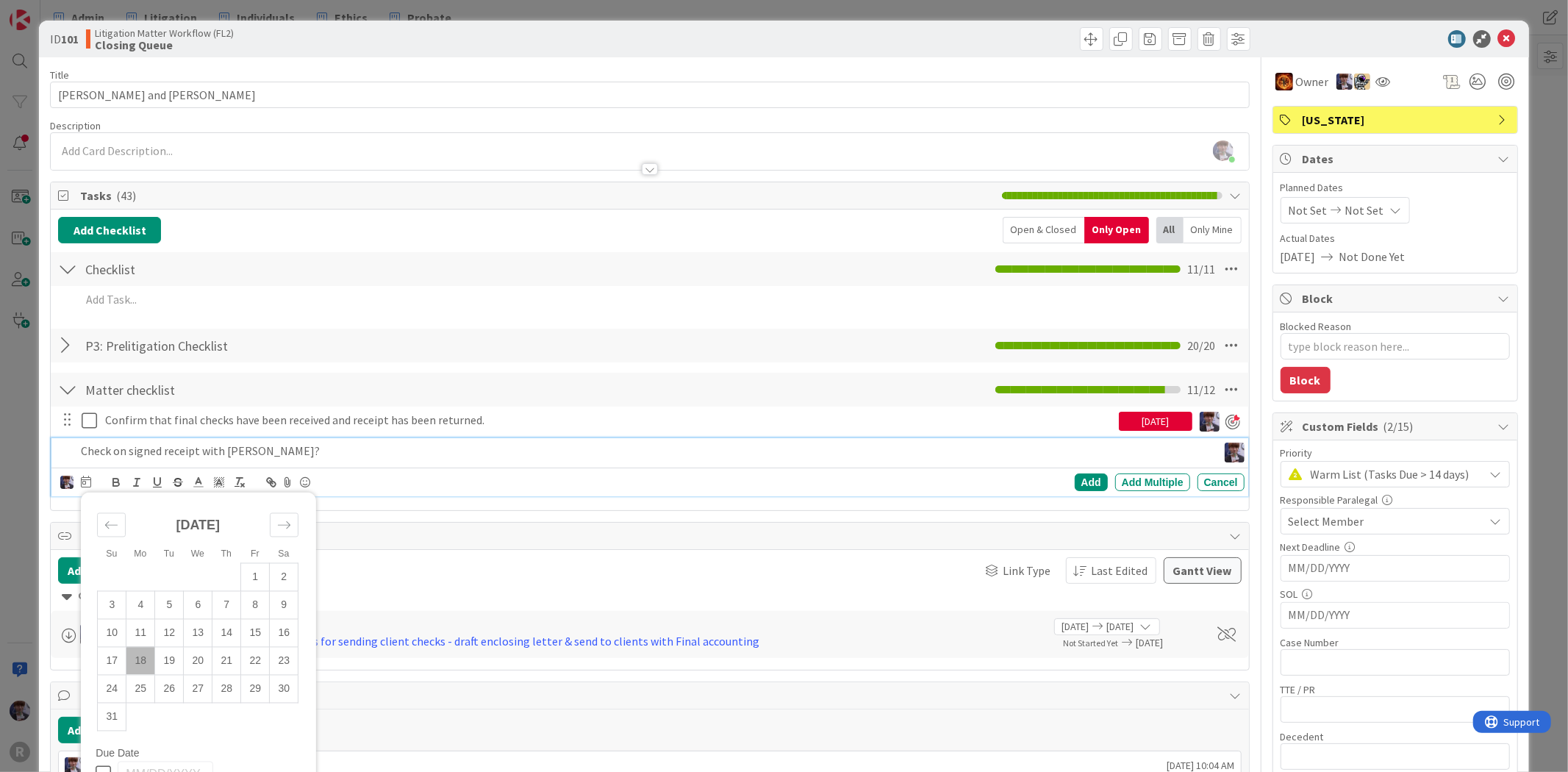
click at [143, 664] on td "18" at bounding box center [140, 661] width 29 height 28
click at [1077, 483] on div "Add" at bounding box center [1092, 481] width 33 height 18
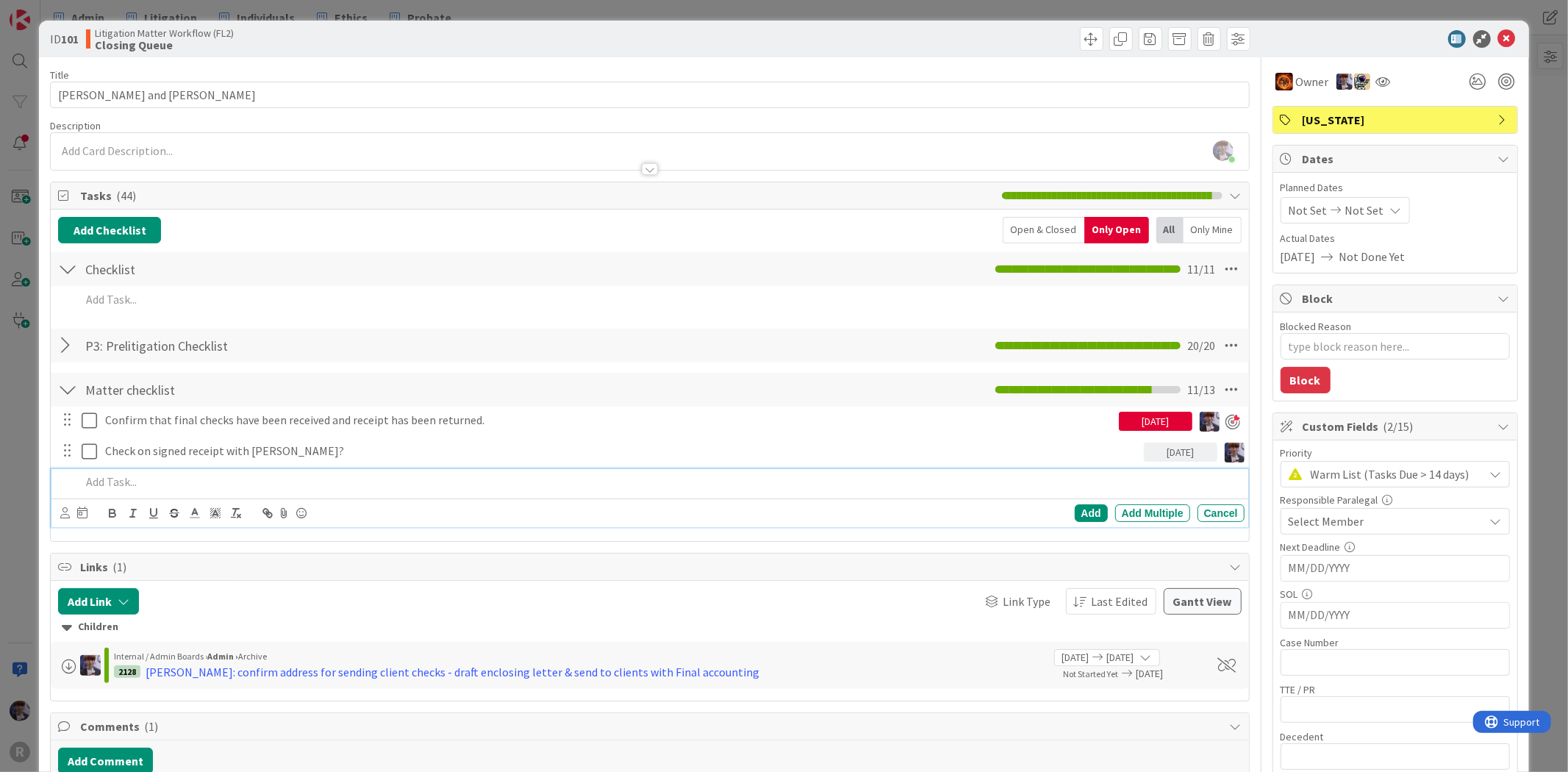
click at [936, 469] on div at bounding box center [660, 482] width 1169 height 26
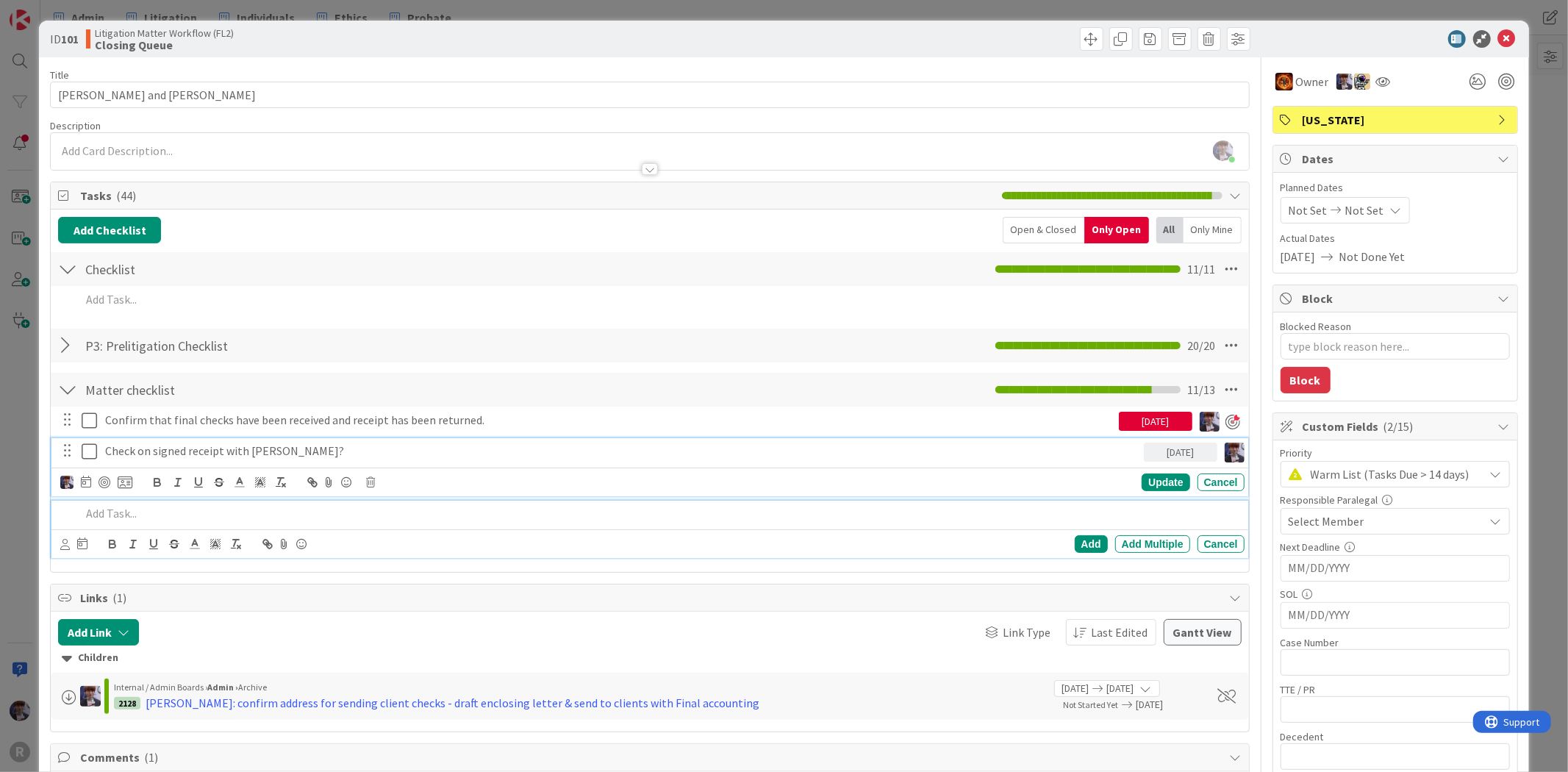
click at [1079, 441] on div "Check on signed receipt with Patti?" at bounding box center [622, 451] width 1045 height 26
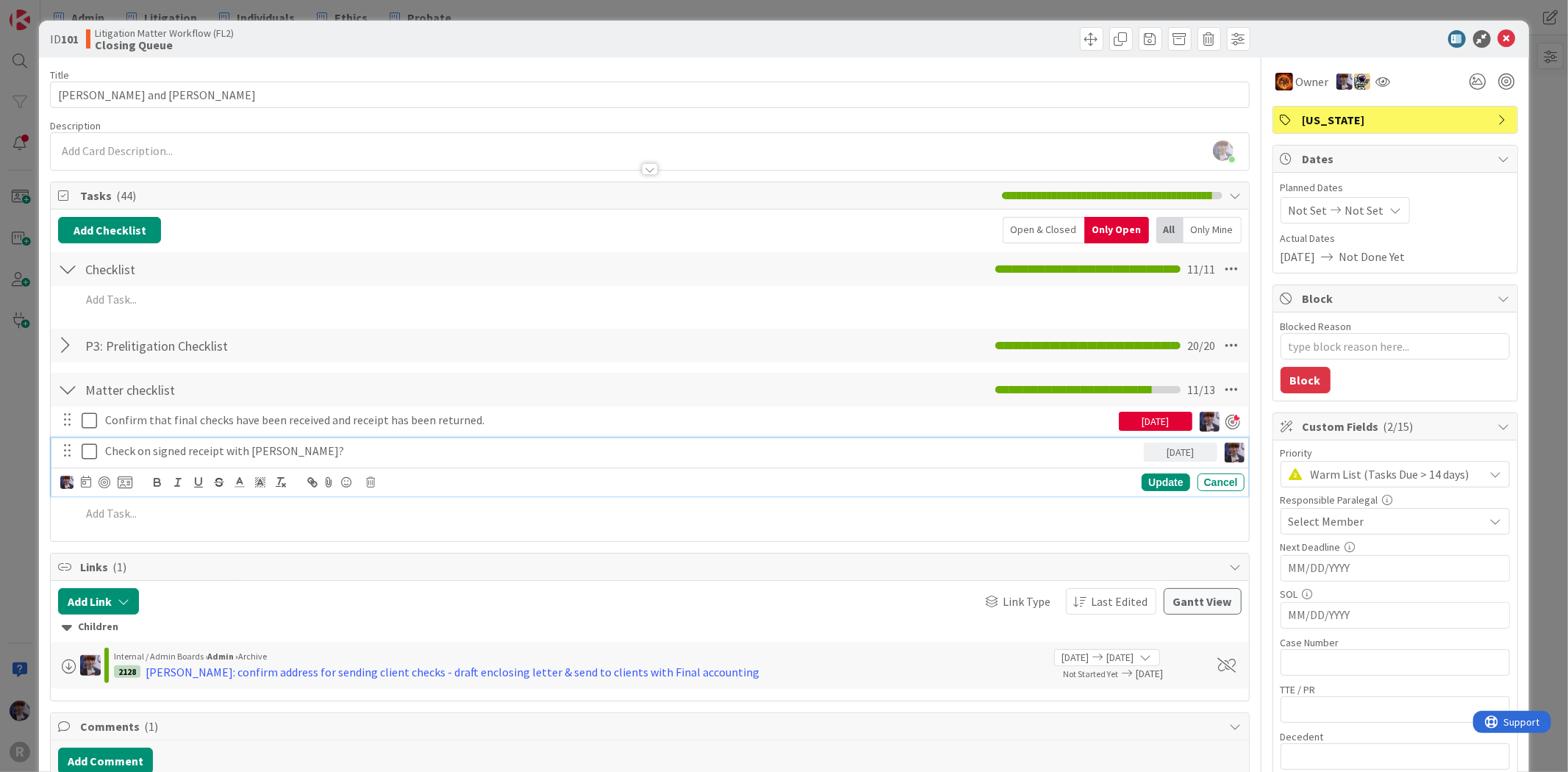
click at [93, 480] on div at bounding box center [97, 481] width 72 height 18
click at [100, 482] on div at bounding box center [104, 482] width 12 height 12
type textarea "x"
click at [46, 515] on div "ID 101 Litigation Matter Workflow (FL2) Closing Queue Title 19 / 128 SHAW, Patt…" at bounding box center [784, 708] width 1490 height 1375
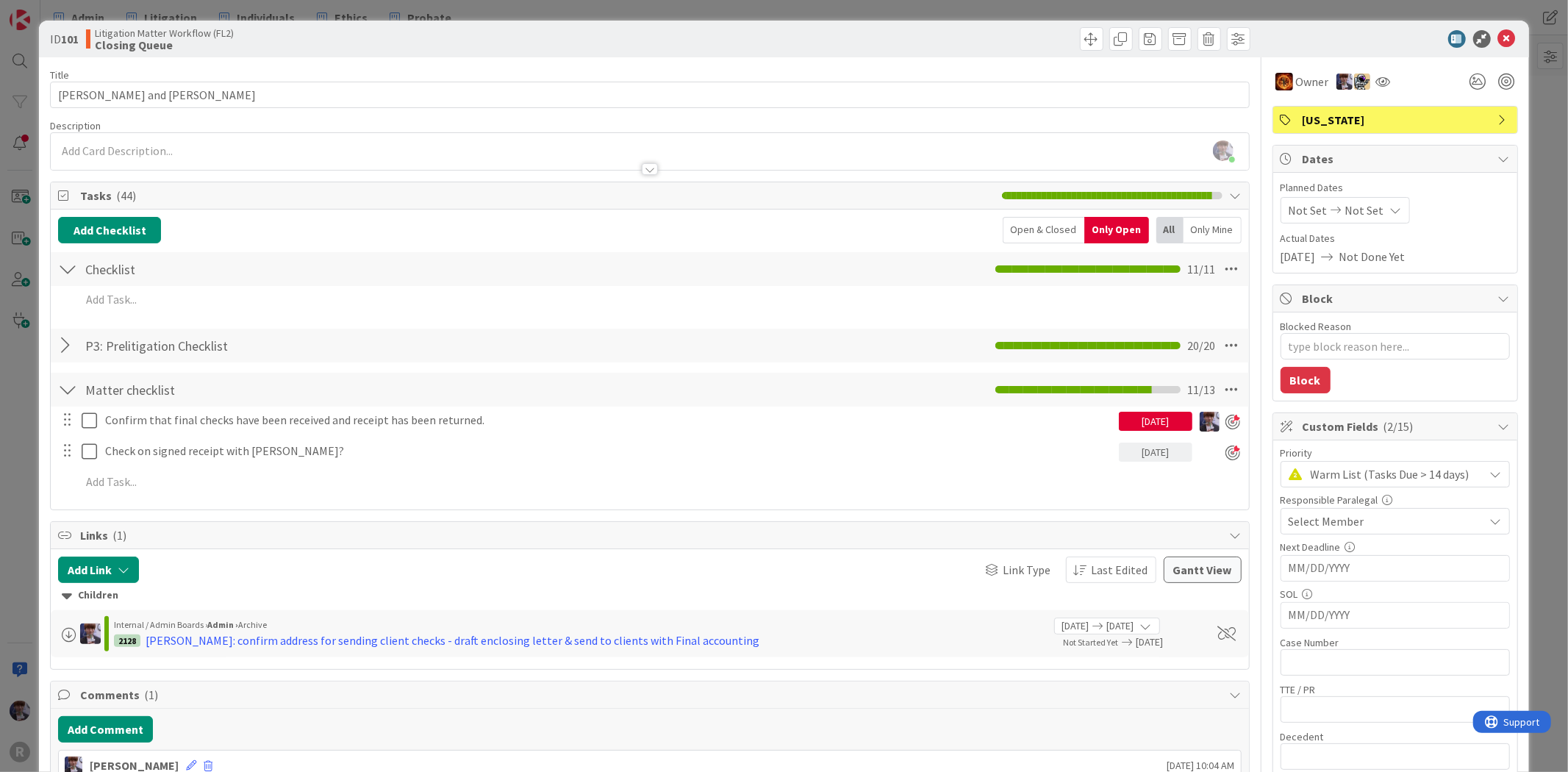
click at [23, 98] on div "ID 101 Litigation Matter Workflow (FL2) Closing Queue Title 19 / 128 SHAW, Patt…" at bounding box center [784, 386] width 1568 height 772
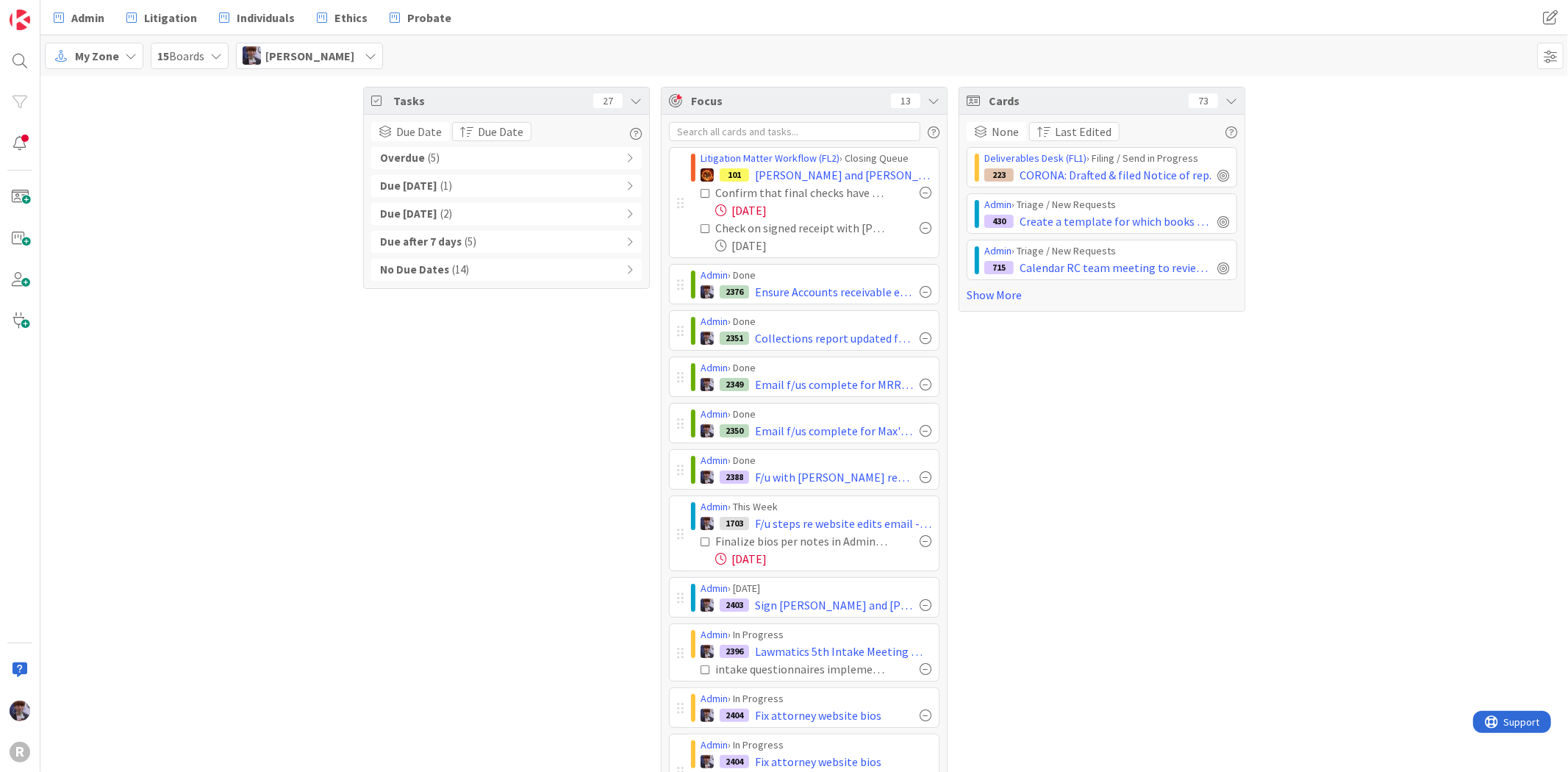
click at [141, 59] on div "My Zone" at bounding box center [94, 56] width 99 height 26
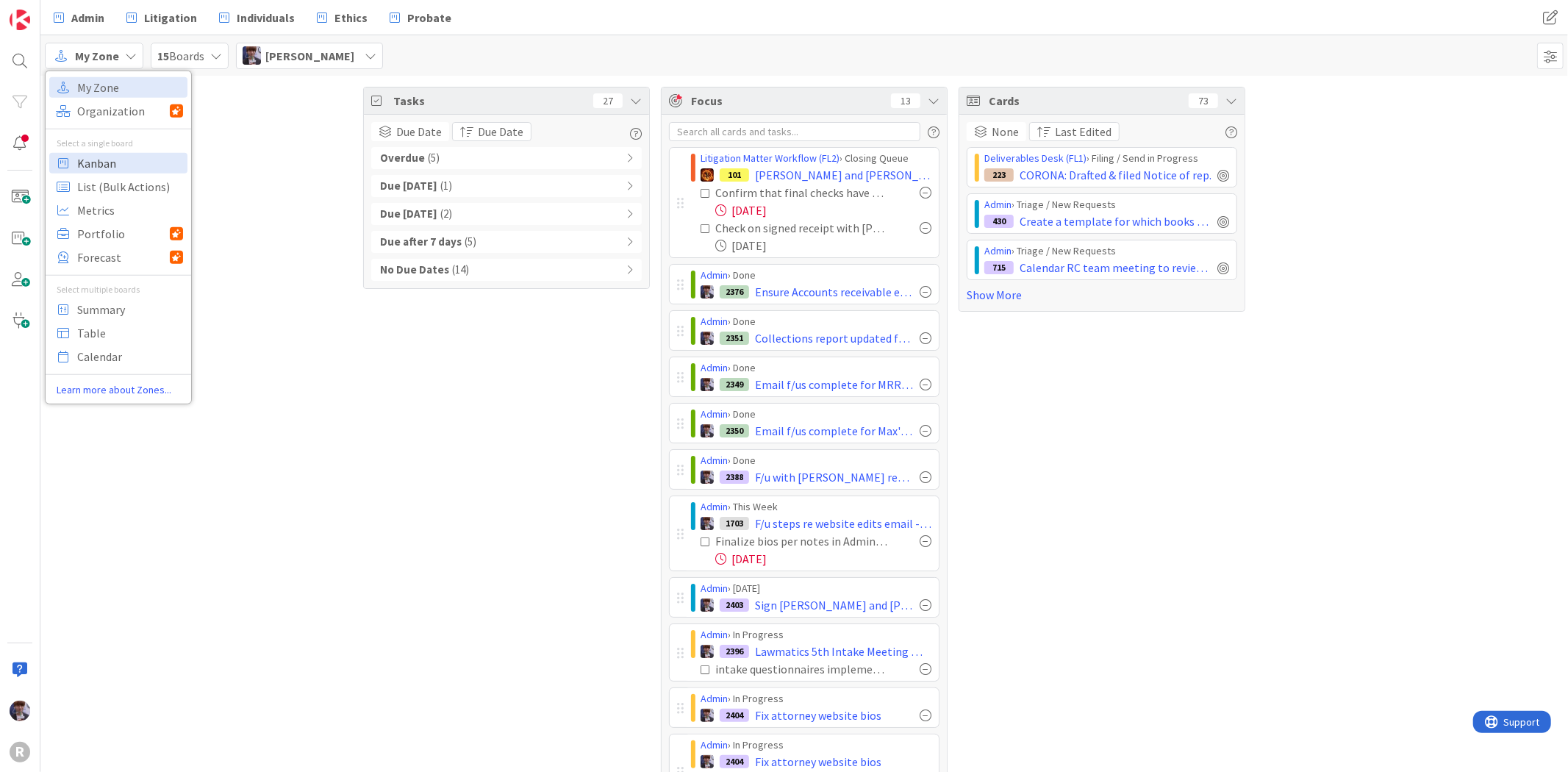
click at [131, 169] on span "Kanban" at bounding box center [130, 163] width 106 height 22
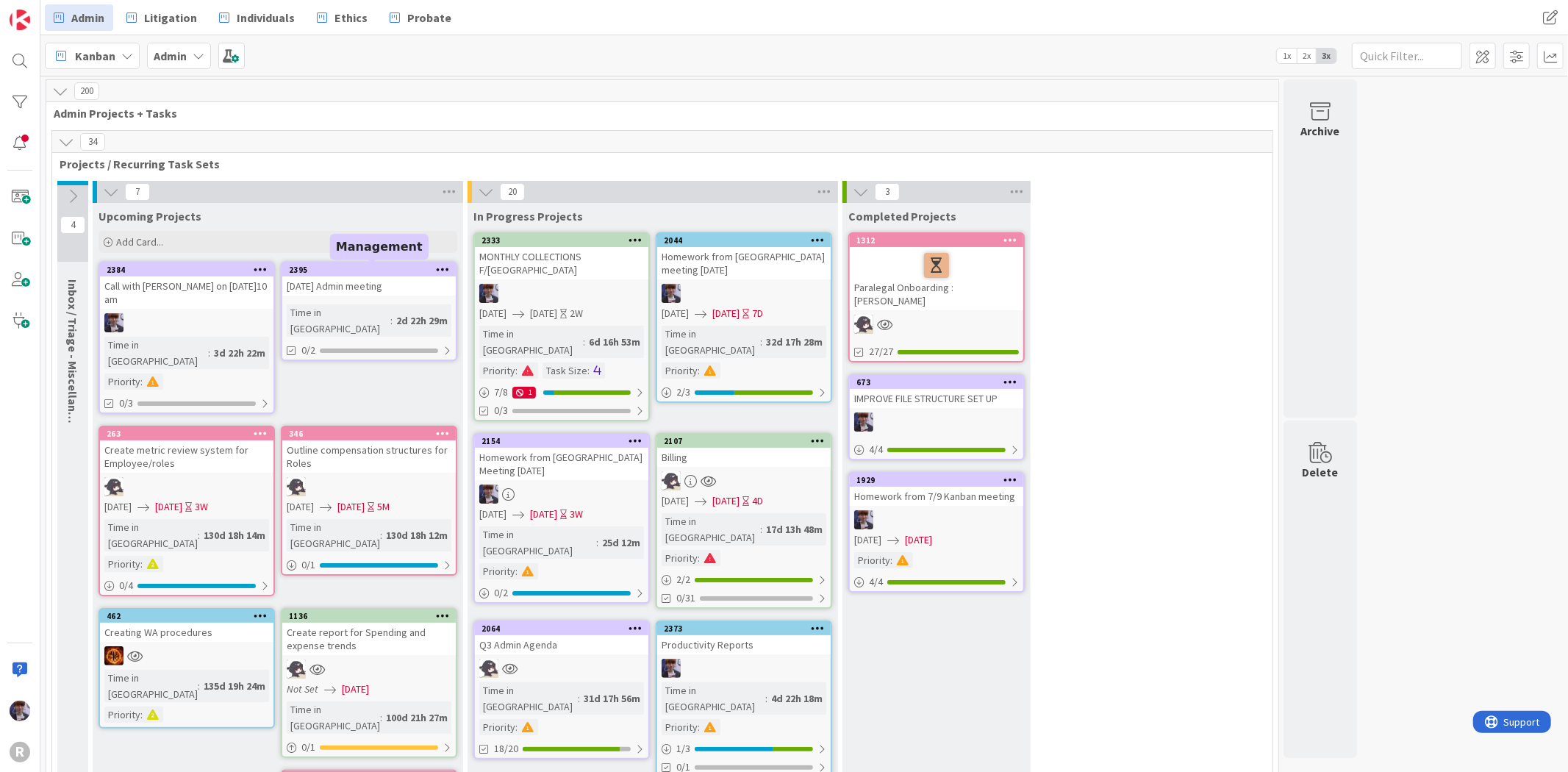
click at [444, 267] on icon at bounding box center [442, 268] width 14 height 10
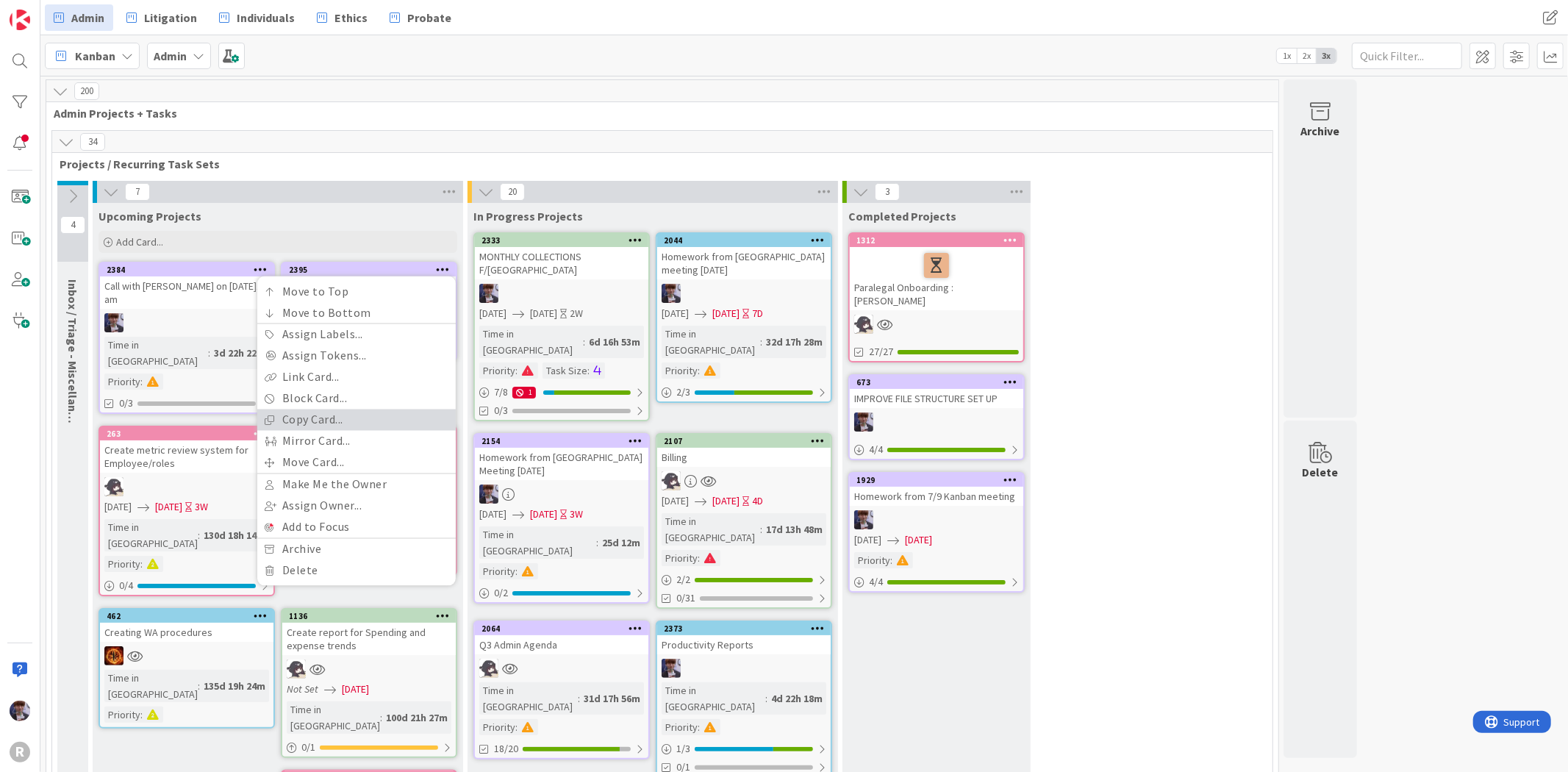
click at [336, 417] on link "Copy Card..." at bounding box center [357, 420] width 199 height 21
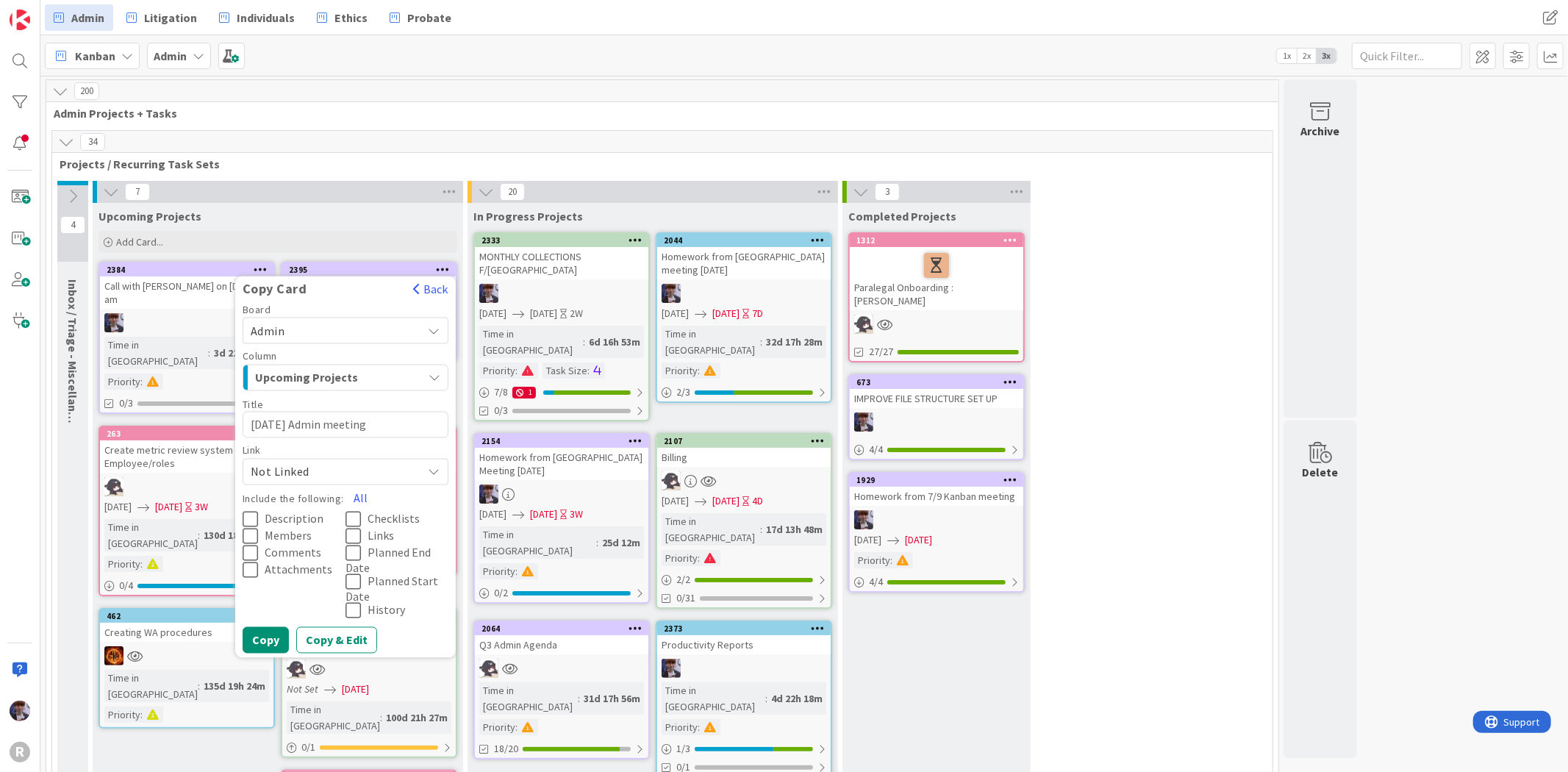
click at [398, 371] on div "Upcoming Projects" at bounding box center [337, 377] width 171 height 23
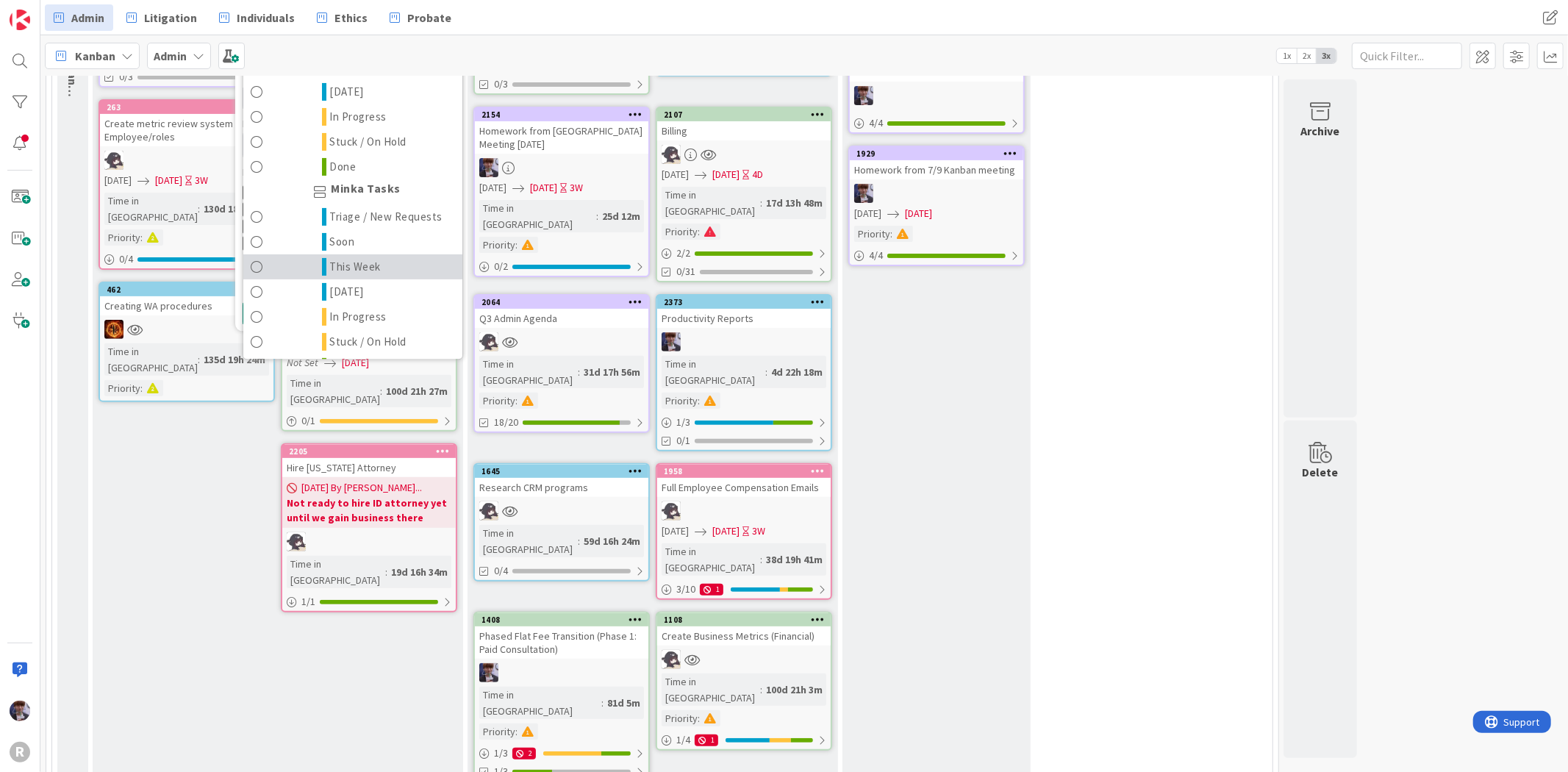
scroll to position [255, 0]
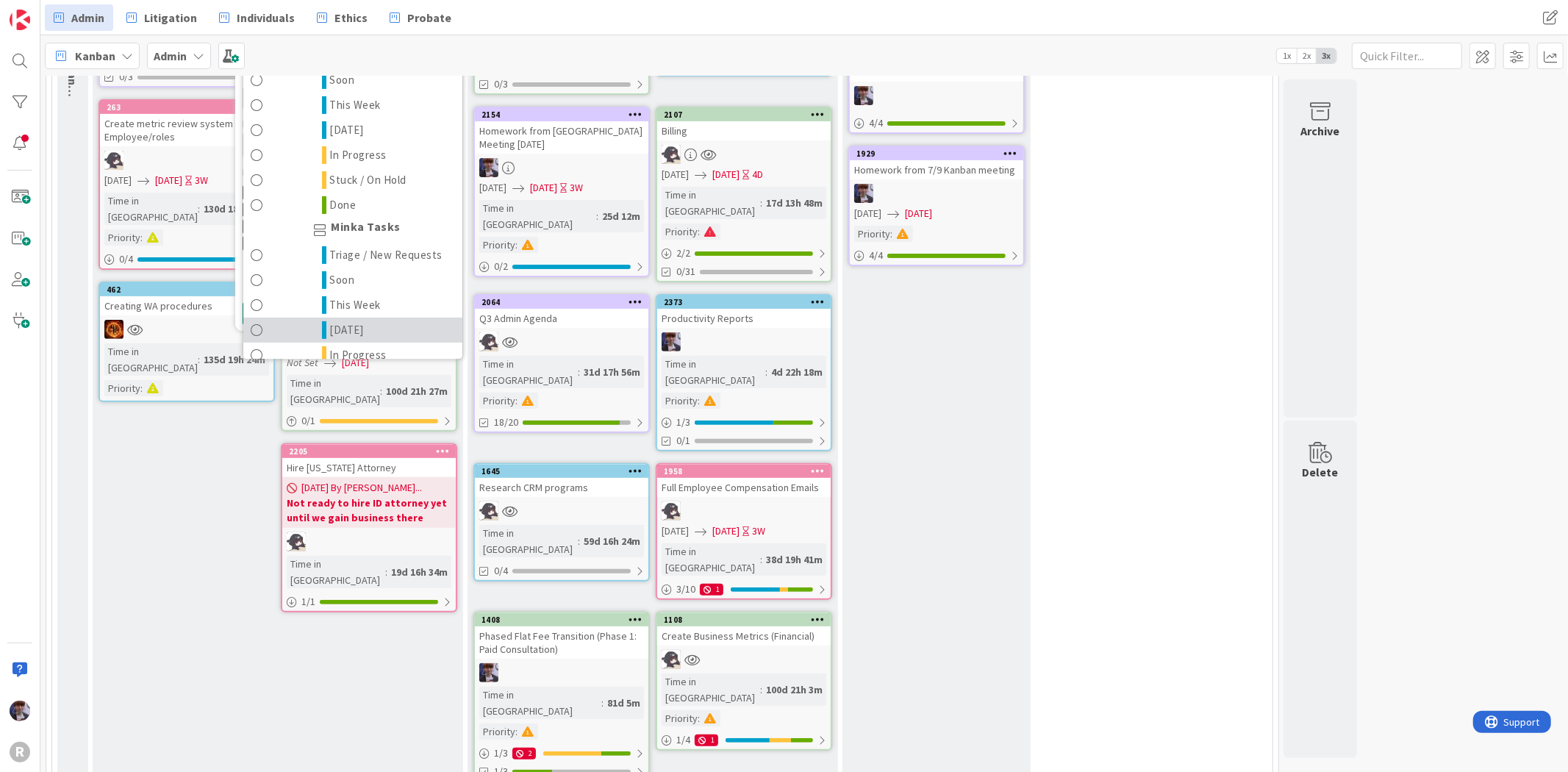
click at [356, 339] on span "[DATE]" at bounding box center [347, 330] width 33 height 18
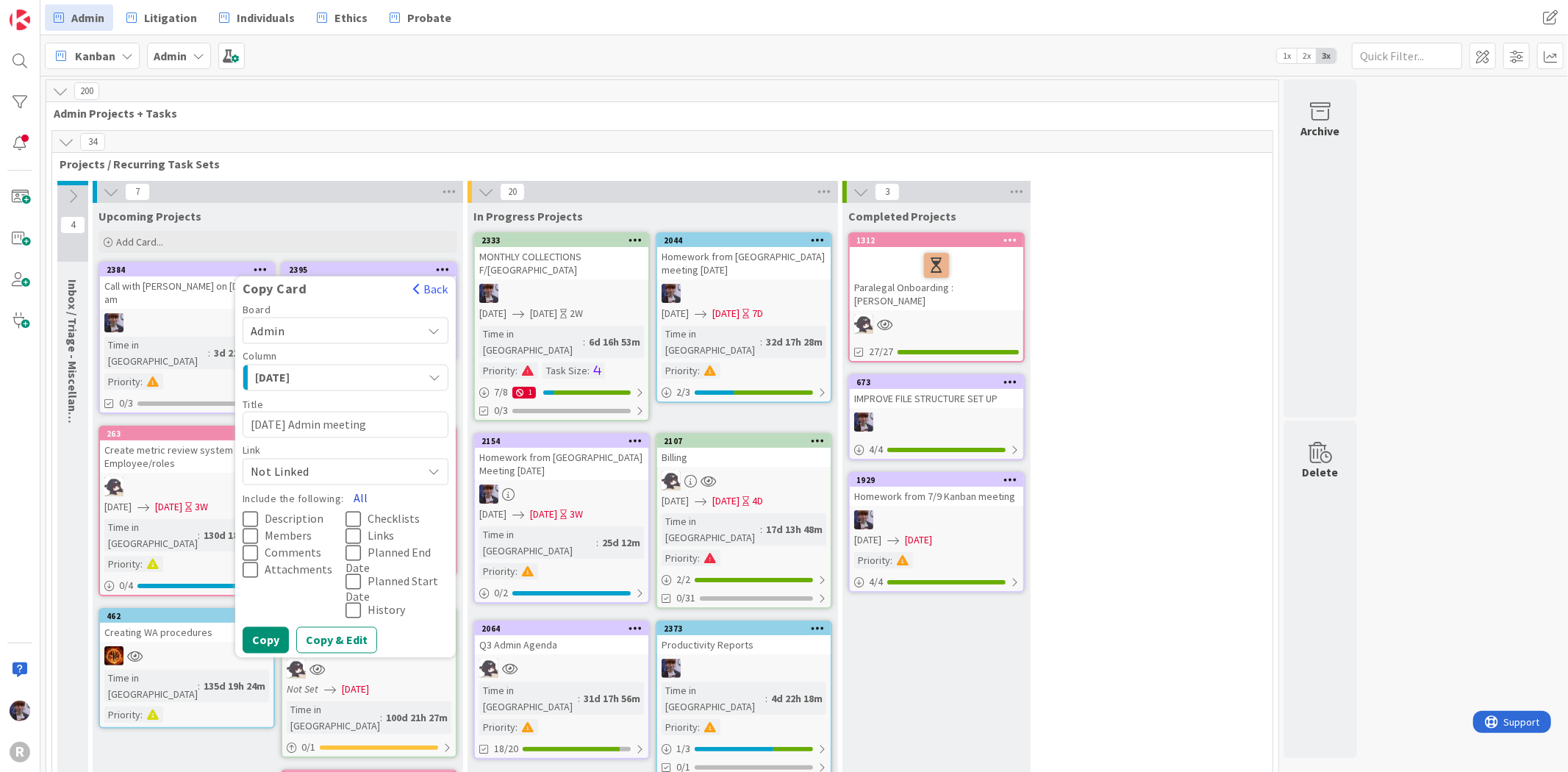
click at [363, 498] on button "All" at bounding box center [361, 498] width 33 height 26
click at [268, 639] on button "Copy" at bounding box center [266, 640] width 46 height 26
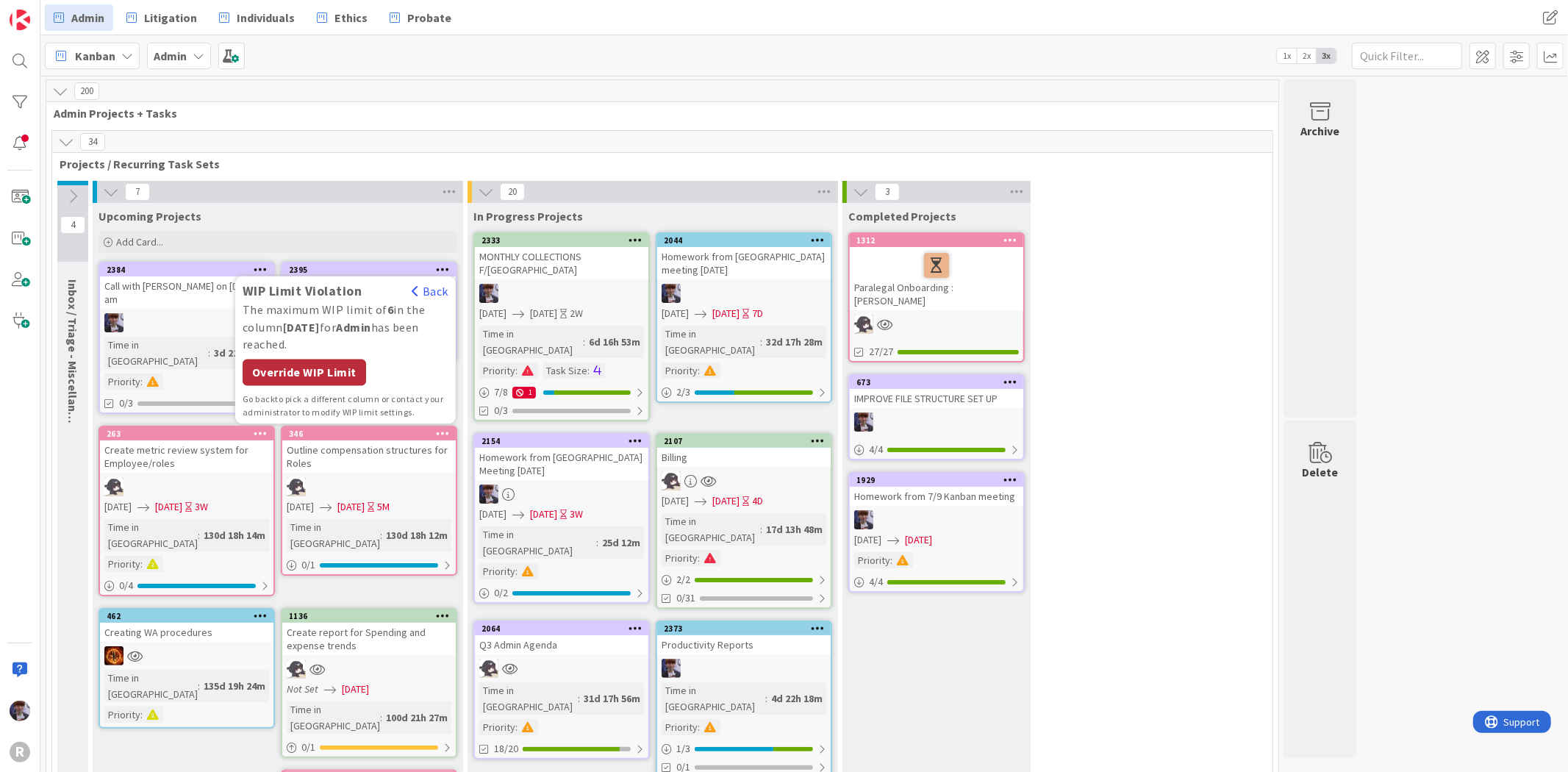
click at [336, 365] on div "Override WIP Limit" at bounding box center [304, 373] width 124 height 26
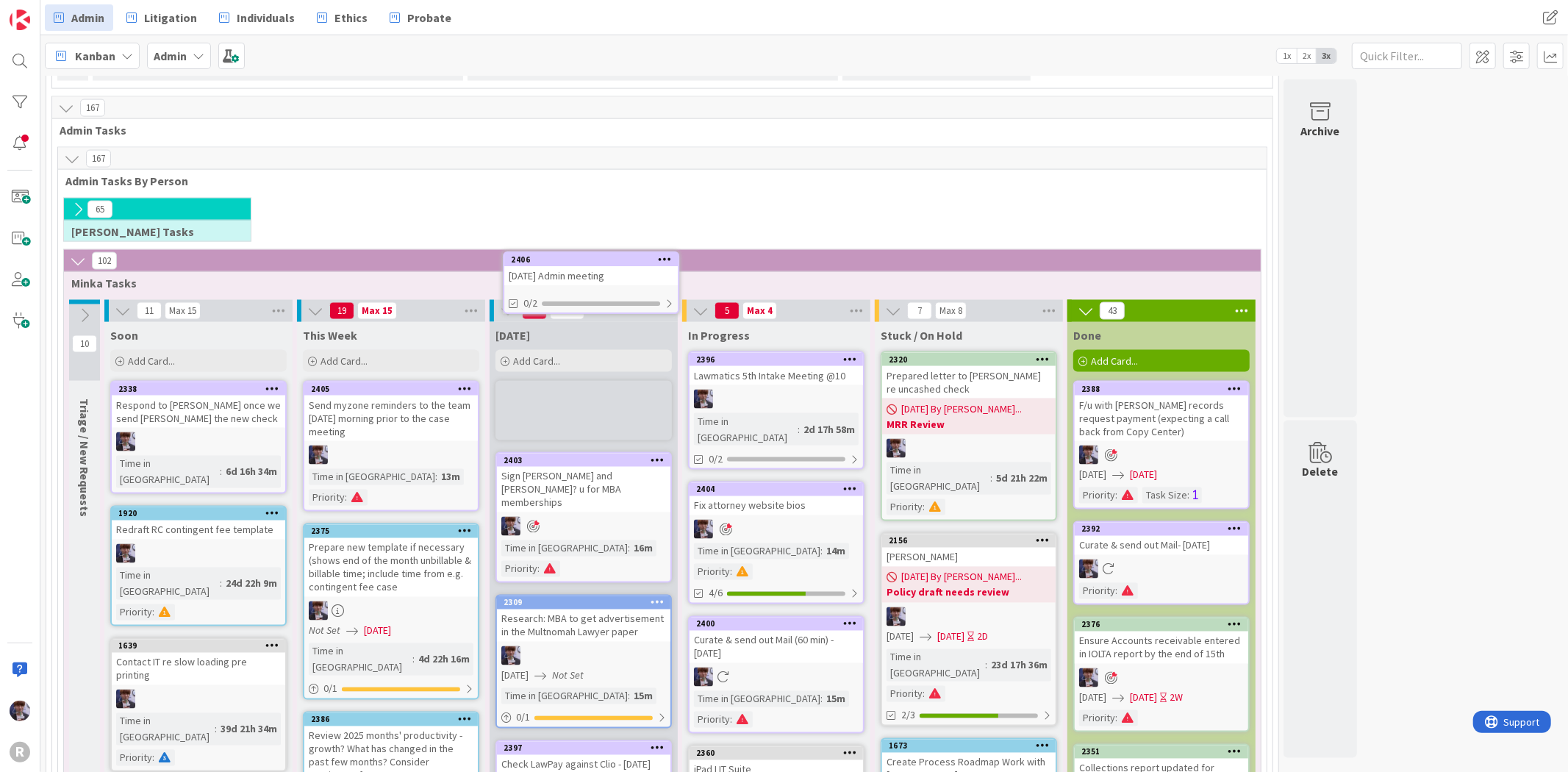
scroll to position [1949, 0]
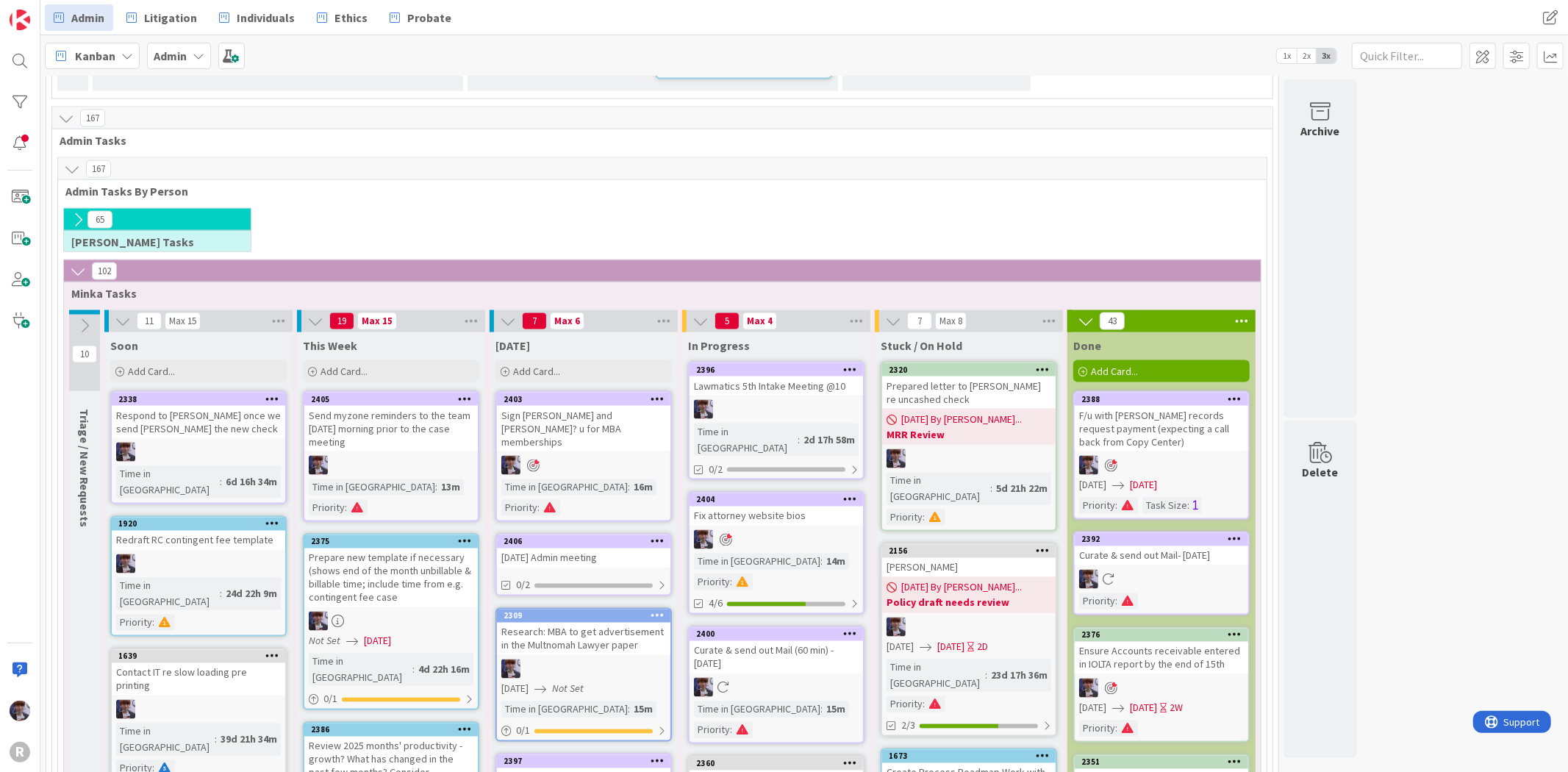
click at [571, 548] on div "[DATE] Admin meeting" at bounding box center [584, 557] width 174 height 20
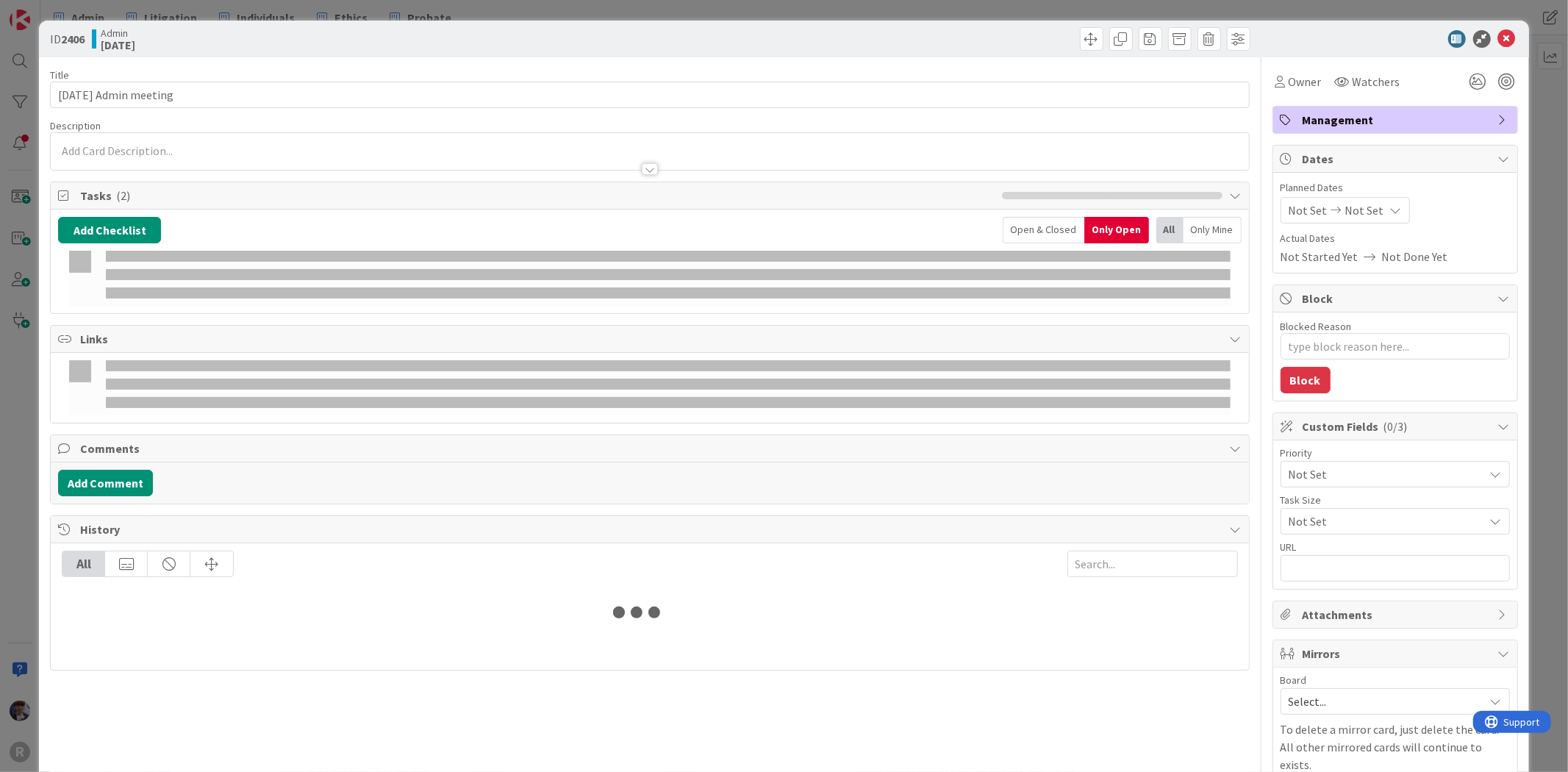
type textarea "x"
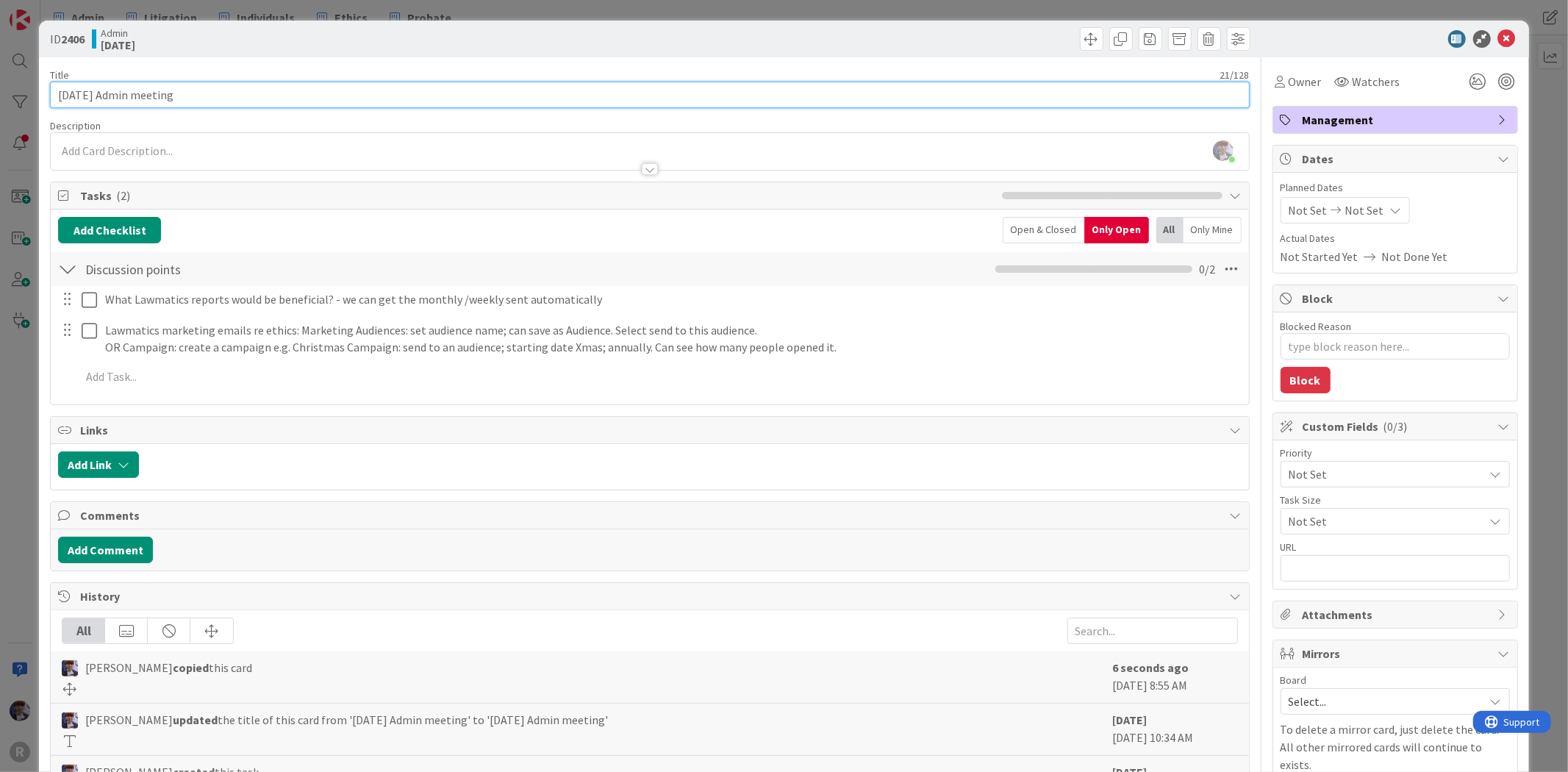
click at [245, 101] on input "[DATE] Admin meeting" at bounding box center [650, 95] width 1199 height 26
type input "[DATE] Admin meeting"
type textarea "x"
type input "Aug. 18 Admin meeting @"
type textarea "x"
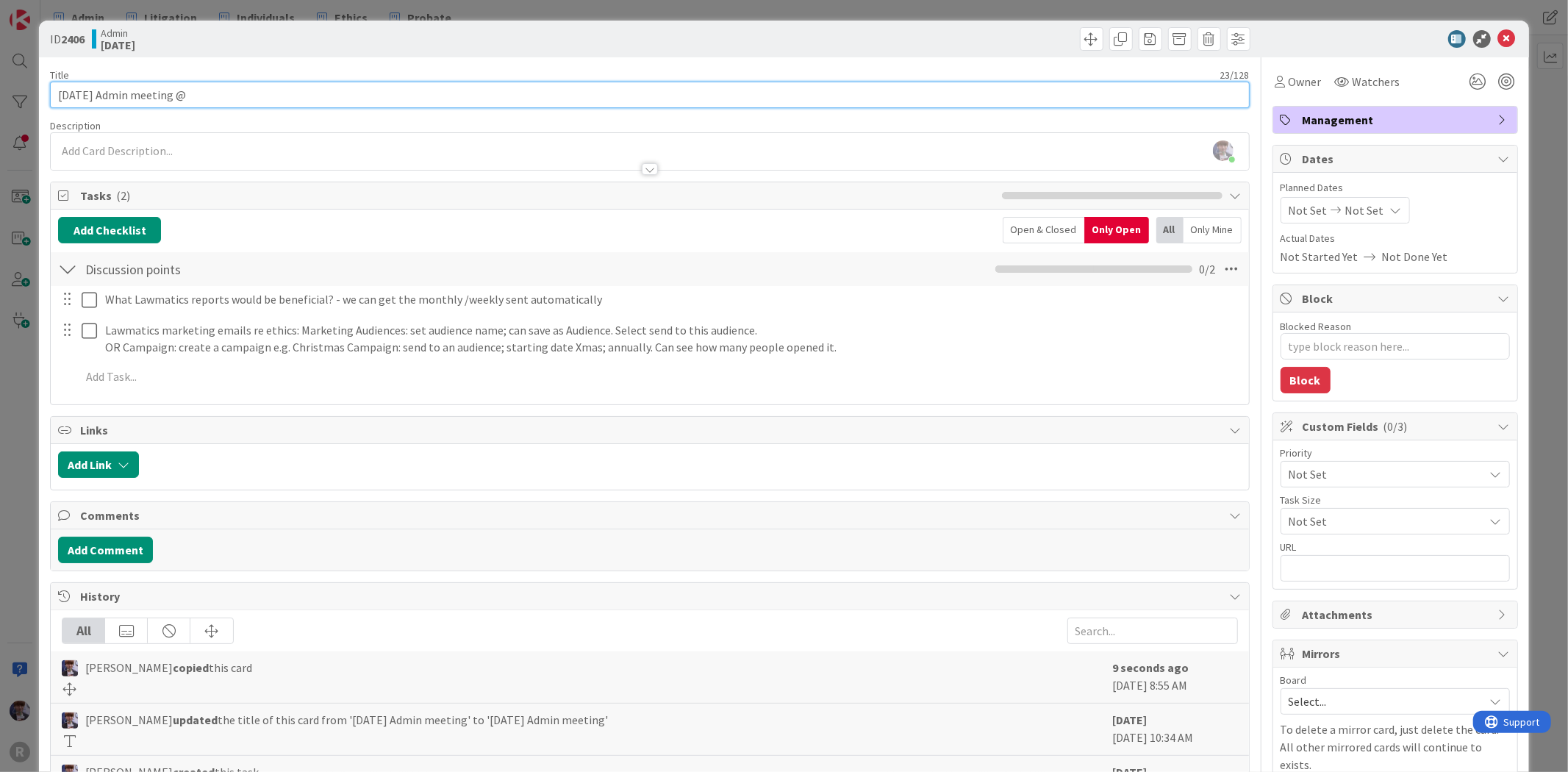
type input "Aug. 18 Admin meeting @2"
type textarea "x"
type input "Aug. 18 Admin meeting @2 pm"
type textarea "x"
type input "Aug. 18 Admin meeting @2 pm"
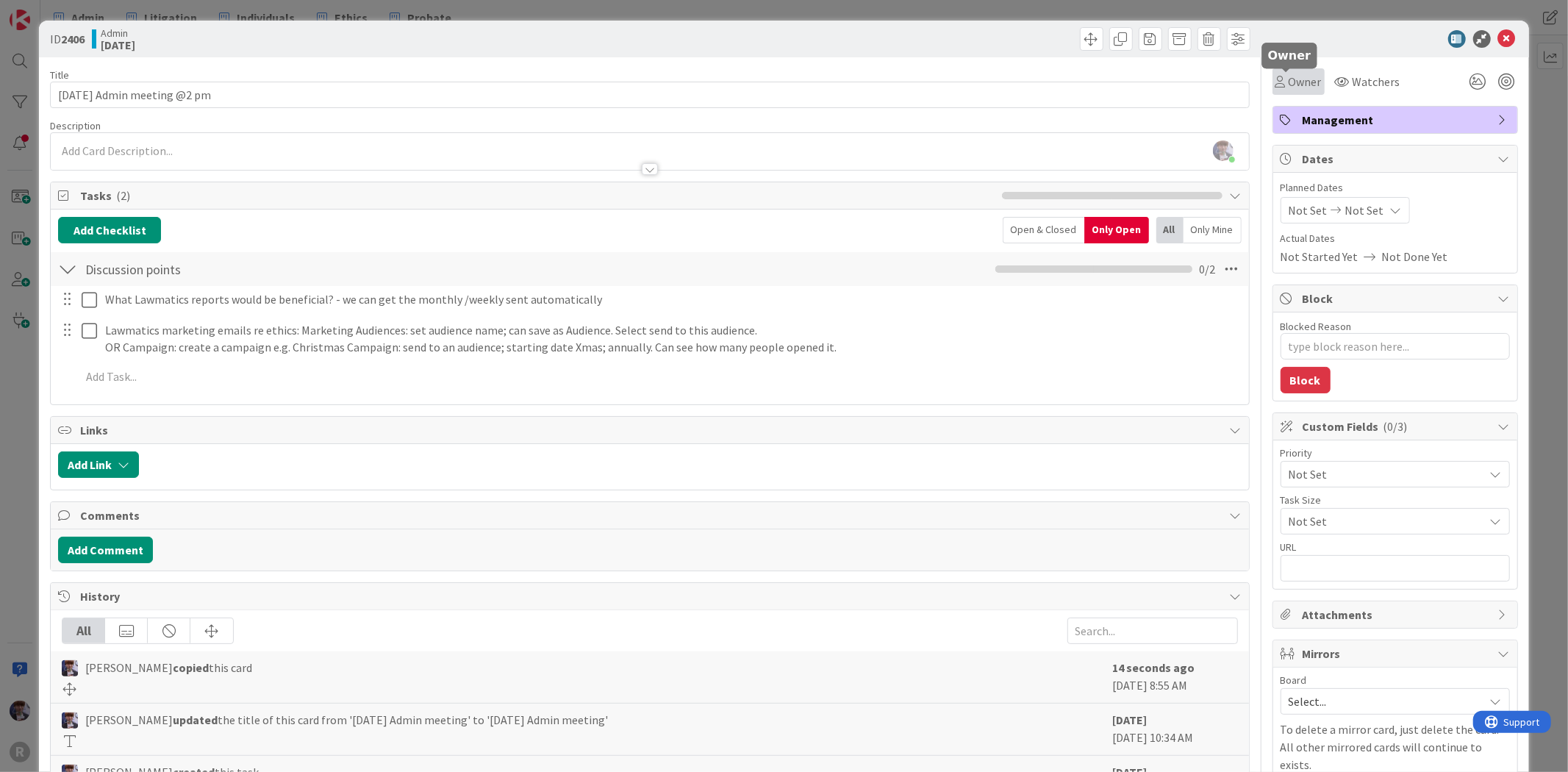
click at [1302, 81] on span "Owner" at bounding box center [1306, 81] width 33 height 18
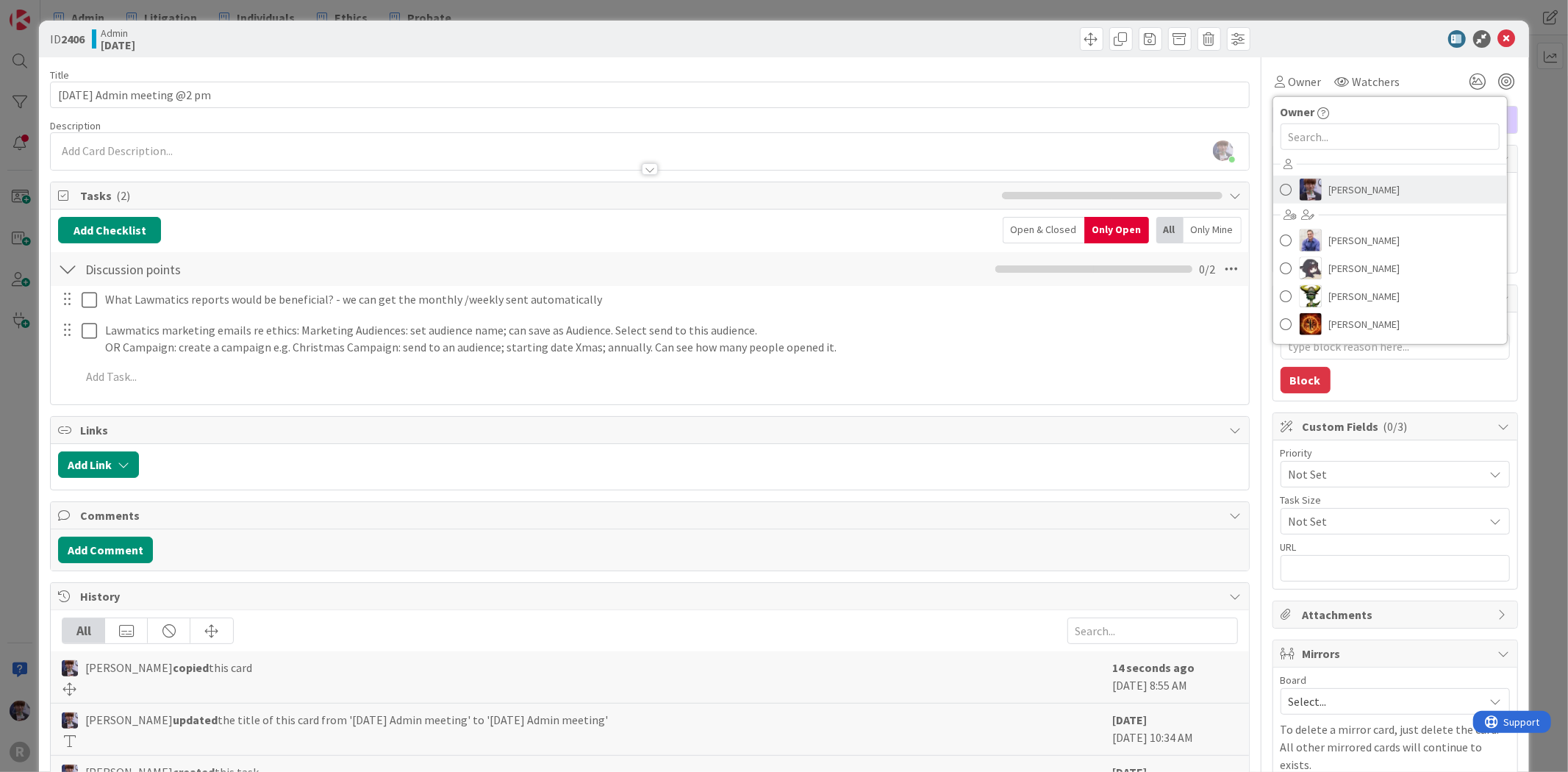
click at [1346, 189] on span "[PERSON_NAME]" at bounding box center [1364, 190] width 72 height 22
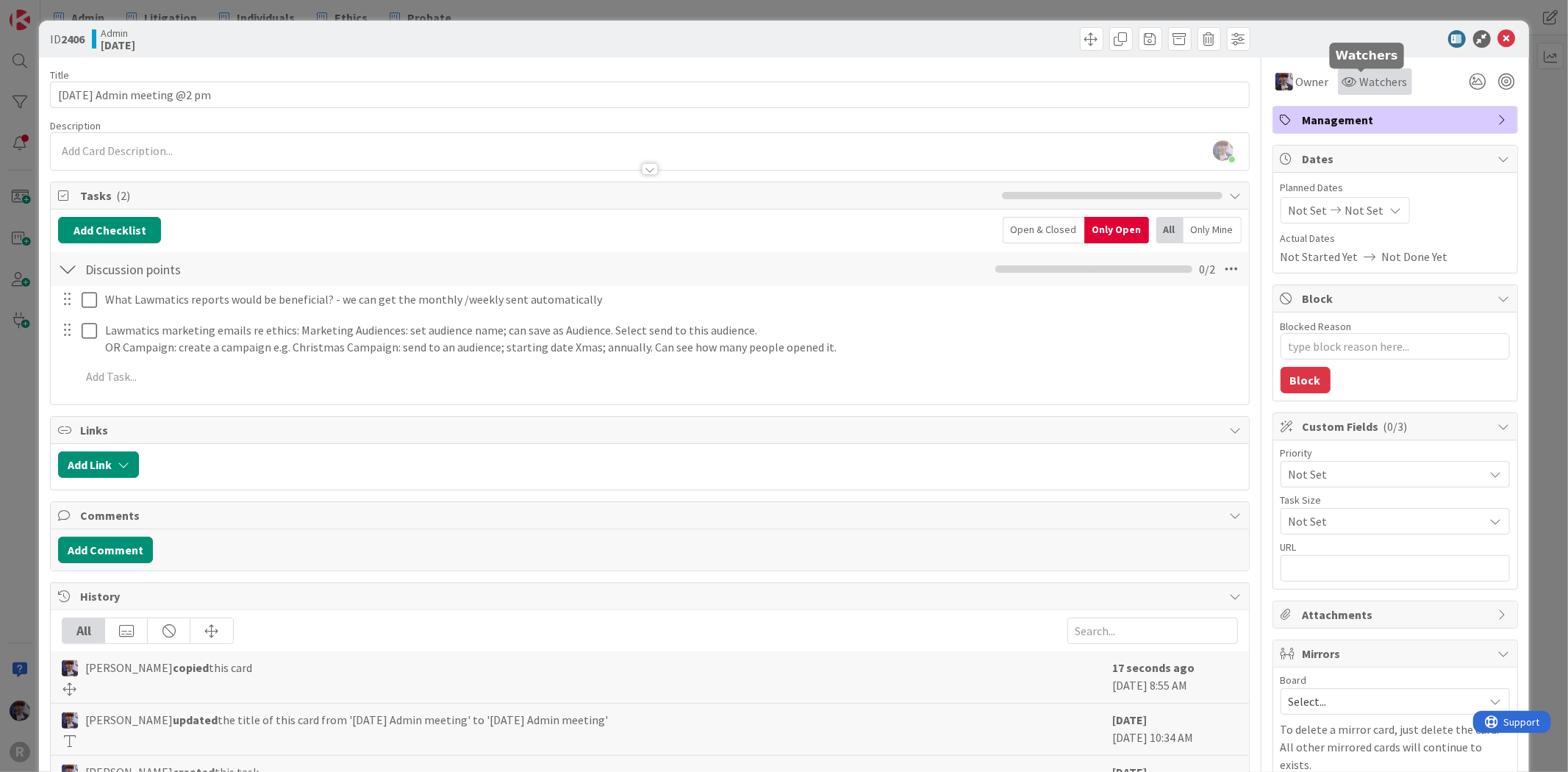
click at [1361, 93] on div "Watchers" at bounding box center [1376, 82] width 74 height 26
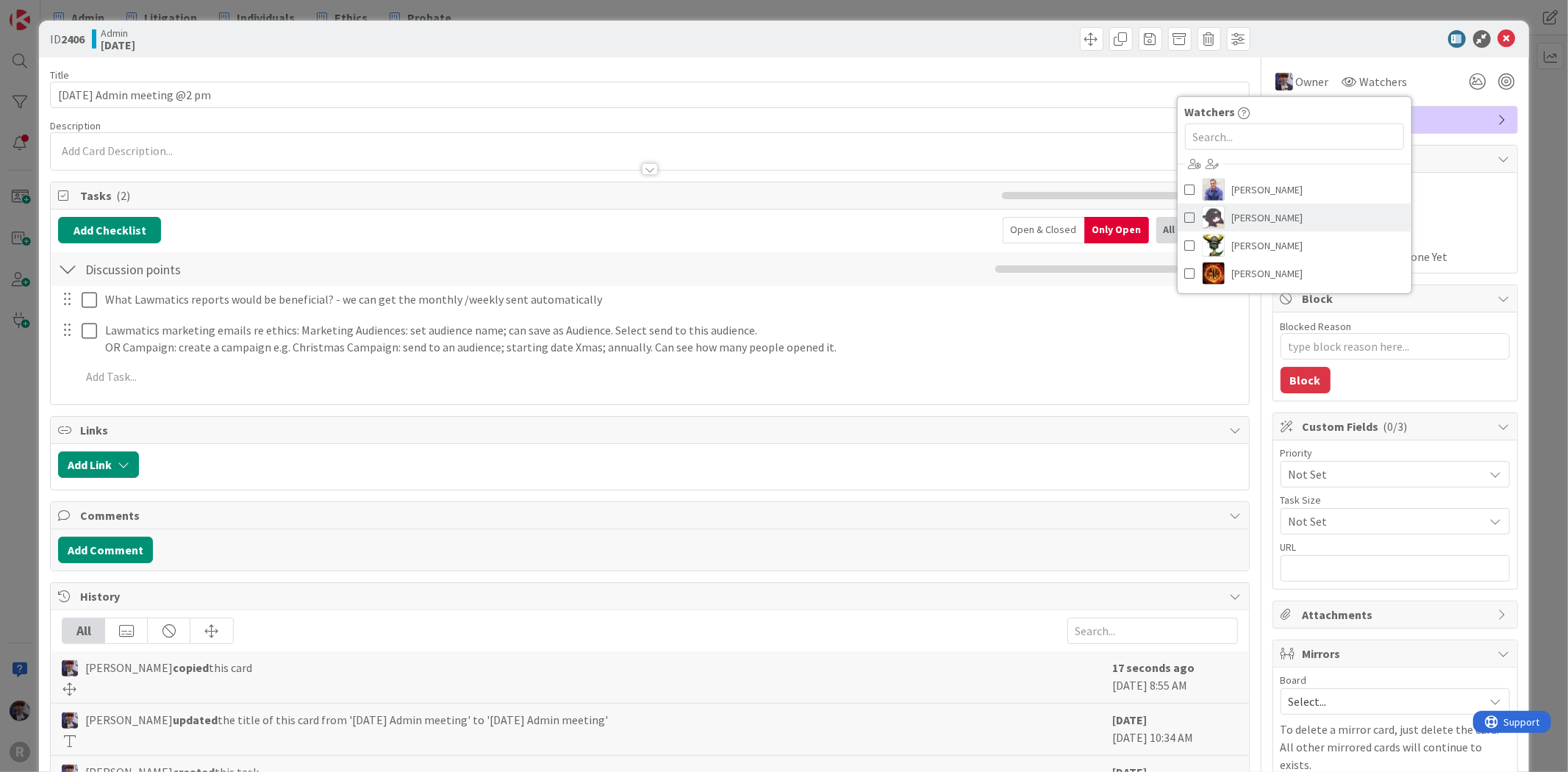
click at [1291, 208] on link "[PERSON_NAME]" at bounding box center [1295, 217] width 234 height 28
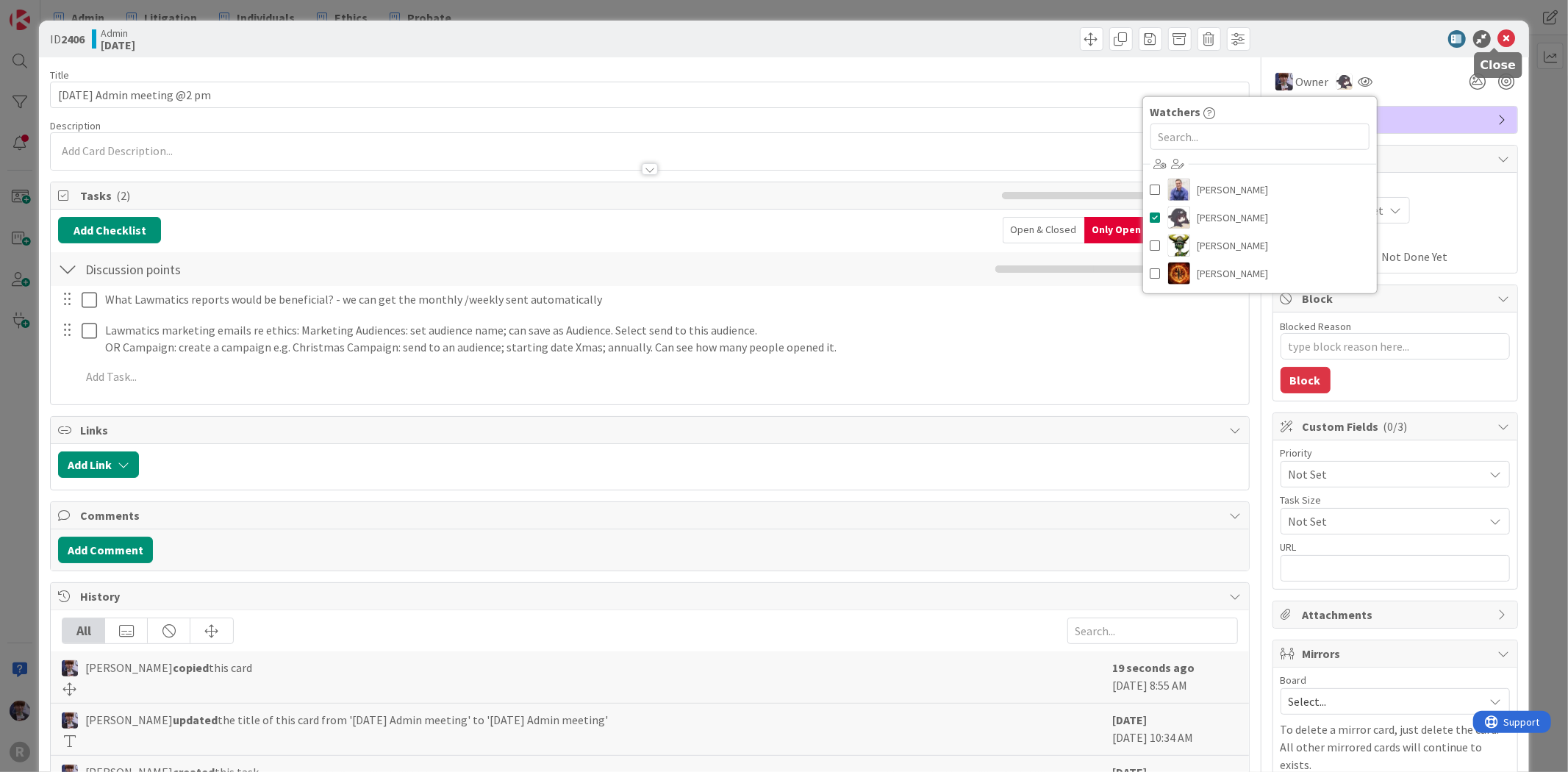
click at [1498, 39] on icon at bounding box center [1507, 38] width 18 height 18
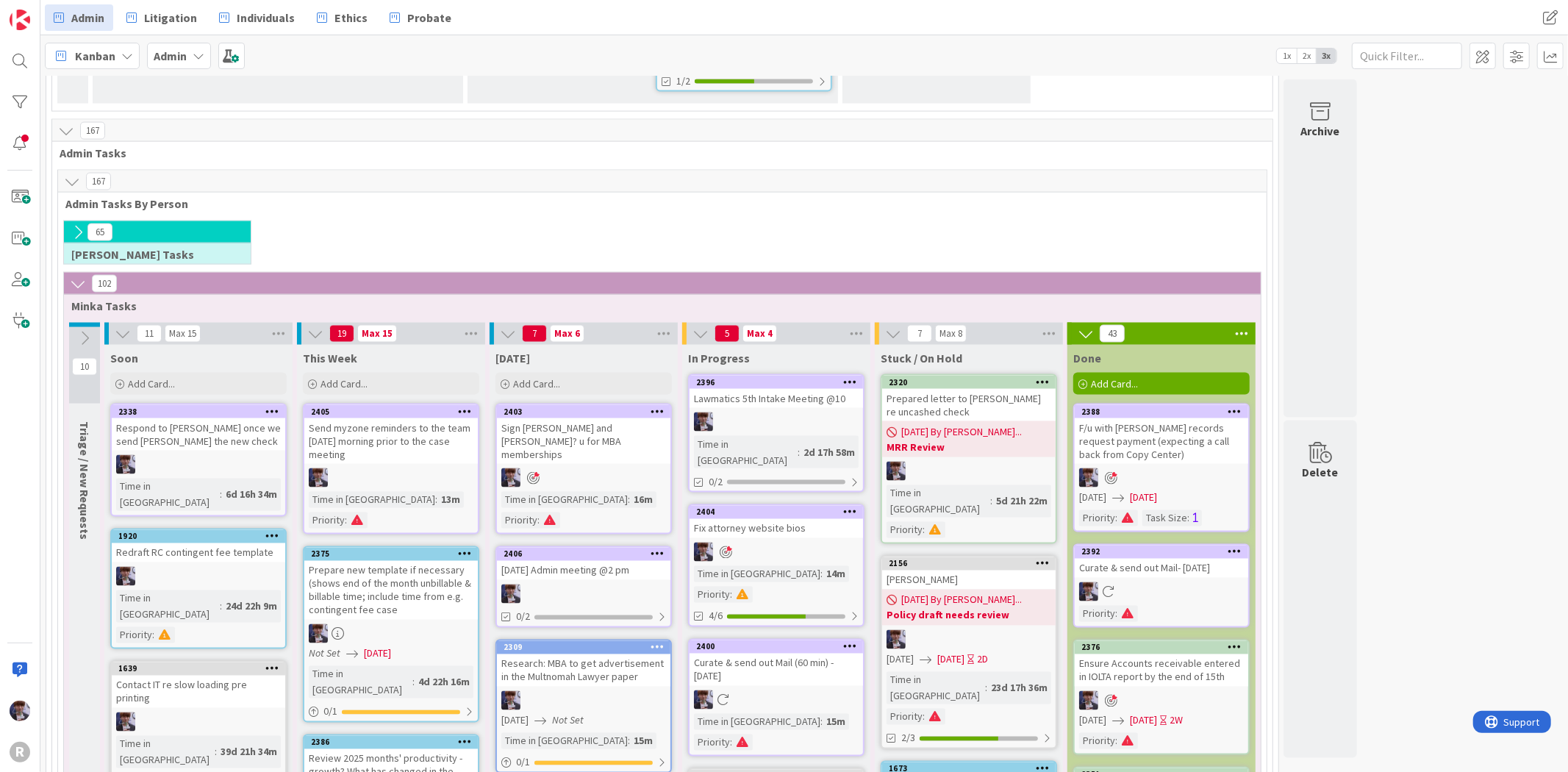
click at [600, 561] on div "Aug. 18 Admin meeting @2 pm" at bounding box center [584, 570] width 174 height 20
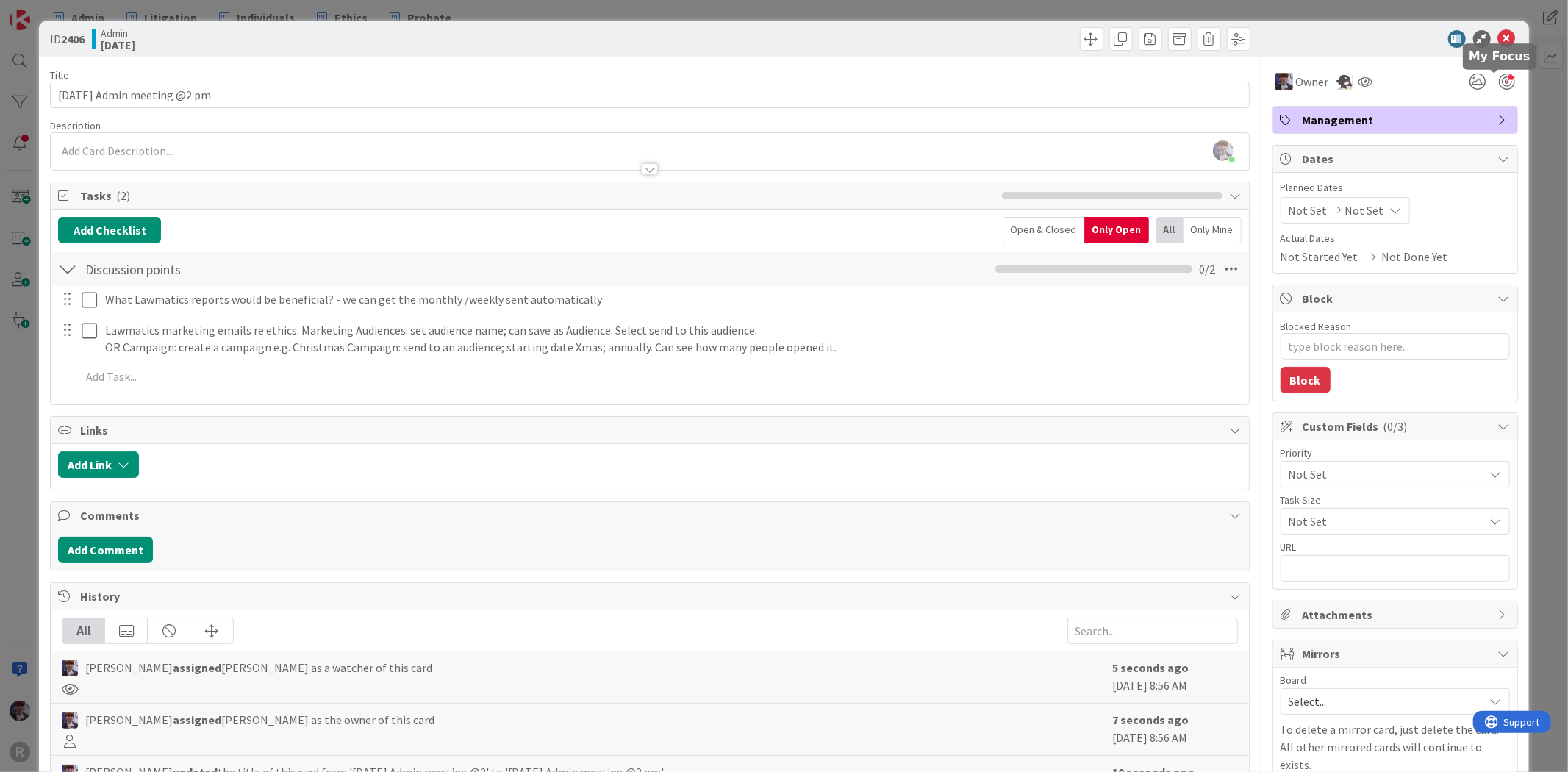
click at [1499, 79] on div at bounding box center [1507, 81] width 16 height 16
click at [1526, 85] on div "ID 2406 Admin Today Title 27 / 128 Aug. 18 Admin meeting @2 pm Description Mink…" at bounding box center [784, 386] width 1568 height 772
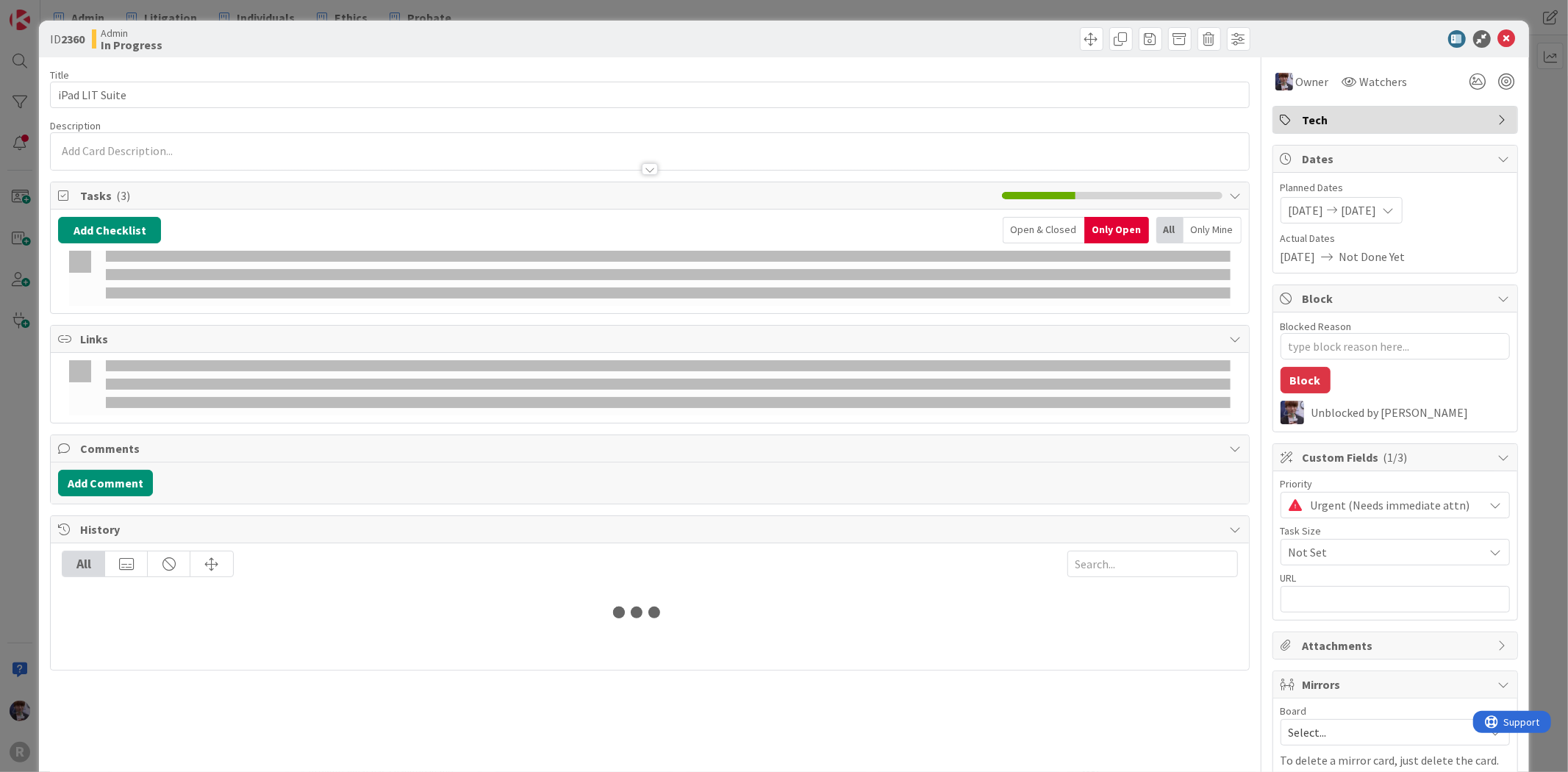
type textarea "x"
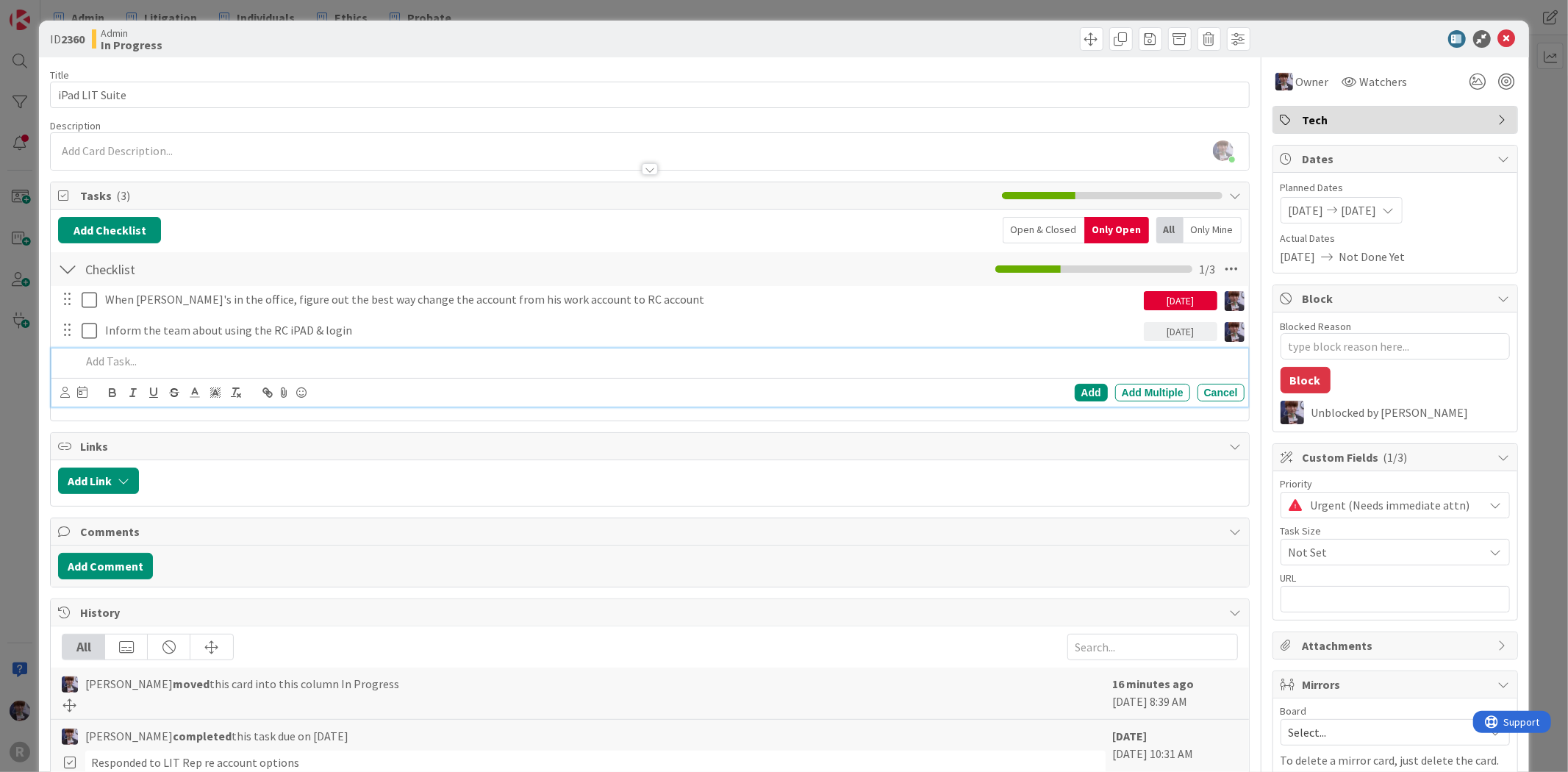
click at [215, 360] on p at bounding box center [659, 361] width 1157 height 17
click at [66, 394] on icon at bounding box center [65, 392] width 9 height 11
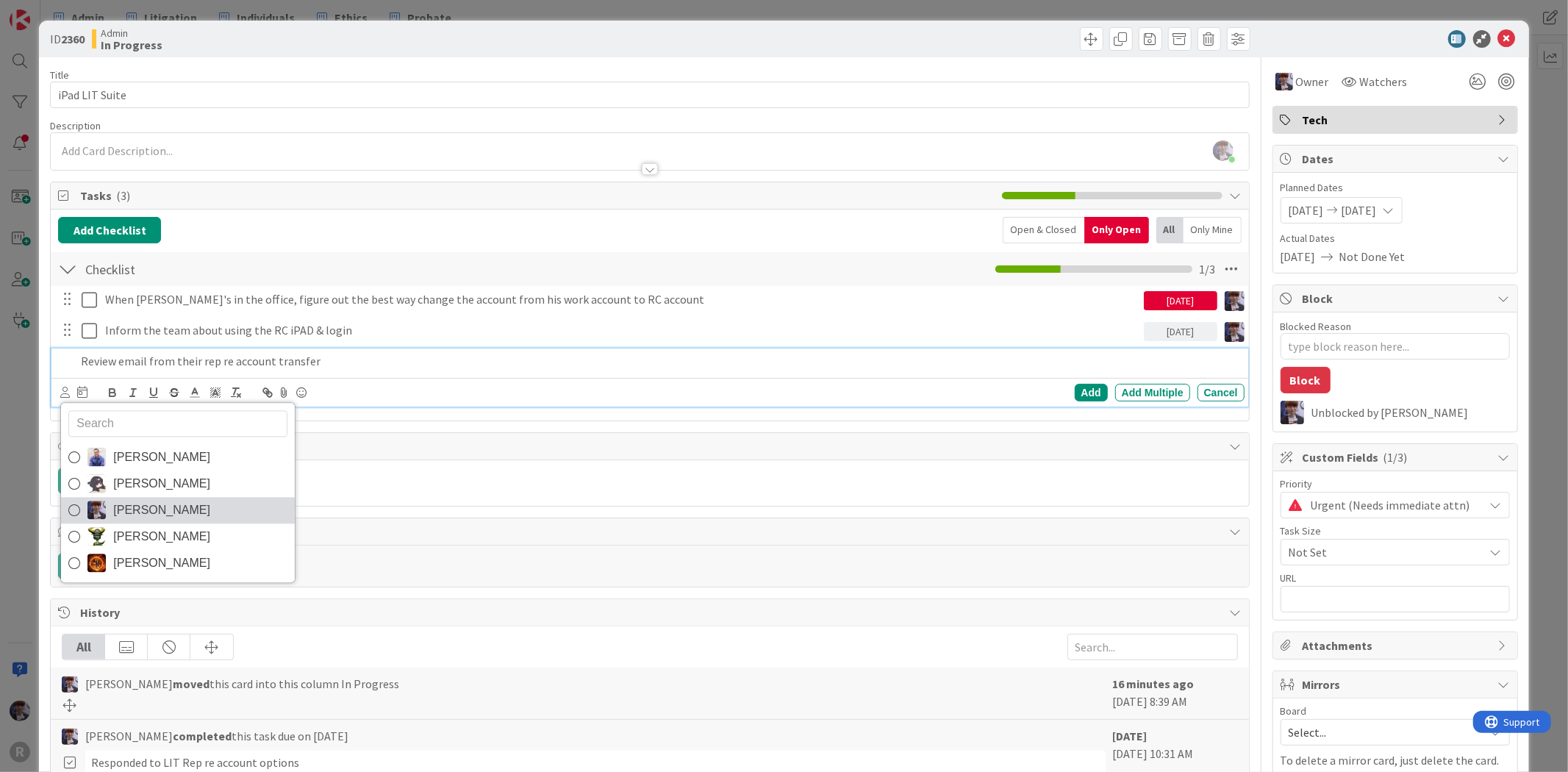
click at [170, 509] on span "[PERSON_NAME]" at bounding box center [162, 510] width 97 height 22
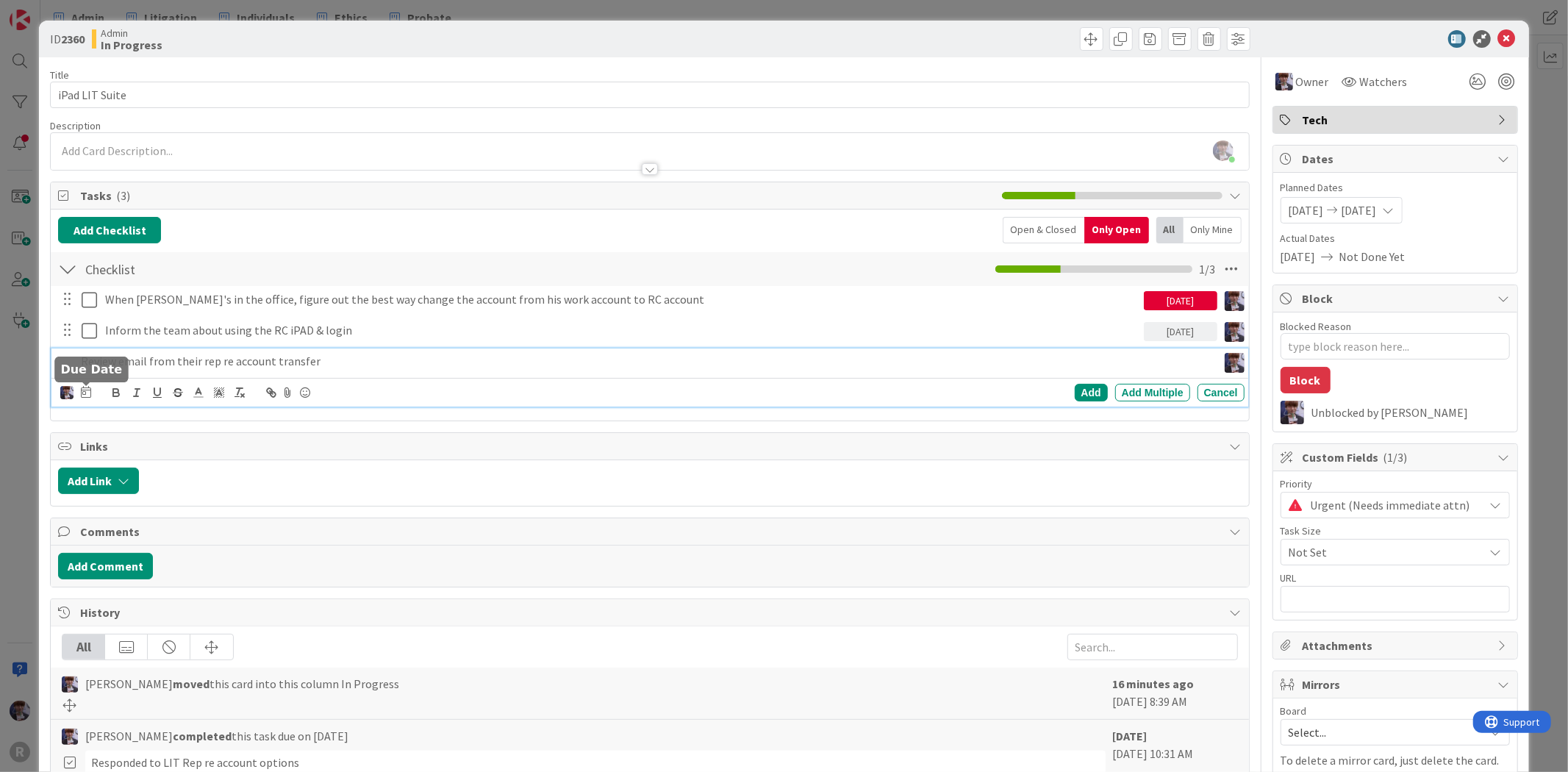
click at [90, 394] on icon at bounding box center [86, 391] width 10 height 12
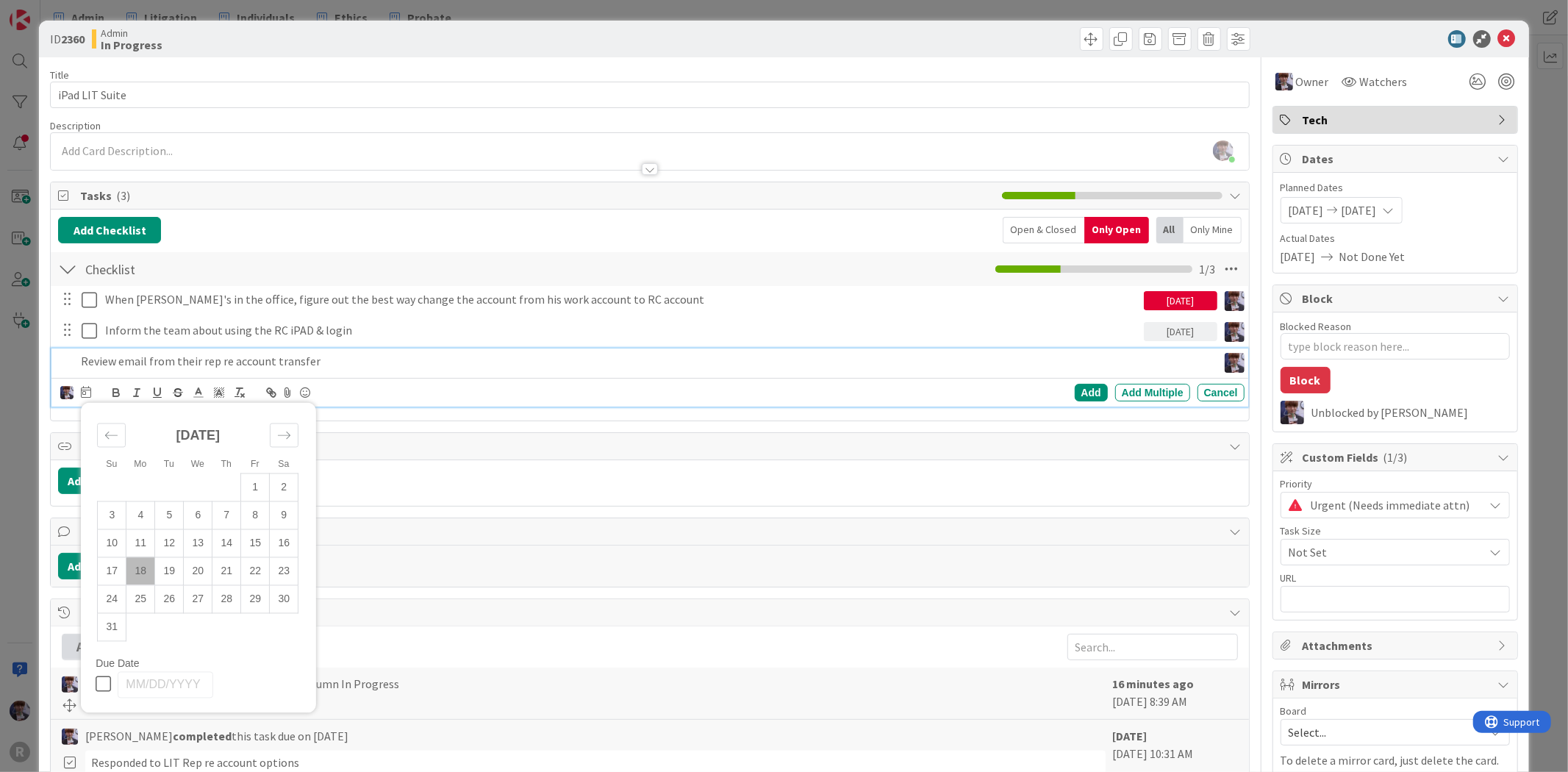
click at [142, 567] on td "18" at bounding box center [140, 571] width 29 height 28
click at [1083, 391] on div "Add" at bounding box center [1092, 392] width 33 height 18
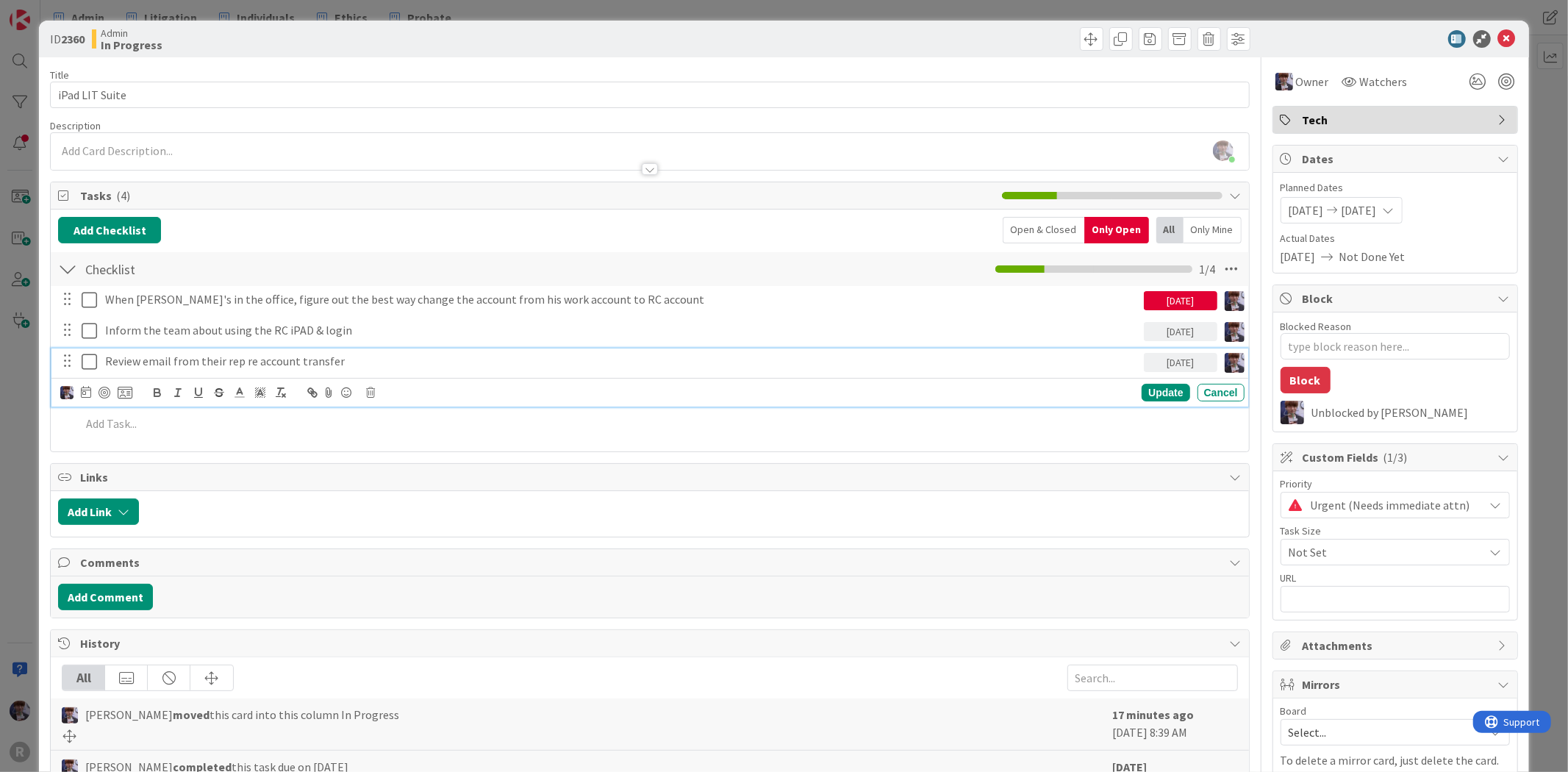
click at [252, 364] on p "Review email from their rep re account transfer" at bounding box center [622, 361] width 1034 height 17
click at [103, 390] on div at bounding box center [104, 392] width 12 height 12
click at [1142, 387] on div "Update" at bounding box center [1166, 392] width 47 height 18
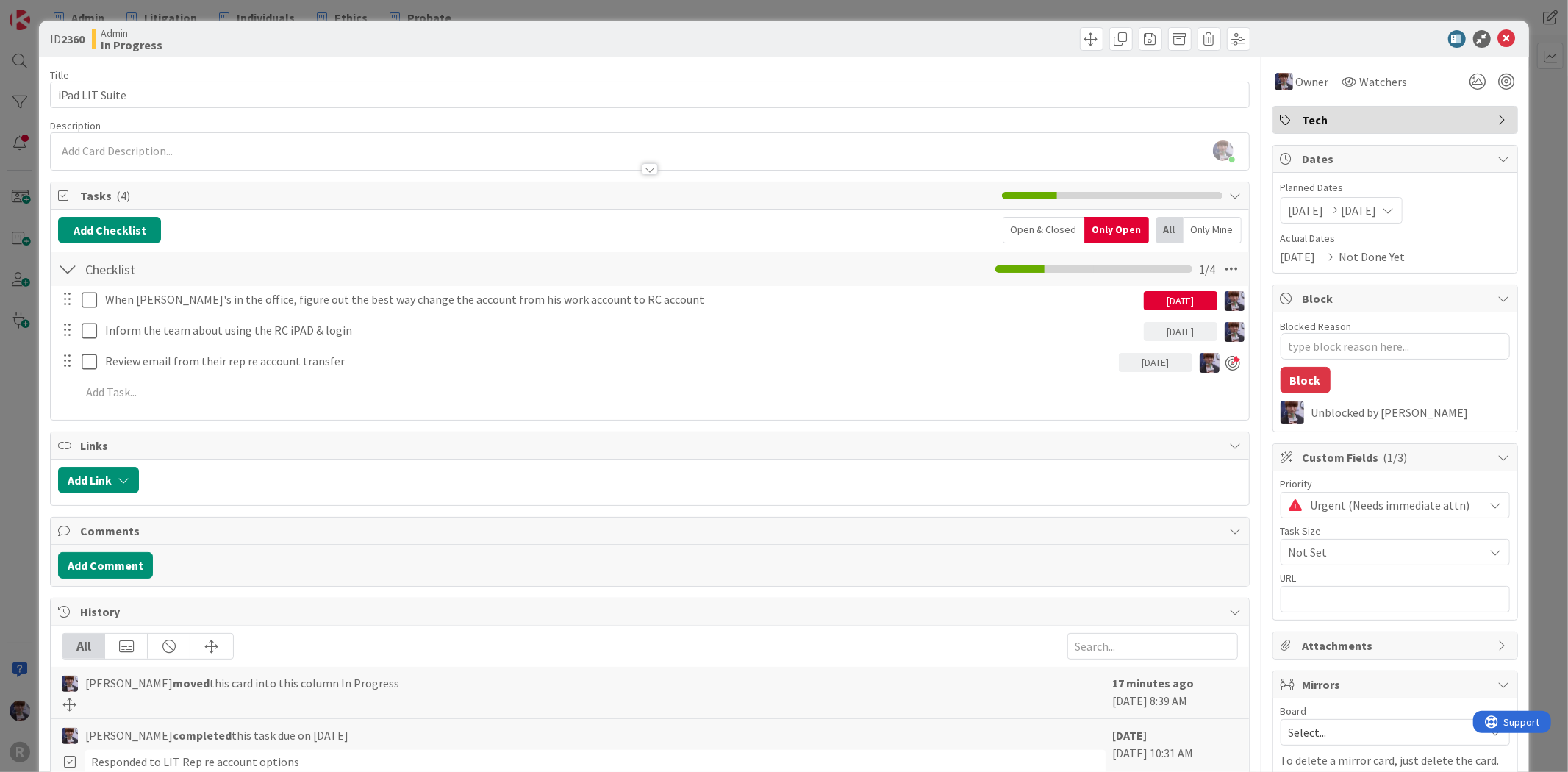
click at [25, 417] on div "ID 2360 Admin In Progress Title 14 / 128 iPad LIT Suite Description Minka Laine…" at bounding box center [784, 386] width 1568 height 772
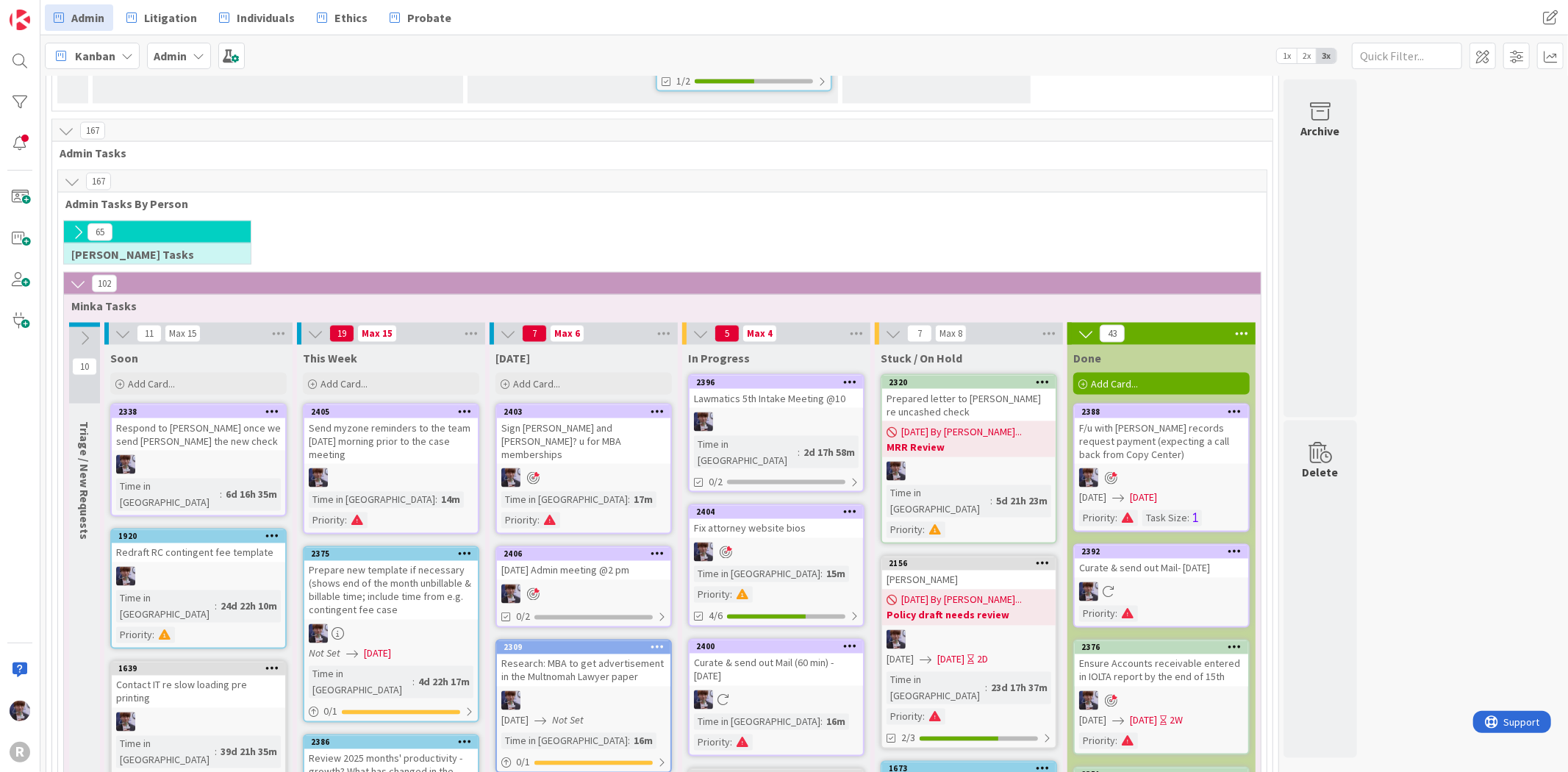
click at [75, 56] on span "Kanban" at bounding box center [96, 56] width 41 height 18
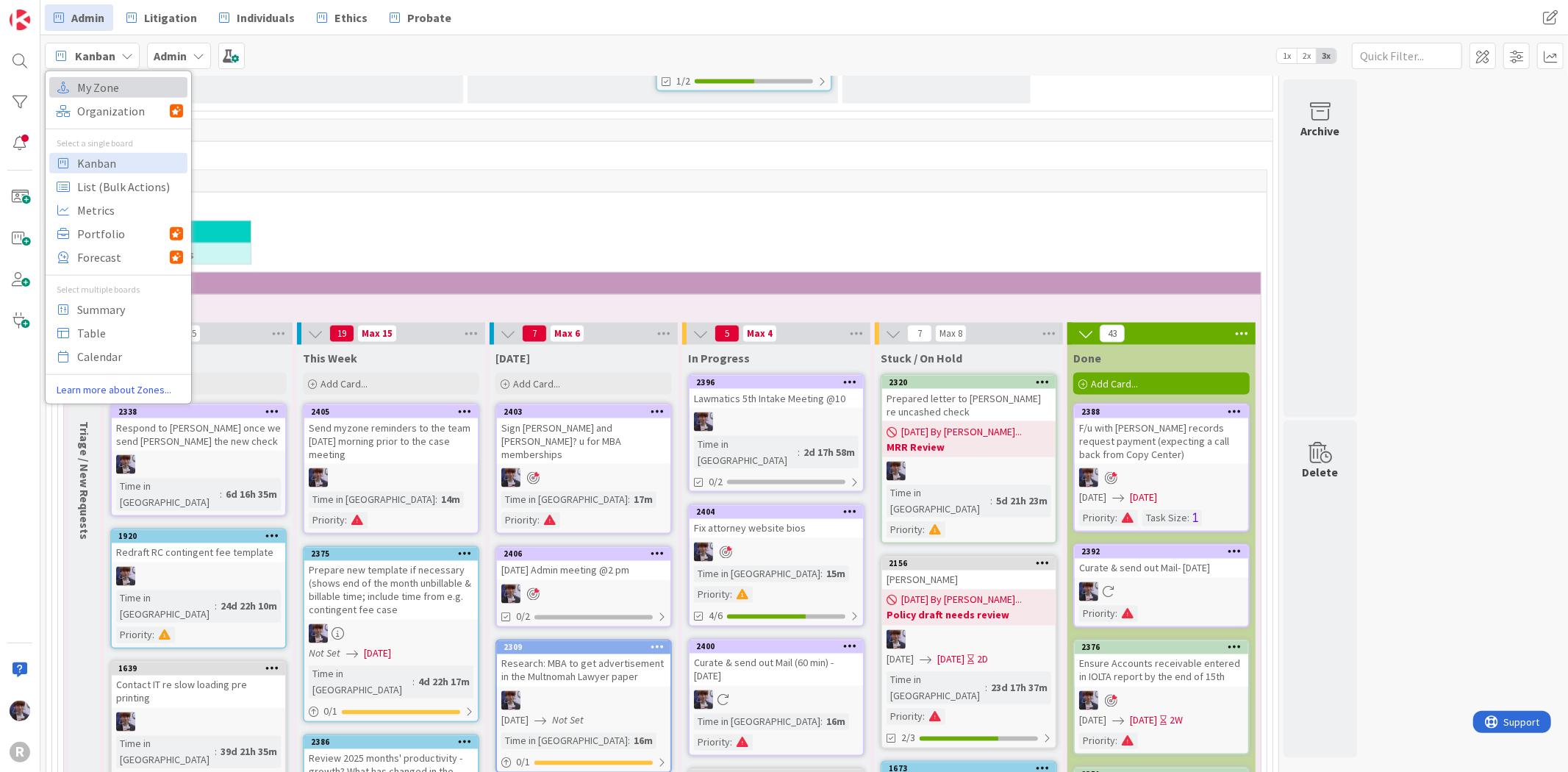
click at [93, 85] on span "My Zone" at bounding box center [130, 86] width 106 height 22
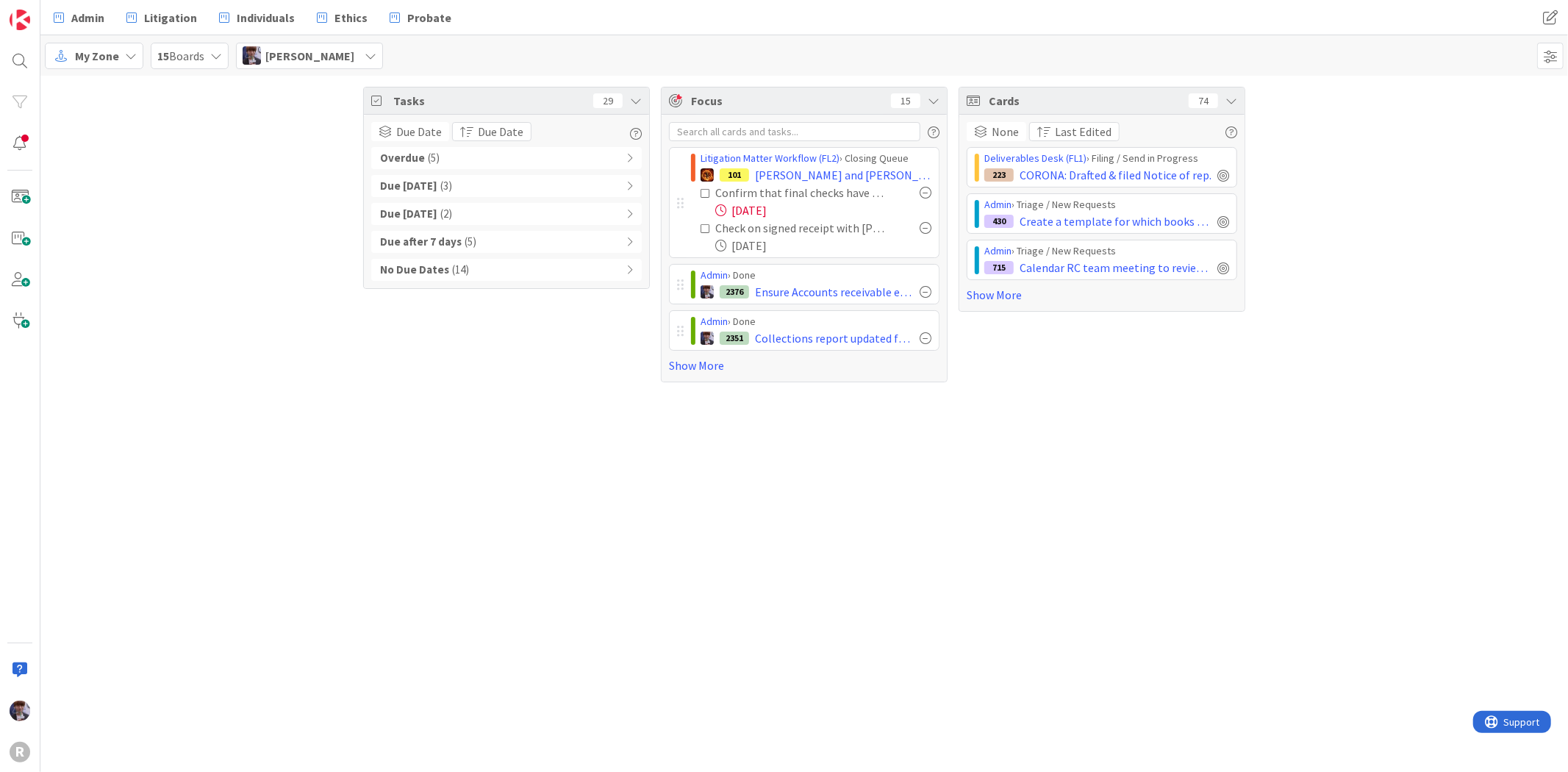
click at [605, 157] on div "Overdue ( 5 )" at bounding box center [507, 158] width 270 height 22
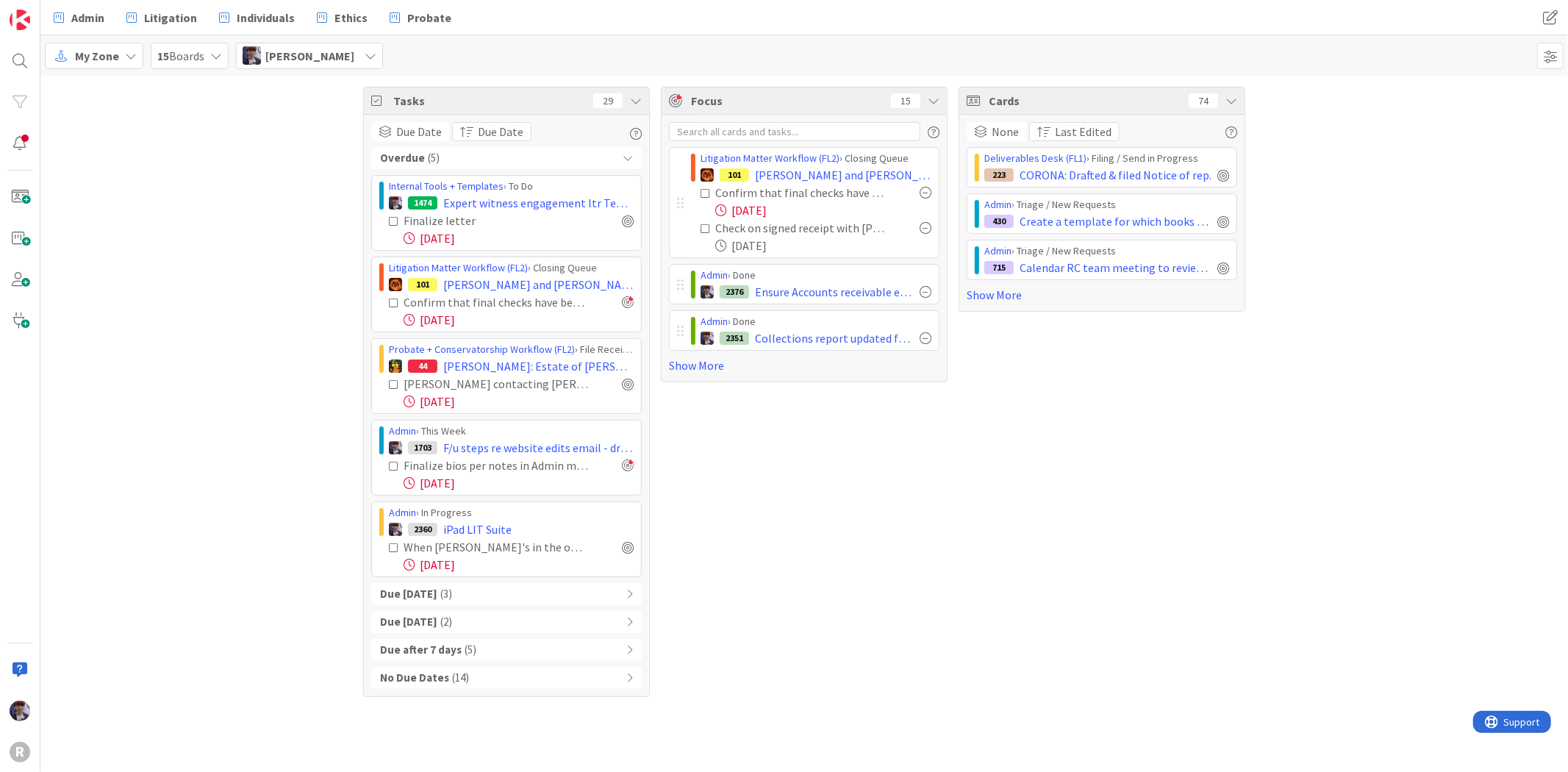
click at [453, 231] on div "[DATE]" at bounding box center [519, 238] width 231 height 18
click at [453, 238] on div "[DATE]" at bounding box center [519, 238] width 231 height 18
click at [468, 215] on div "Finalize letter" at bounding box center [473, 220] width 139 height 18
click at [489, 200] on span "Expert witness engagement ltr Template" at bounding box center [538, 203] width 191 height 18
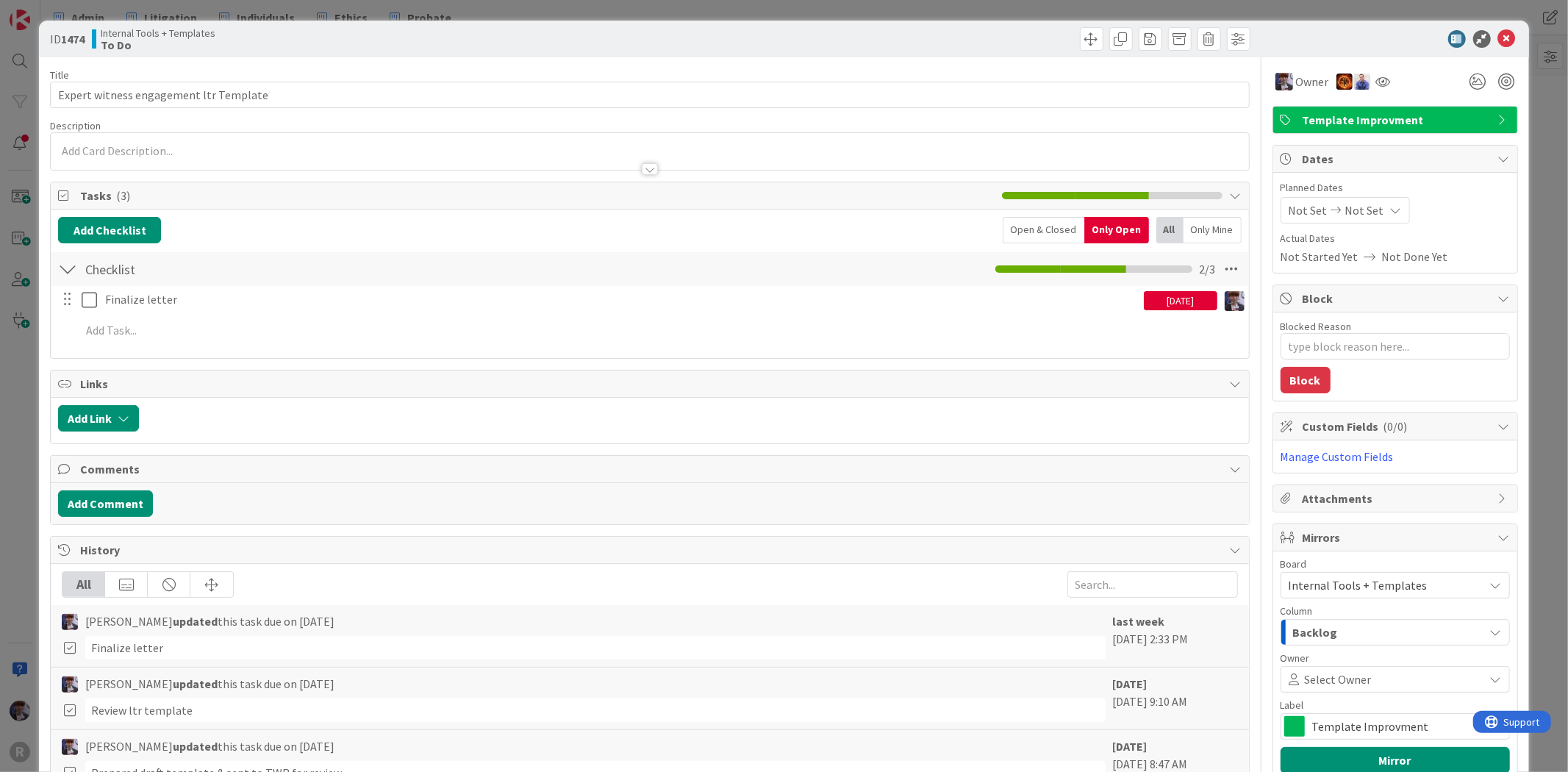
type textarea "x"
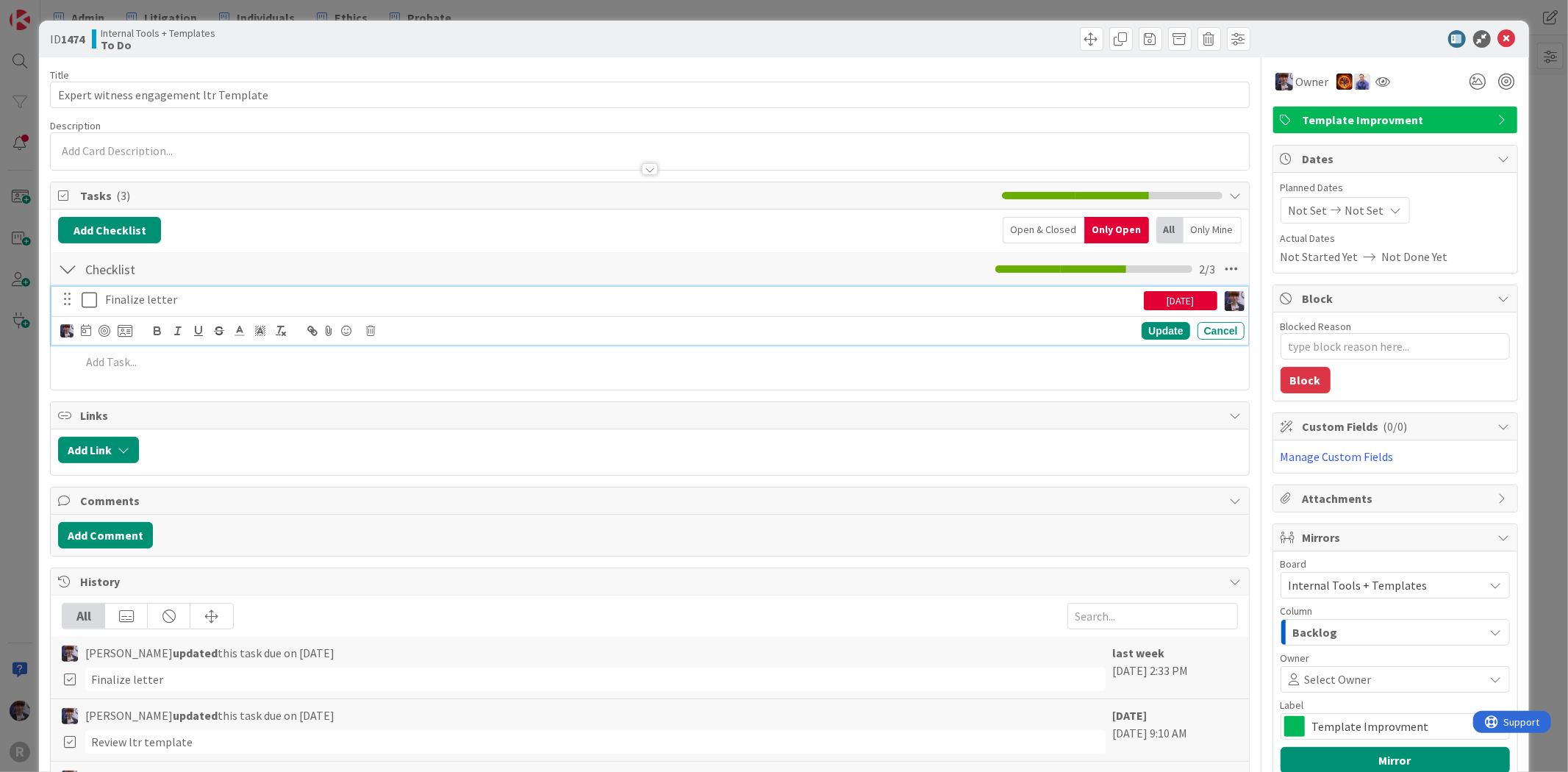
click at [979, 295] on p "Finalize letter" at bounding box center [622, 299] width 1034 height 17
click at [88, 333] on icon at bounding box center [86, 330] width 10 height 12
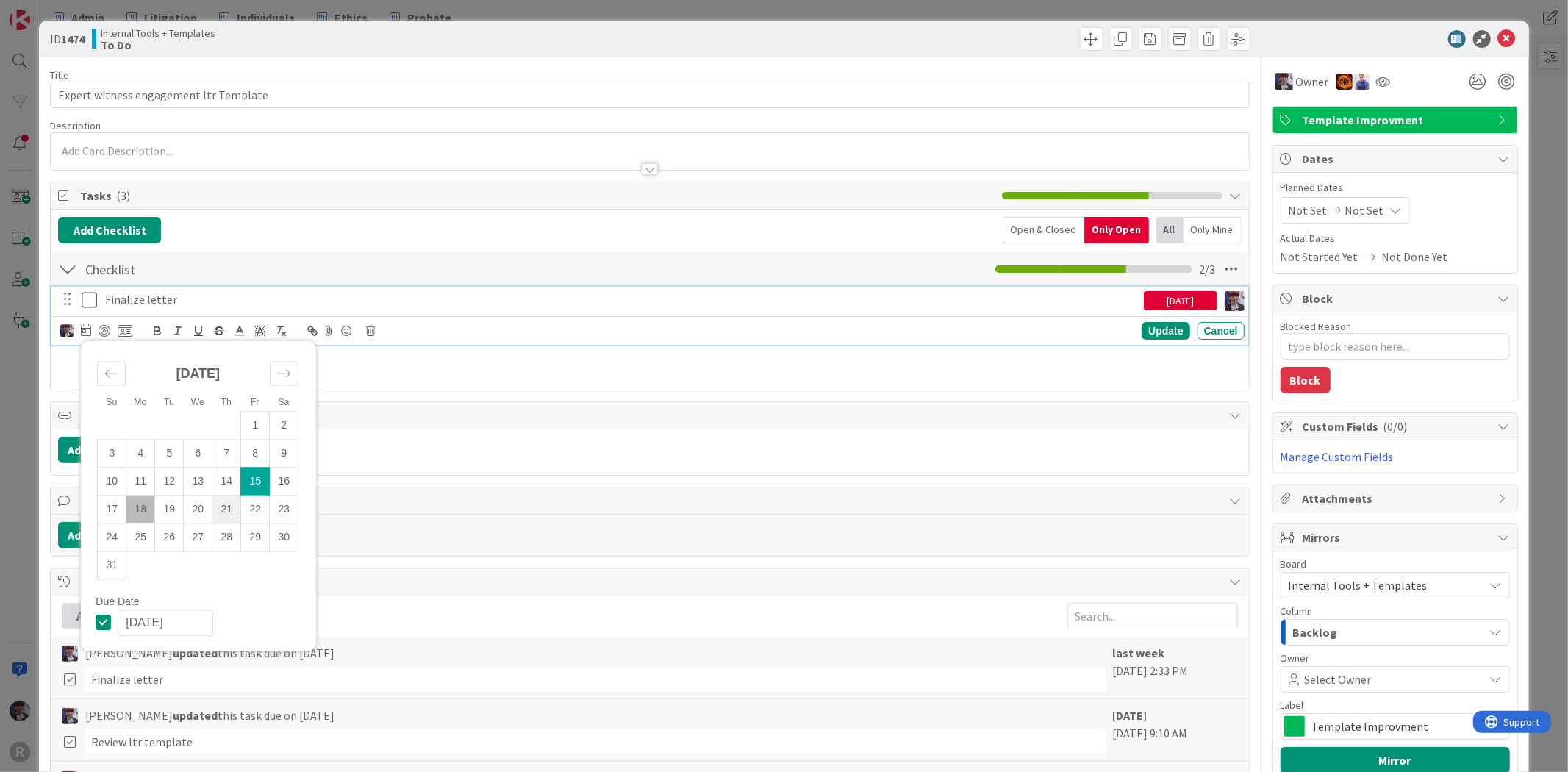
click at [223, 505] on td "21" at bounding box center [227, 509] width 29 height 28
type input "08/21/2025"
type textarea "x"
click at [1162, 328] on div "Update" at bounding box center [1166, 331] width 47 height 18
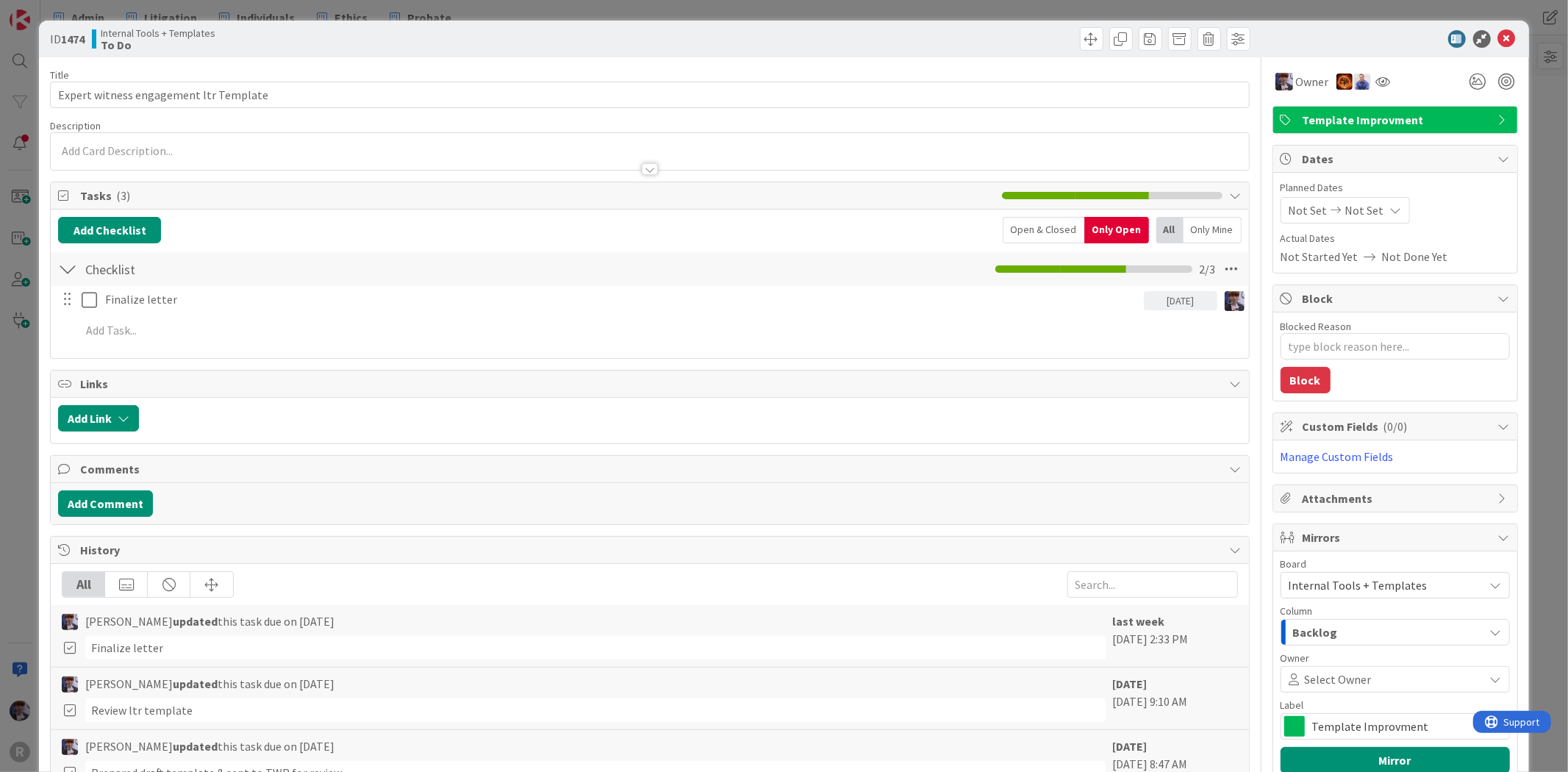
click at [1545, 206] on div "ID 1474 Internal Tools + Templates To Do Title 38 / 128 Expert witness engageme…" at bounding box center [784, 386] width 1568 height 772
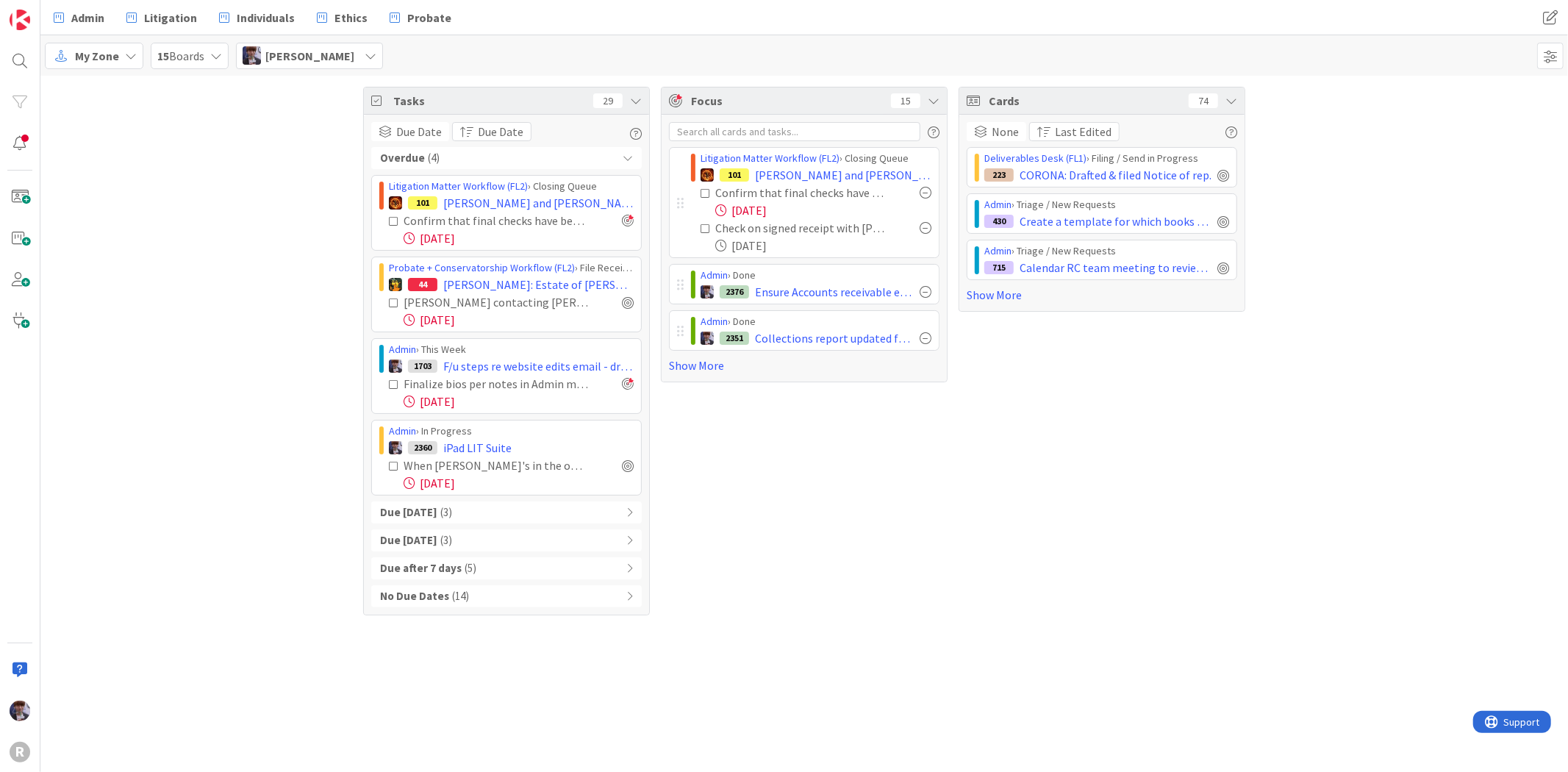
click at [603, 154] on div "Overdue ( 4 )" at bounding box center [507, 158] width 270 height 22
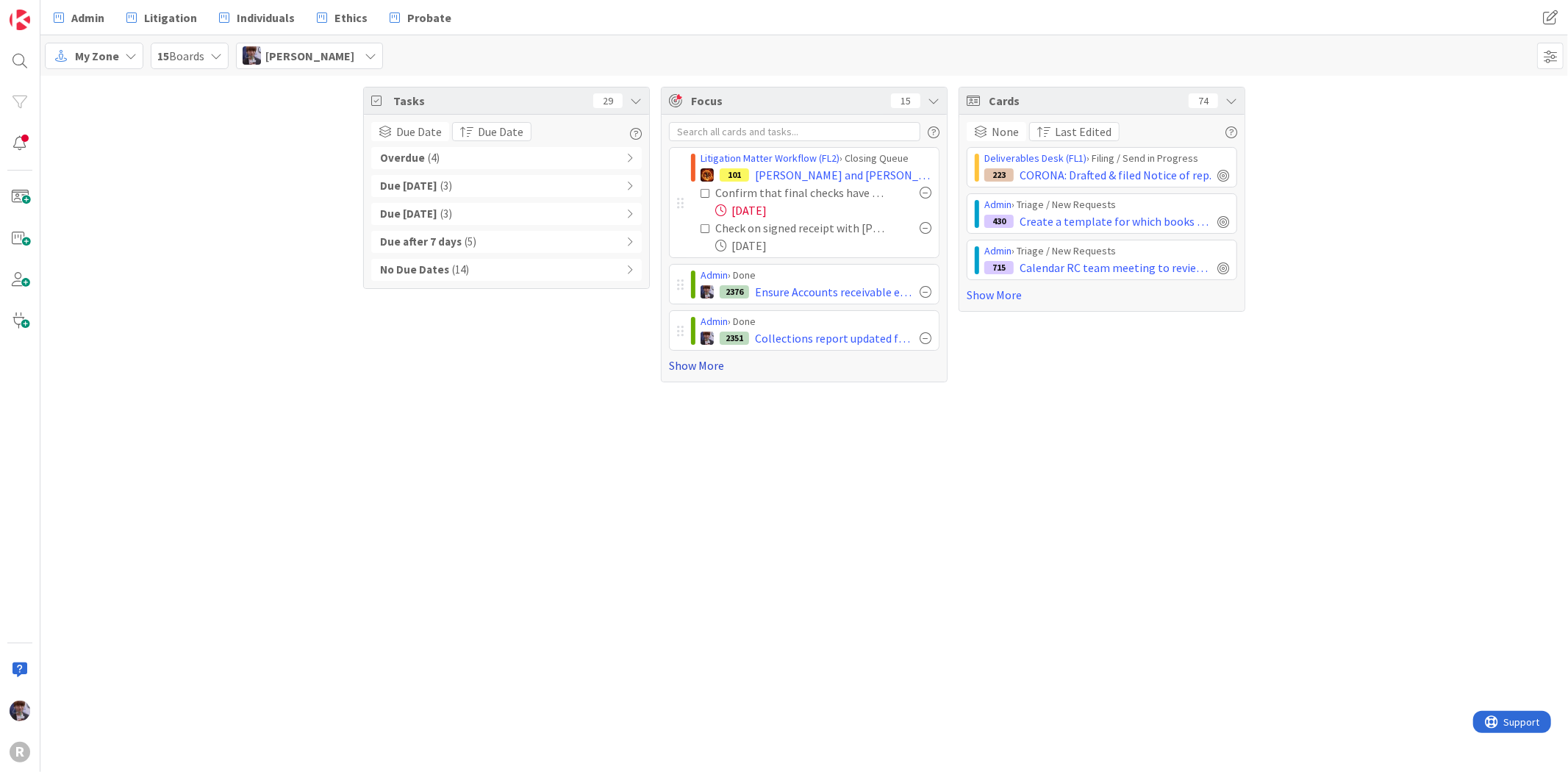
click at [699, 366] on link "Show More" at bounding box center [804, 365] width 270 height 18
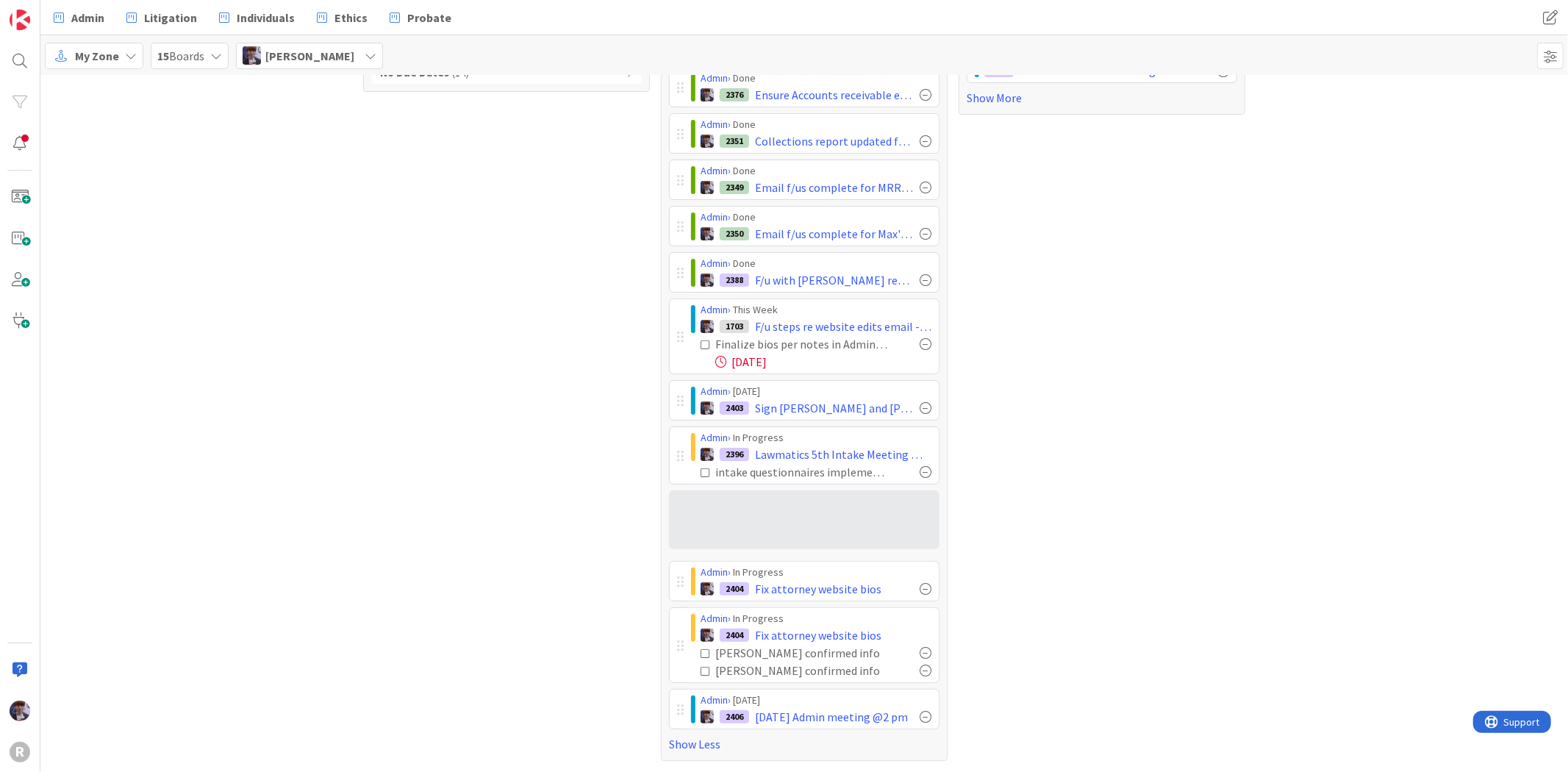
scroll to position [209, 0]
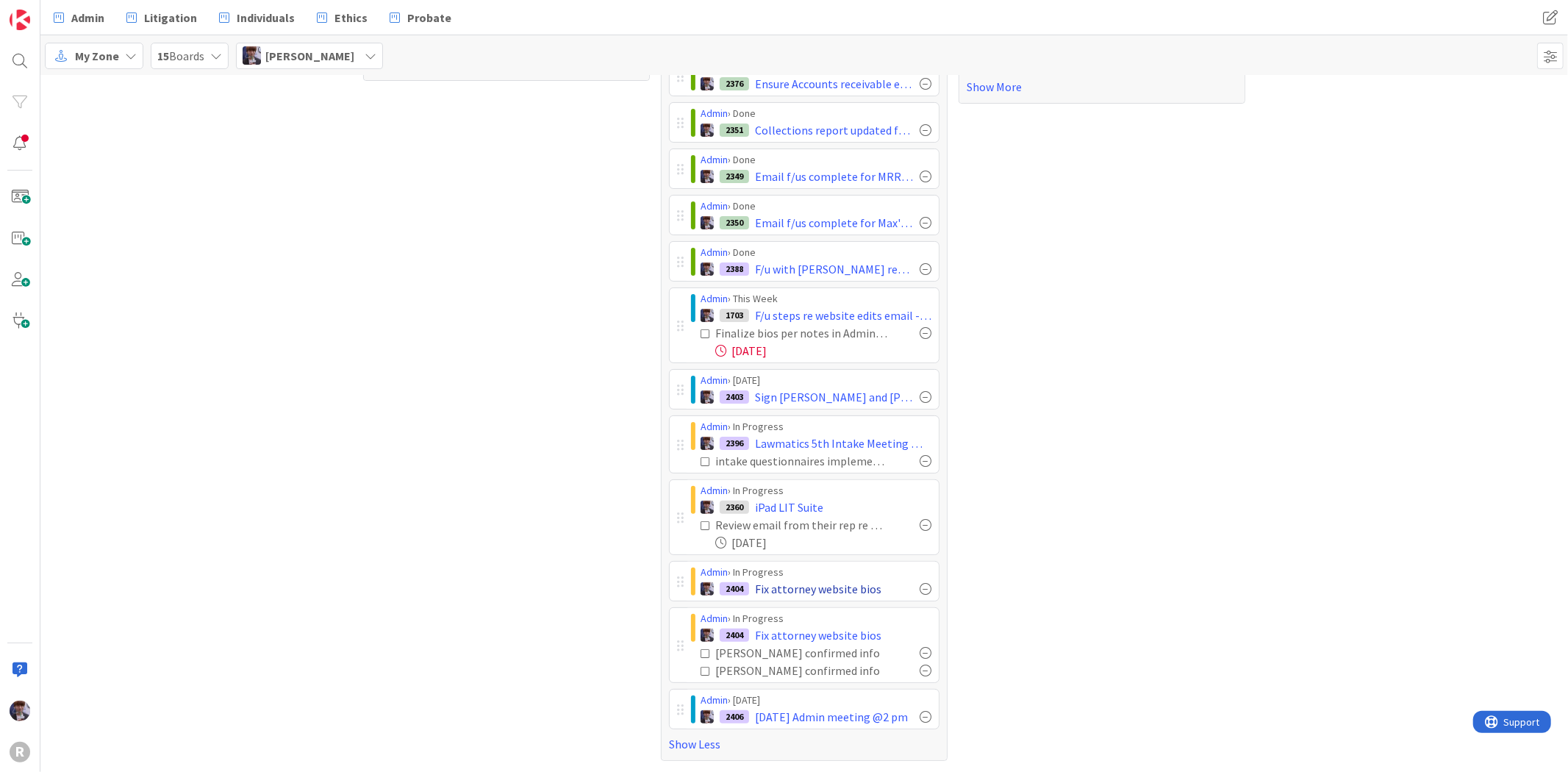
click at [920, 583] on div at bounding box center [926, 588] width 12 height 12
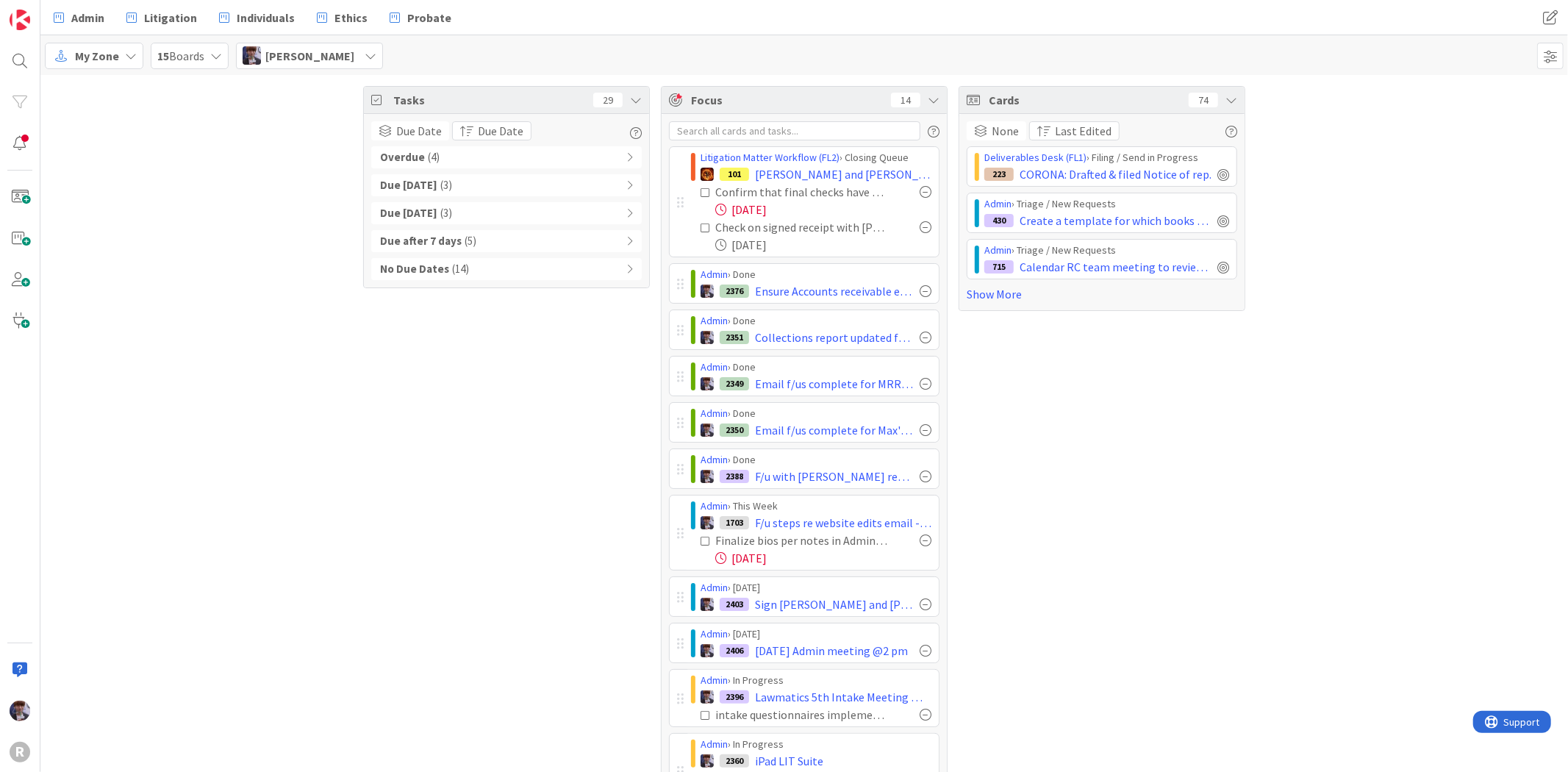
scroll to position [0, 0]
click at [1153, 626] on div "Cards 74 None Last Edited Deliverables Desk (FL1) › Filing / Send in Progress 2…" at bounding box center [1102, 504] width 287 height 835
drag, startPoint x: 303, startPoint y: 245, endPoint x: 245, endPoint y: 425, distance: 189.1
drag, startPoint x: 245, startPoint y: 425, endPoint x: 493, endPoint y: 533, distance: 270.5
click at [493, 533] on div "Tasks 29 Due Date Due Date Overdue ( 4 ) Due Today ( 3 ) Due within 7 days ( 3 …" at bounding box center [507, 504] width 287 height 835
